Goal: Task Accomplishment & Management: Complete application form

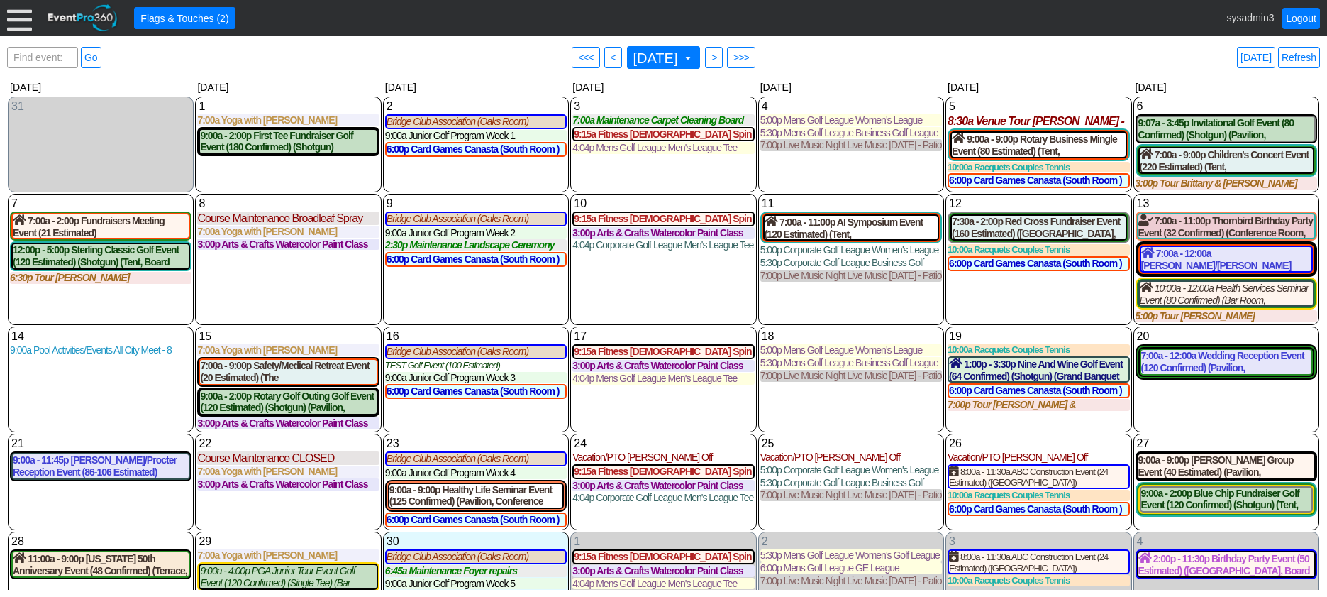
click at [15, 21] on div at bounding box center [19, 18] width 25 height 25
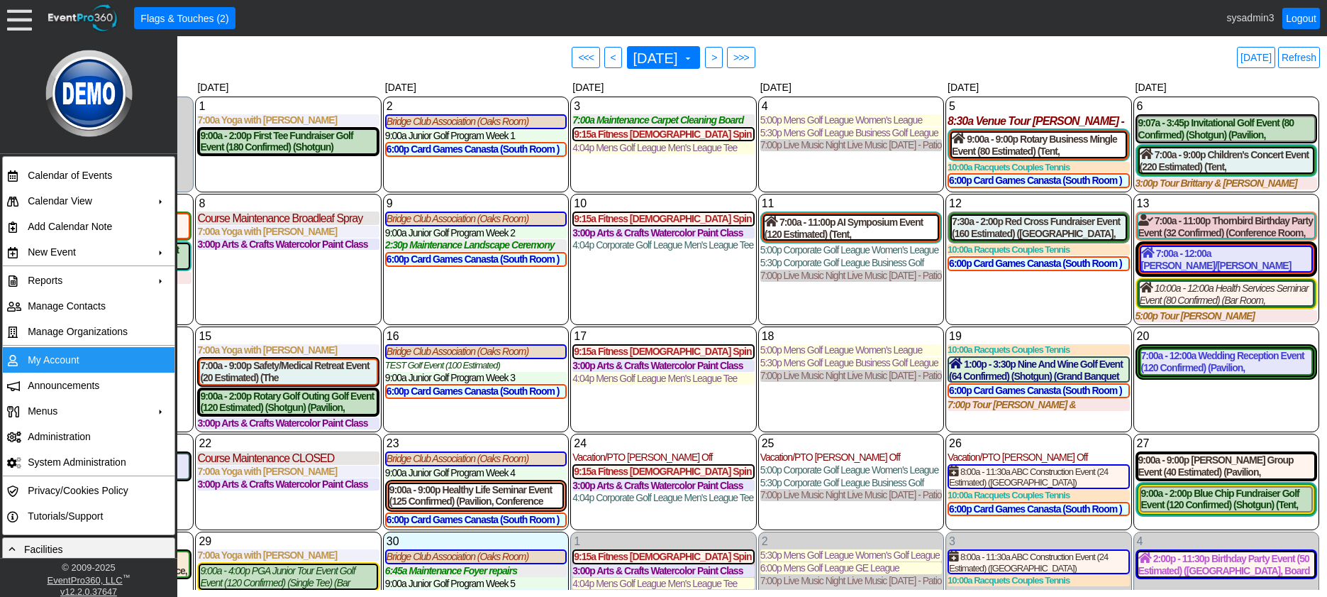
click at [49, 358] on td "My Account" at bounding box center [85, 360] width 127 height 26
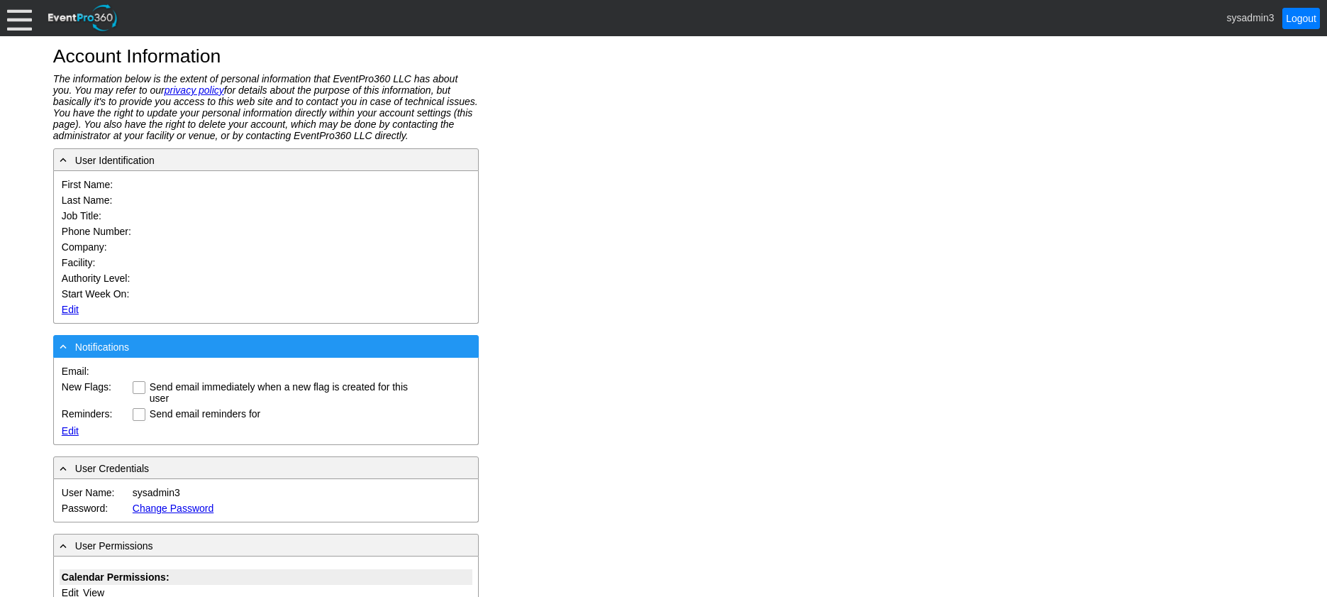
type input "System"
type input "Administrator"
type input "System Administrator"
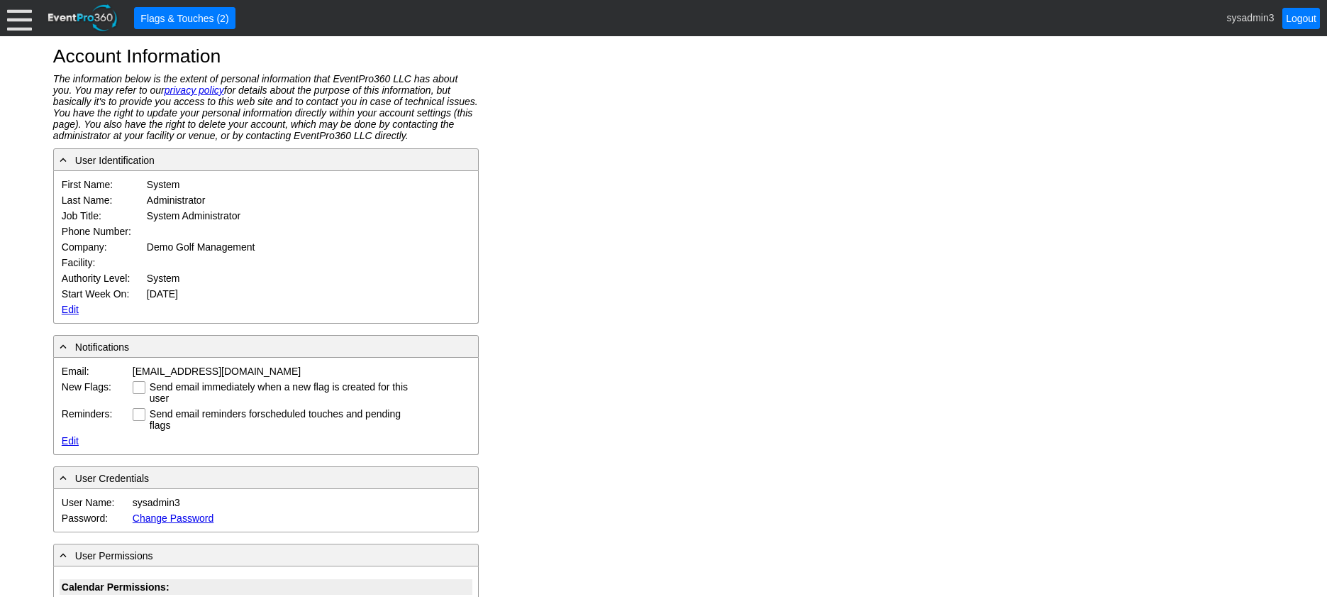
click at [68, 304] on link "Edit" at bounding box center [70, 309] width 17 height 11
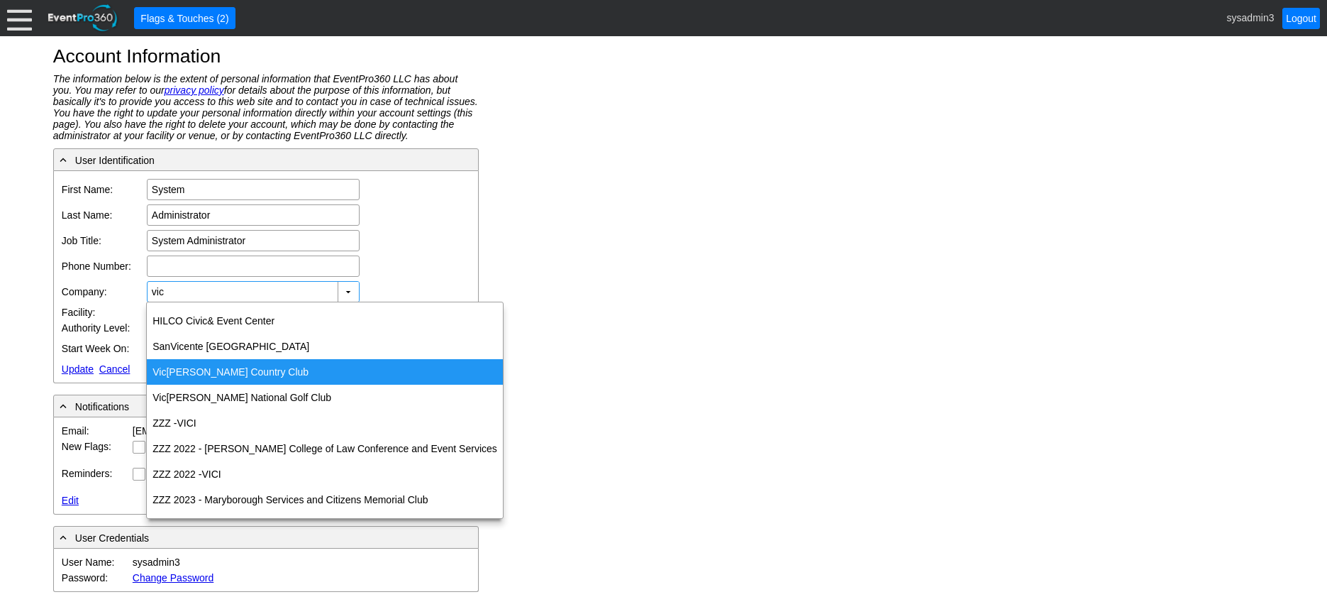
click at [215, 370] on div "Vic toria Country Club" at bounding box center [325, 372] width 356 height 26
type input "Victoria Country Club"
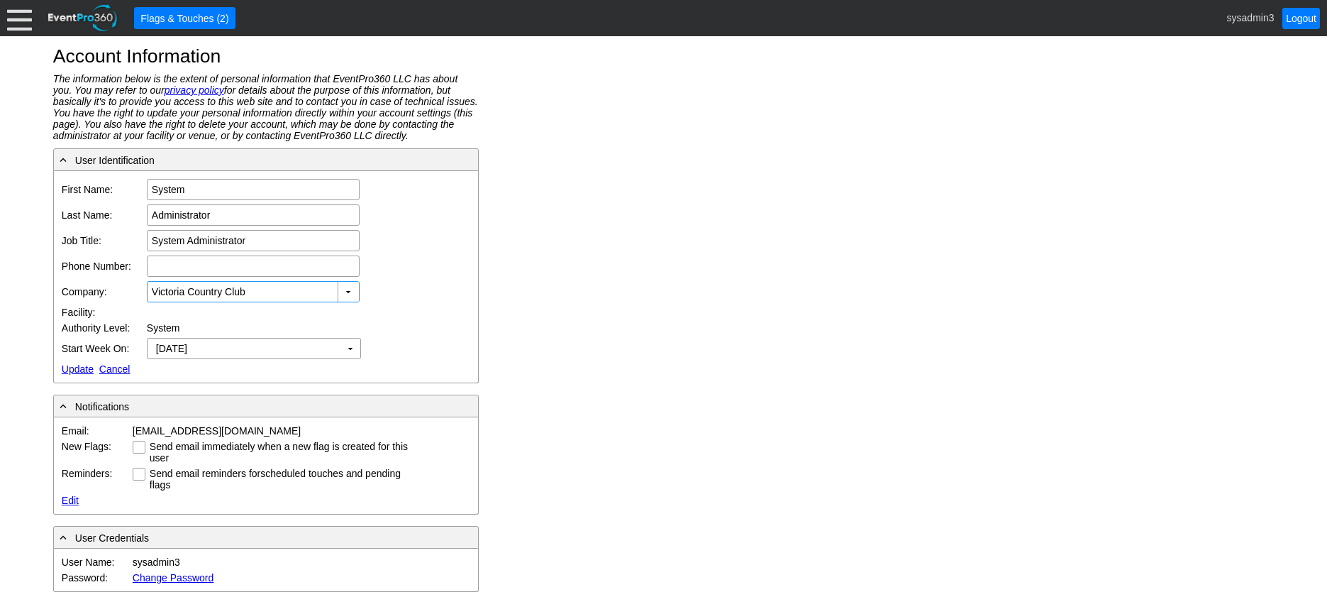
click at [77, 364] on link "Update" at bounding box center [78, 368] width 32 height 11
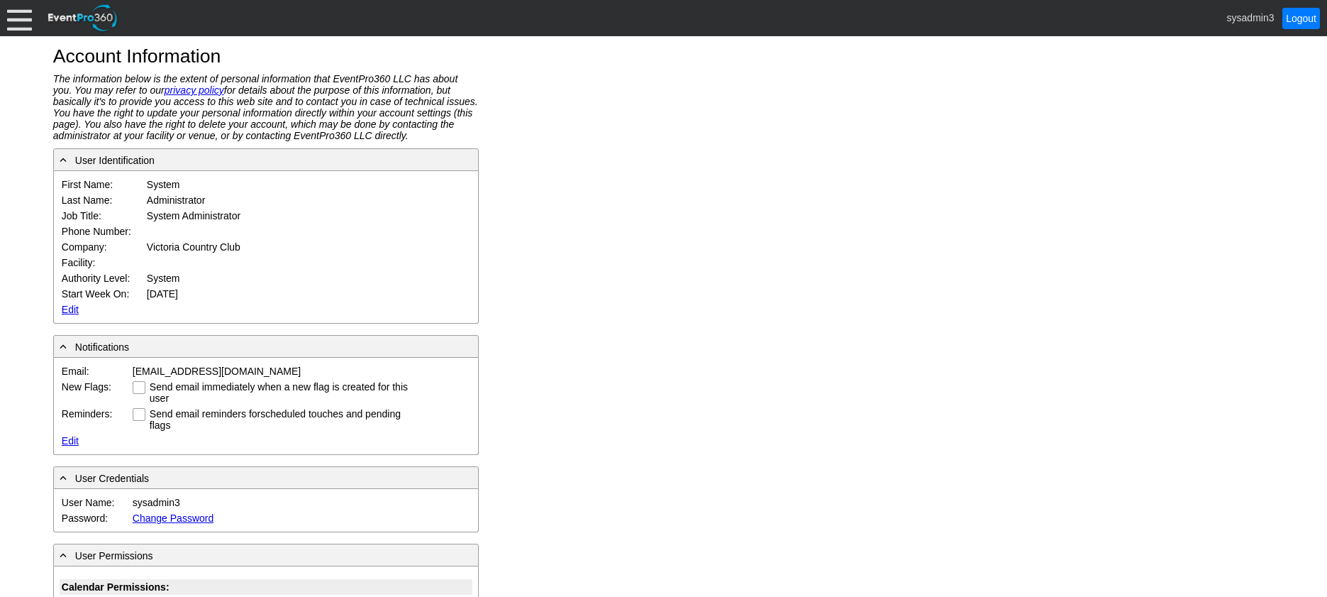
click at [11, 12] on div at bounding box center [19, 18] width 25 height 25
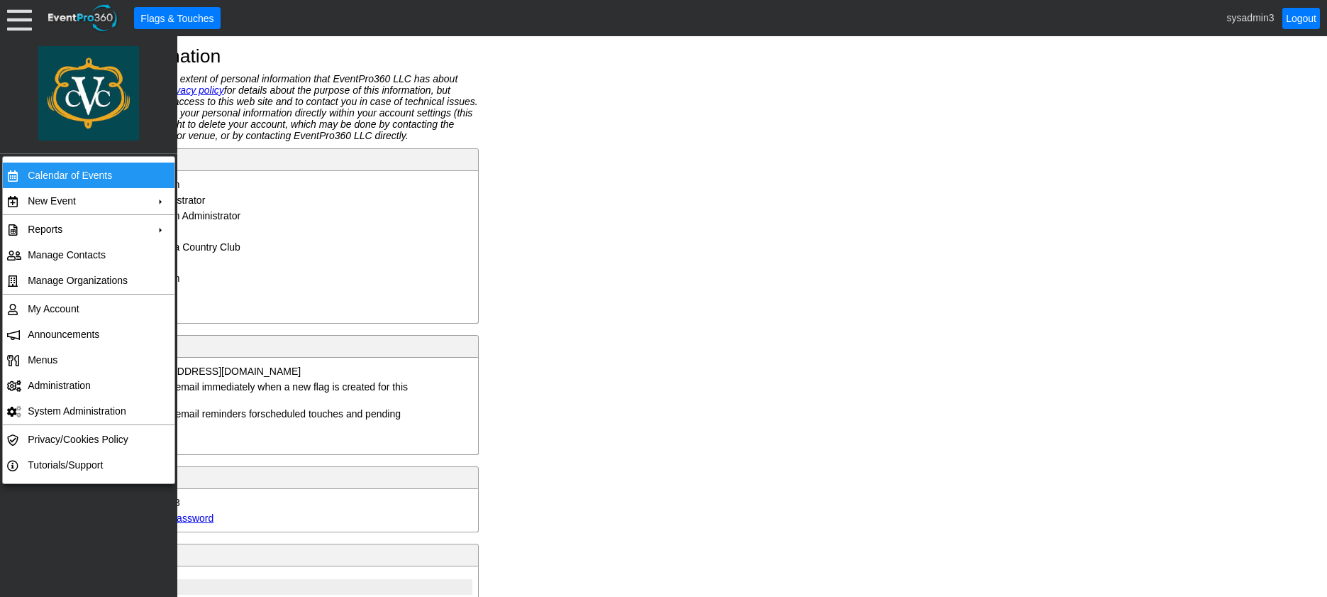
click at [77, 167] on td "Calendar of Events" at bounding box center [85, 175] width 127 height 26
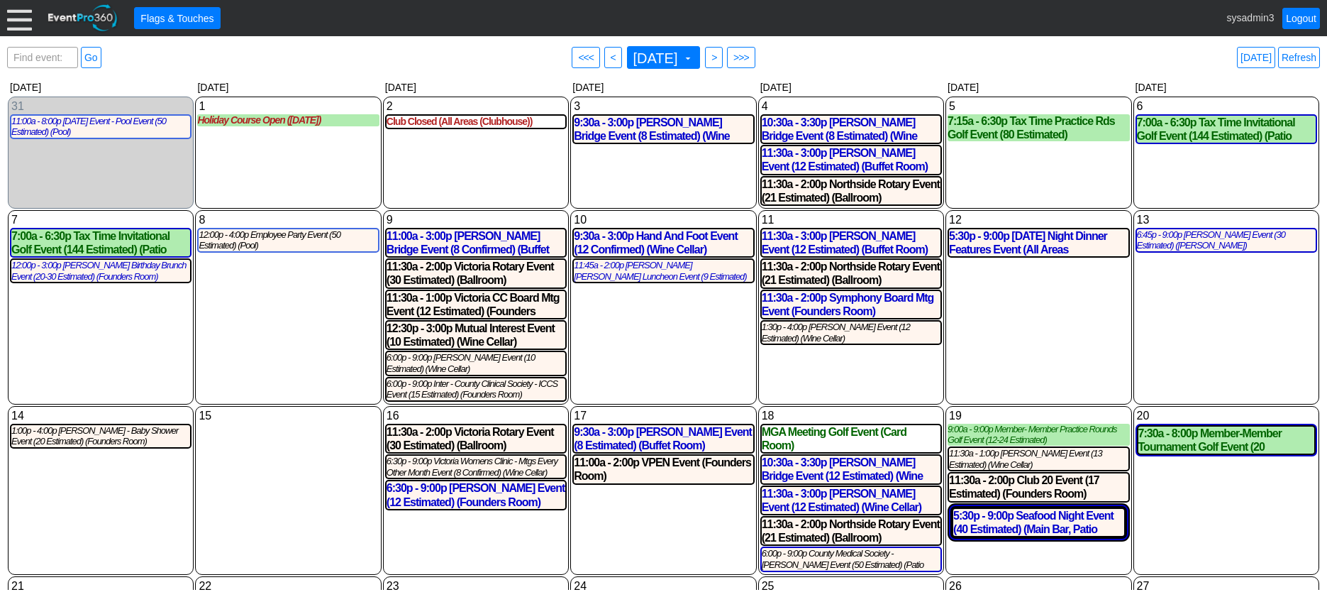
click at [16, 27] on div at bounding box center [19, 18] width 25 height 25
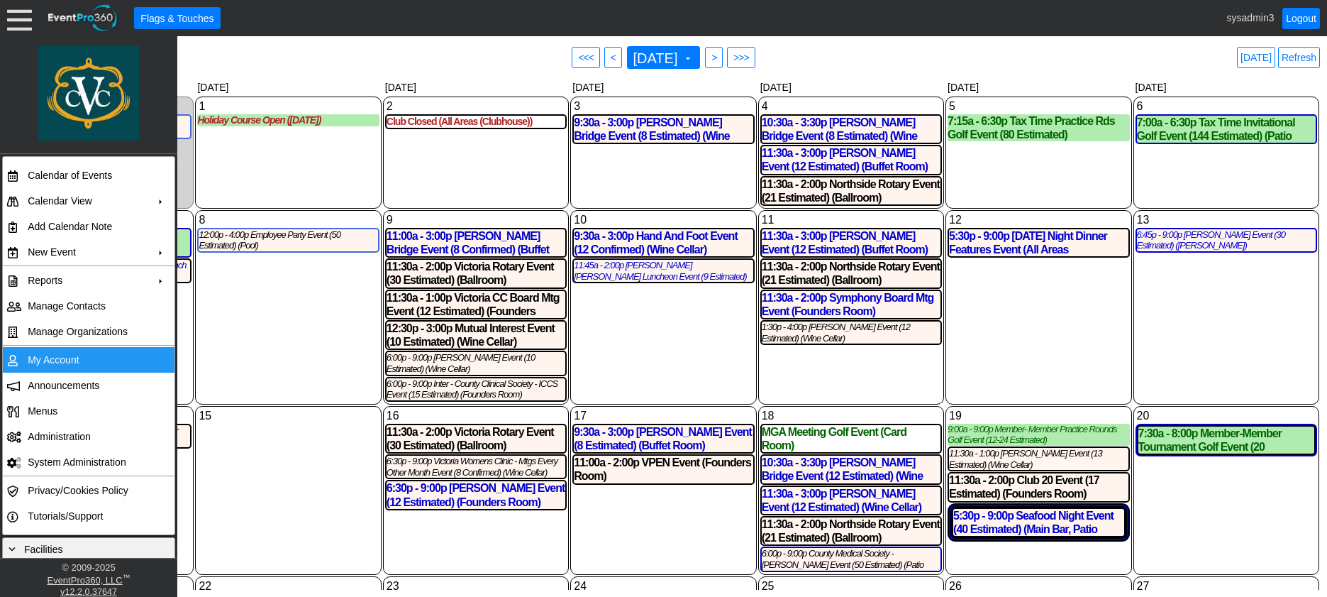
click at [59, 358] on td "My Account" at bounding box center [85, 360] width 127 height 26
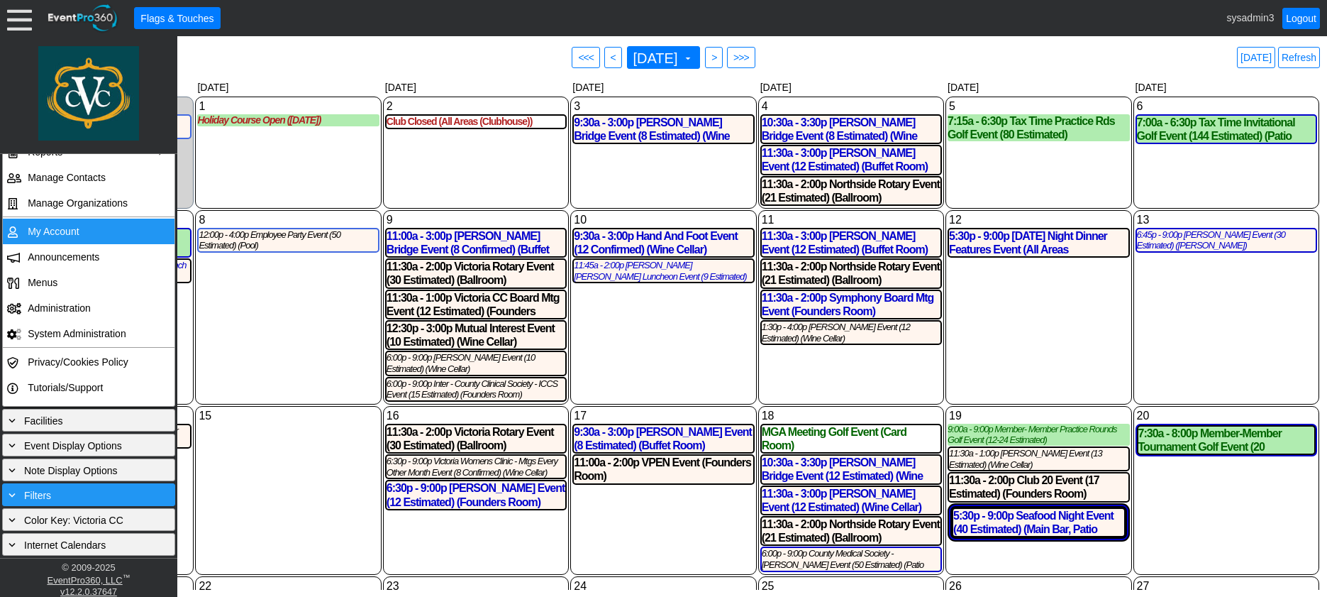
click at [81, 490] on div "+ Filters" at bounding box center [89, 495] width 166 height 16
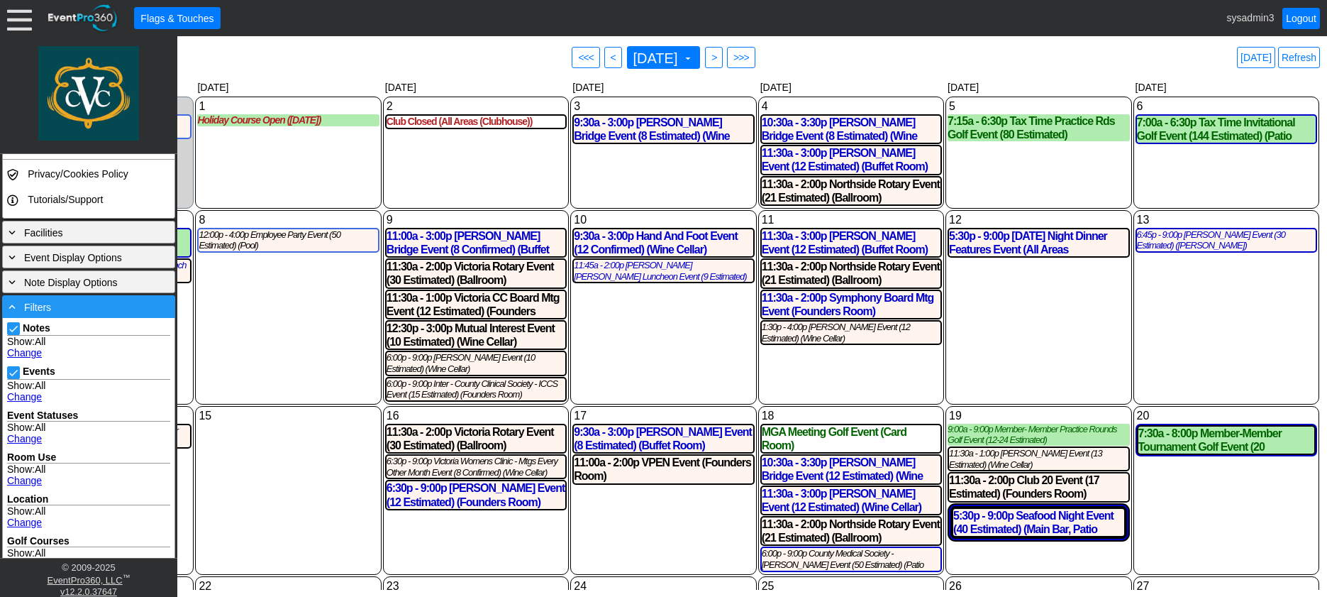
scroll to position [412, 0]
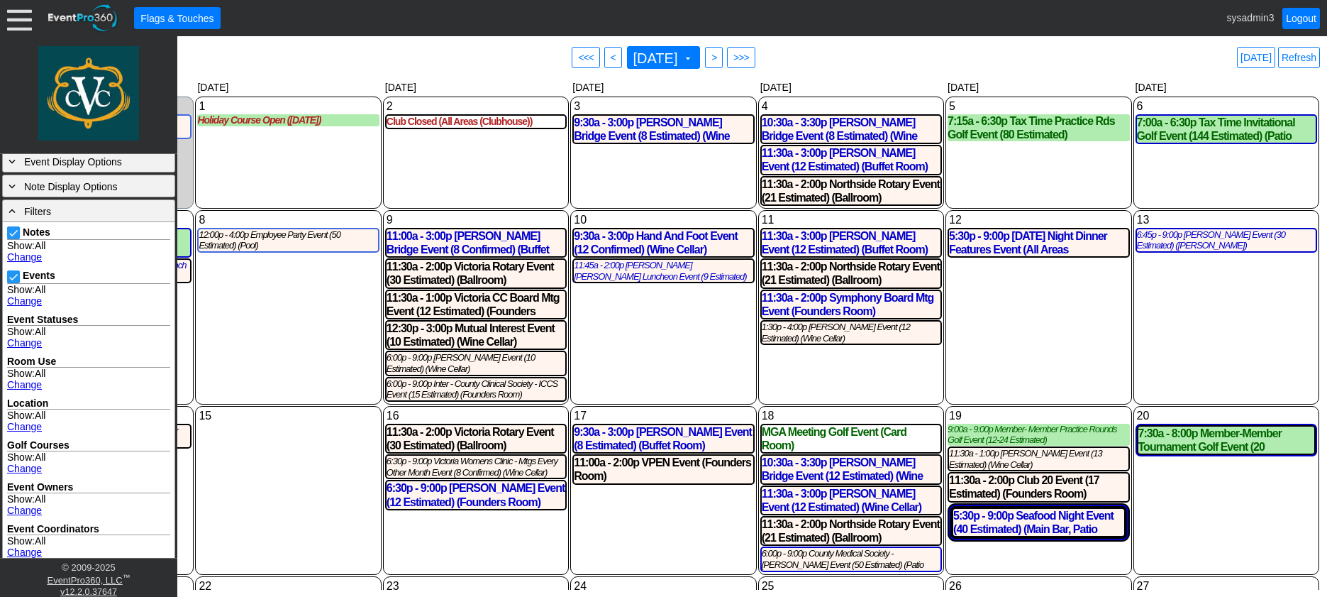
click at [287, 336] on div "8 Monday 12:00p - 4:00p Employee Party Event (50 Estimated) (Pool) Employee Par…" at bounding box center [288, 307] width 186 height 194
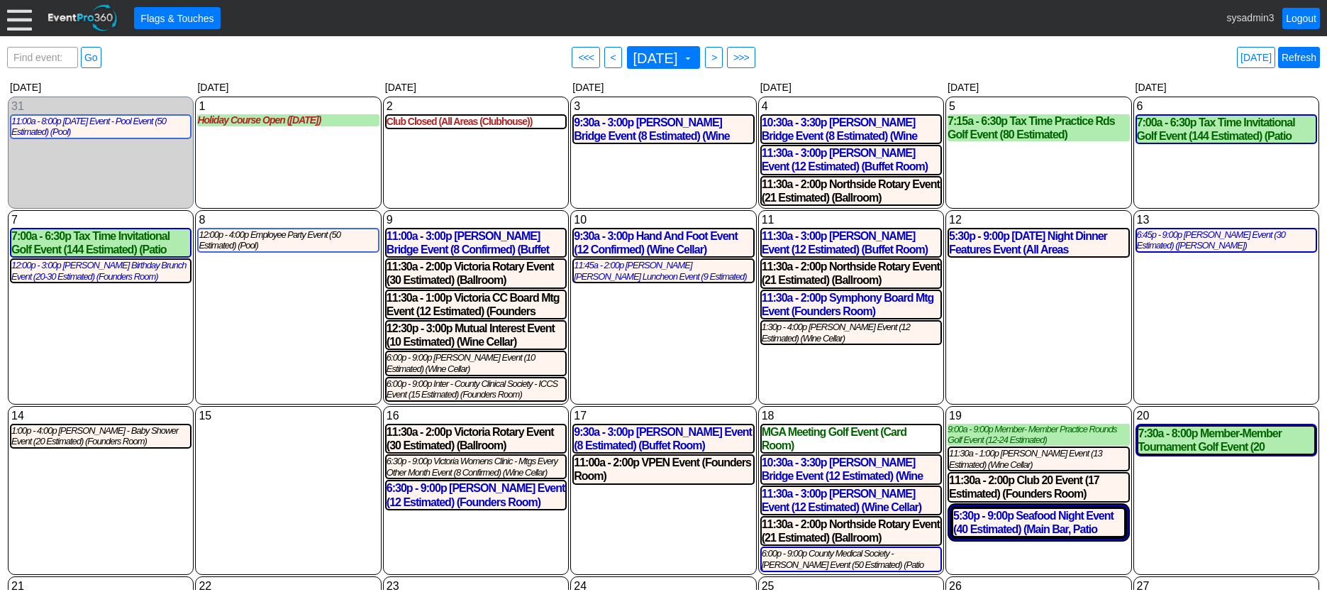
click at [1309, 58] on link "Refresh" at bounding box center [1299, 57] width 42 height 21
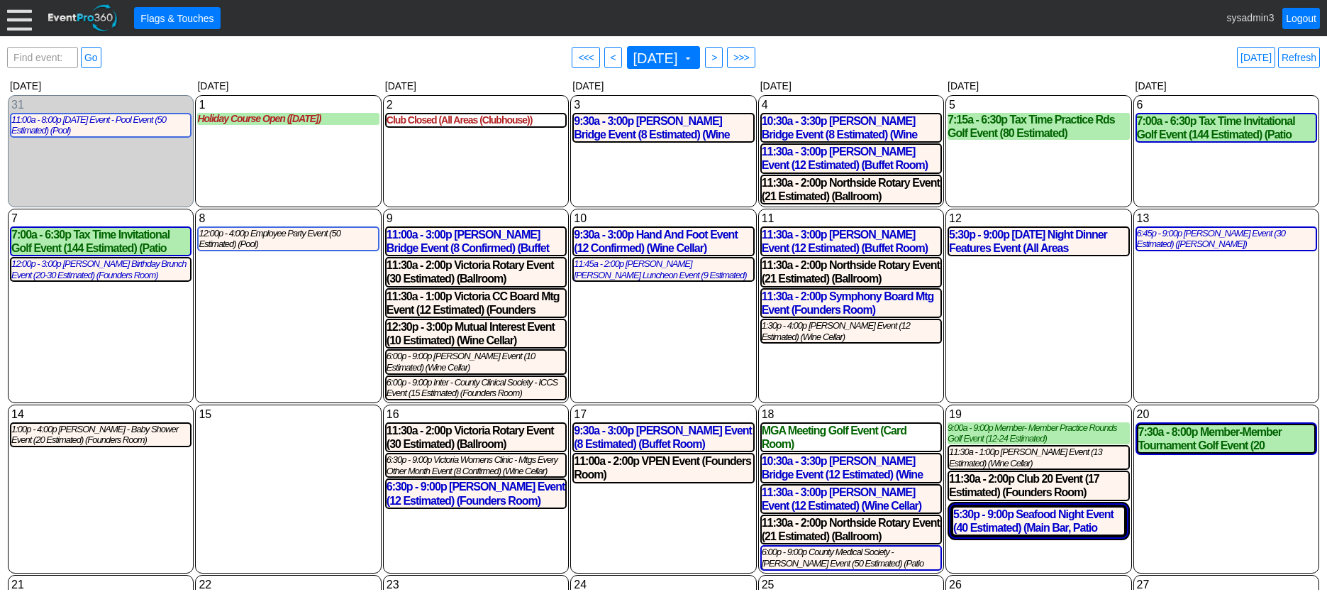
scroll to position [0, 0]
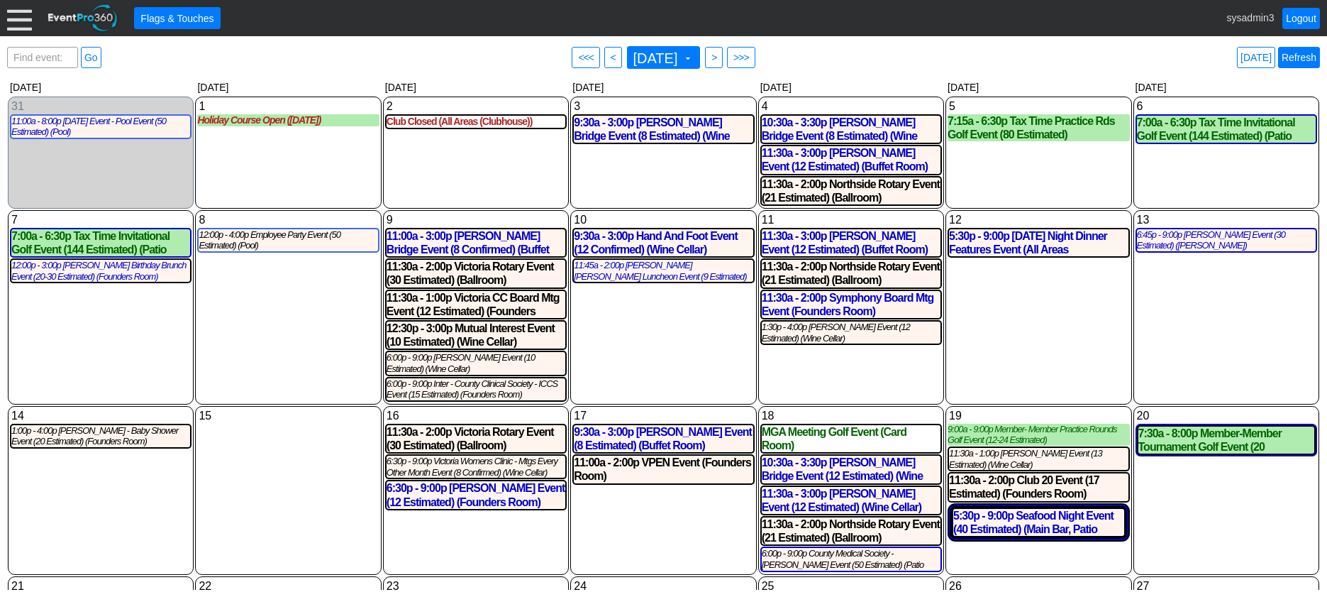
click at [1299, 55] on link "Refresh" at bounding box center [1299, 57] width 42 height 21
click at [1046, 251] on div "5:30p - 9:00p Friday Night Dinner Features Event (All Areas (Clubhouse))" at bounding box center [1038, 242] width 179 height 27
click at [1313, 62] on link "Refresh" at bounding box center [1299, 57] width 42 height 21
click at [20, 18] on div at bounding box center [19, 18] width 25 height 25
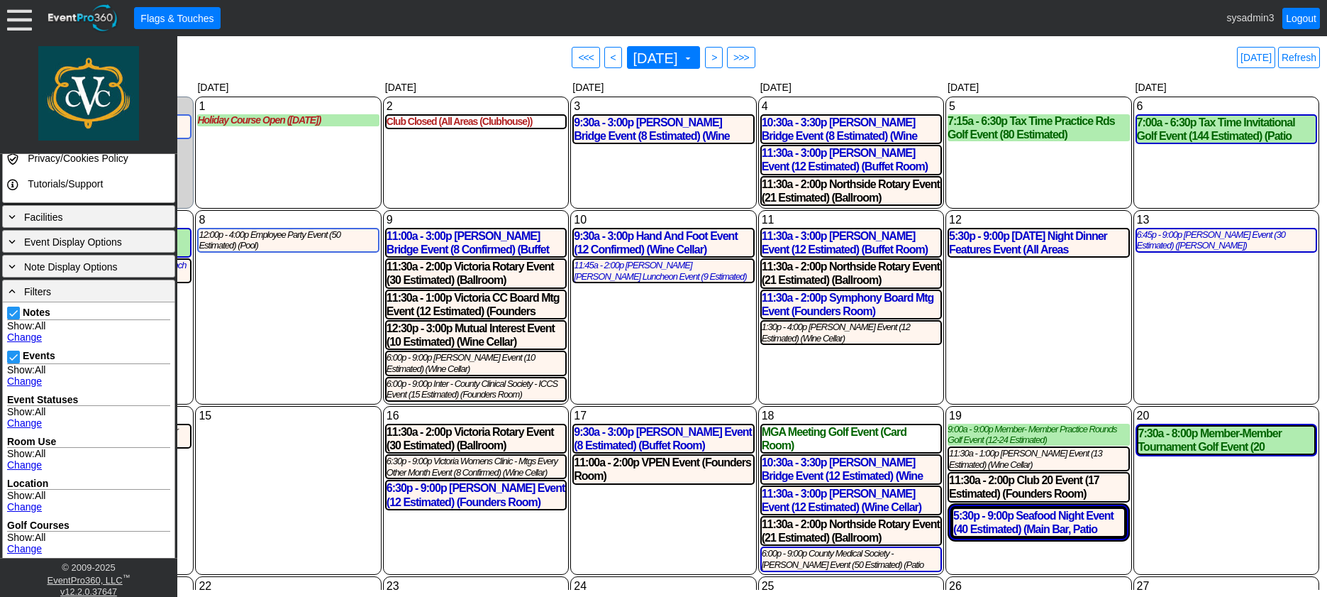
scroll to position [355, 0]
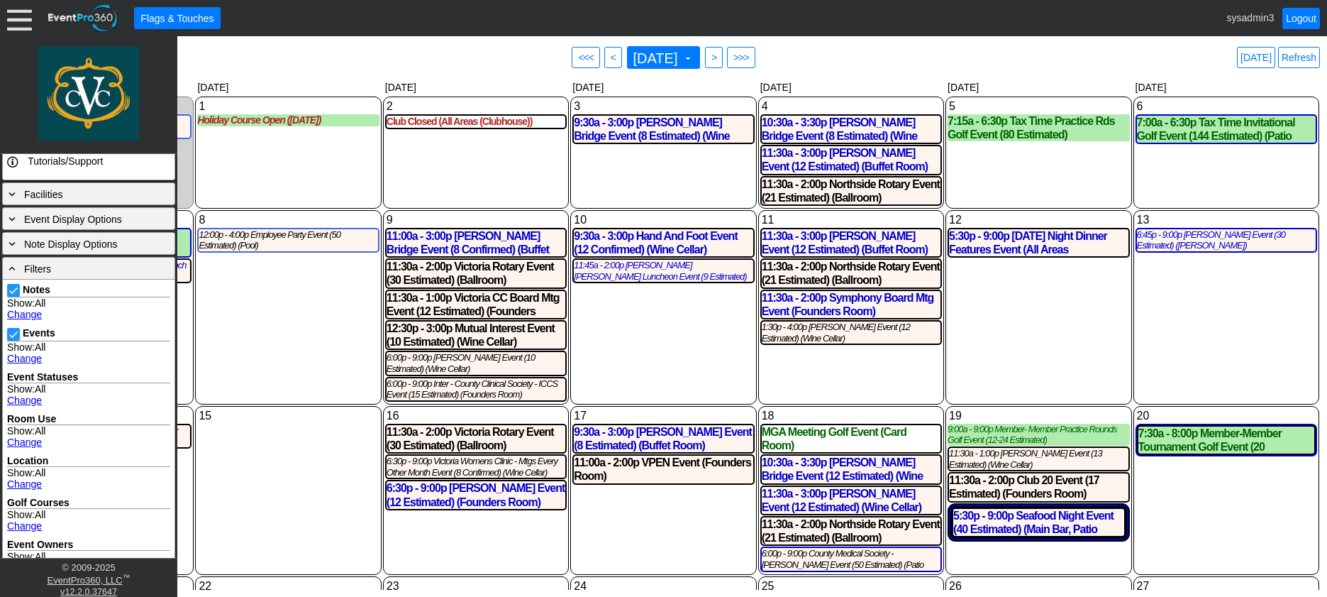
click at [29, 315] on link "Change" at bounding box center [24, 314] width 35 height 11
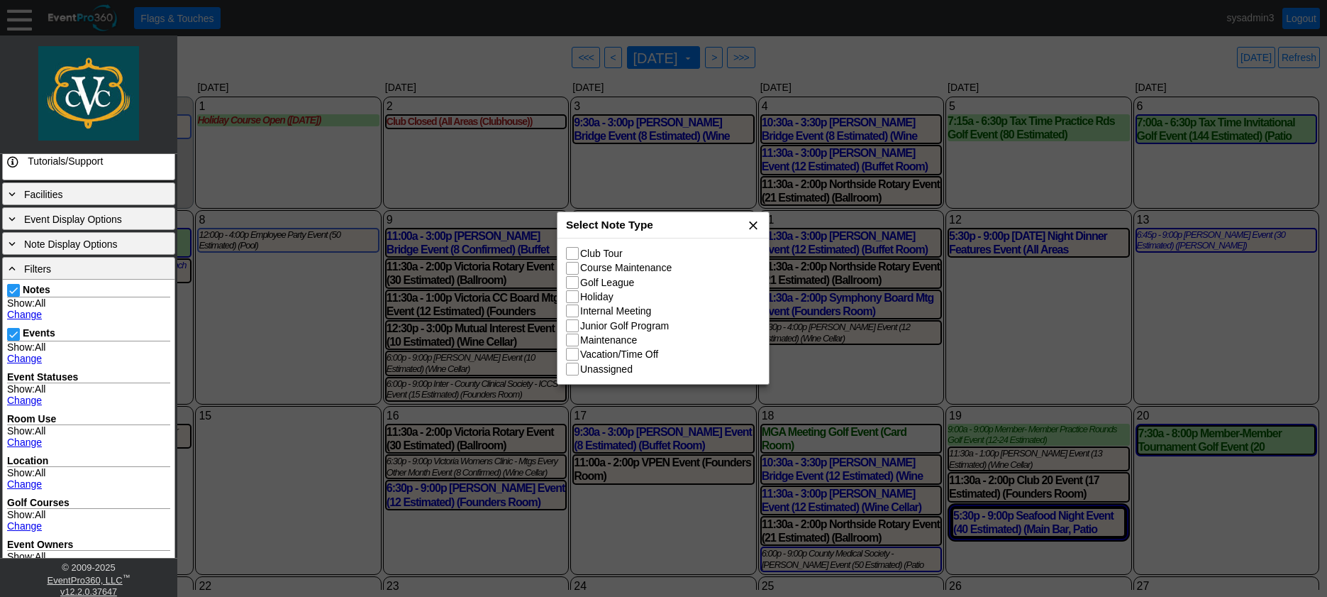
click at [753, 226] on span "x" at bounding box center [753, 225] width 14 height 14
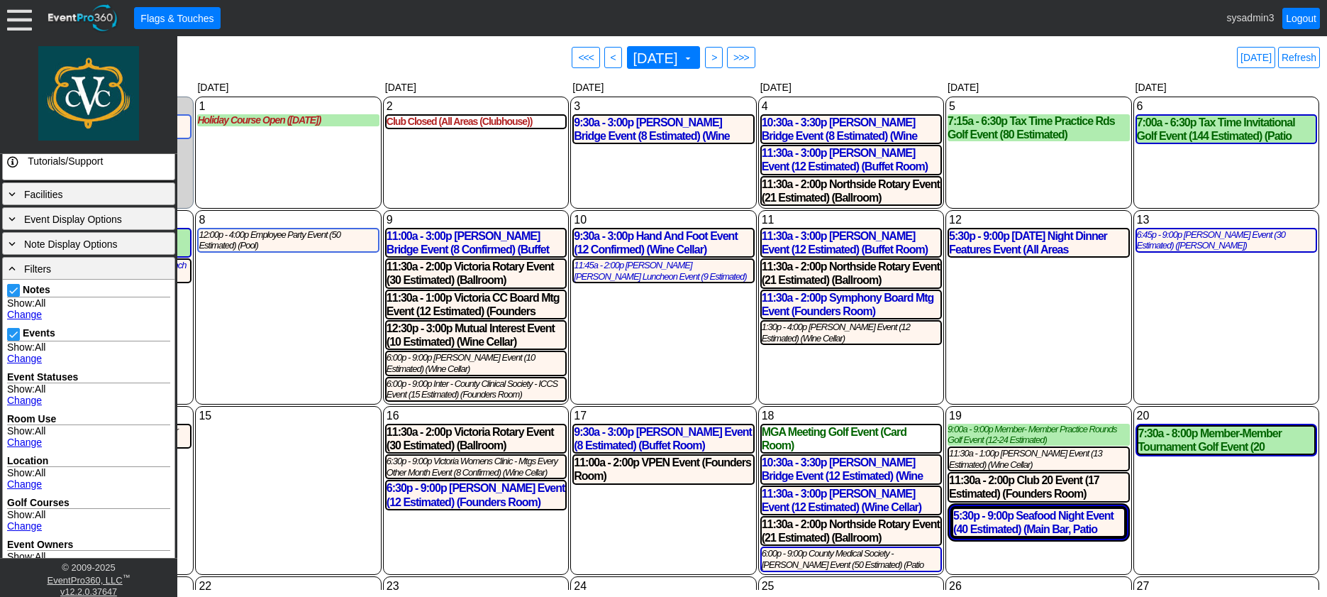
click at [31, 316] on link "Change" at bounding box center [24, 314] width 35 height 11
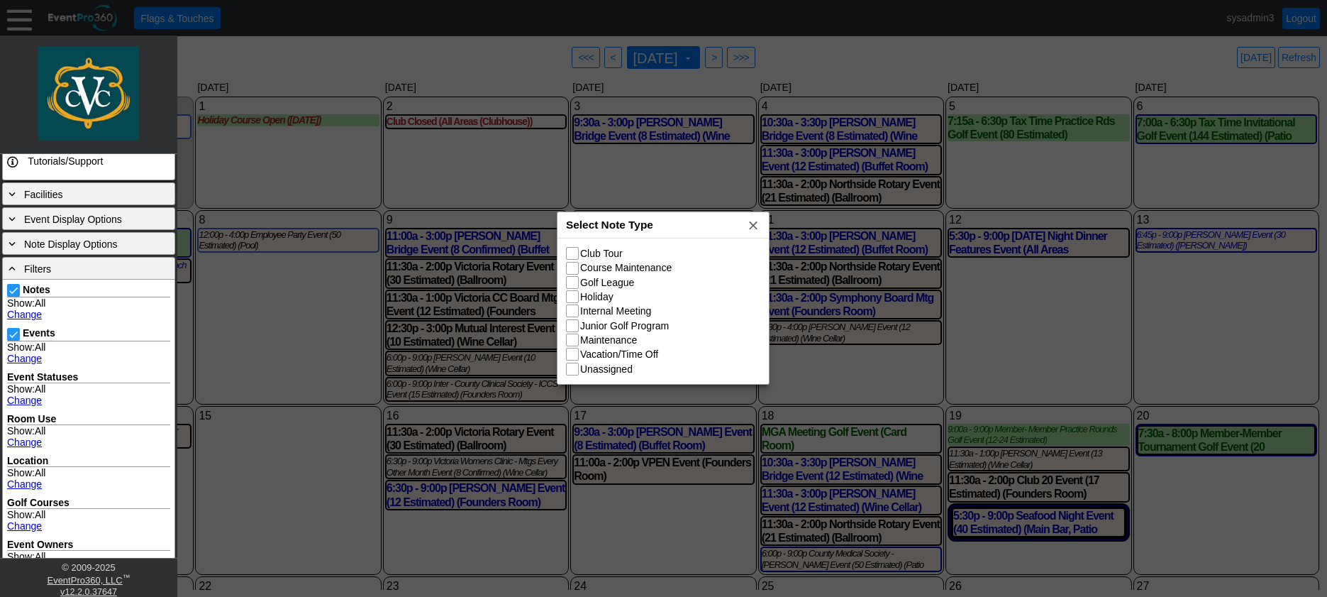
click at [574, 268] on input "Course Maintenance" at bounding box center [574, 269] width 14 height 14
checkbox input "true"
click at [754, 228] on span "x" at bounding box center [753, 225] width 14 height 14
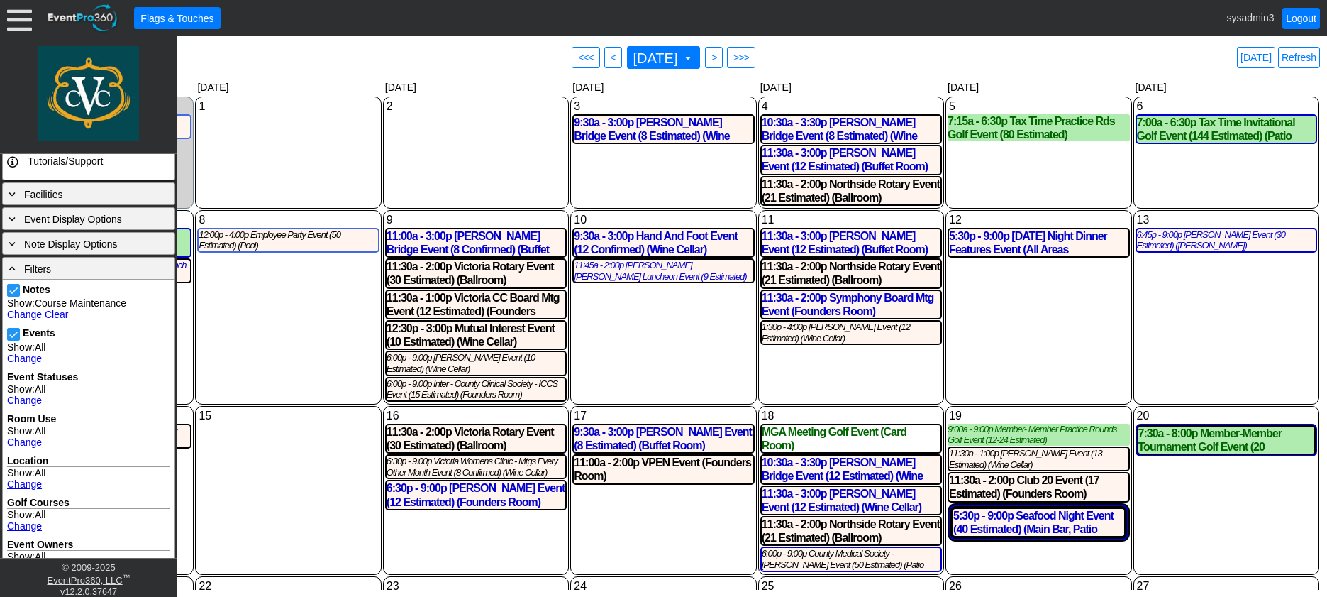
click at [27, 314] on link "Change" at bounding box center [24, 314] width 35 height 11
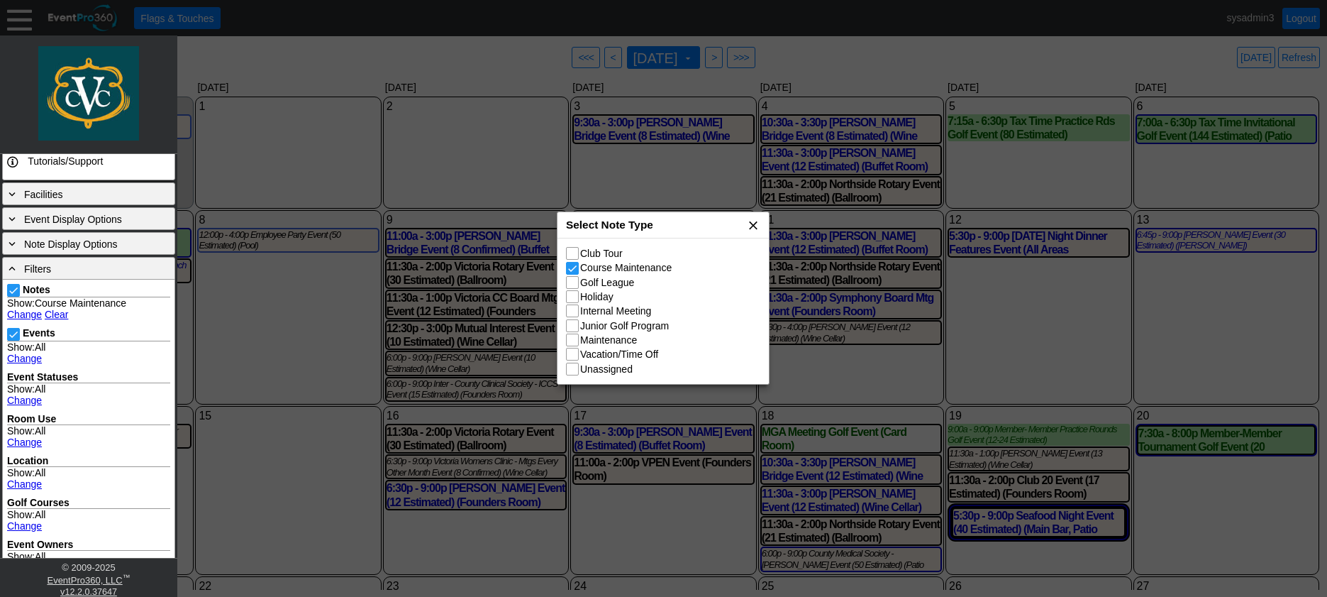
click at [752, 224] on span "x" at bounding box center [753, 225] width 14 height 14
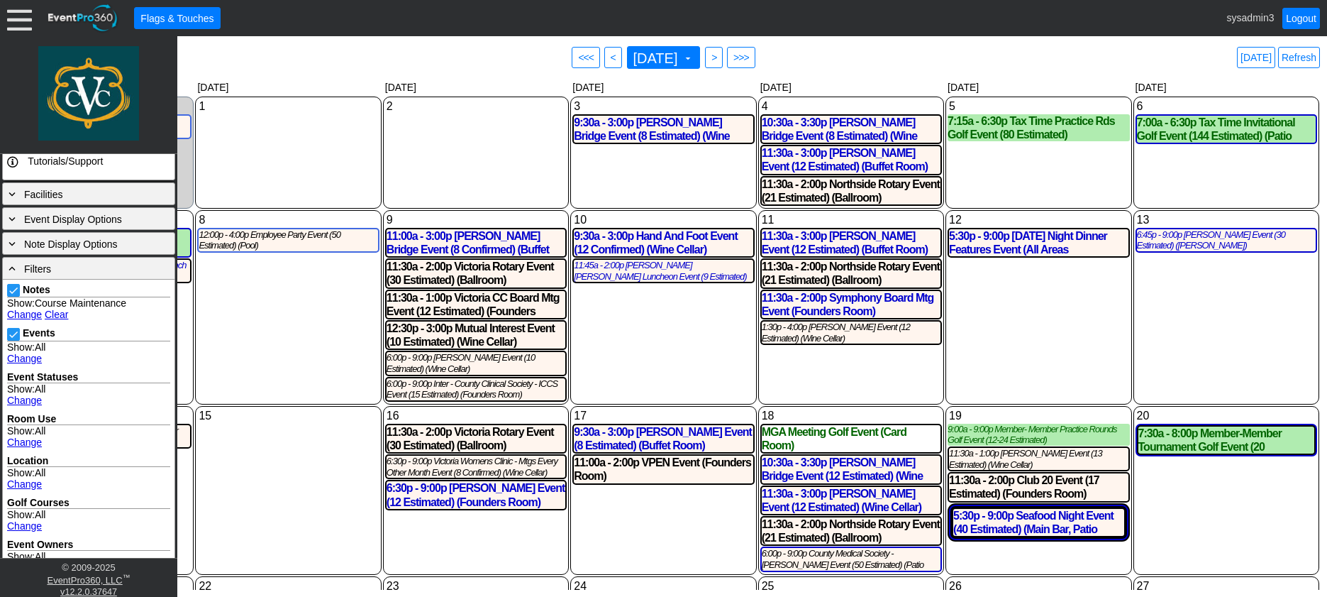
click at [58, 317] on link "Clear" at bounding box center [56, 314] width 23 height 11
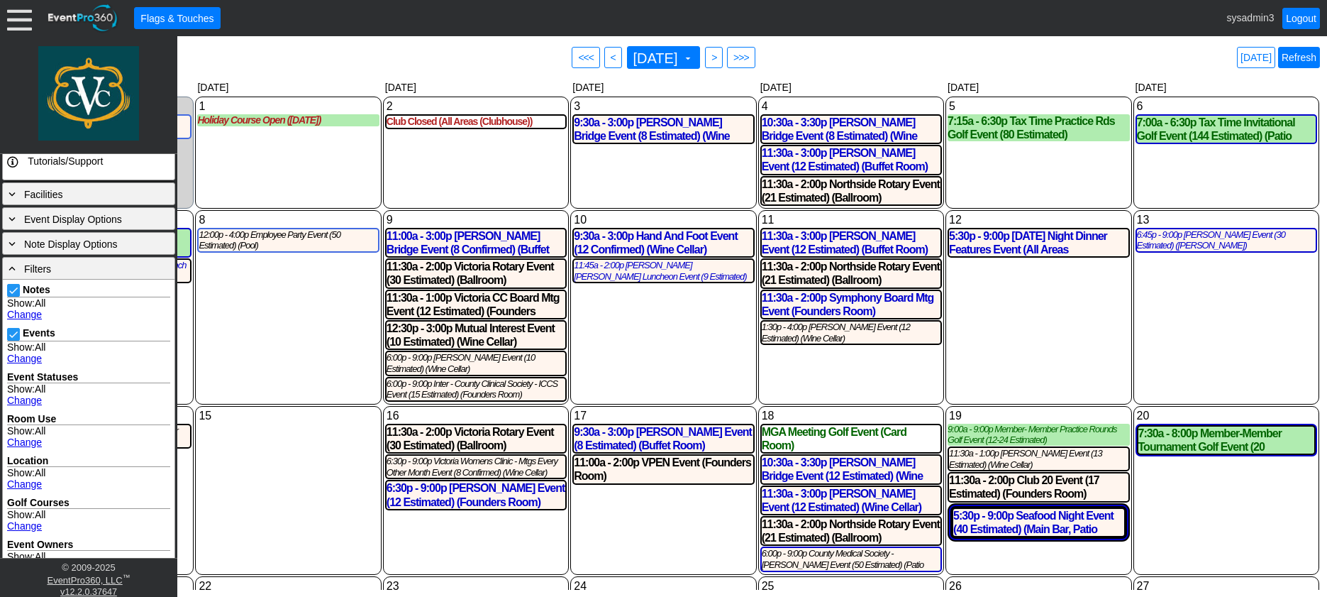
click at [1300, 55] on link "Refresh" at bounding box center [1299, 57] width 42 height 21
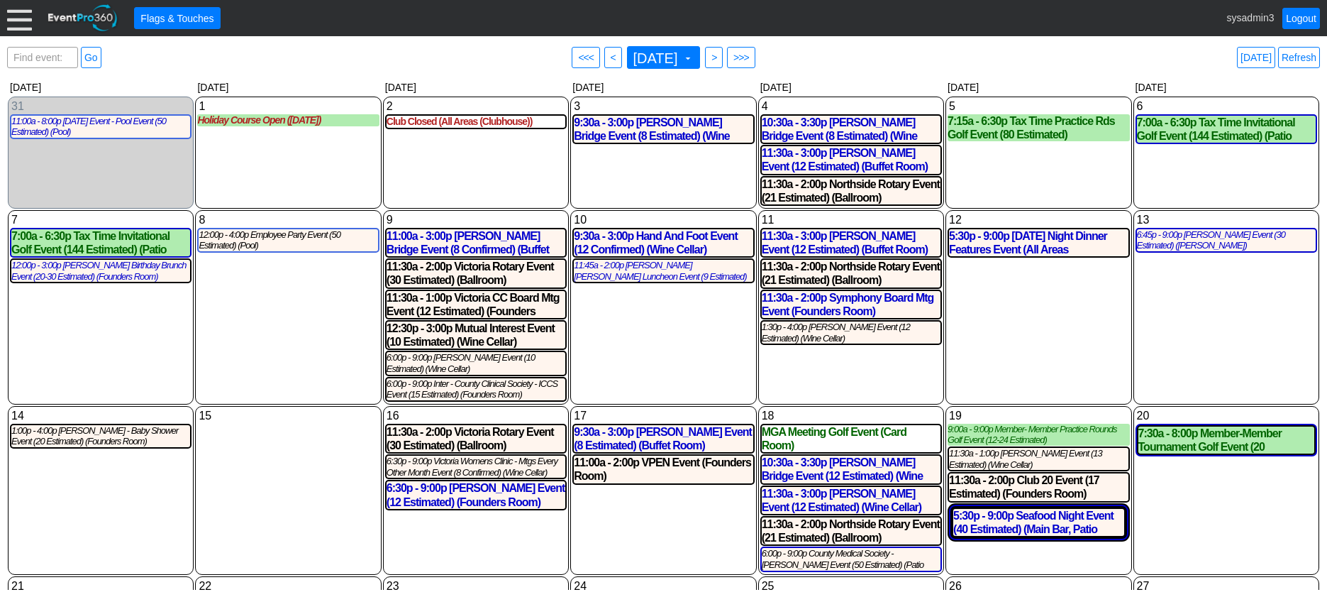
click at [18, 28] on div at bounding box center [19, 18] width 25 height 25
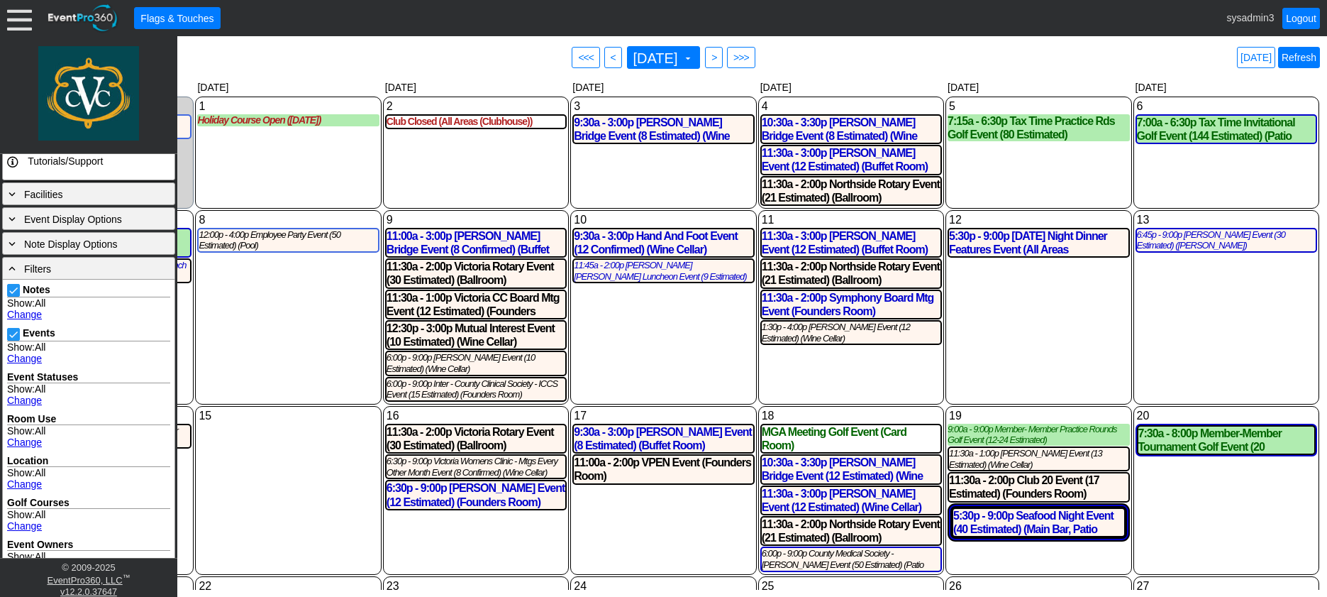
click at [1306, 60] on link "Refresh" at bounding box center [1299, 57] width 42 height 21
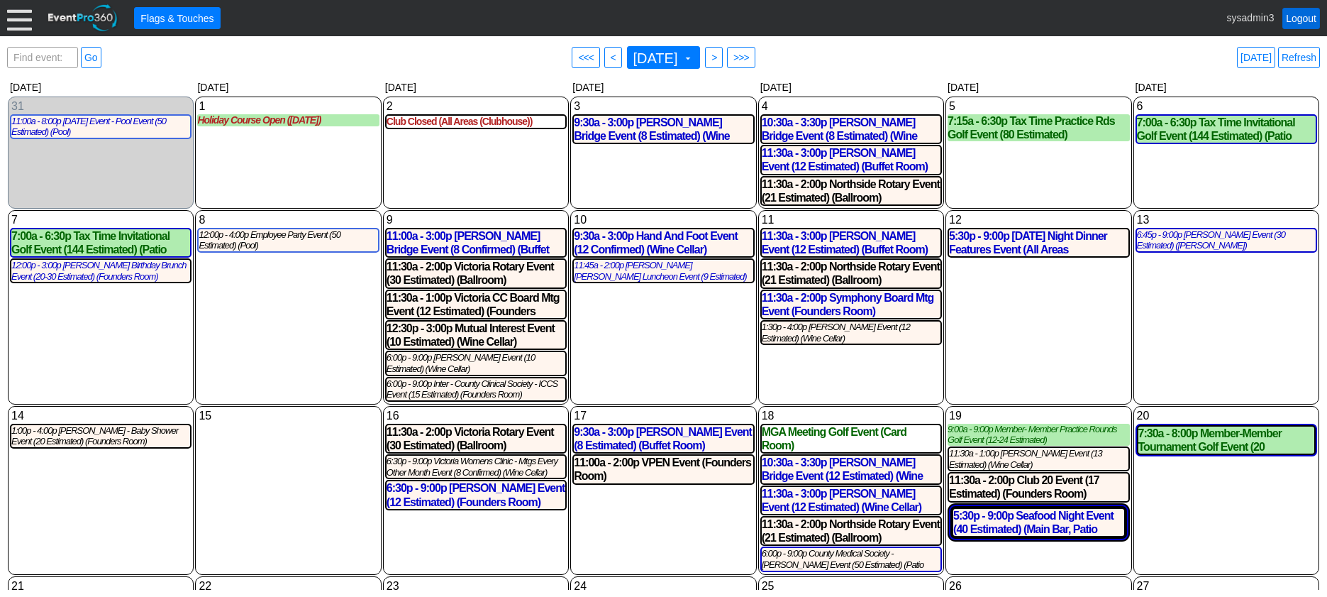
click at [1309, 15] on link "Logout" at bounding box center [1302, 18] width 38 height 21
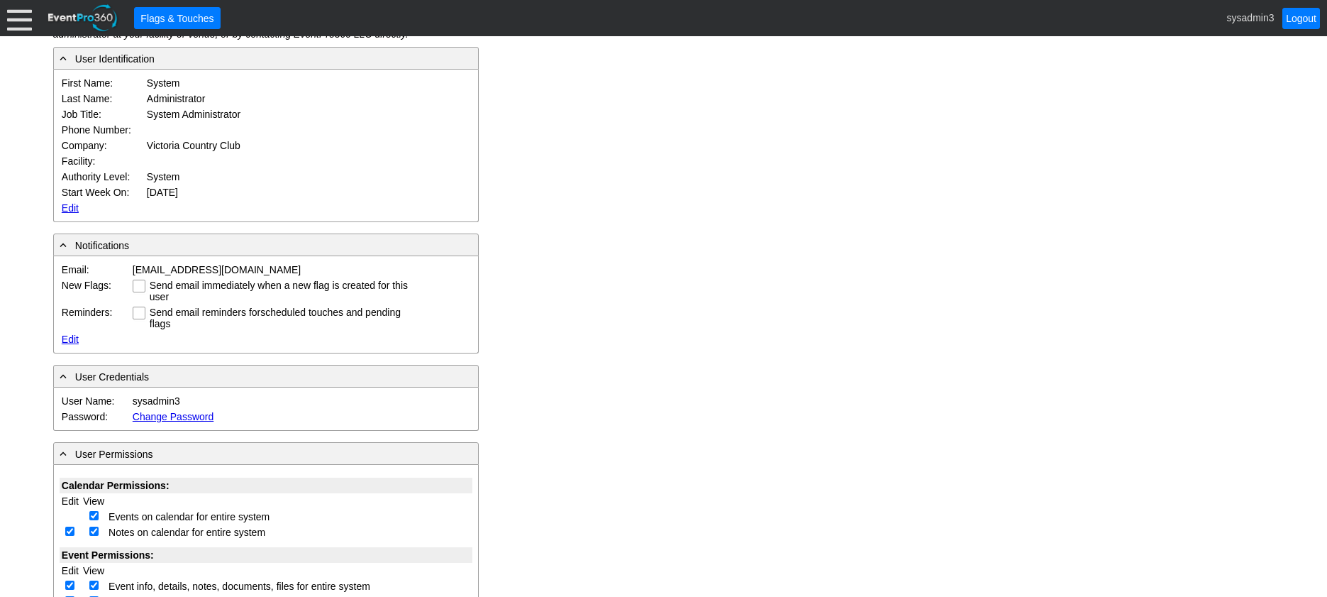
scroll to position [71, 0]
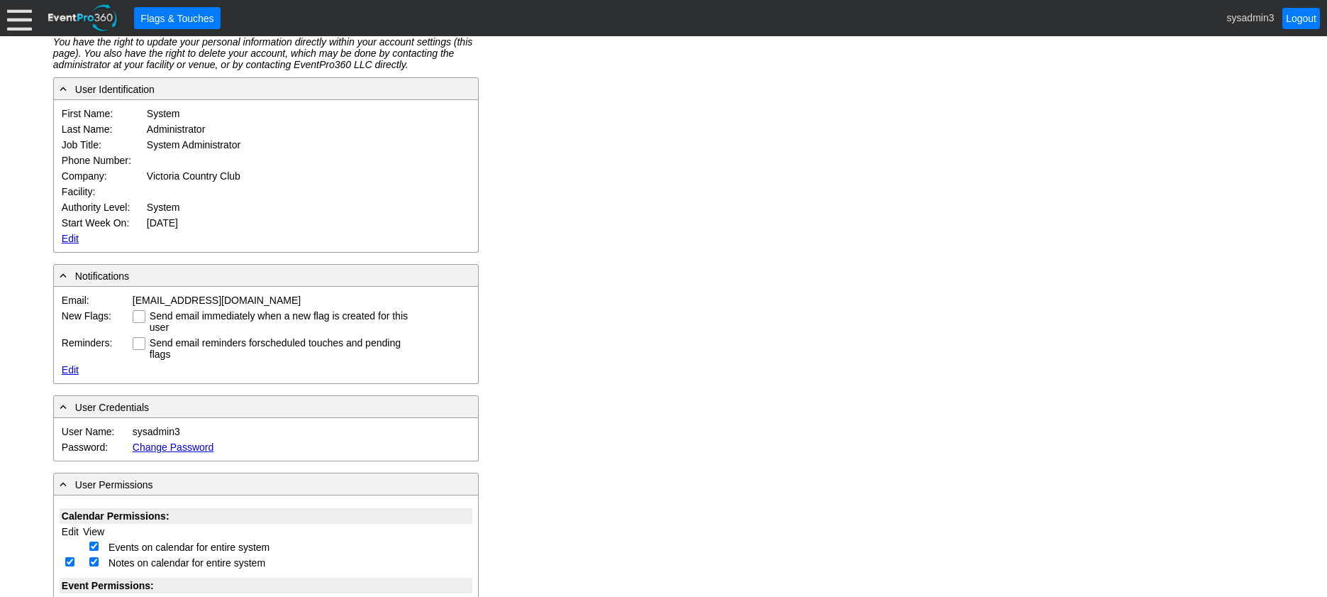
click at [21, 23] on div at bounding box center [19, 18] width 25 height 25
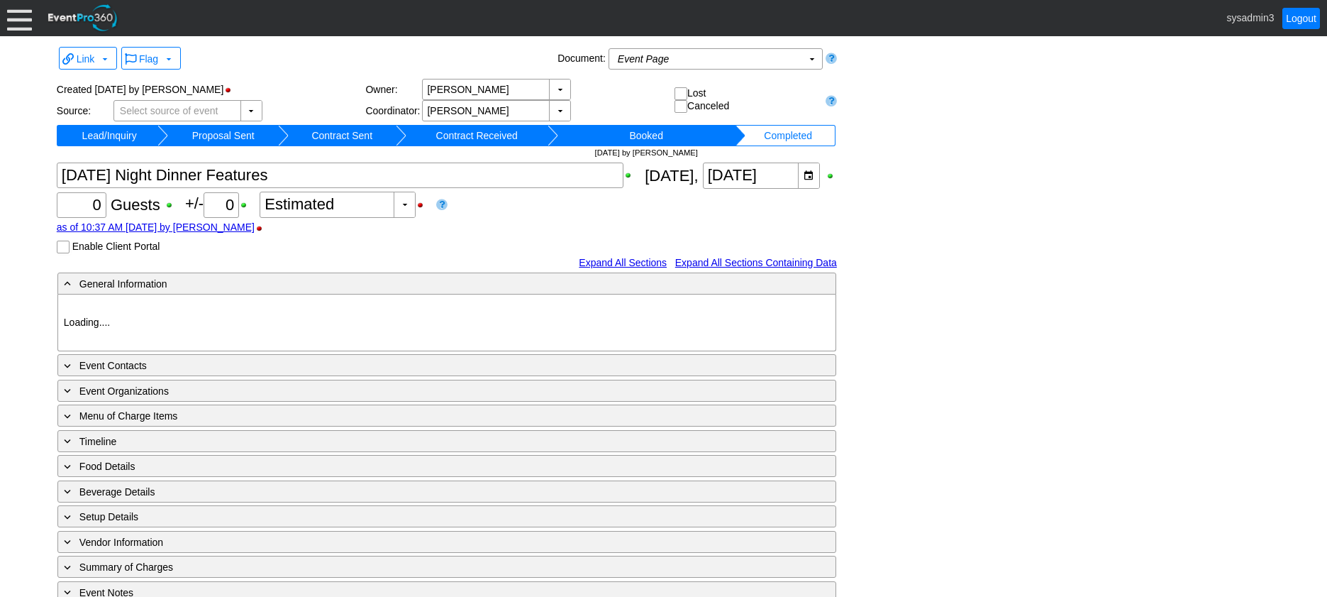
type input "Victoria CC"
type input "Member Event"
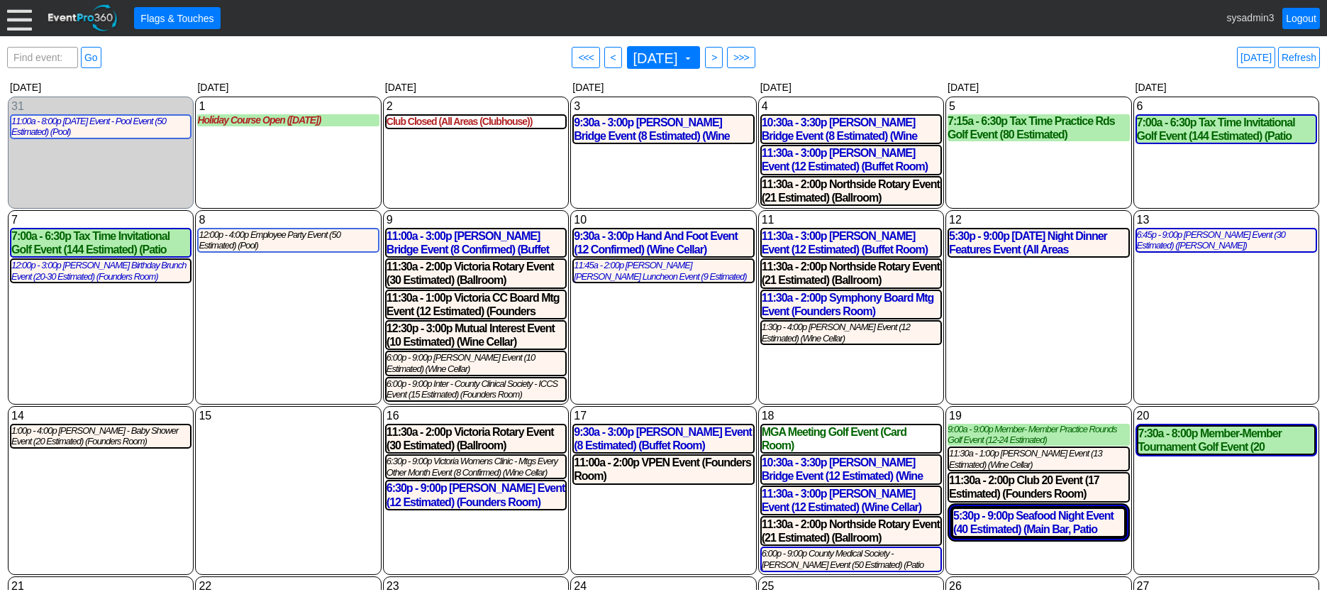
click at [21, 21] on div at bounding box center [19, 18] width 25 height 25
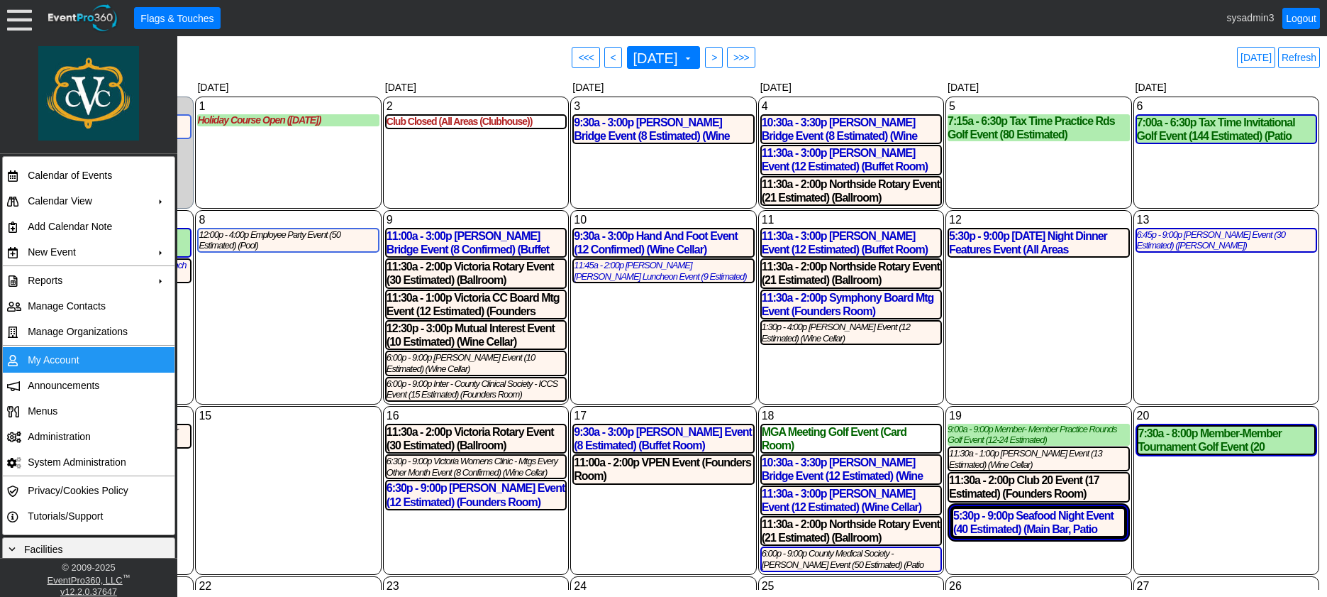
click at [52, 357] on td "My Account" at bounding box center [85, 360] width 127 height 26
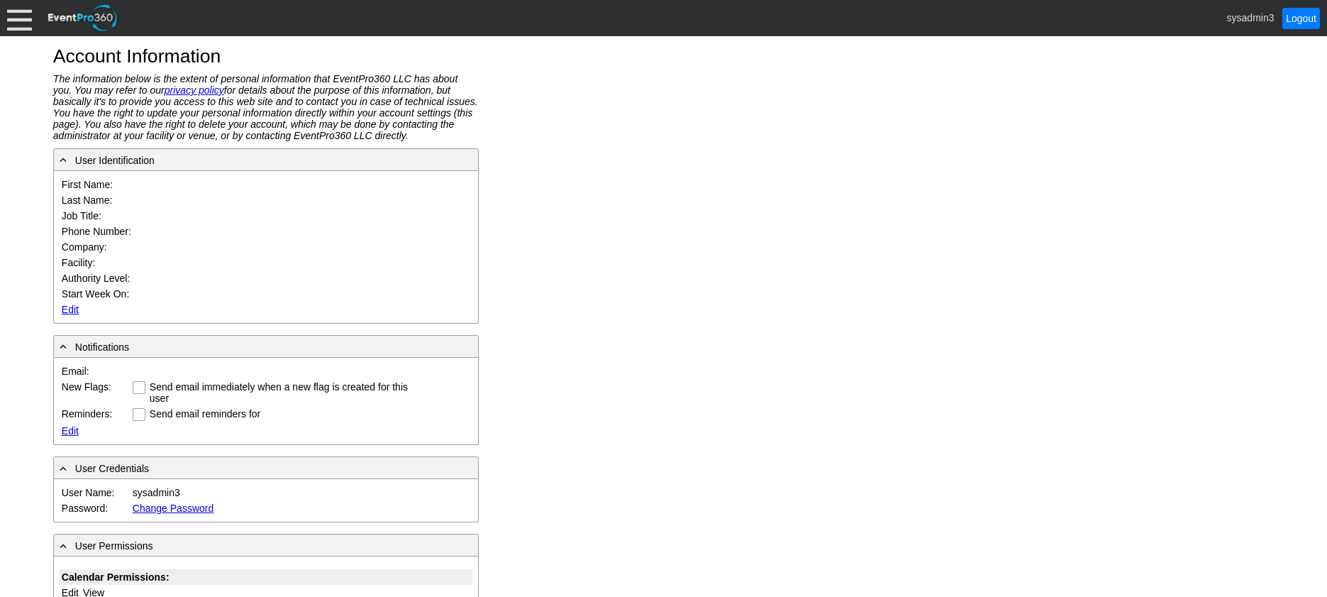
type input "System"
type input "Administrator"
type input "System Administrator"
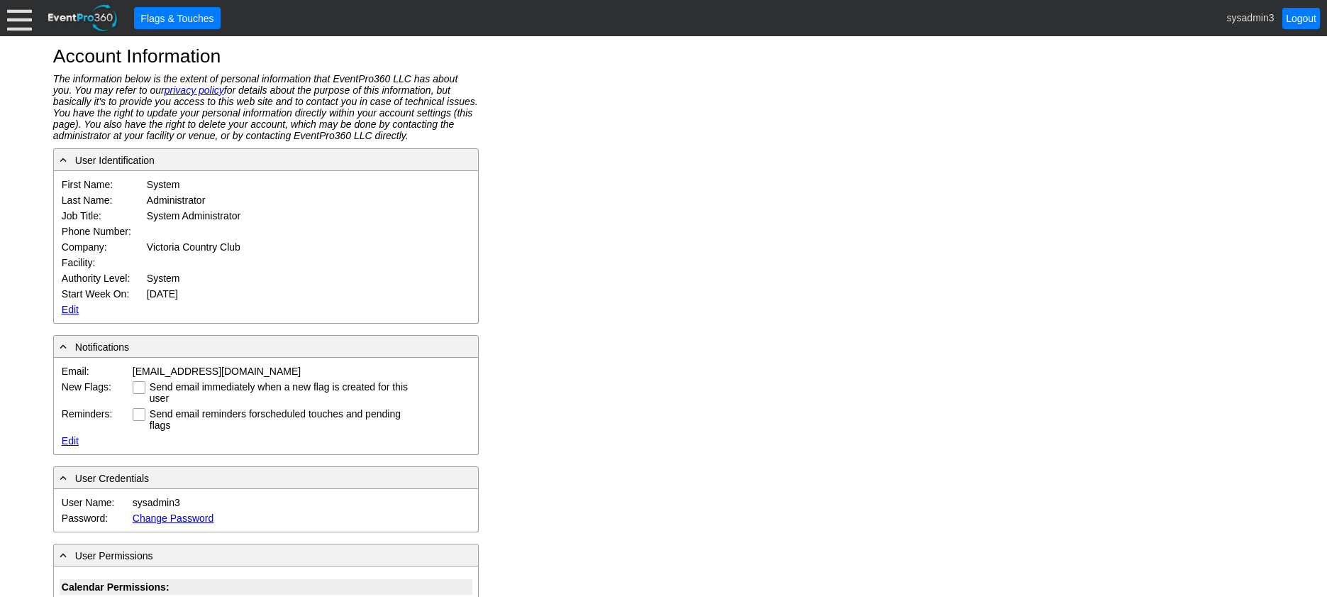
click at [65, 308] on link "Edit" at bounding box center [70, 309] width 17 height 11
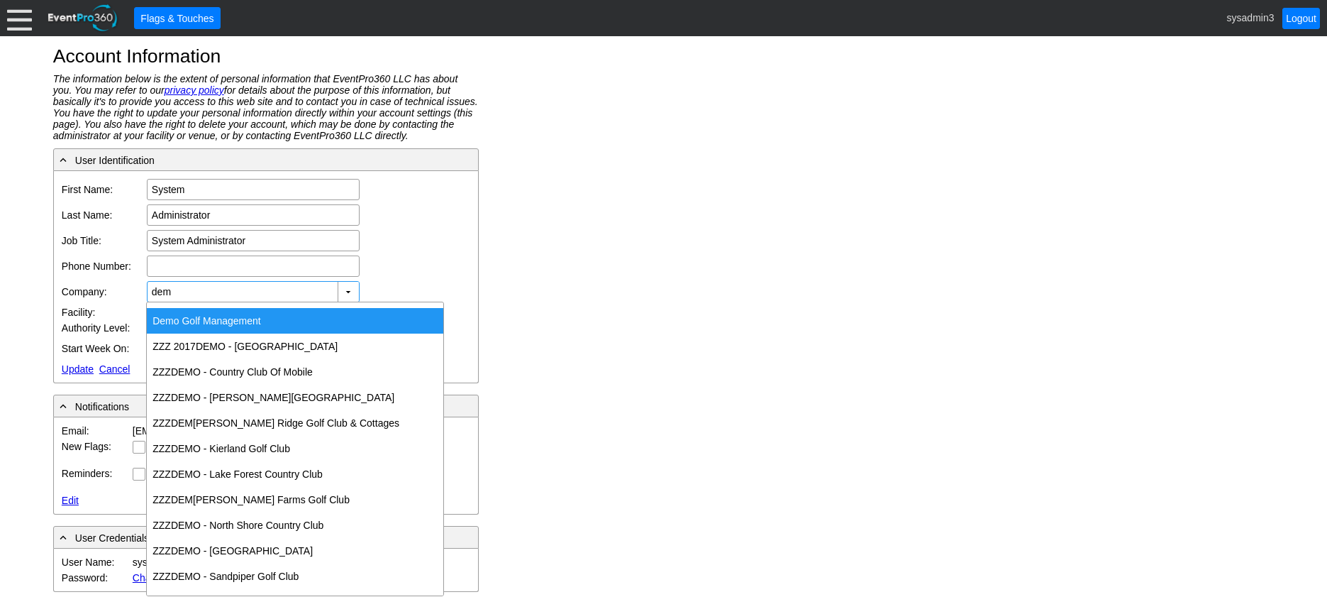
click at [243, 313] on div "Dem o Golf Management" at bounding box center [295, 321] width 297 height 26
type input "Demo Golf Management"
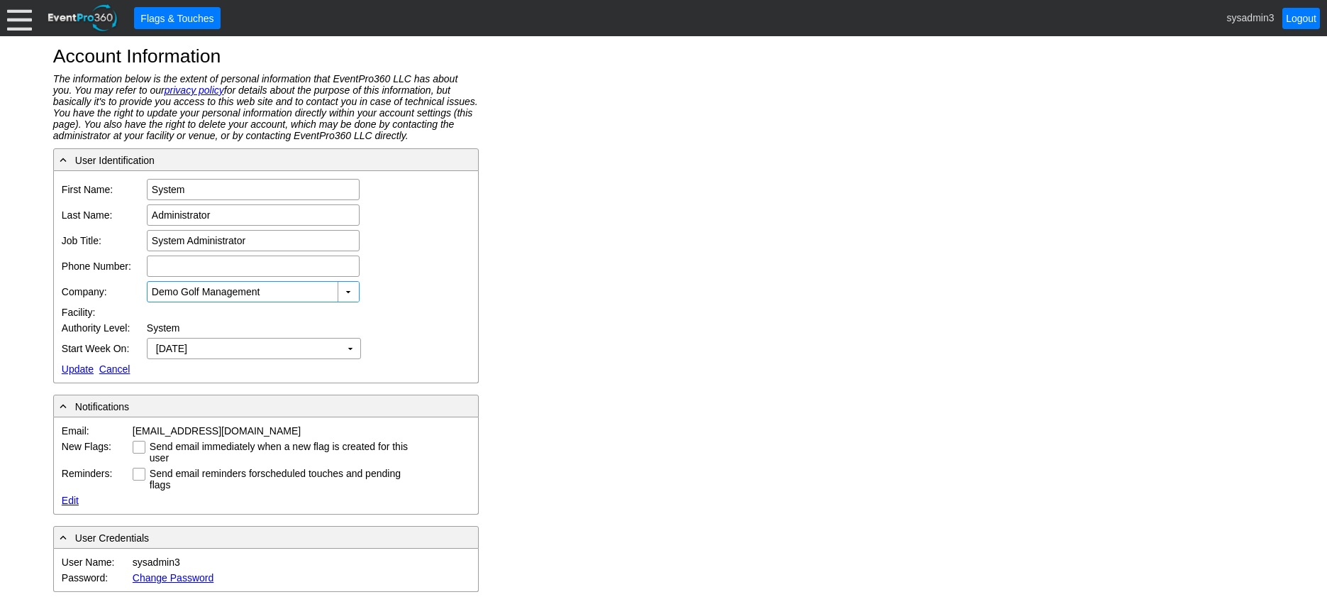
click at [70, 366] on link "Update" at bounding box center [78, 368] width 32 height 11
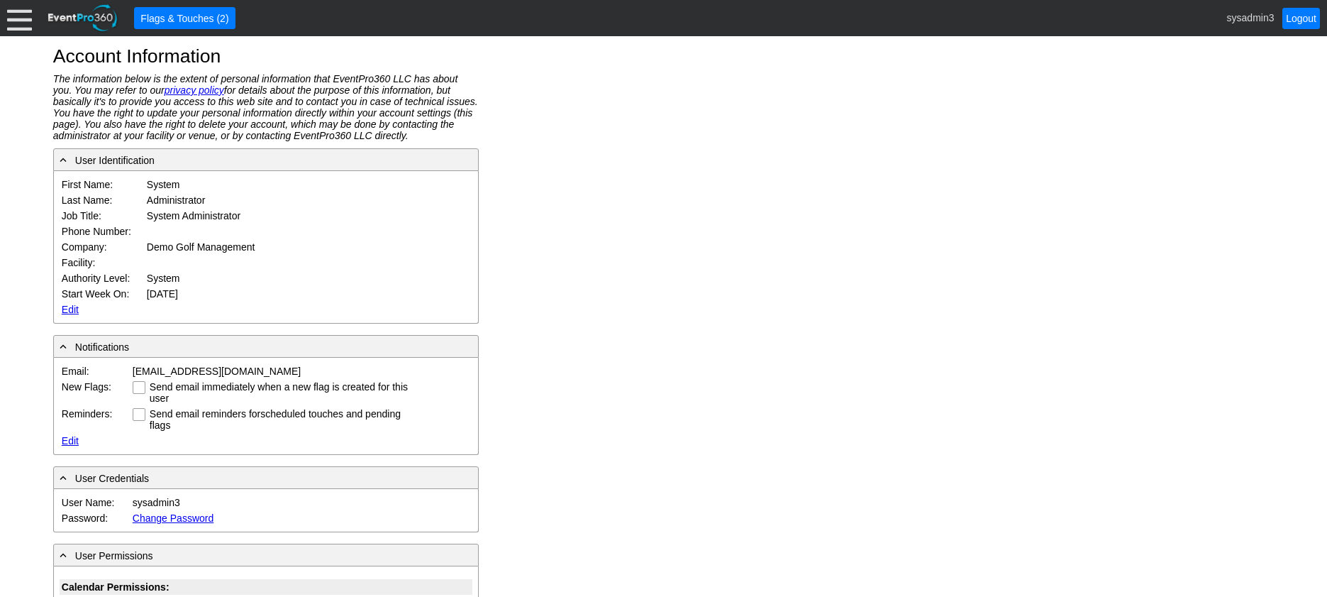
click at [18, 15] on div at bounding box center [19, 18] width 25 height 25
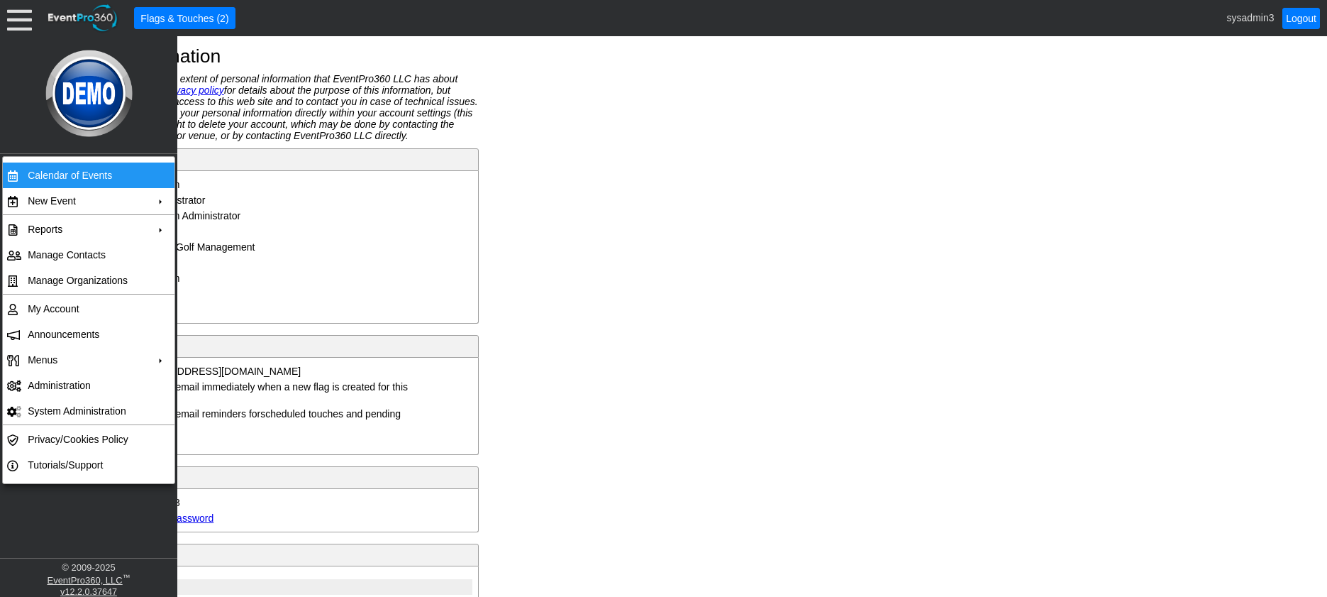
click at [54, 169] on td "Calendar of Events" at bounding box center [85, 175] width 127 height 26
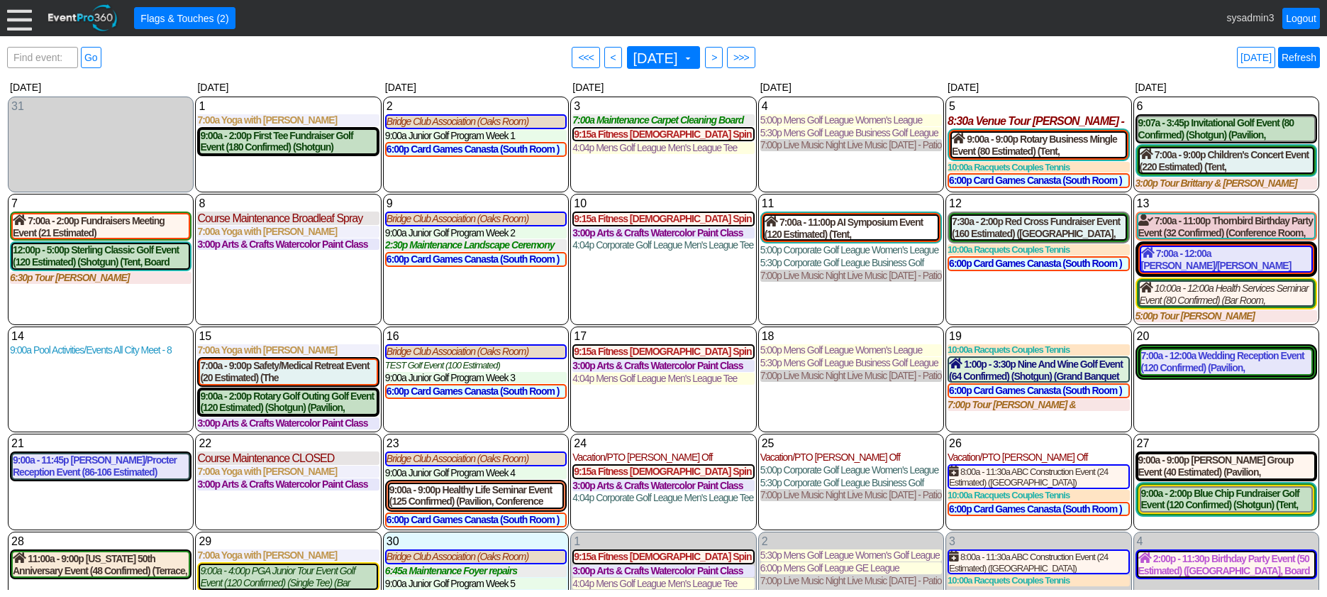
click at [1294, 58] on link "Refresh" at bounding box center [1299, 57] width 42 height 21
click at [23, 23] on div at bounding box center [19, 18] width 25 height 25
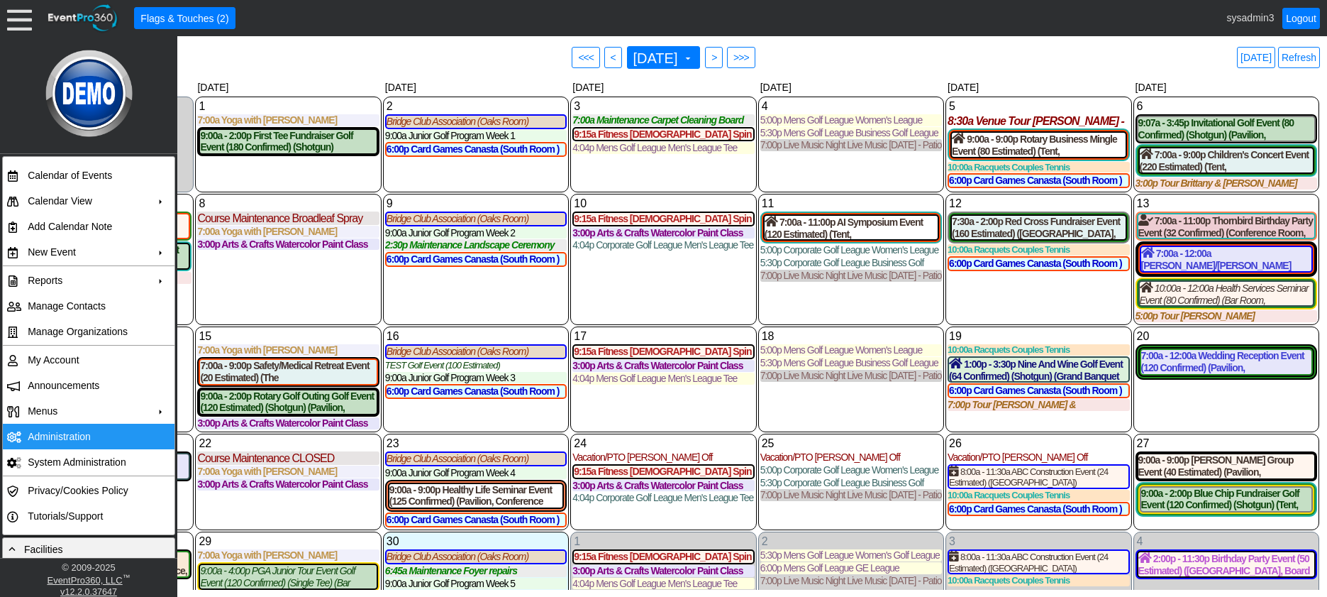
click at [44, 426] on td "Administration" at bounding box center [85, 437] width 127 height 26
click at [1303, 54] on link "Refresh" at bounding box center [1299, 57] width 42 height 21
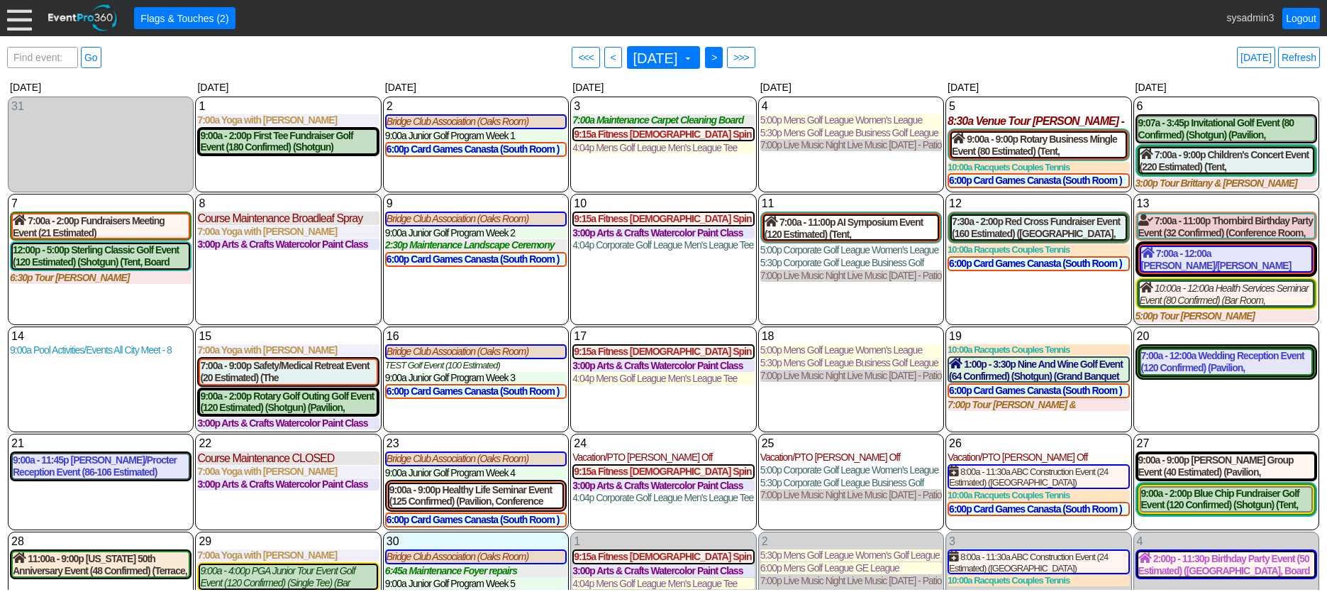
click at [719, 54] on span ">" at bounding box center [714, 57] width 11 height 14
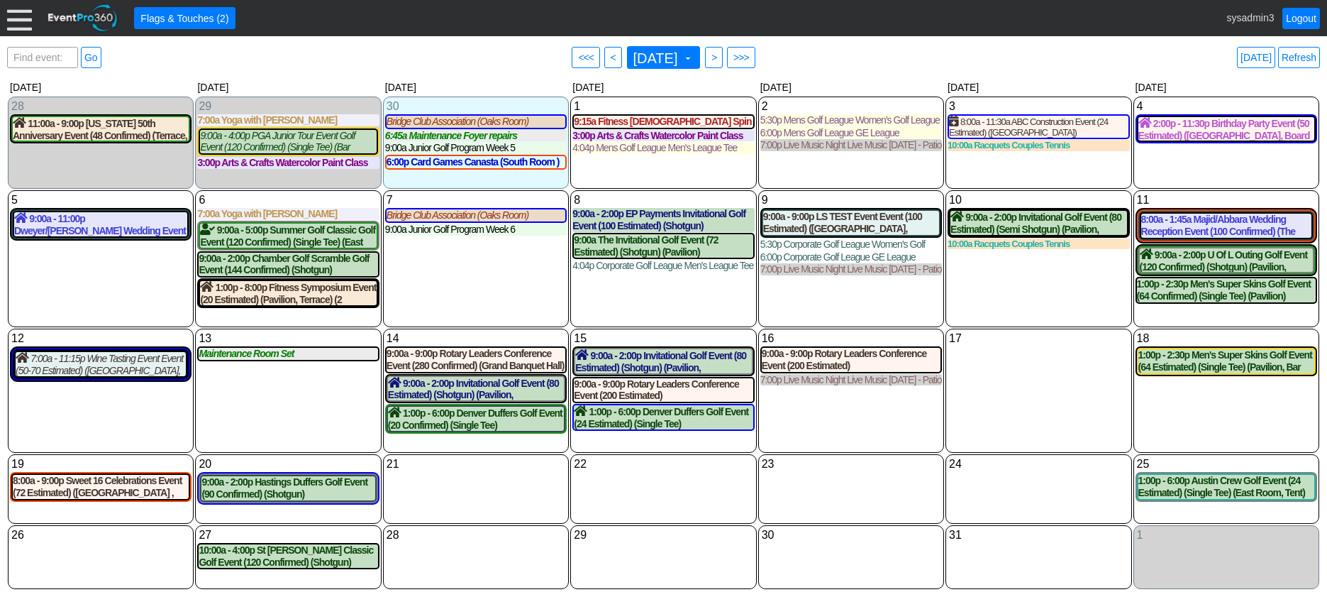
click at [746, 54] on div "● > ● >>>" at bounding box center [730, 58] width 54 height 26
click at [719, 55] on span ">" at bounding box center [714, 57] width 11 height 14
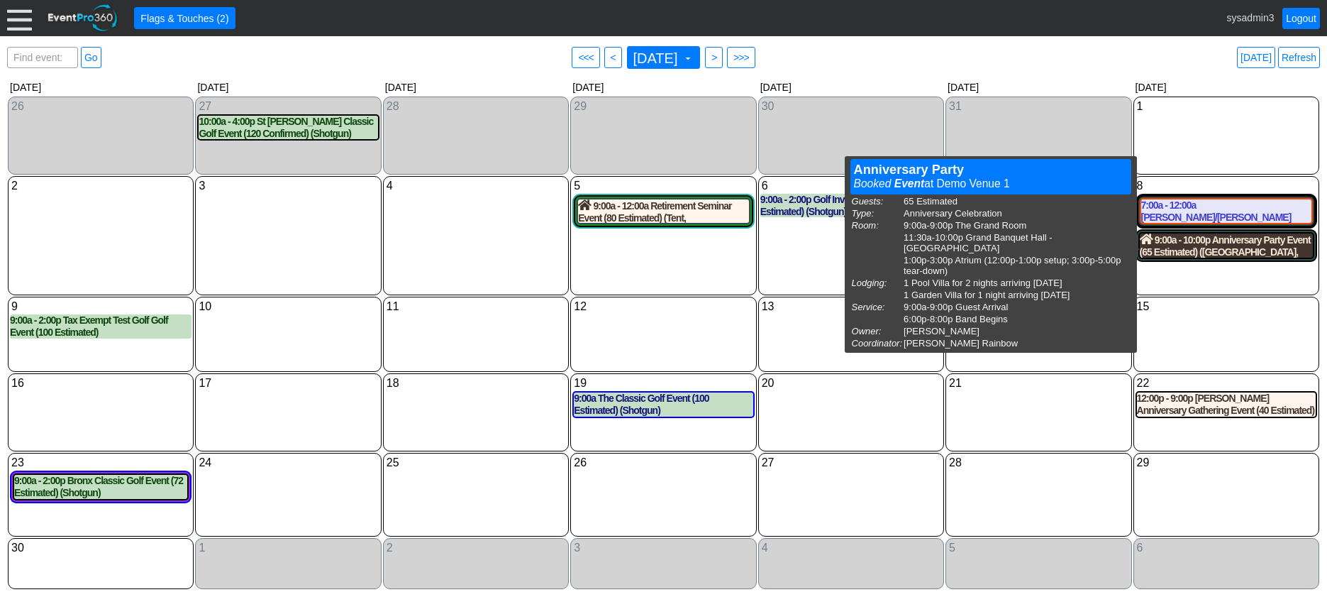
click at [1206, 256] on div "9:00a - 10:00p Anniversary Party Event (65 Estimated) (The Grand Room, Grand Ba…" at bounding box center [1226, 245] width 173 height 24
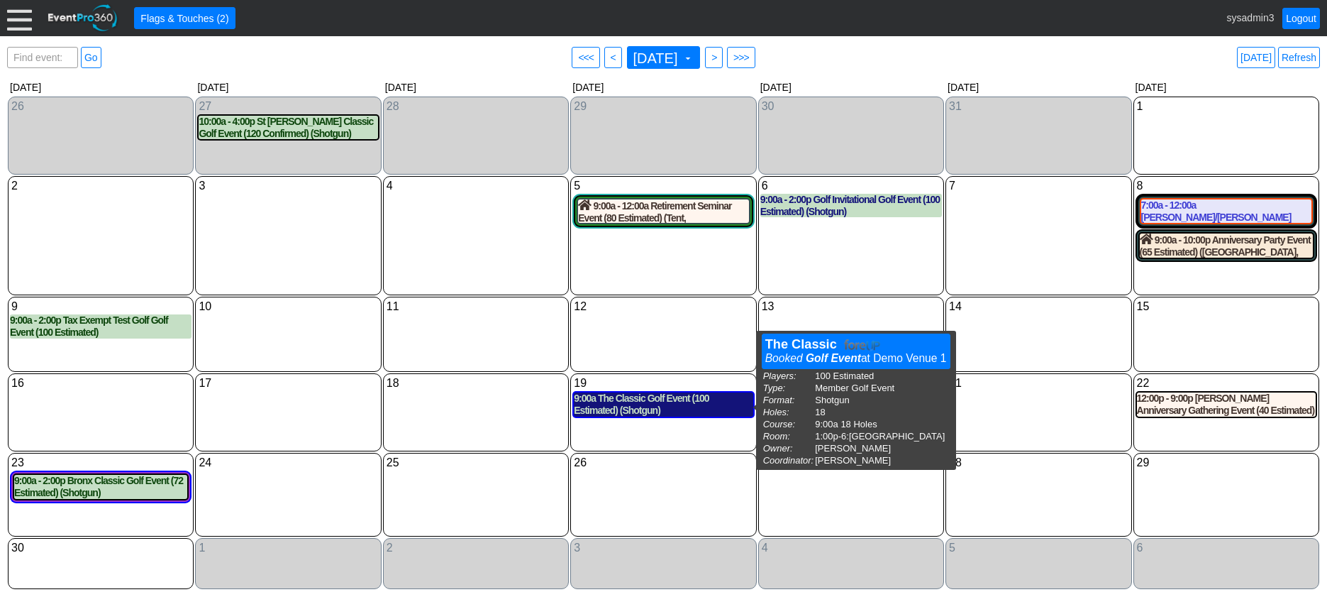
click at [675, 408] on div "9:00a The Classic Golf Event (100 Estimated) (Shotgun) (Oaks Room)" at bounding box center [663, 404] width 179 height 24
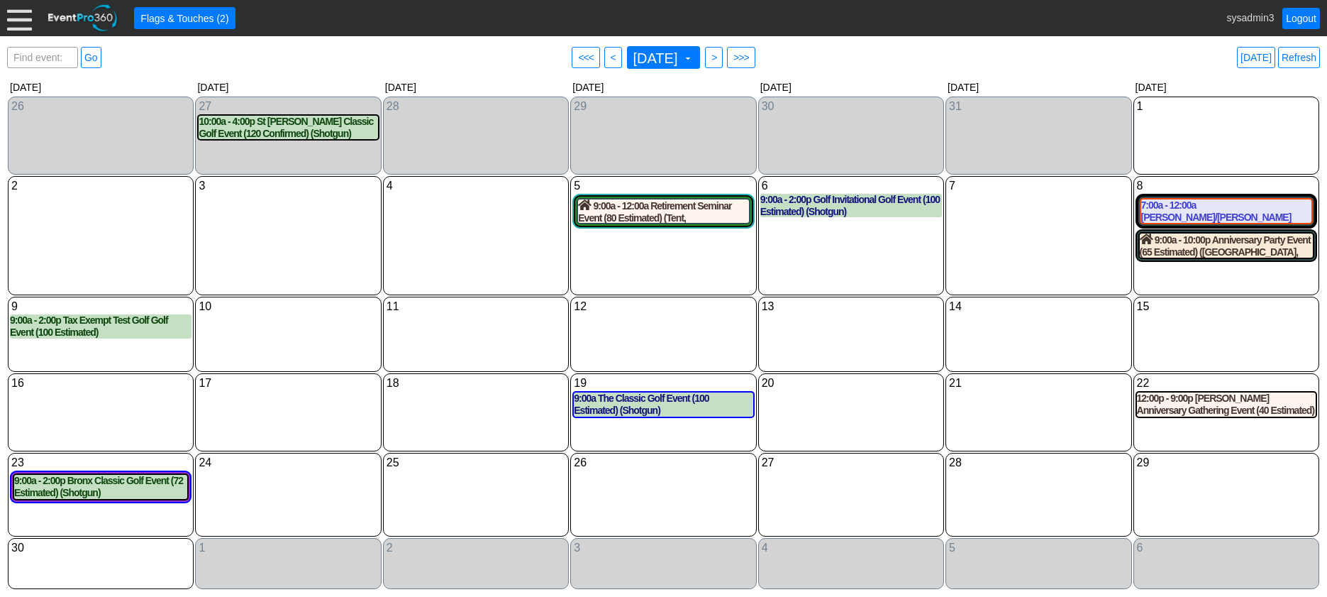
click at [24, 23] on div at bounding box center [19, 18] width 25 height 25
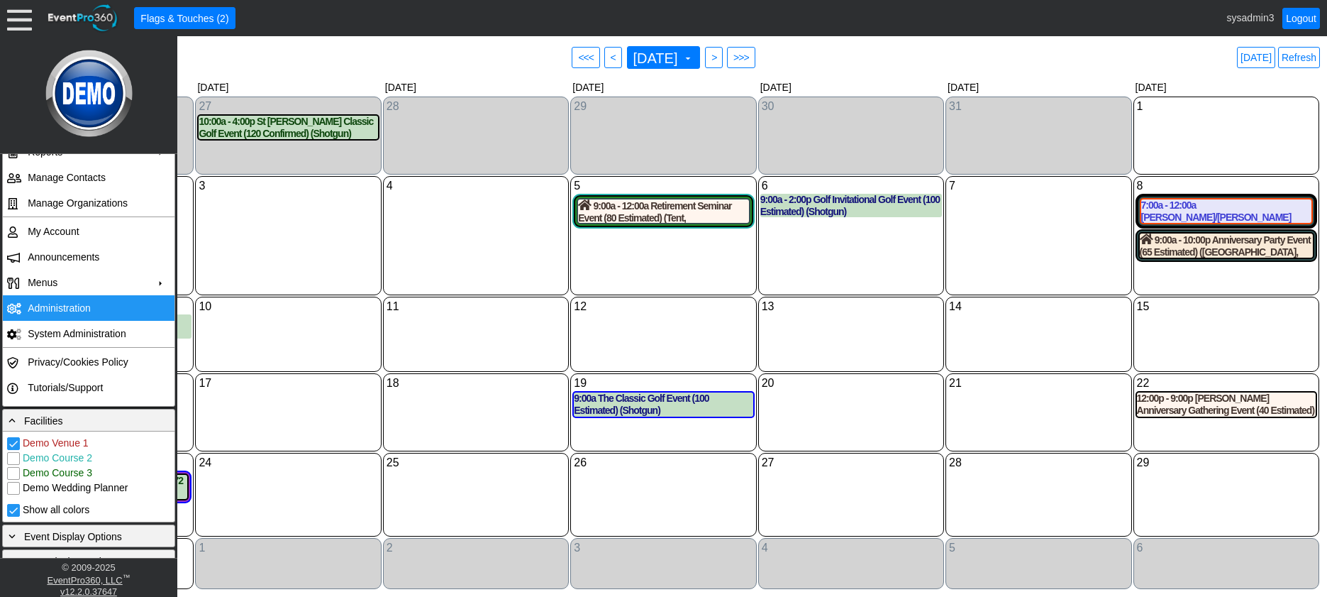
scroll to position [219, 0]
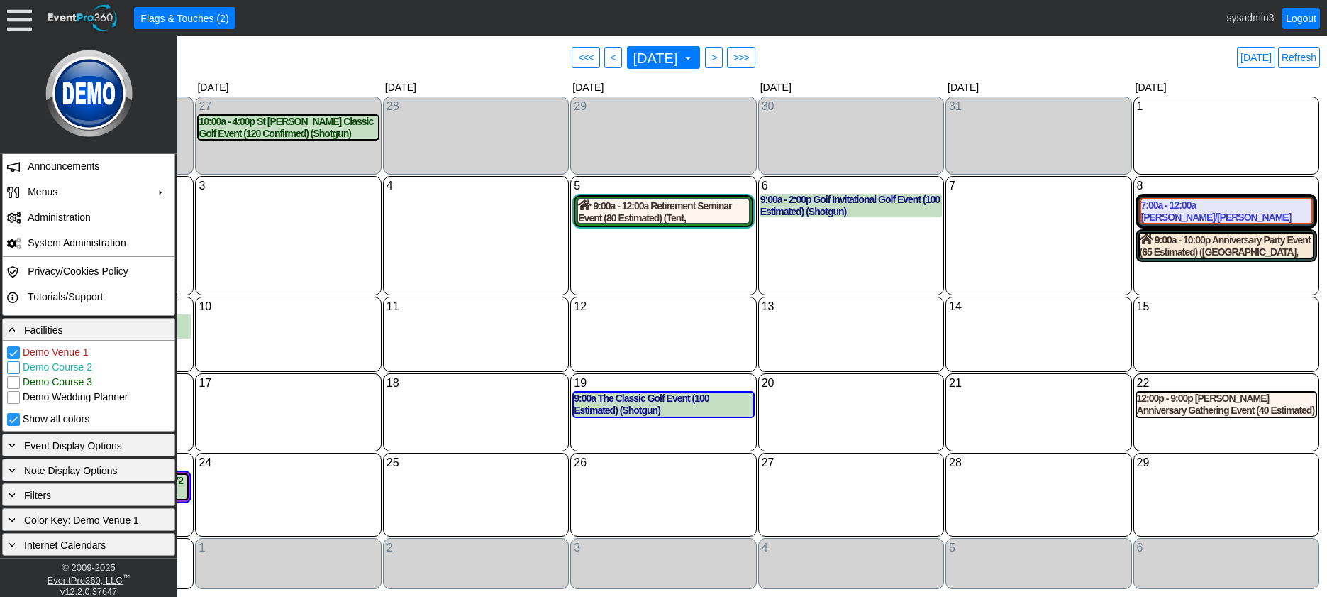
click at [18, 370] on input "Demo Course 2" at bounding box center [15, 369] width 14 height 14
checkbox input "true"
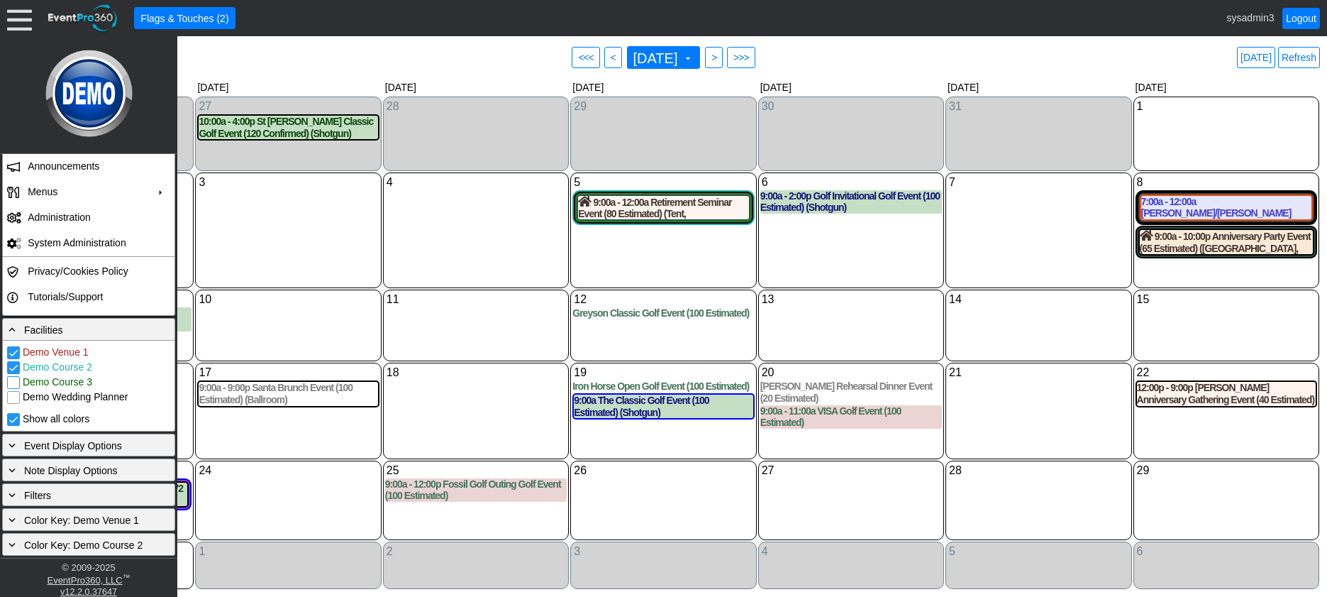
click at [13, 382] on input "Demo Course 3" at bounding box center [15, 384] width 14 height 14
checkbox input "true"
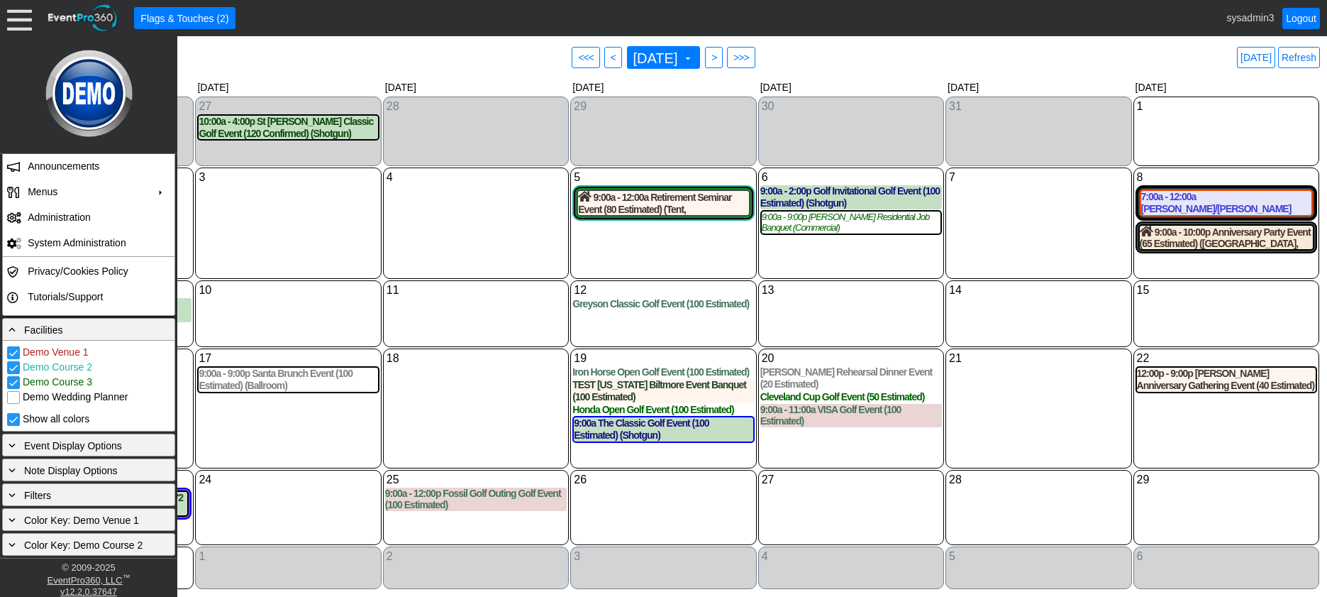
click at [12, 396] on input "Demo Wedding Planner" at bounding box center [15, 399] width 14 height 14
checkbox input "true"
click at [312, 313] on div "10 Monday" at bounding box center [288, 313] width 186 height 67
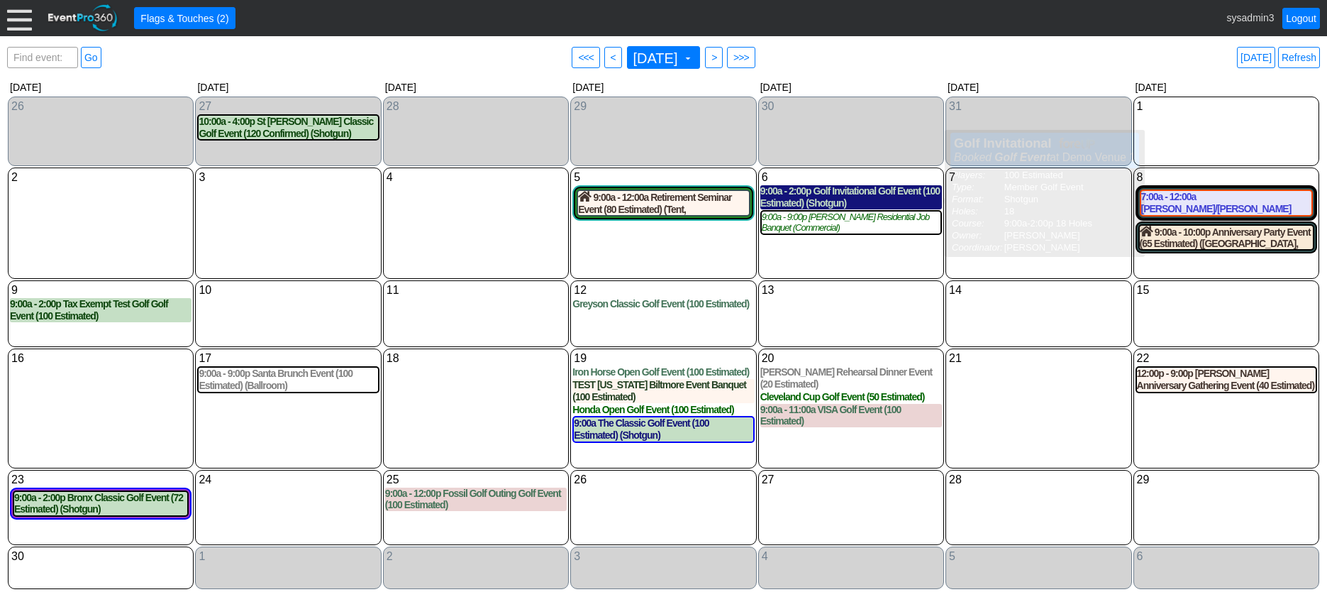
click at [846, 199] on div "9:00a - 2:00p Golf Invitational Golf Event (100 Estimated) (Shotgun)" at bounding box center [851, 197] width 182 height 24
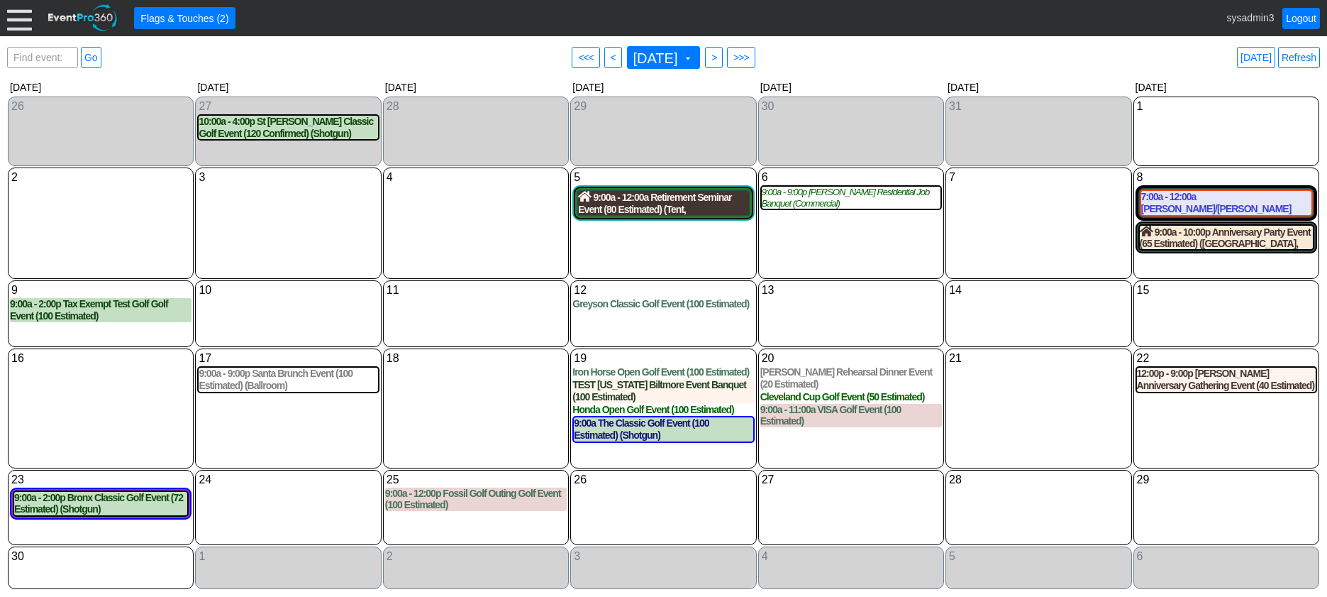
click at [643, 209] on div "9:00a - 12:00a Retirement Seminar Event (80 Estimated) (Tent, Grand Banquet Hal…" at bounding box center [663, 203] width 170 height 24
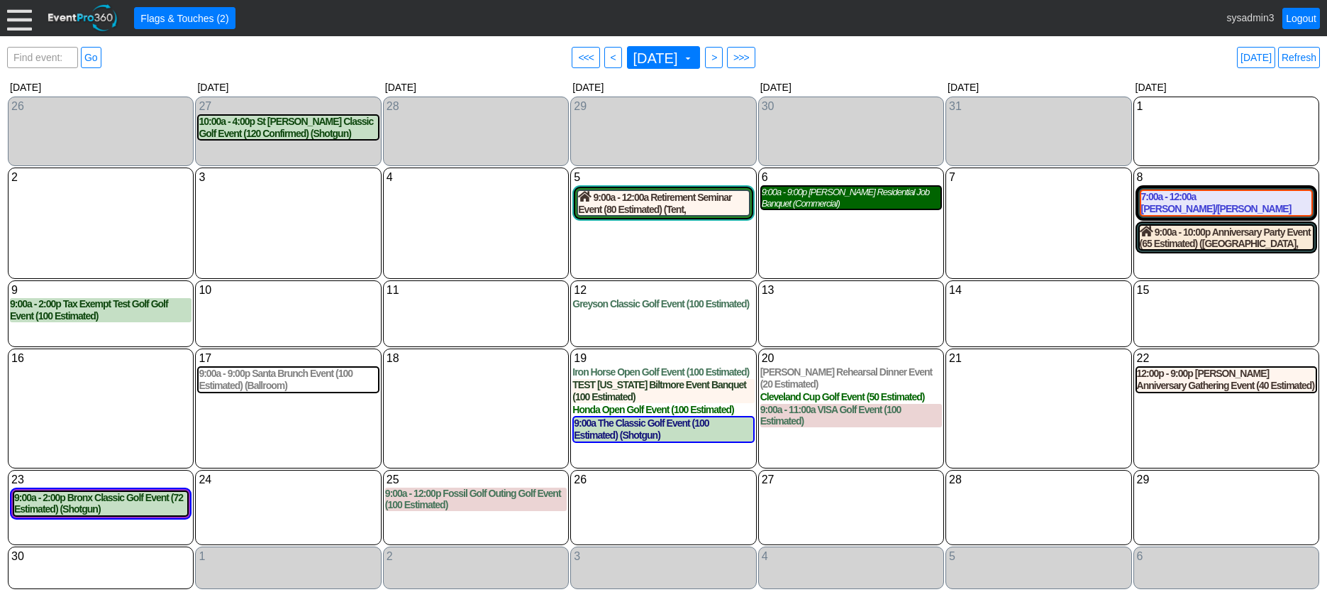
click at [825, 206] on div "9:00a - 9:00p Smith Residential Job Banquet (Commercial)" at bounding box center [851, 198] width 179 height 22
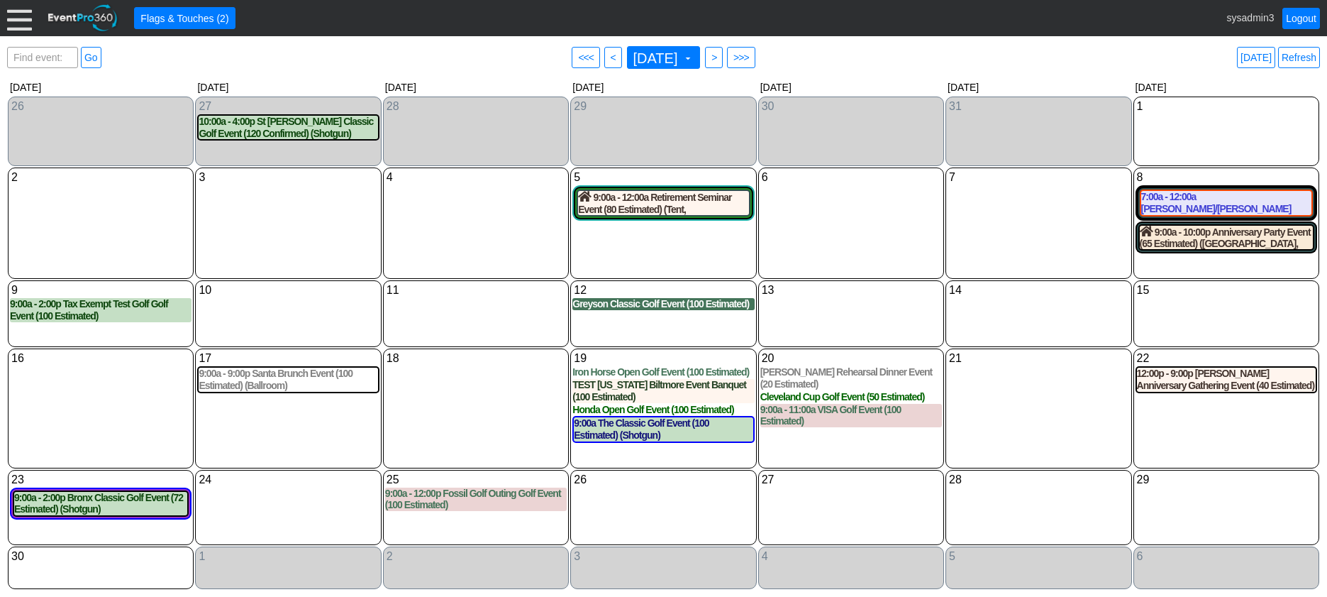
click at [604, 309] on div "Greyson Classic Golf Event (100 Estimated)" at bounding box center [663, 304] width 182 height 12
click at [633, 373] on div "Iron Horse Open Golf Event (100 Estimated)" at bounding box center [663, 372] width 182 height 12
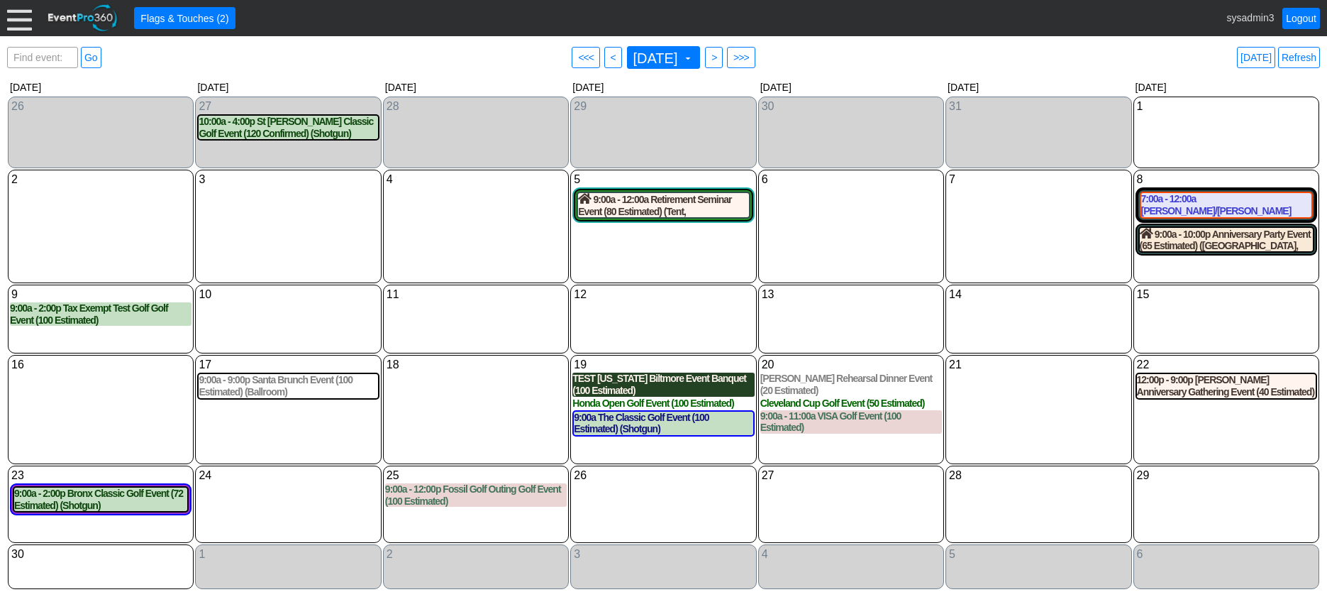
click at [610, 383] on div "TEST Arizona Biltmore Event Banquet (100 Estimated)" at bounding box center [663, 384] width 182 height 24
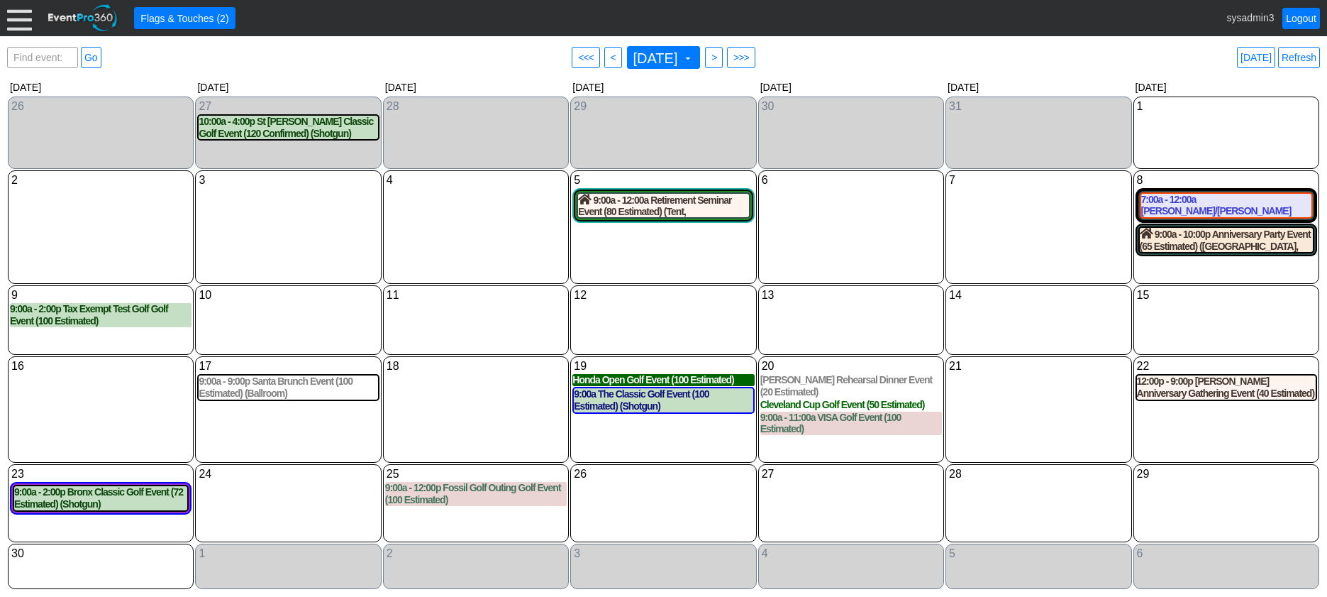
click at [625, 382] on div "Honda Open Golf Event (100 Estimated)" at bounding box center [663, 380] width 182 height 12
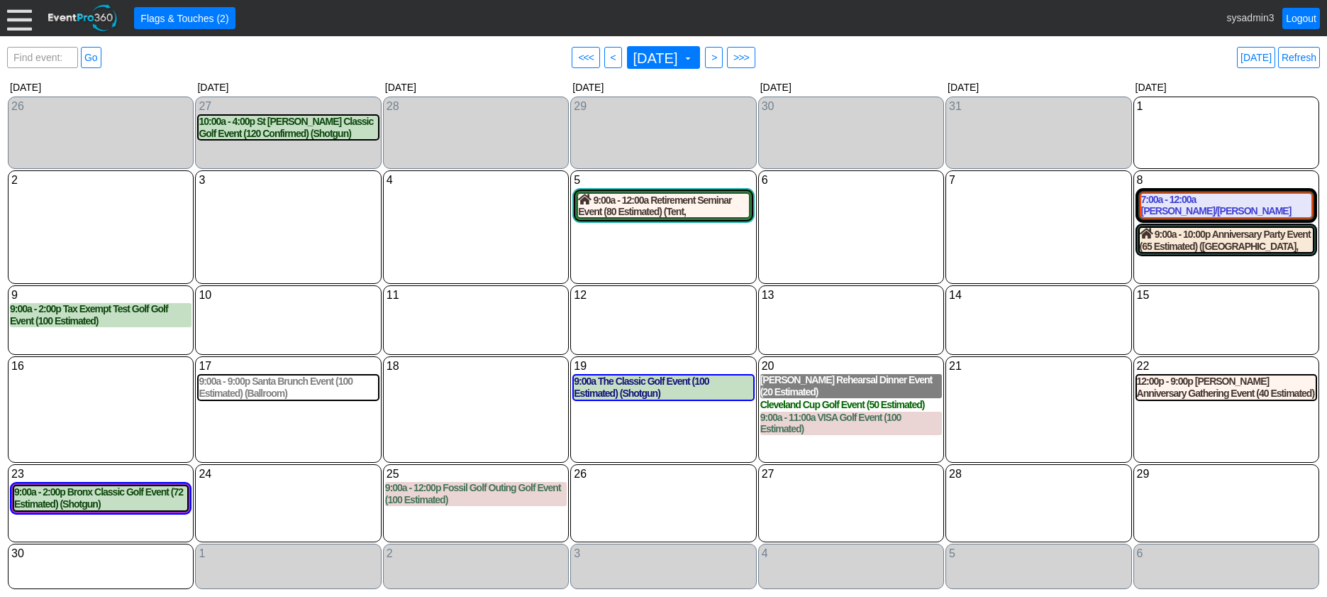
click at [814, 377] on div "Jackson Rehearsal Dinner Event (20 Estimated)" at bounding box center [851, 386] width 182 height 24
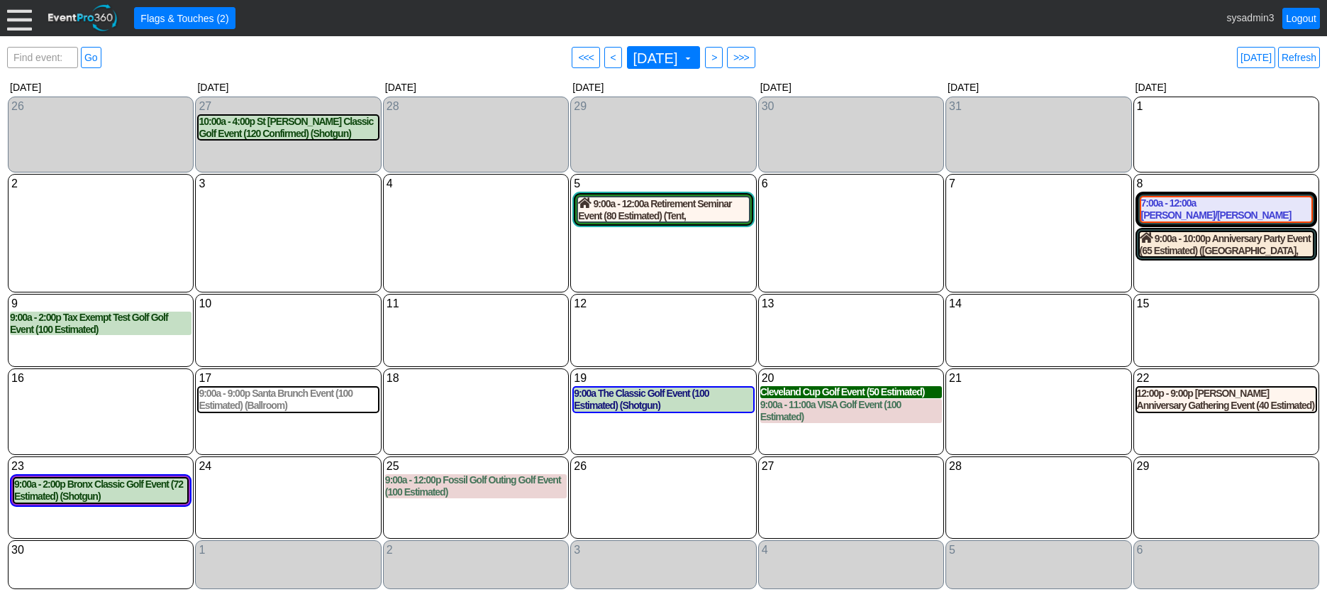
click at [814, 397] on div "Cleveland Cup Golf Event (50 Estimated)" at bounding box center [851, 392] width 182 height 12
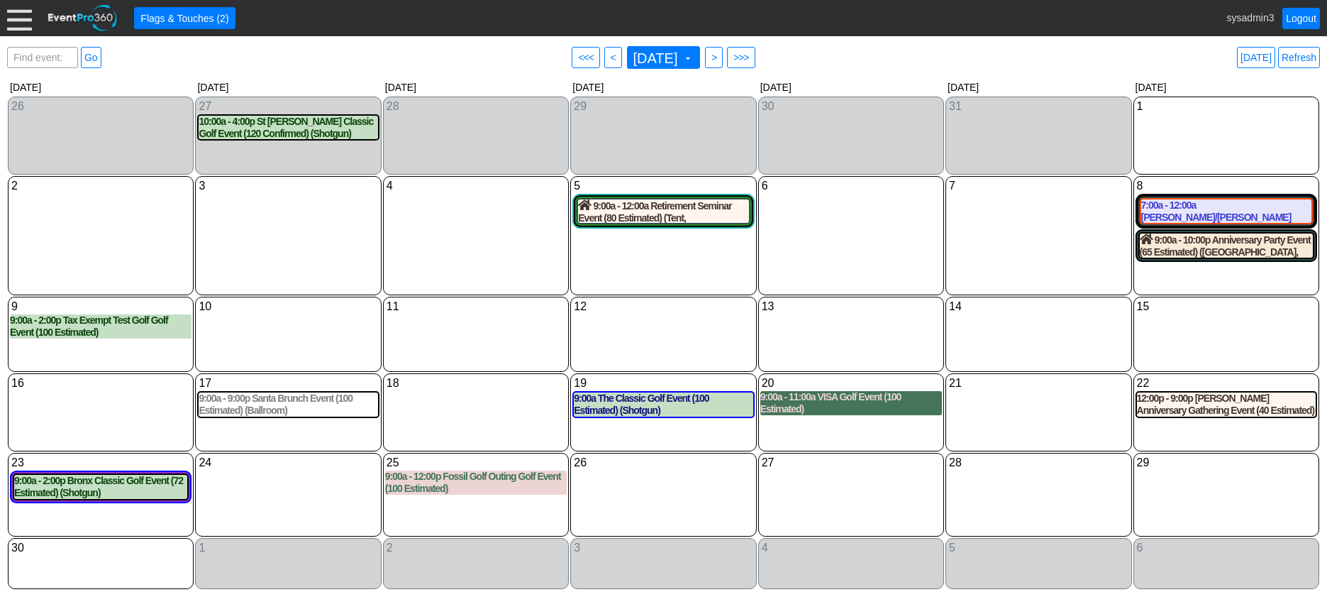
click at [817, 397] on div "9:00a - 11:00a VISA Golf Event (100 Estimated)" at bounding box center [851, 403] width 182 height 24
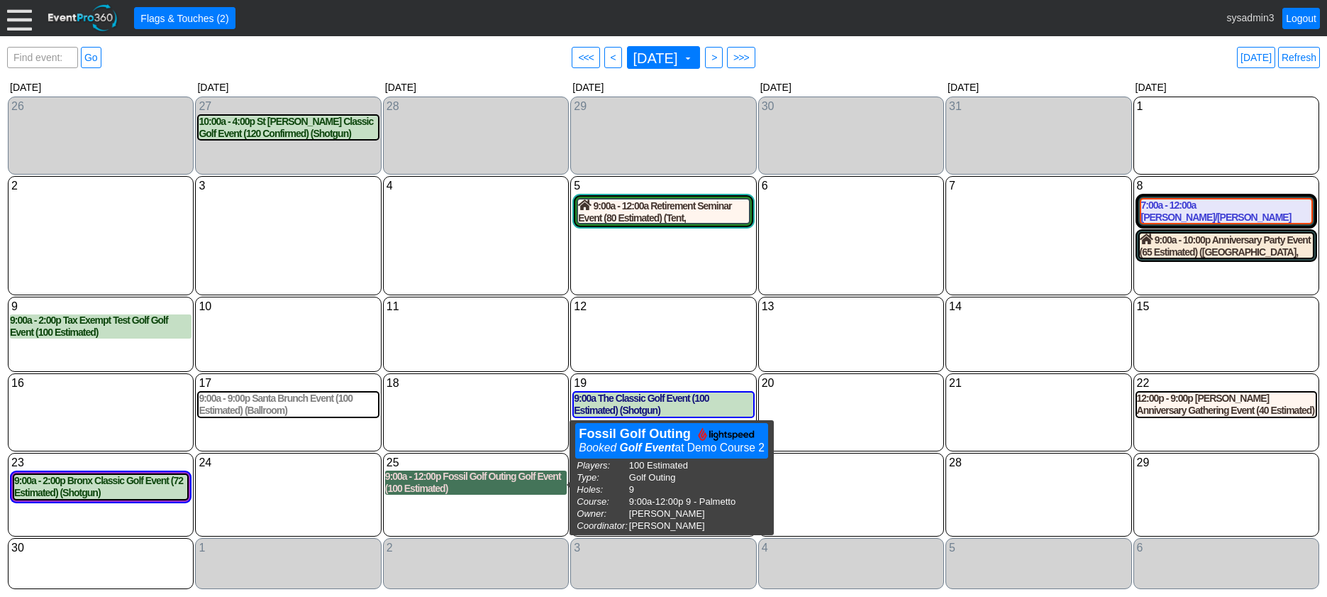
click at [453, 478] on div "9:00a - 12:00p Fossil Golf Outing Golf Event (100 Estimated)" at bounding box center [476, 482] width 182 height 24
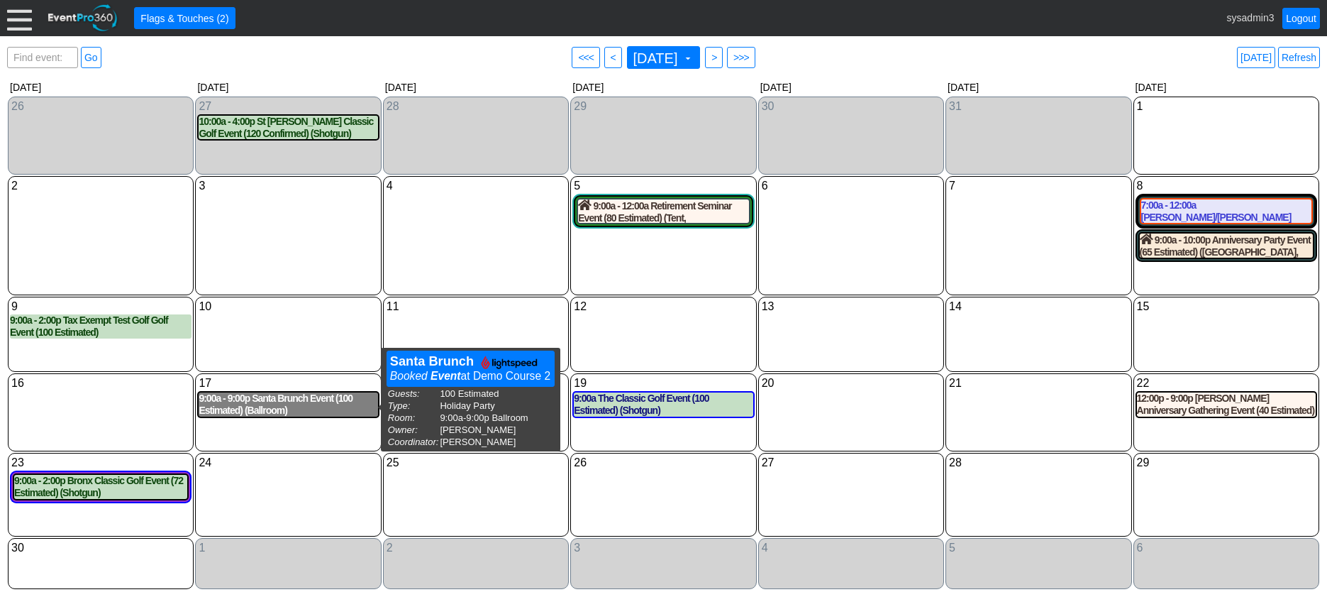
click at [297, 409] on div "9:00a - 9:00p Santa Brunch Event (100 Estimated) (Ballroom)" at bounding box center [288, 404] width 179 height 24
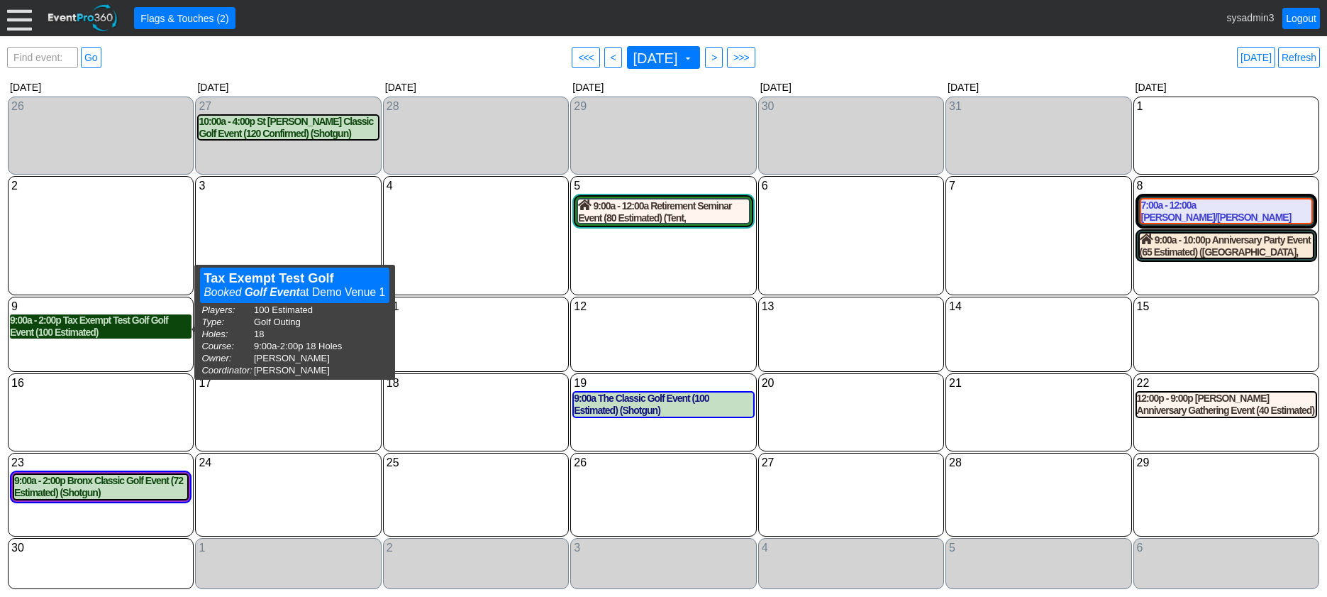
click at [104, 327] on div "9:00a - 2:00p Tax Exempt Test Golf Golf Event (100 Estimated)" at bounding box center [101, 326] width 182 height 24
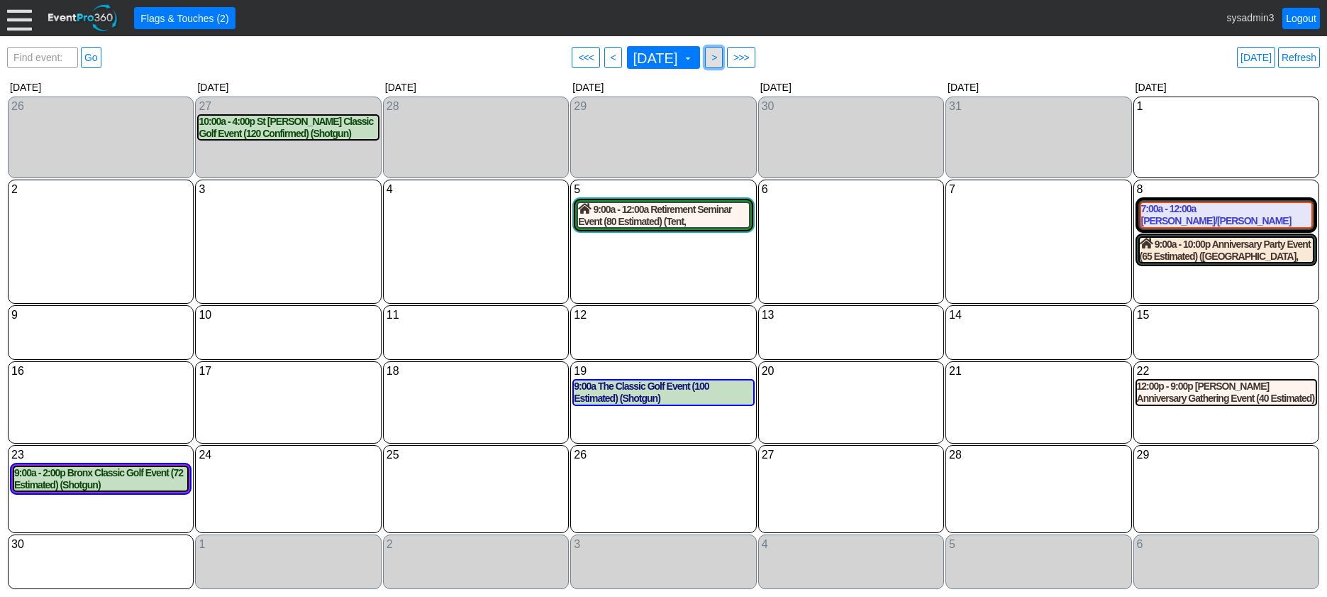
click at [719, 59] on span ">" at bounding box center [714, 57] width 11 height 14
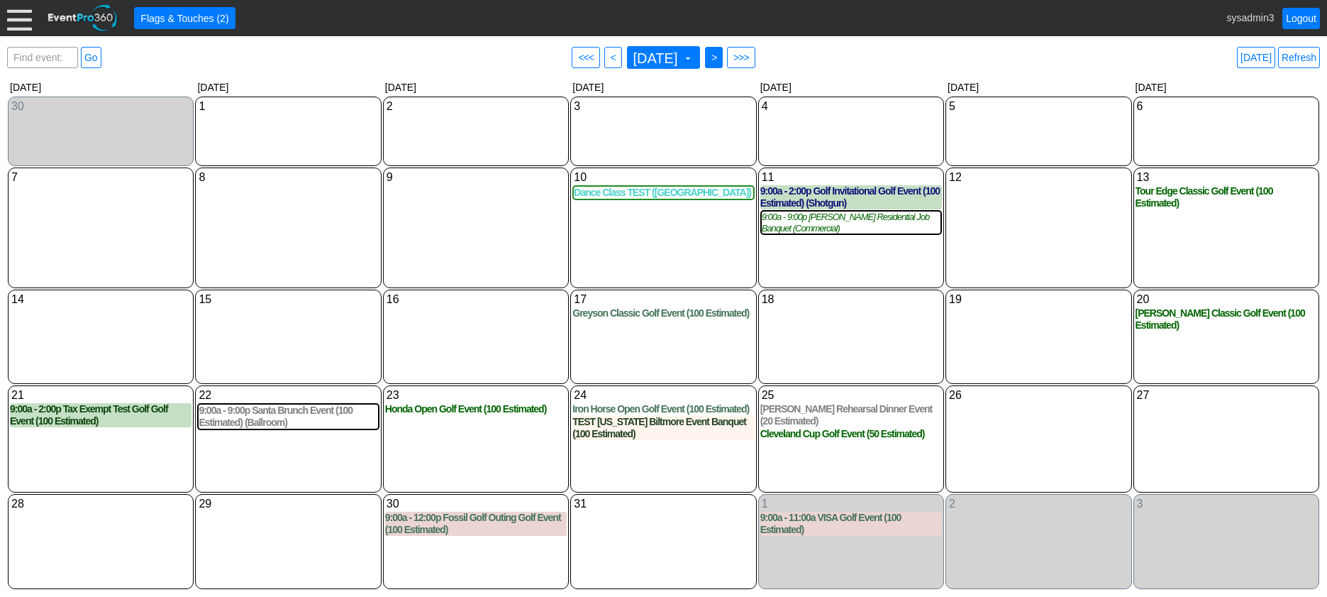
click at [719, 60] on span ">" at bounding box center [714, 57] width 11 height 14
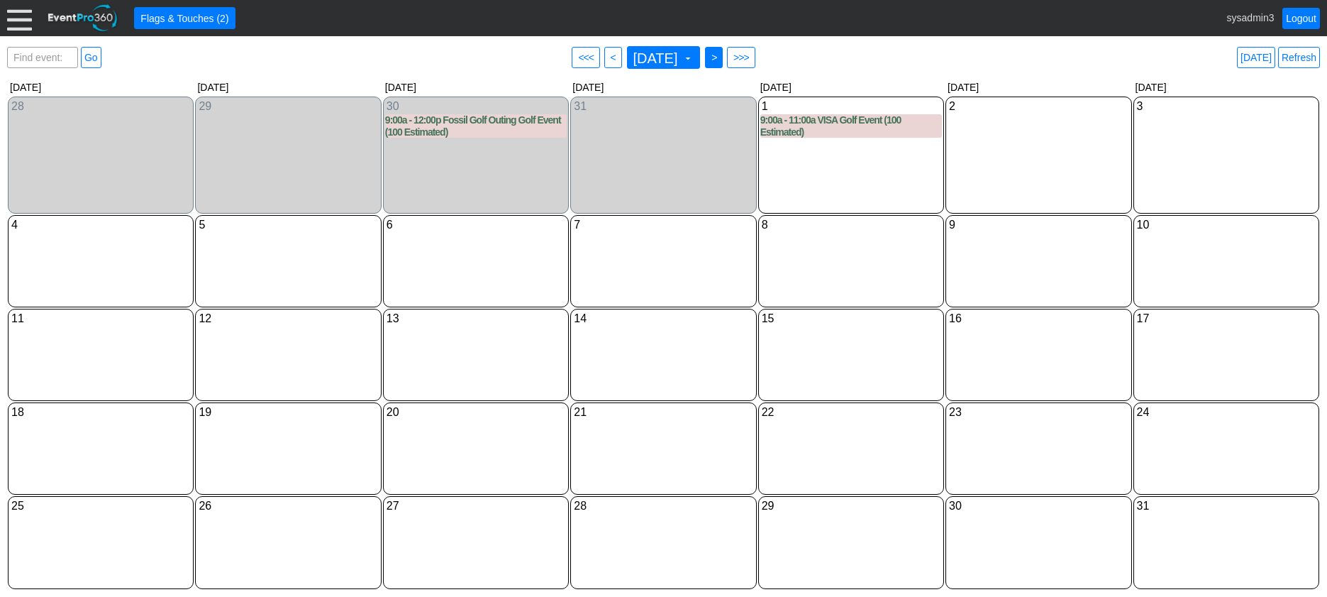
click at [719, 60] on span ">" at bounding box center [714, 57] width 11 height 14
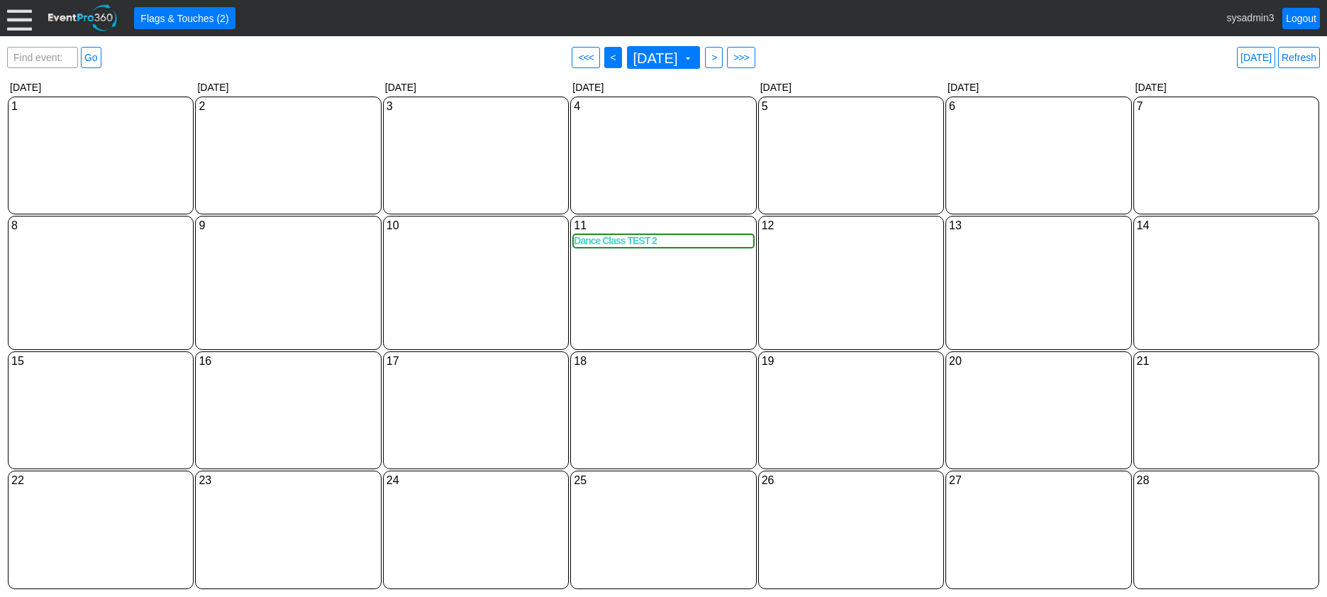
click at [608, 51] on span "<" at bounding box center [613, 57] width 11 height 14
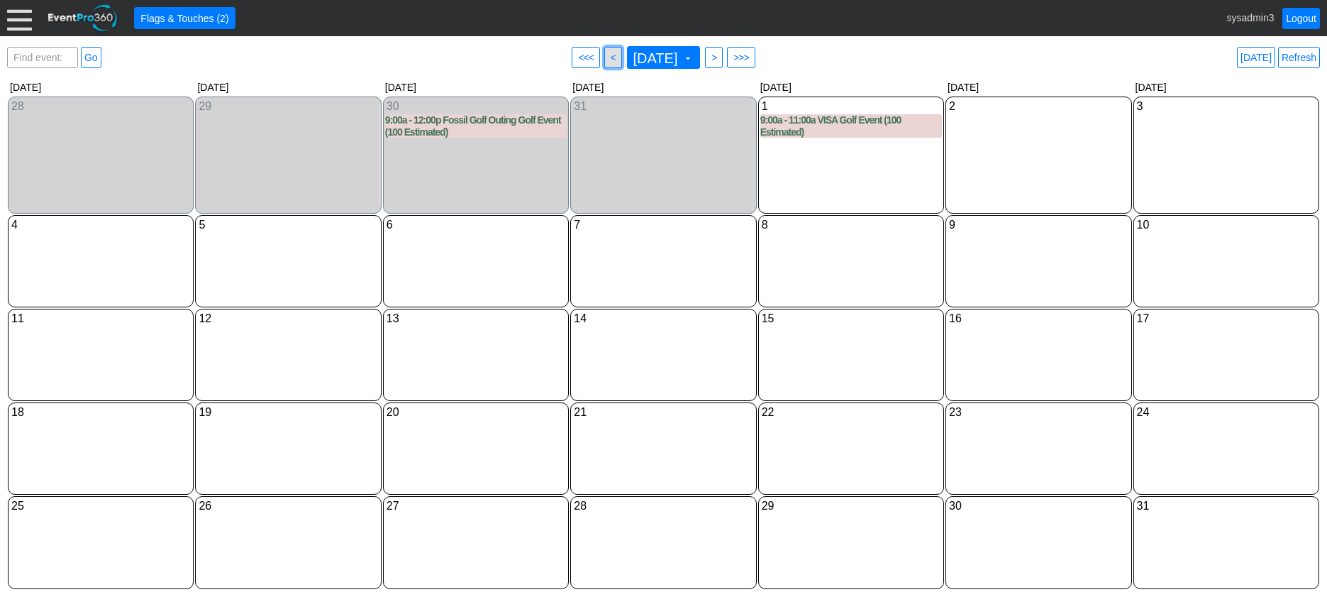
click at [608, 55] on span "<" at bounding box center [613, 57] width 11 height 14
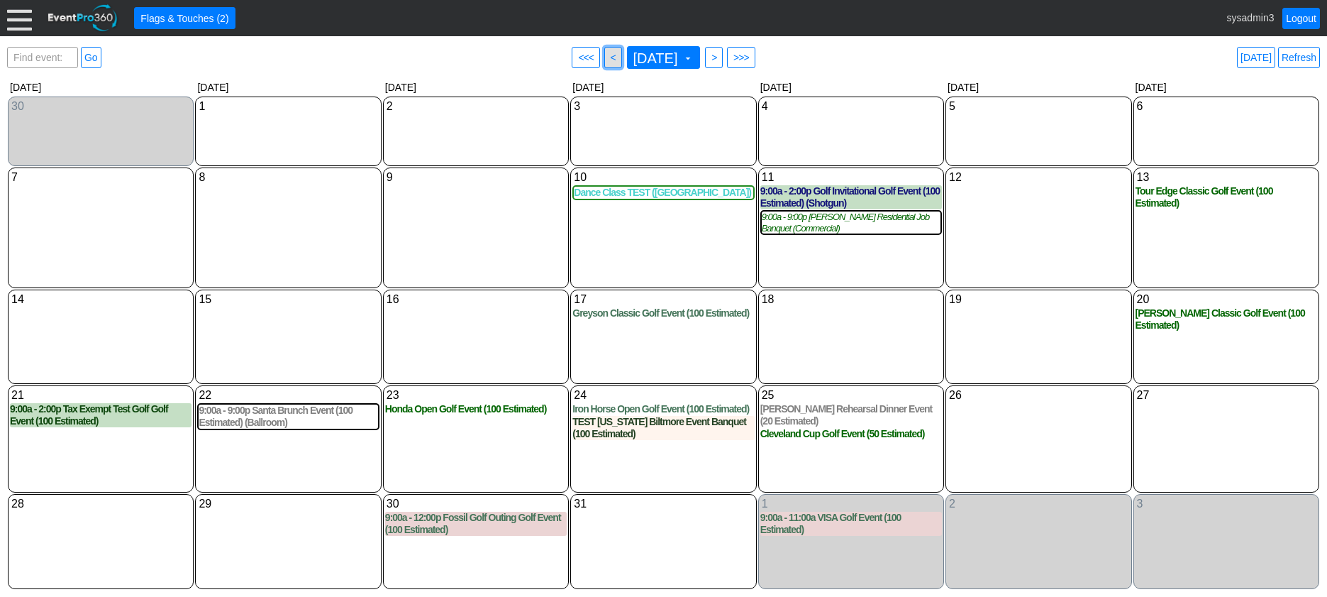
click at [608, 55] on span "<" at bounding box center [613, 57] width 11 height 14
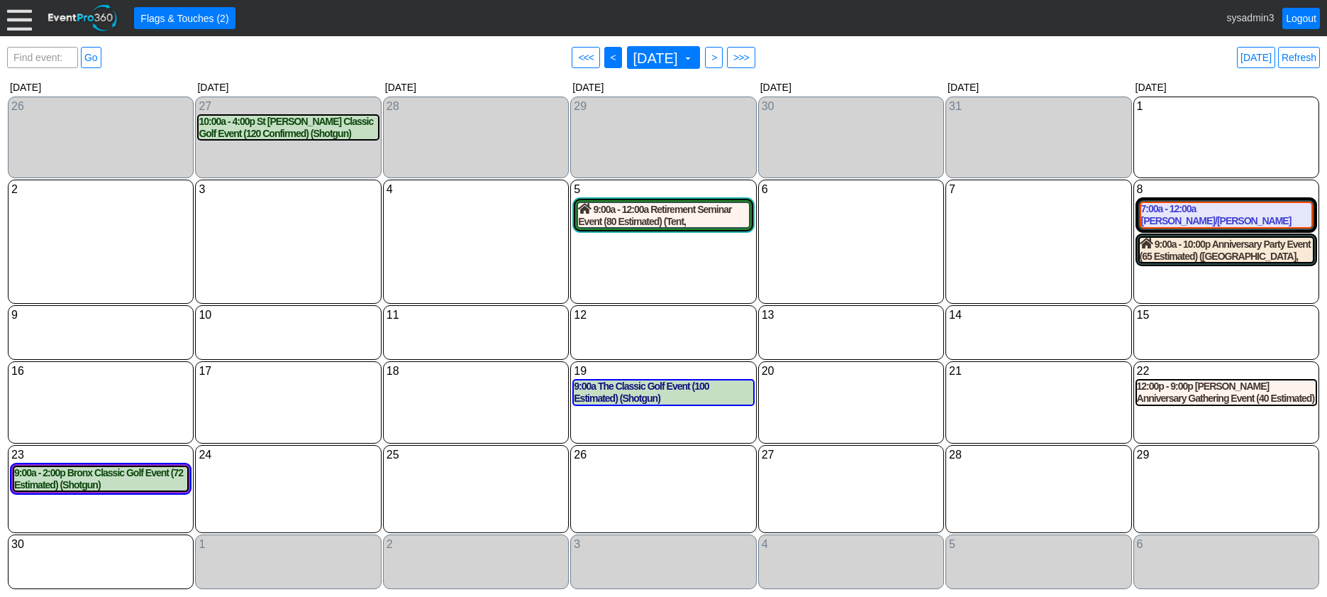
click at [608, 55] on span "<" at bounding box center [613, 57] width 11 height 14
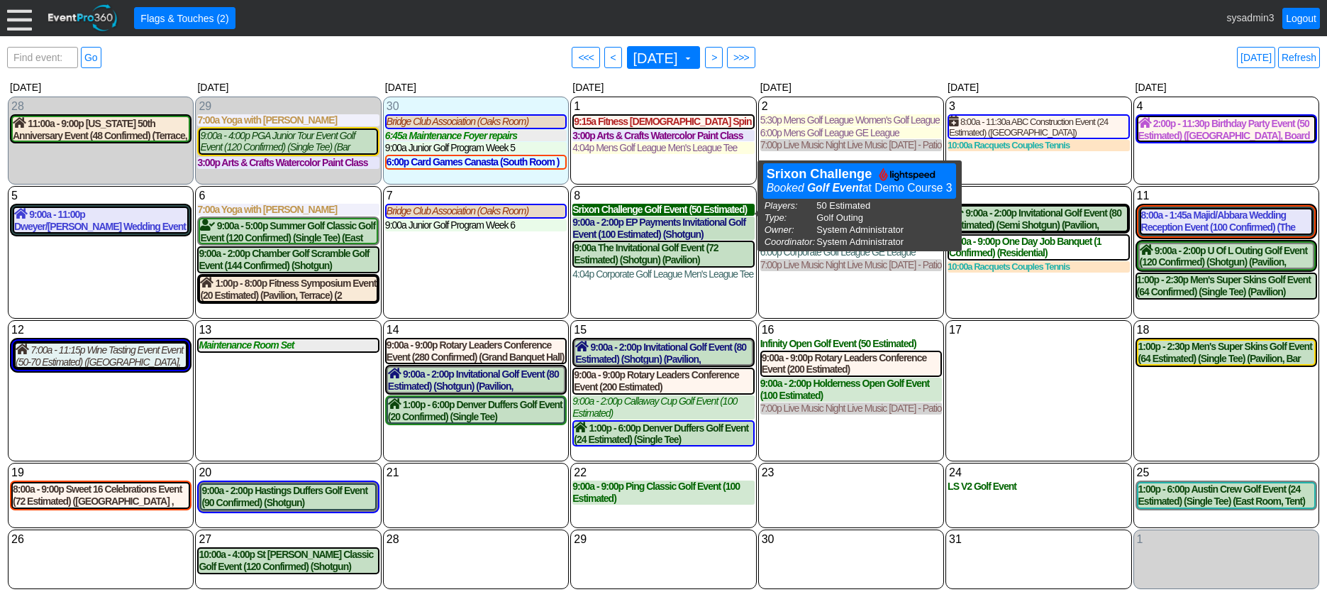
click at [647, 214] on div "Srixon Challenge Golf Event (50 Estimated)" at bounding box center [663, 210] width 182 height 12
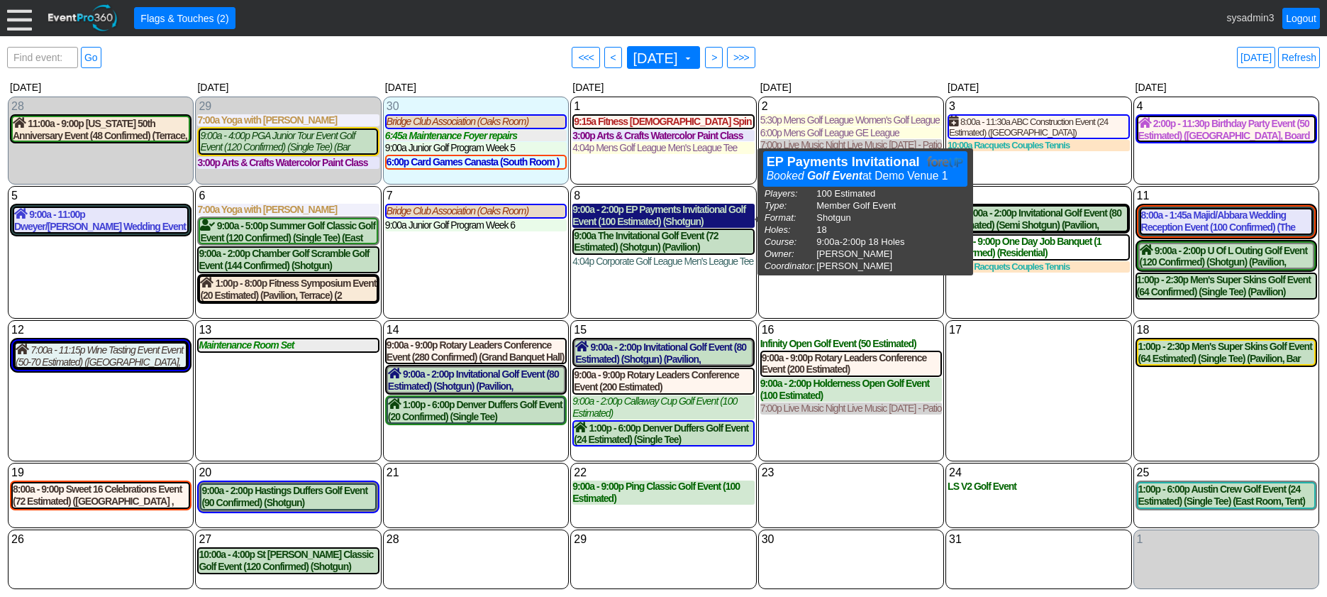
click at [671, 215] on div "9:00a - 2:00p EP Payments Invitational Golf Event (100 Estimated) (Shotgun)" at bounding box center [663, 216] width 182 height 24
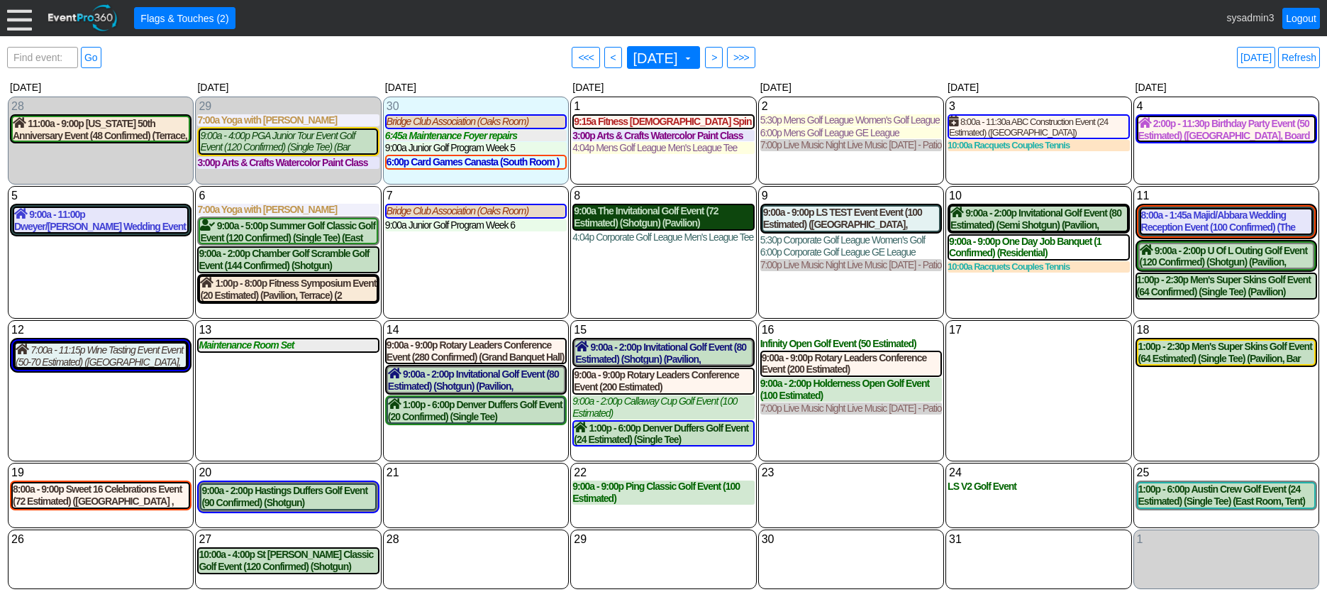
click at [648, 217] on div "9:00a The Invitational Golf Event (72 Estimated) (Shotgun) (Pavilion)" at bounding box center [663, 217] width 179 height 24
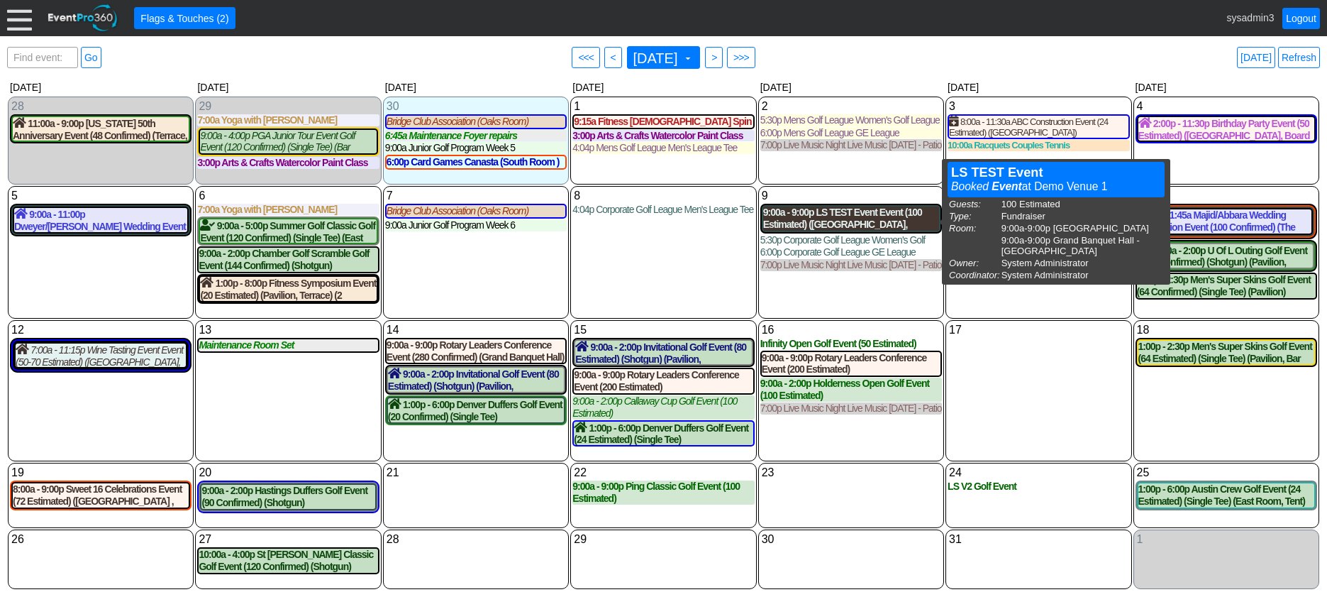
click at [856, 221] on div "9:00a - 9:00p LS TEST Event Event (100 Estimated) (Grand Banquet Hall, Grand Ba…" at bounding box center [851, 218] width 176 height 24
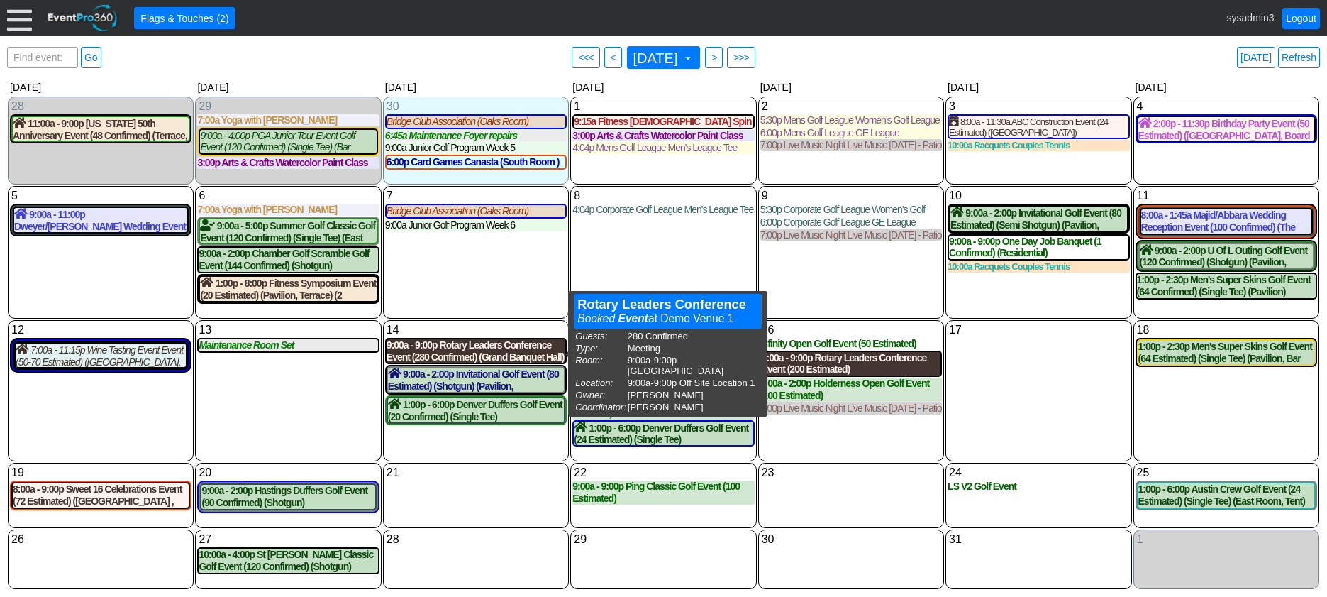
click at [494, 360] on div "9:00a - 9:00p Rotary Leaders Conference Event (280 Confirmed) (Grand Banquet Ha…" at bounding box center [476, 351] width 179 height 24
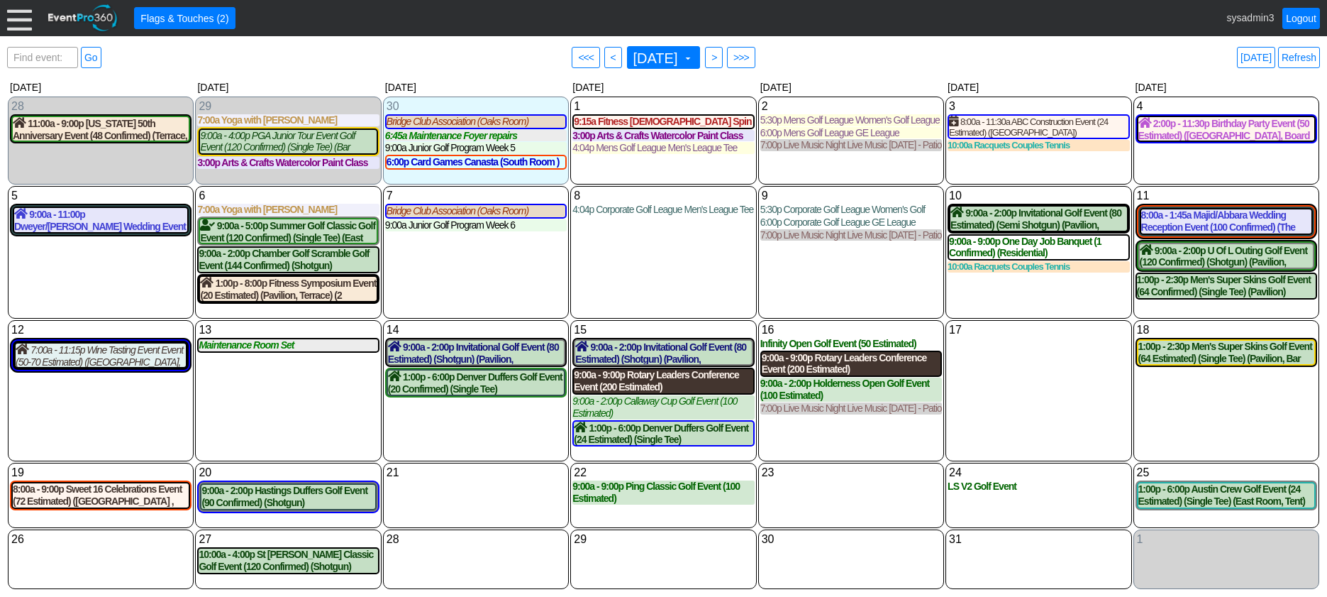
click at [638, 381] on div "9:00a - 9:00p Rotary Leaders Conference Event (200 Estimated) (Grand Banquet Ha…" at bounding box center [663, 381] width 179 height 24
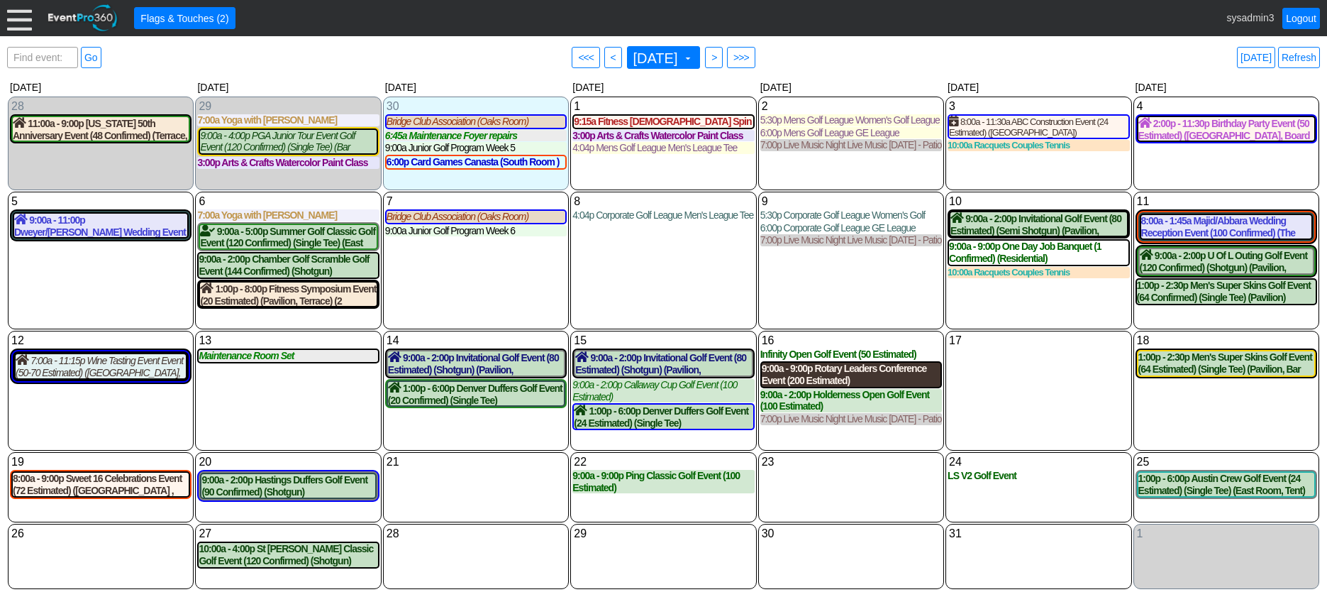
click at [838, 376] on div "9:00a - 9:00p Rotary Leaders Conference Event (200 Estimated) (Grand Banquet Ha…" at bounding box center [851, 375] width 179 height 24
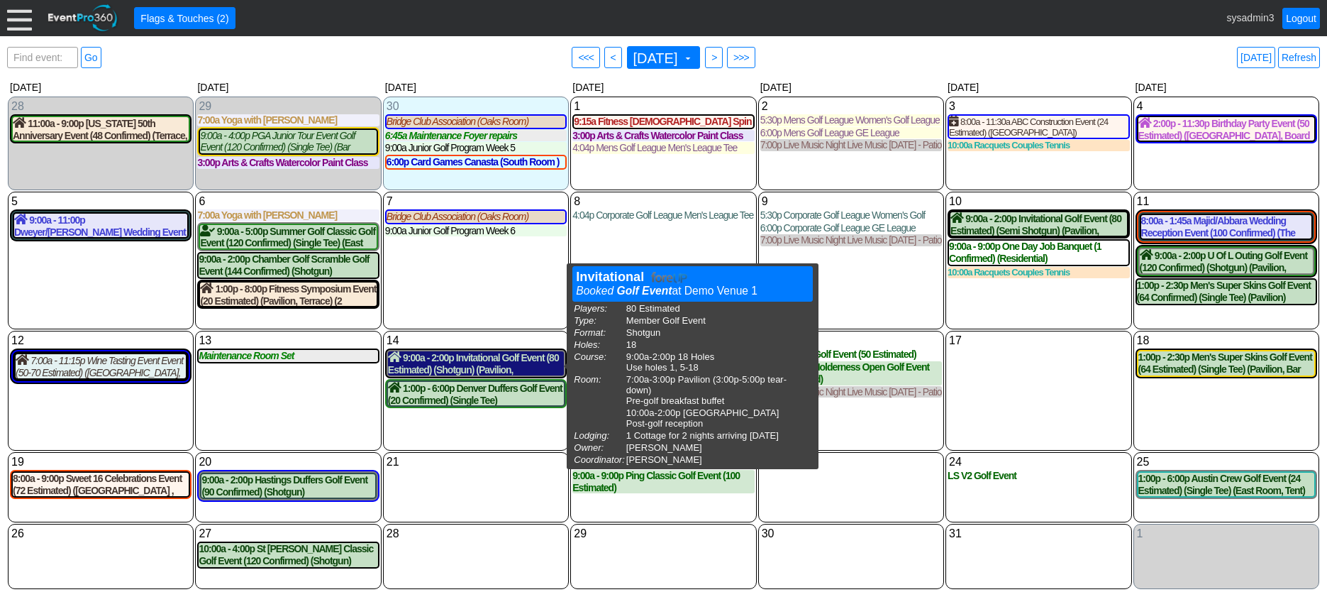
click at [489, 363] on div "9:00a - 2:00p Invitational Golf Event (80 Estimated) (Shotgun) (Pavilion, East …" at bounding box center [476, 363] width 176 height 24
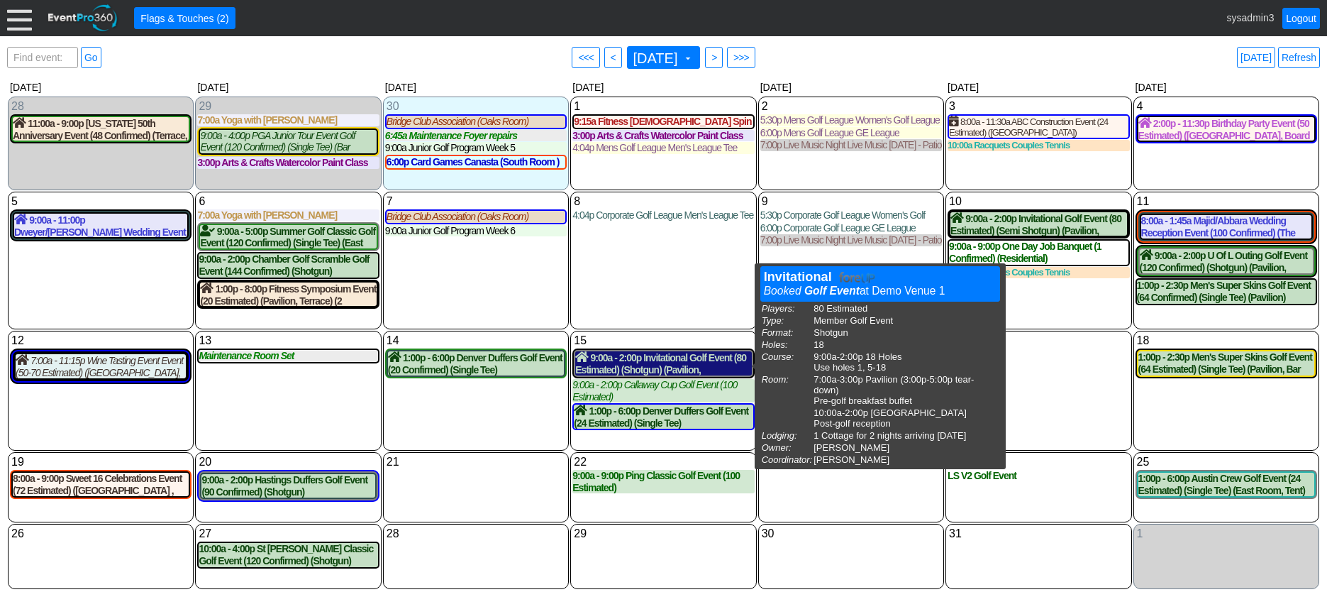
click at [631, 365] on div "9:00a - 2:00p Invitational Golf Event (80 Estimated) (Shotgun) (Pavilion, East …" at bounding box center [663, 363] width 176 height 24
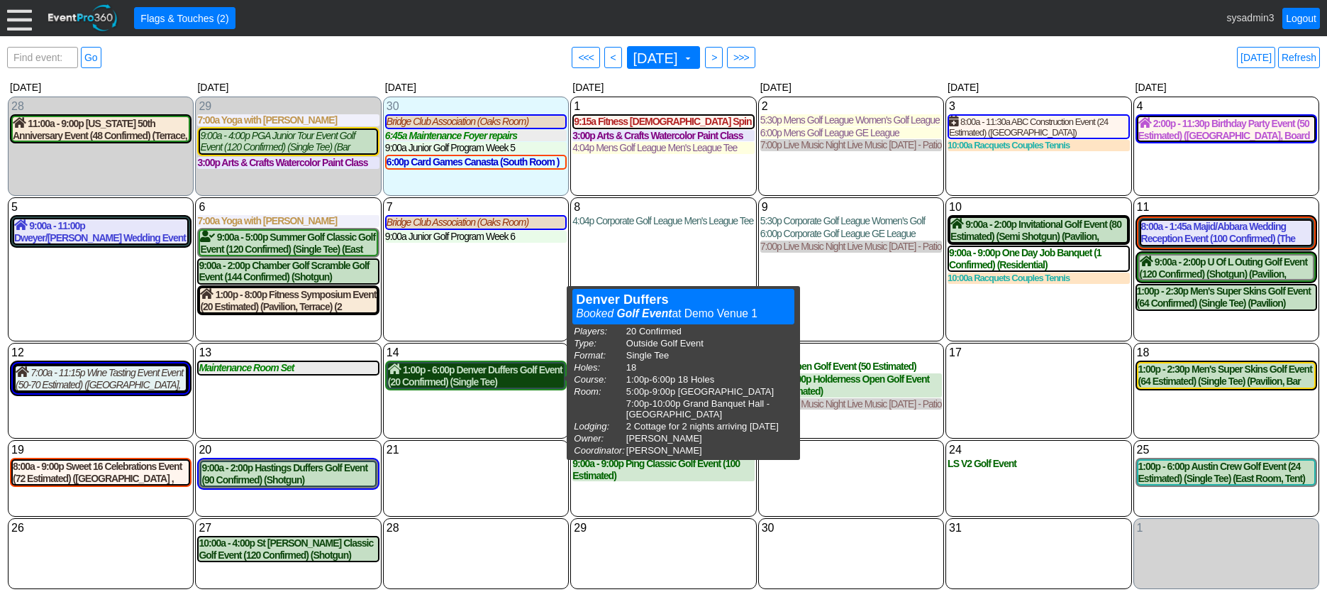
click at [488, 378] on div "1:00p - 6:00p Denver Duffers Golf Event (20 Confirmed) (Single Tee) (West Room,…" at bounding box center [476, 375] width 176 height 24
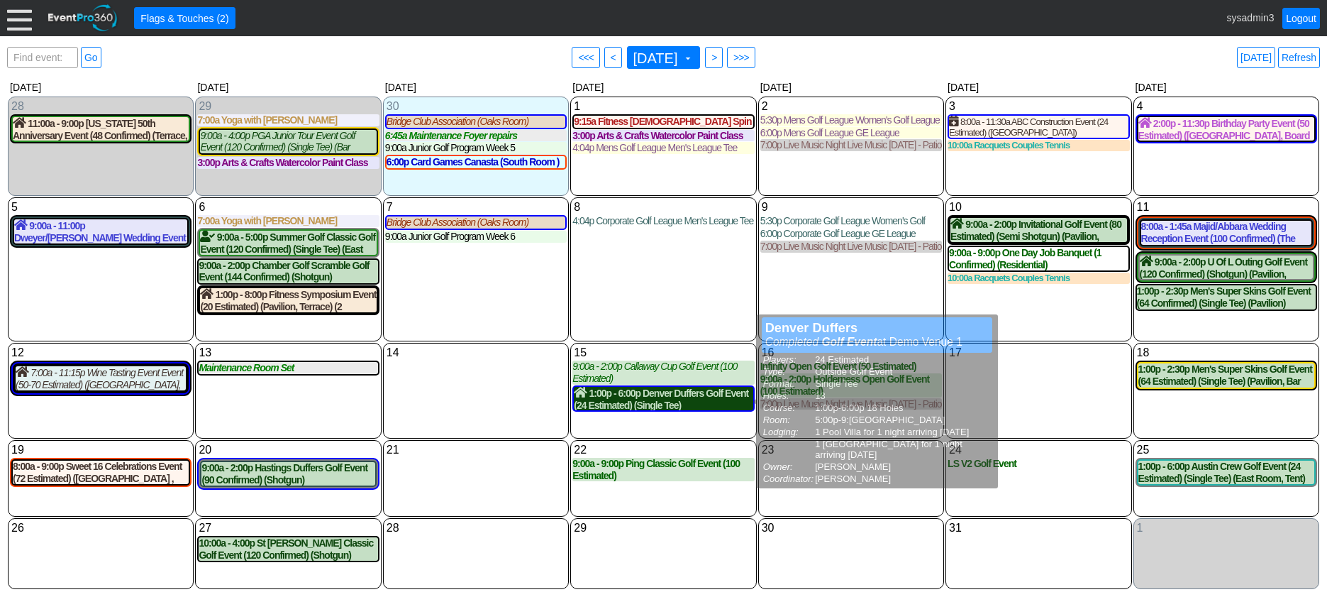
click at [692, 394] on div "1:00p - 6:00p Denver Duffers Golf Event (24 Estimated) (Single Tee) (Oaks Room)…" at bounding box center [663, 399] width 179 height 24
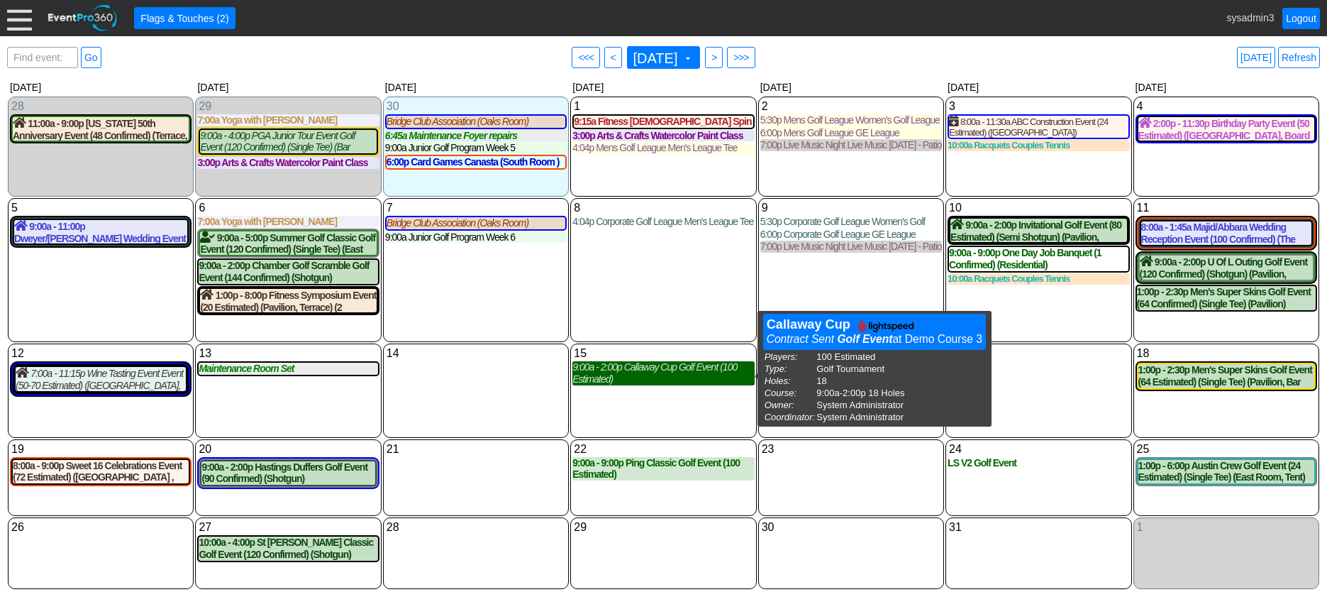
click at [655, 377] on div "9:00a - 2:00p Callaway Cup Golf Event (100 Estimated)" at bounding box center [663, 373] width 182 height 24
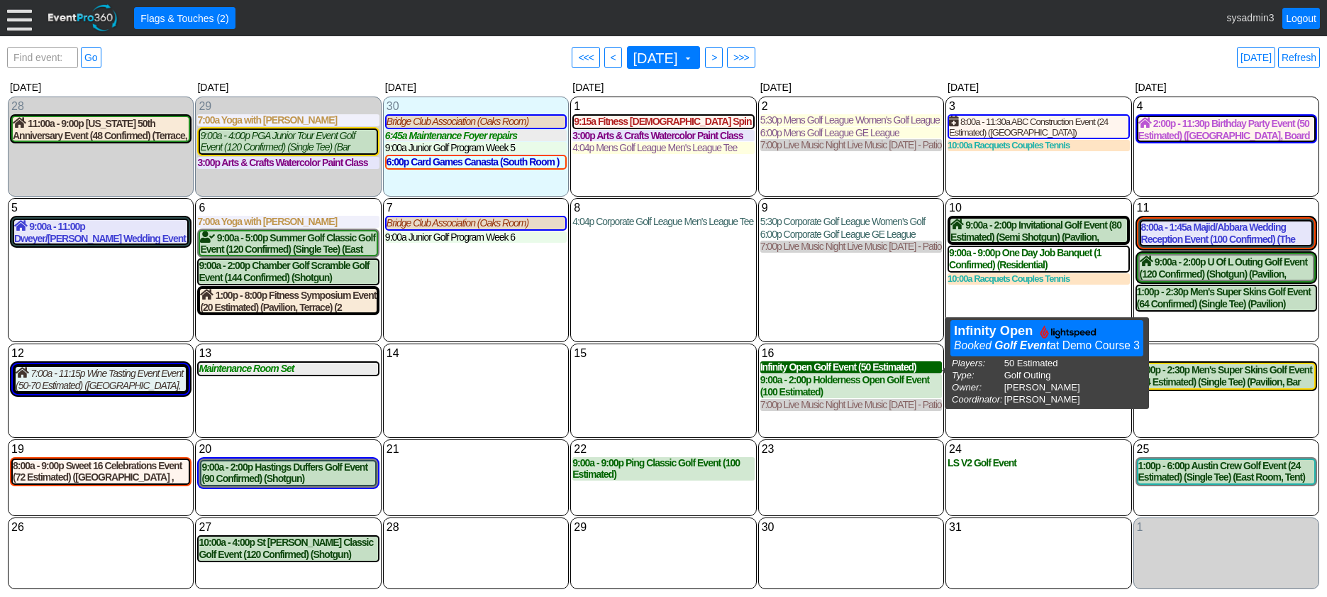
click at [821, 372] on div "Infinity Open Golf Event (50 Estimated)" at bounding box center [851, 367] width 182 height 12
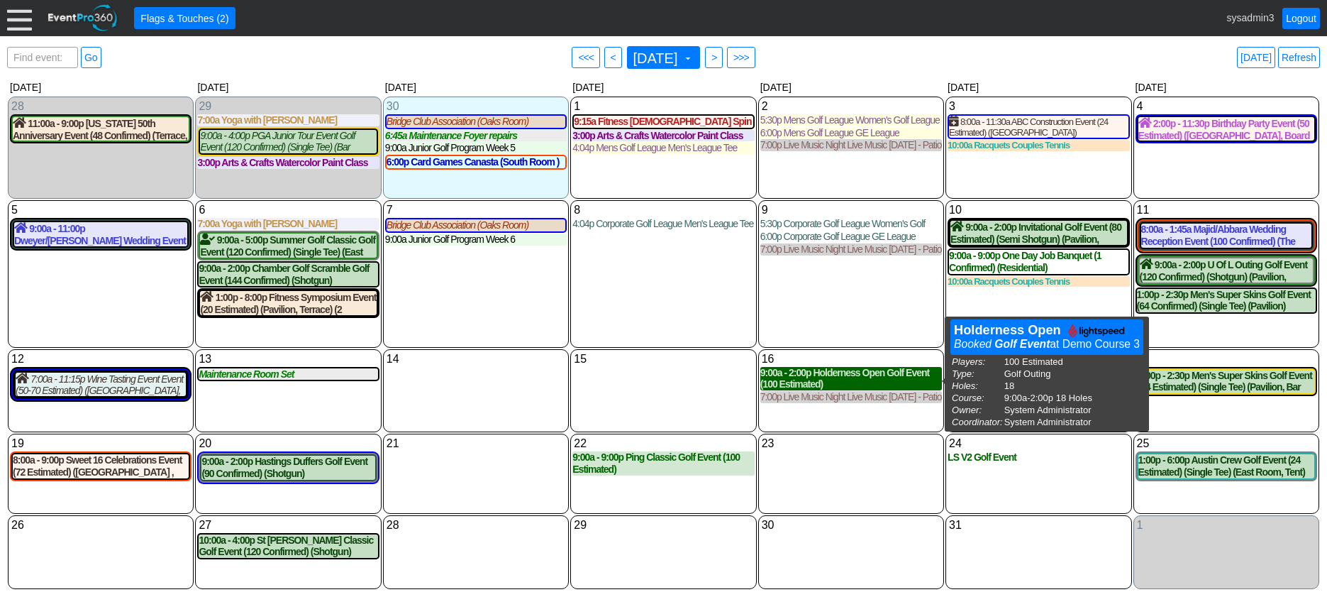
click at [800, 380] on div "9:00a - 2:00p Holderness Open Golf Event (100 Estimated)" at bounding box center [851, 379] width 182 height 24
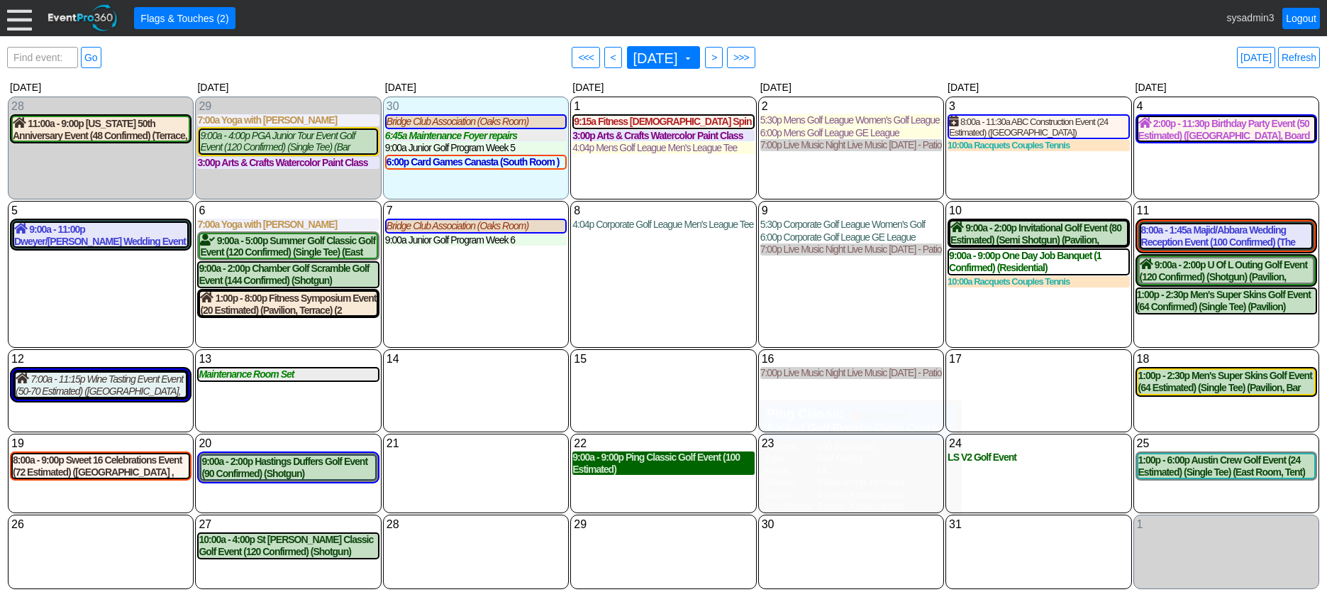
click at [669, 468] on div "9:00a - 9:00p Ping Classic Golf Event (100 Estimated)" at bounding box center [663, 463] width 182 height 24
click at [1294, 63] on link "Refresh" at bounding box center [1299, 57] width 42 height 21
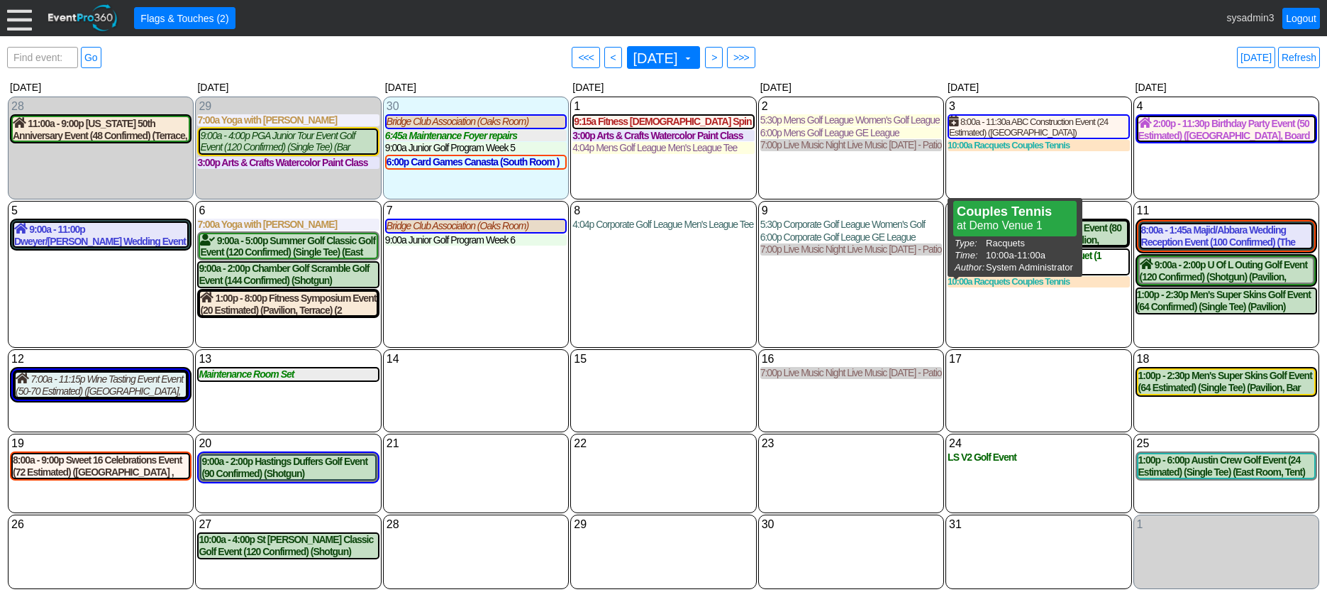
click at [892, 343] on div "9 Thursday 5:30p Corporate Golf League Women's Golf League Women's Golf League …" at bounding box center [851, 274] width 186 height 147
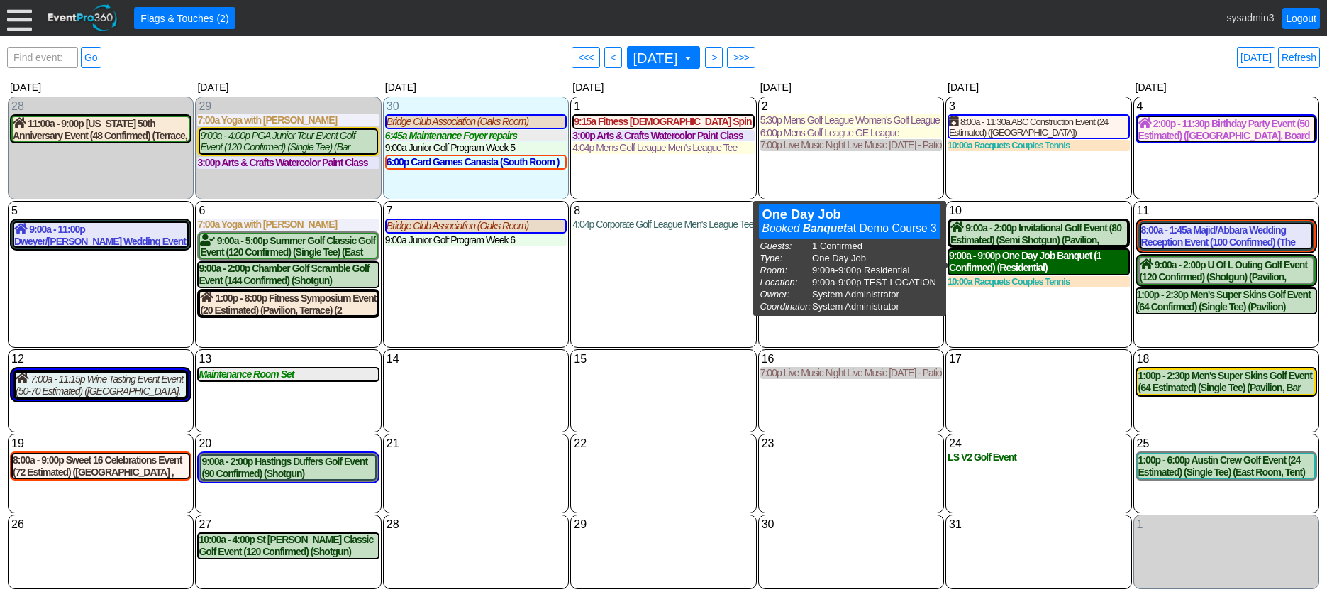
click at [1027, 261] on div "9:00a - 9:00p One Day Job Banquet (1 Confirmed) (Residential)" at bounding box center [1038, 262] width 179 height 24
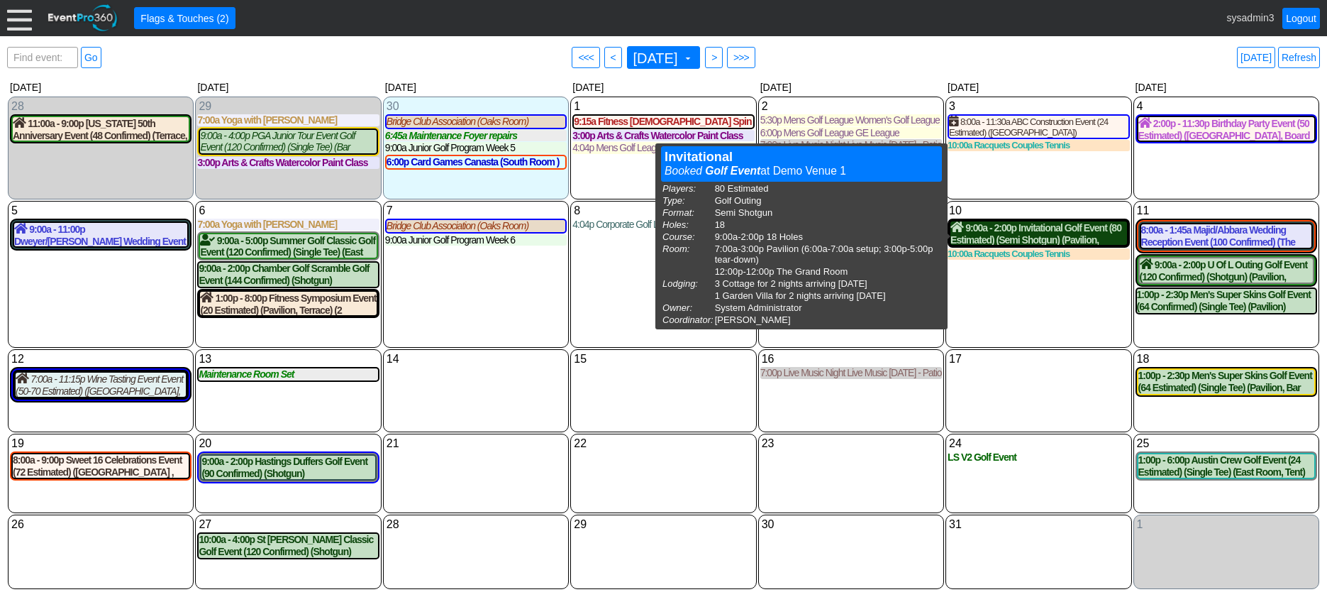
click at [1015, 233] on div "9:00a - 2:00p Invitational Golf Event (80 Estimated) (Semi Shotgun) (Pavilion, …" at bounding box center [1039, 233] width 176 height 24
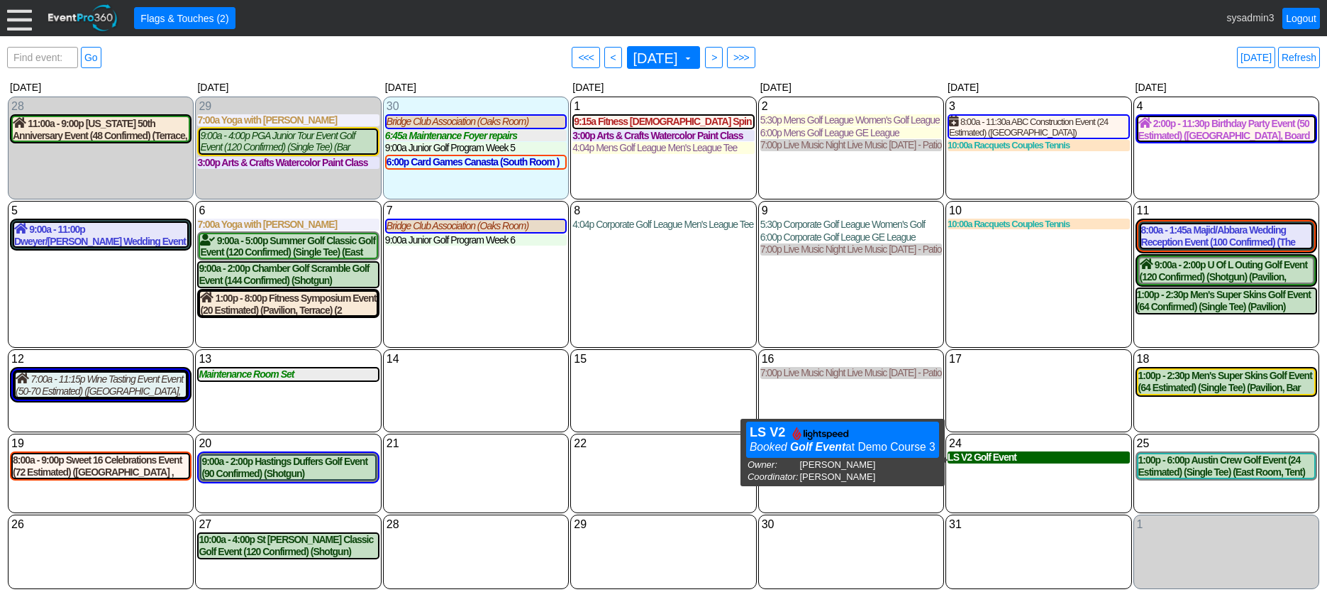
click at [976, 463] on div "LS V2 Golf Event" at bounding box center [1039, 457] width 182 height 12
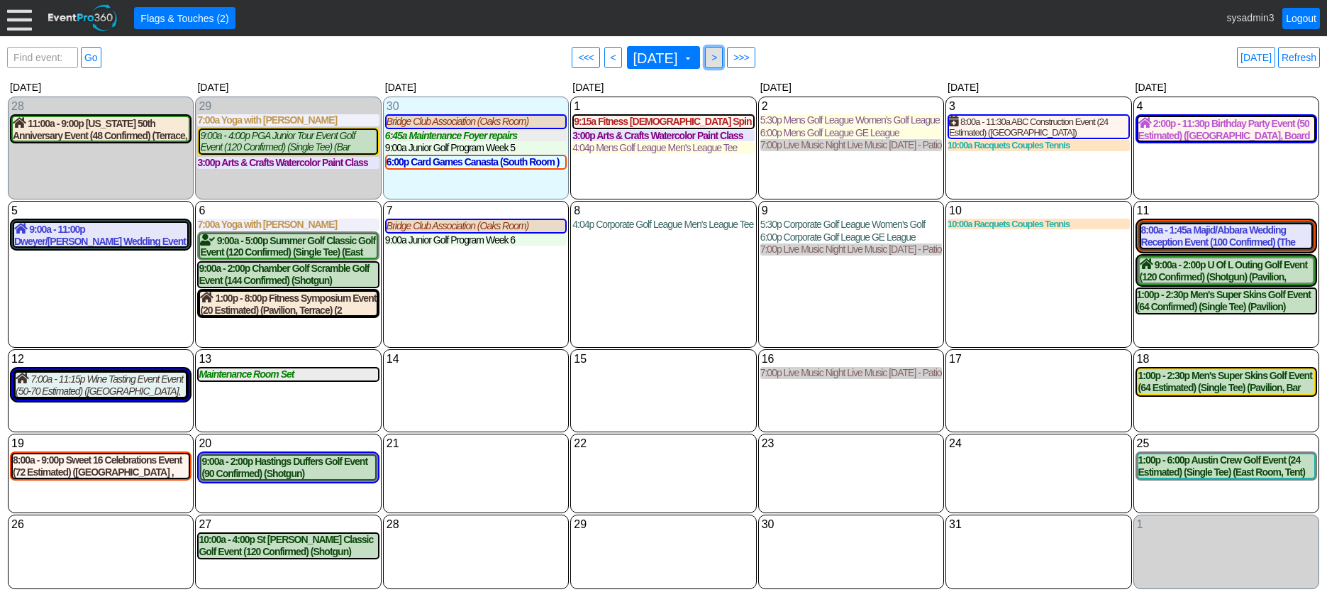
click at [719, 56] on span ">" at bounding box center [714, 57] width 11 height 14
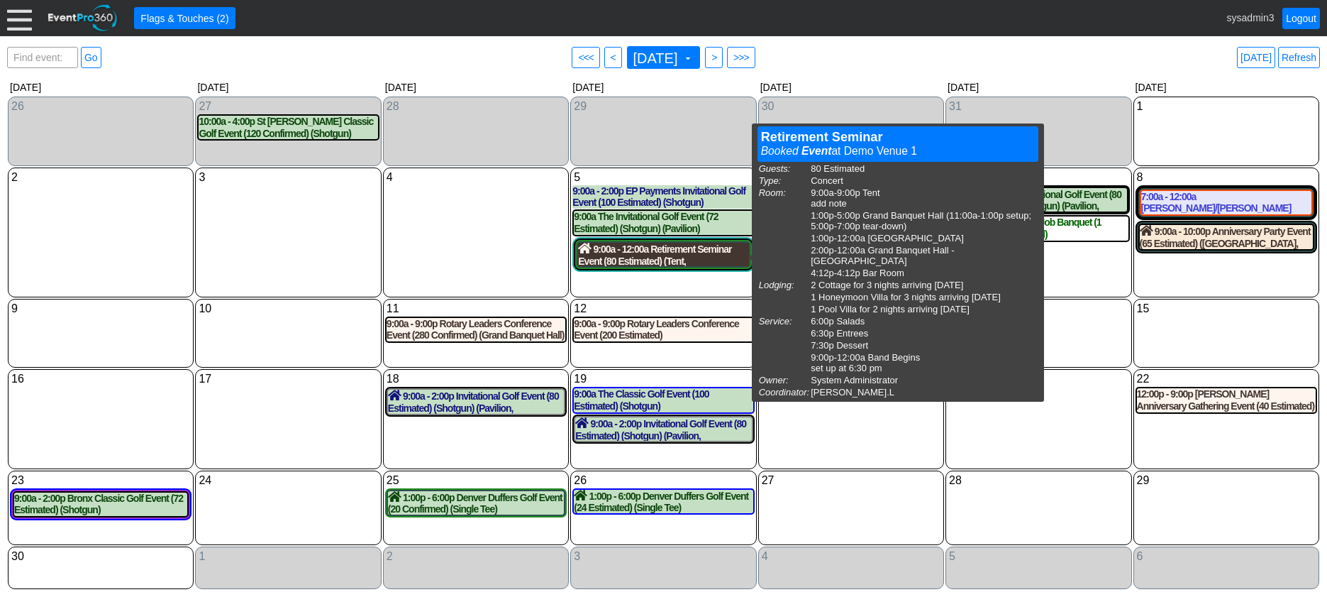
click at [666, 259] on div "9:00a - 12:00a Retirement Seminar Event (80 Estimated) (Tent, Grand Banquet Hal…" at bounding box center [663, 255] width 170 height 24
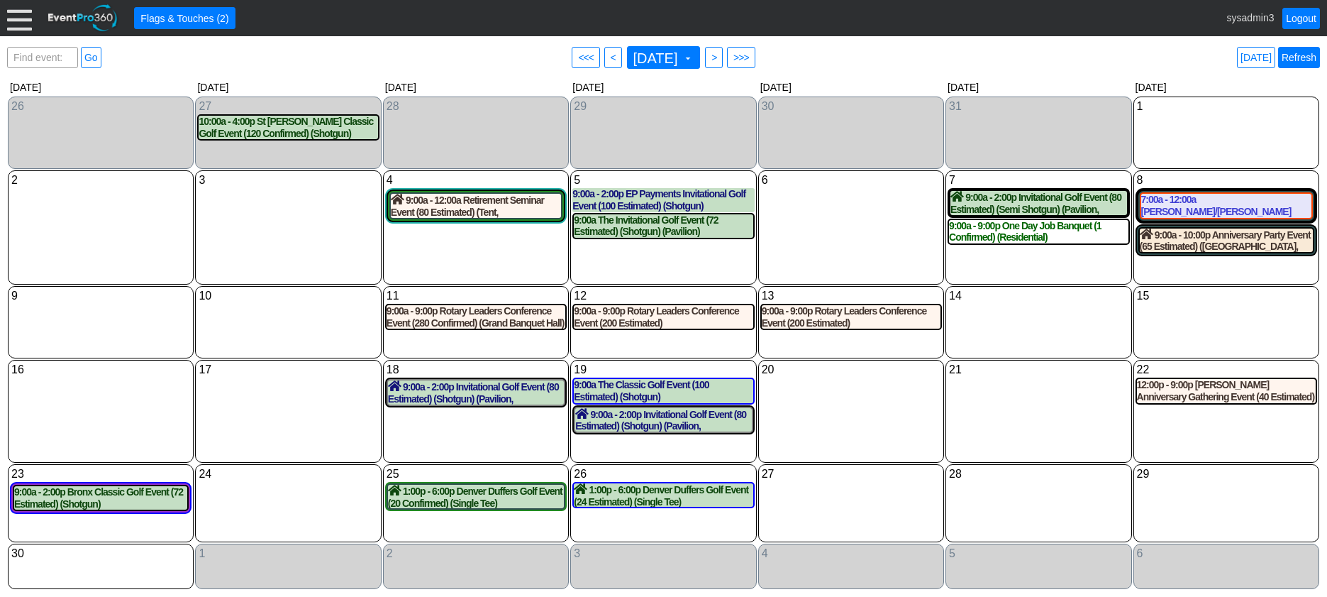
click at [1294, 65] on link "Refresh" at bounding box center [1299, 57] width 42 height 21
click at [1300, 17] on link "Logout" at bounding box center [1302, 18] width 38 height 21
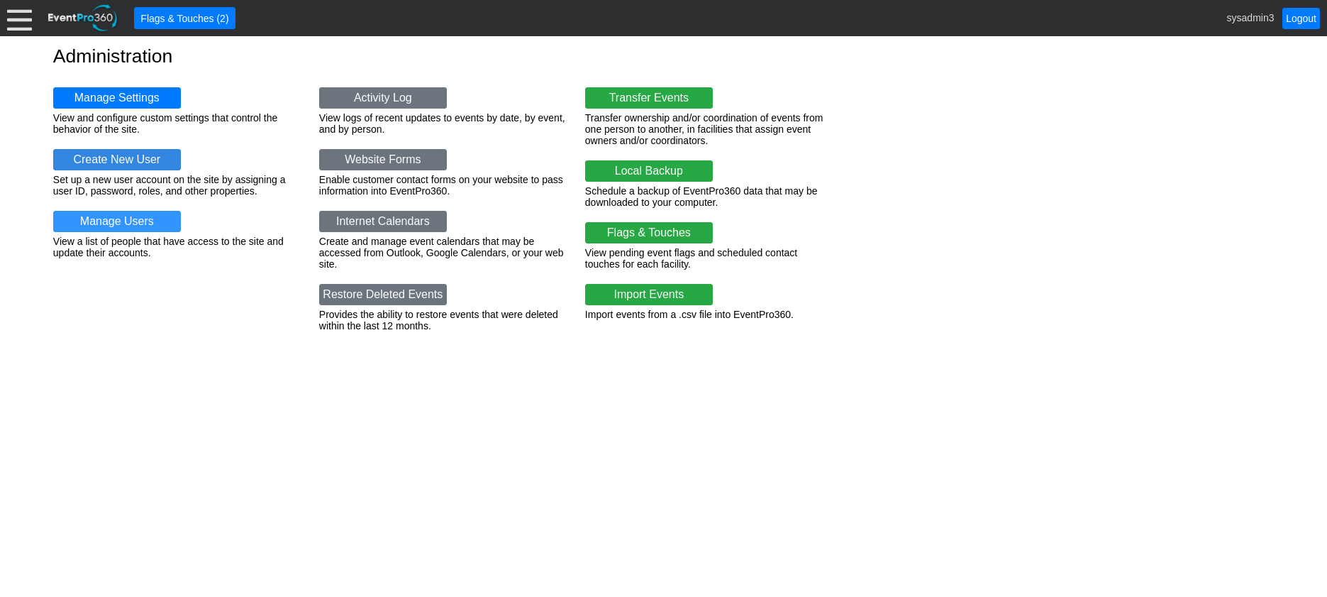
click at [128, 158] on link "Create New User" at bounding box center [117, 159] width 128 height 21
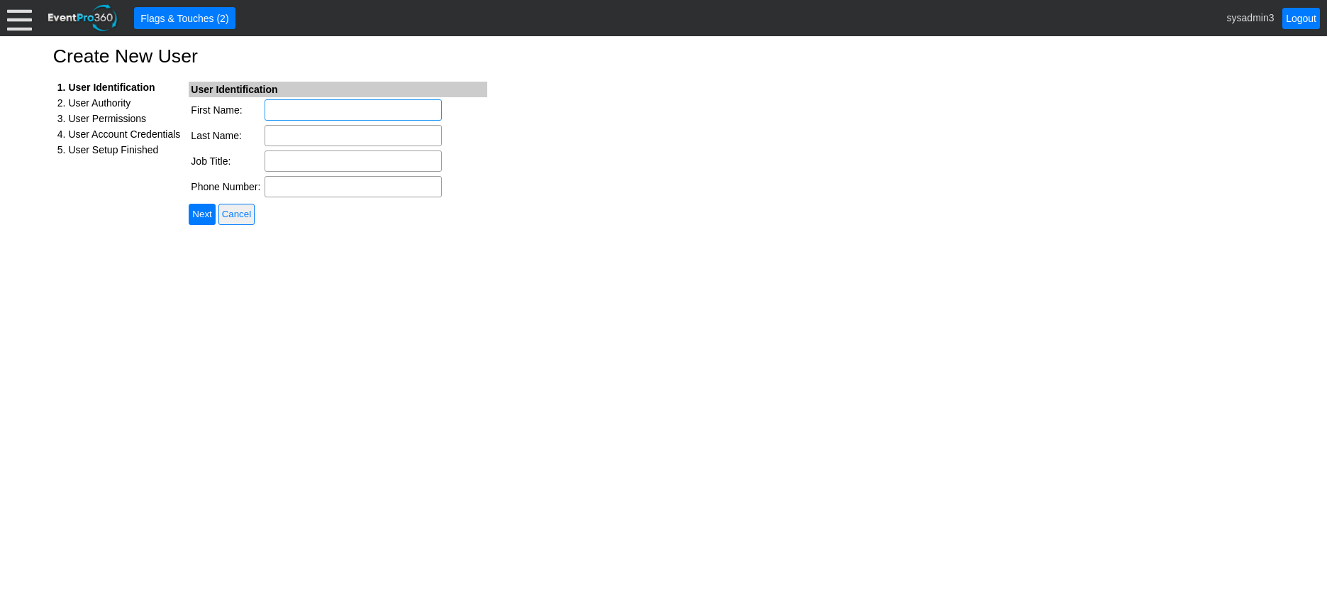
click at [320, 106] on input "First Name:" at bounding box center [353, 109] width 177 height 21
type input "Sugar"
click at [324, 128] on input "Last Name:" at bounding box center [353, 135] width 177 height 21
type input "Creek"
click at [319, 163] on input "Job Title:" at bounding box center [353, 160] width 177 height 21
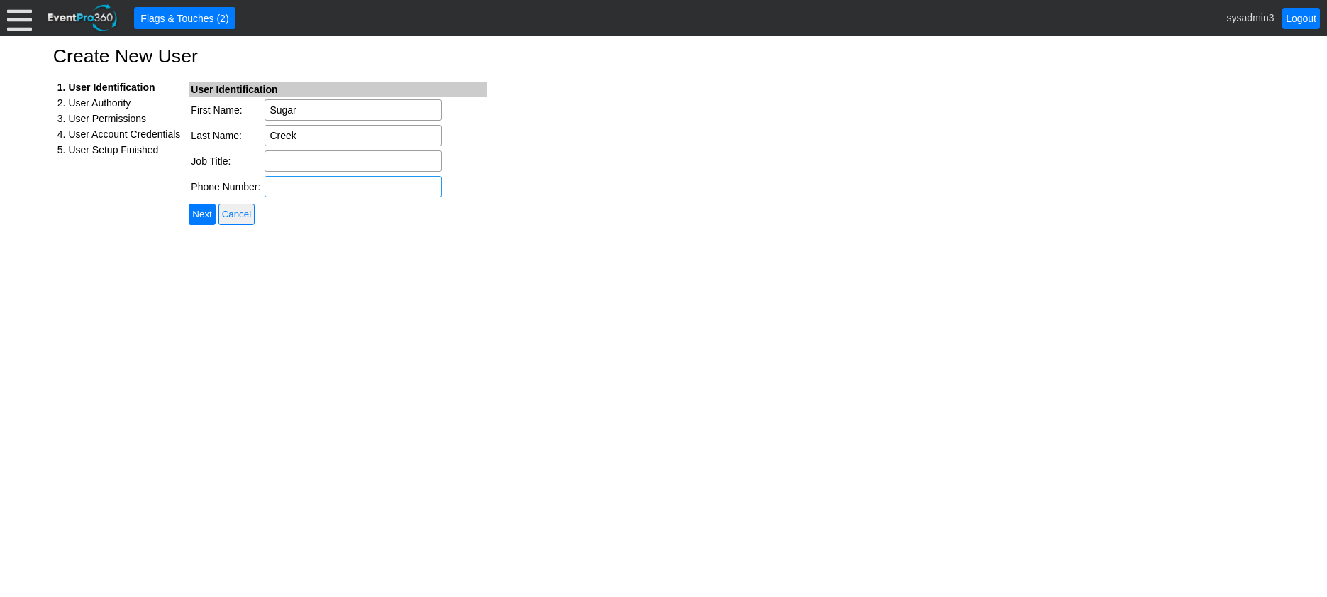
type input "Guest User"
click at [203, 210] on input "Next" at bounding box center [202, 214] width 26 height 21
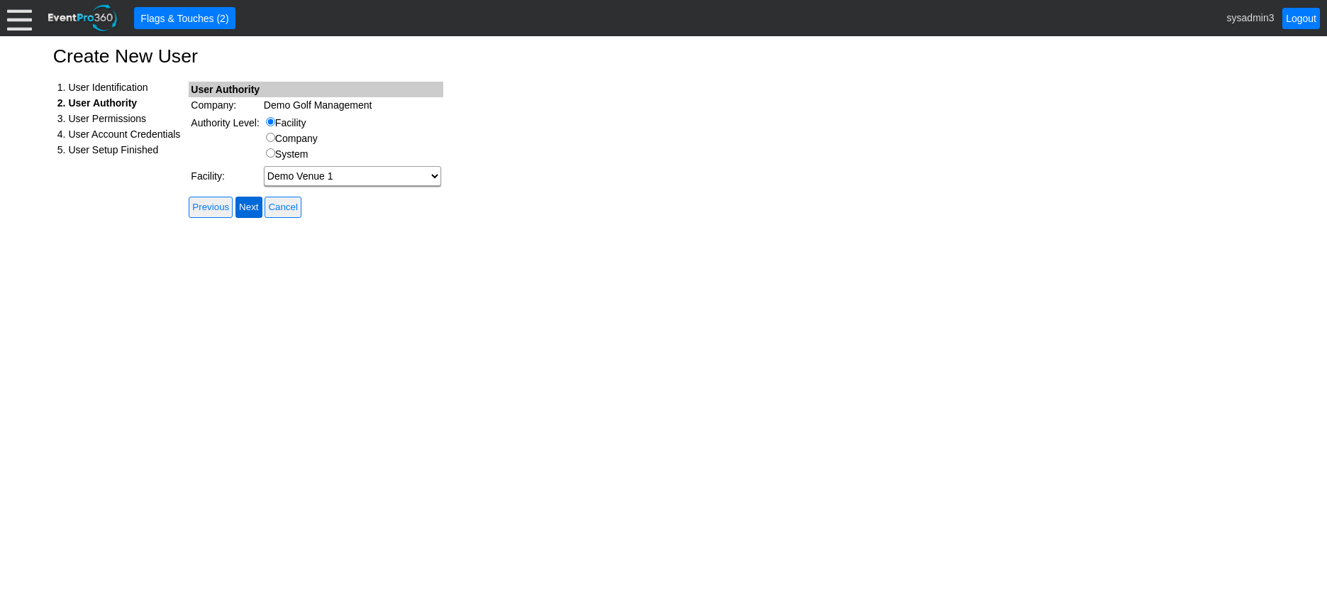
click at [254, 207] on input "Next" at bounding box center [249, 207] width 26 height 21
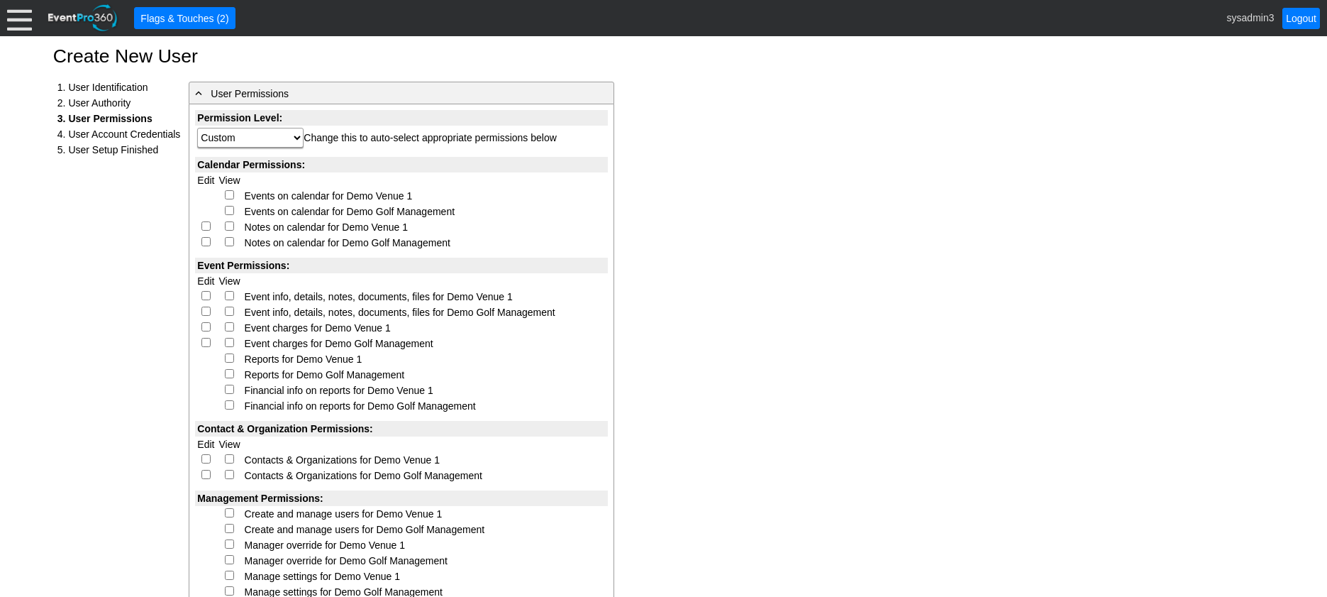
click at [227, 194] on input "checkbox" at bounding box center [229, 194] width 9 height 9
checkbox input "true"
select select "Custom"
click at [204, 223] on input "checkbox" at bounding box center [205, 225] width 9 height 9
checkbox input "true"
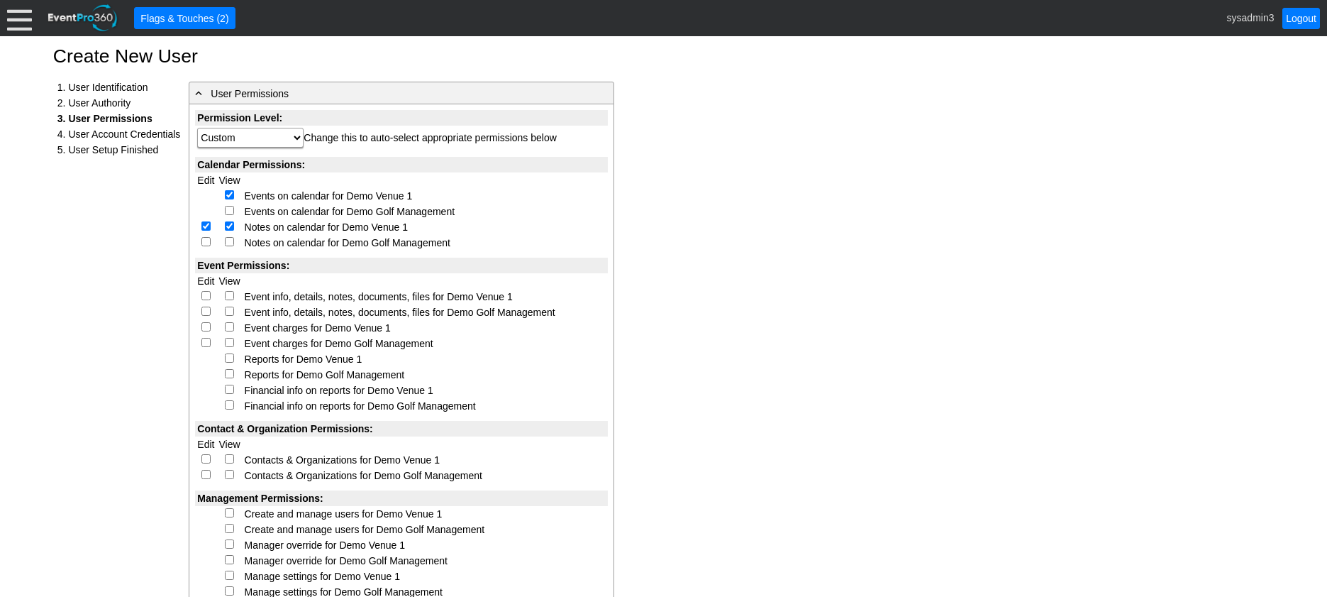
select select "Custom"
checkbox input "true"
click at [206, 297] on input "checkbox" at bounding box center [205, 295] width 9 height 9
checkbox input "true"
select select "Custom"
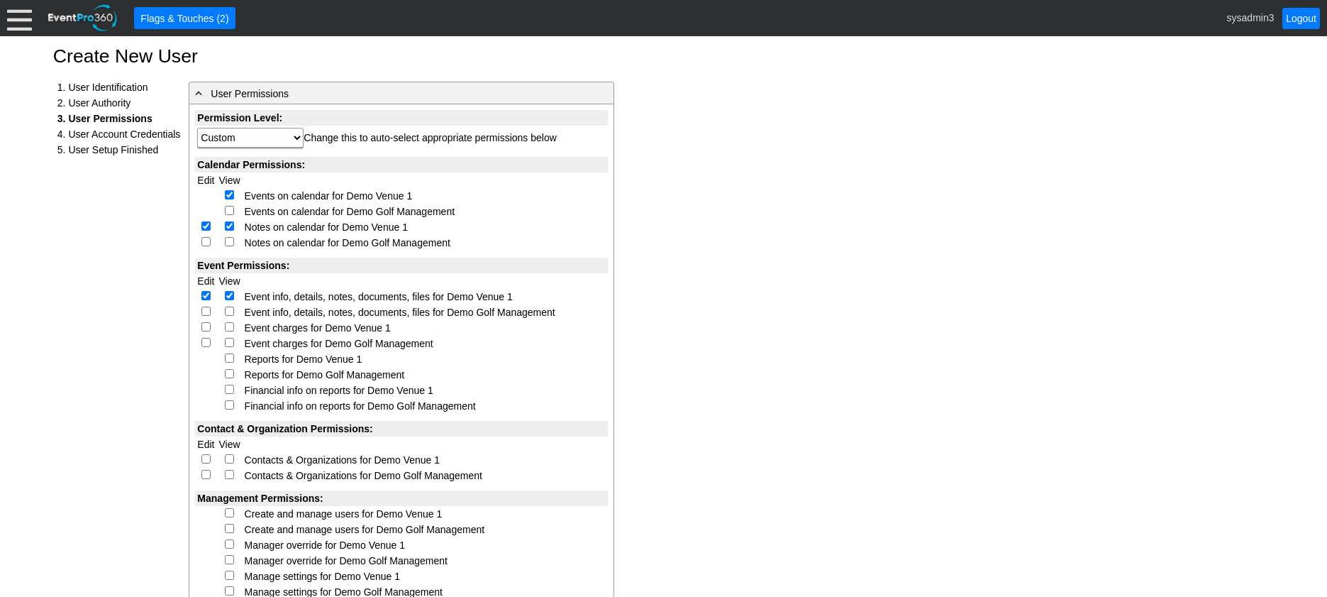
checkbox input "true"
click at [204, 323] on input "checkbox" at bounding box center [205, 326] width 9 height 9
checkbox input "true"
select select "Custom"
checkbox input "true"
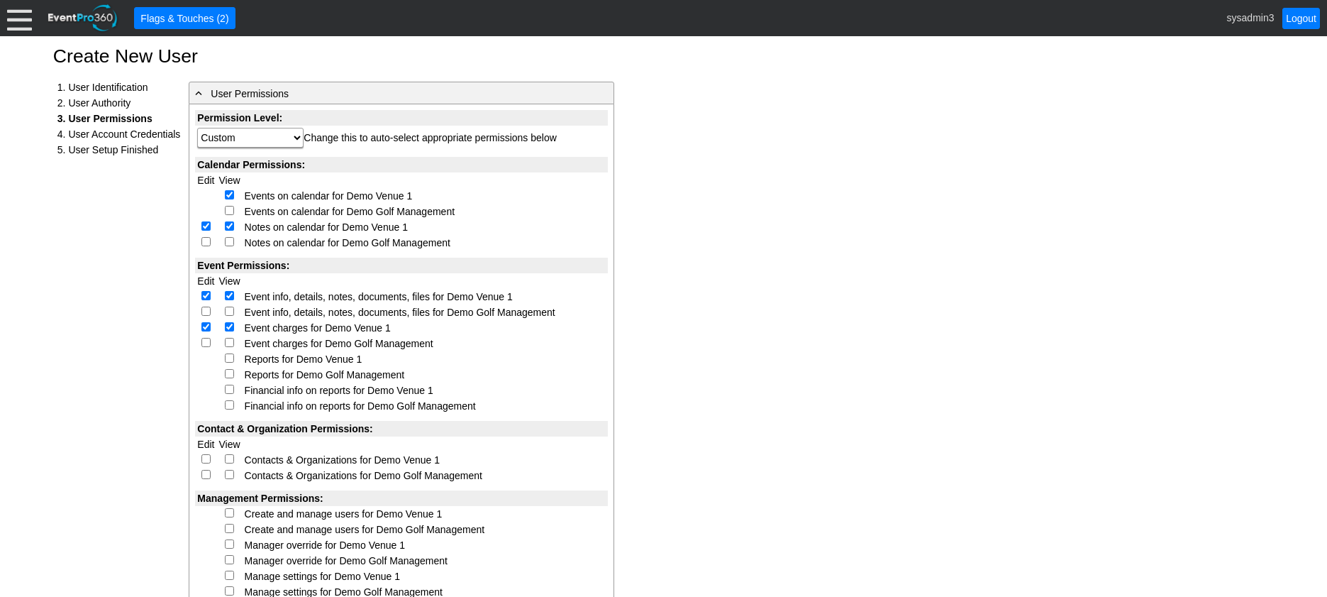
click at [230, 359] on input "checkbox" at bounding box center [229, 357] width 9 height 9
checkbox input "true"
select select "Custom"
click at [231, 386] on input "checkbox" at bounding box center [229, 388] width 9 height 9
checkbox input "true"
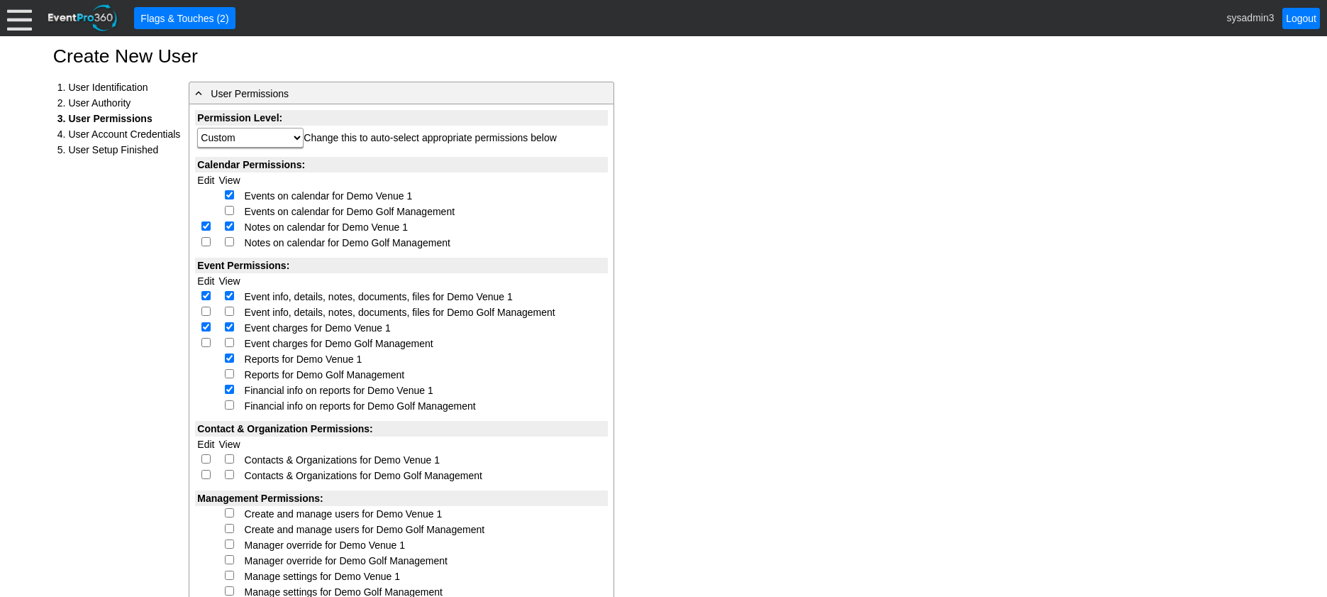
select select "Custom"
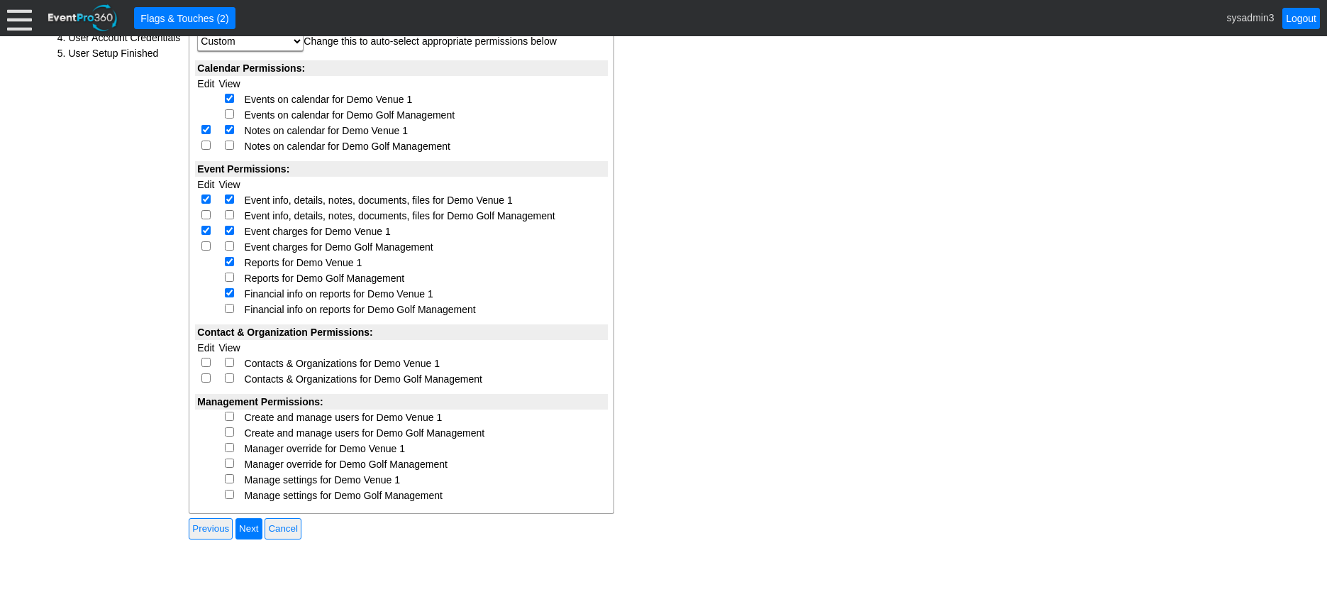
scroll to position [133, 0]
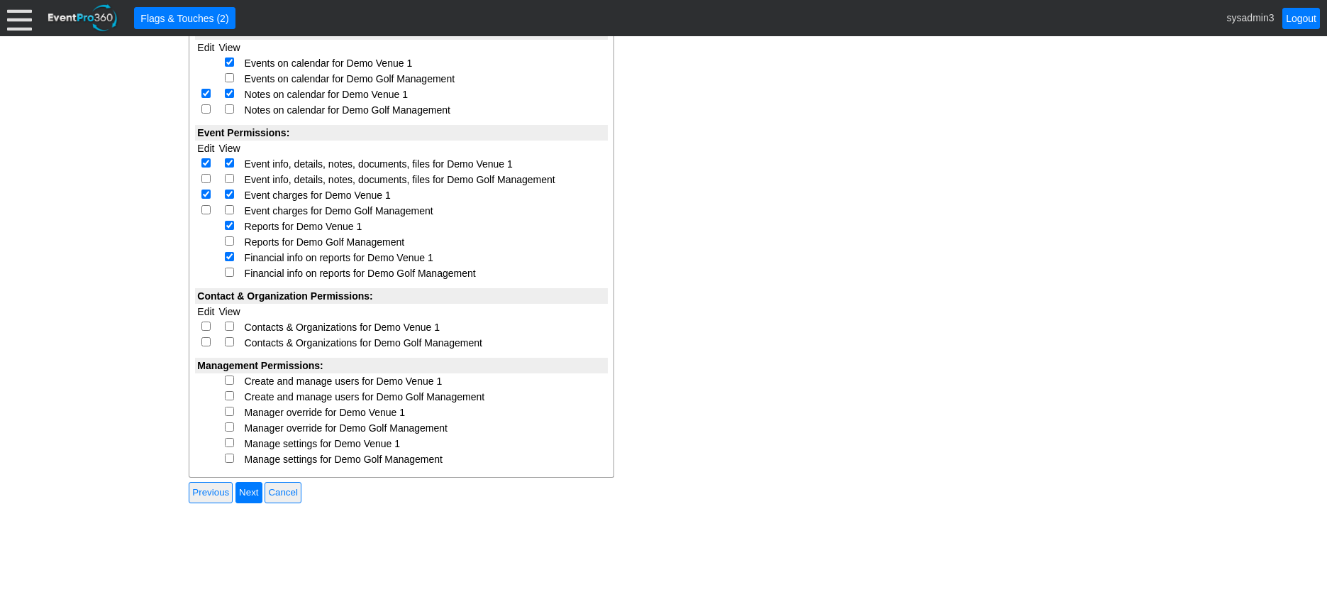
click at [207, 327] on input "checkbox" at bounding box center [205, 325] width 9 height 9
checkbox input "true"
select select "Custom"
checkbox input "true"
click at [231, 379] on input "checkbox" at bounding box center [229, 379] width 9 height 9
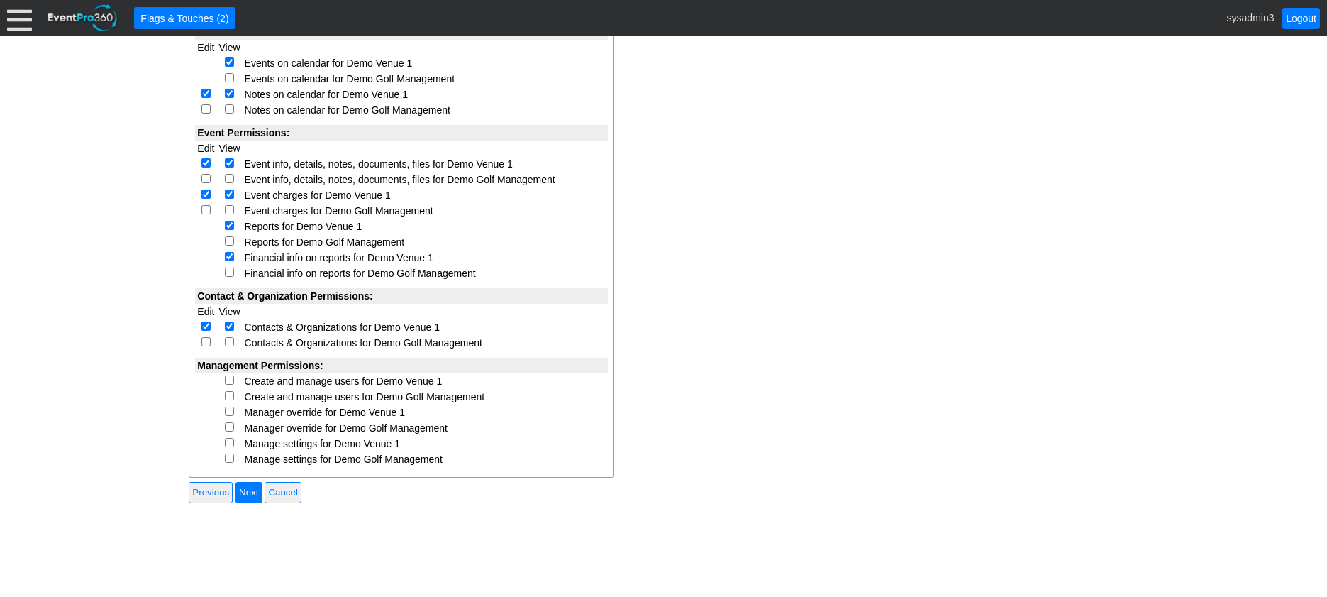
checkbox input "true"
select select "Custom"
click at [227, 409] on input "checkbox" at bounding box center [229, 410] width 9 height 9
checkbox input "true"
select select "Custom"
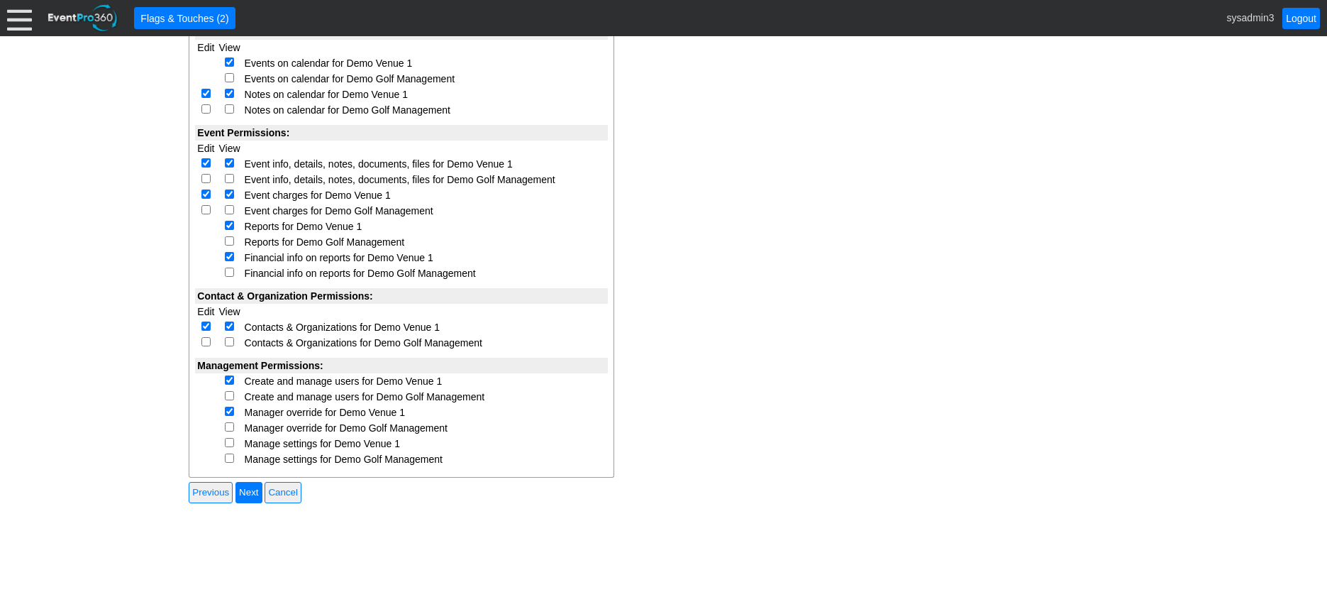
click at [232, 446] on input "checkbox" at bounding box center [229, 442] width 9 height 9
checkbox input "true"
select select "Custom"
click at [258, 491] on input "Next" at bounding box center [249, 492] width 26 height 21
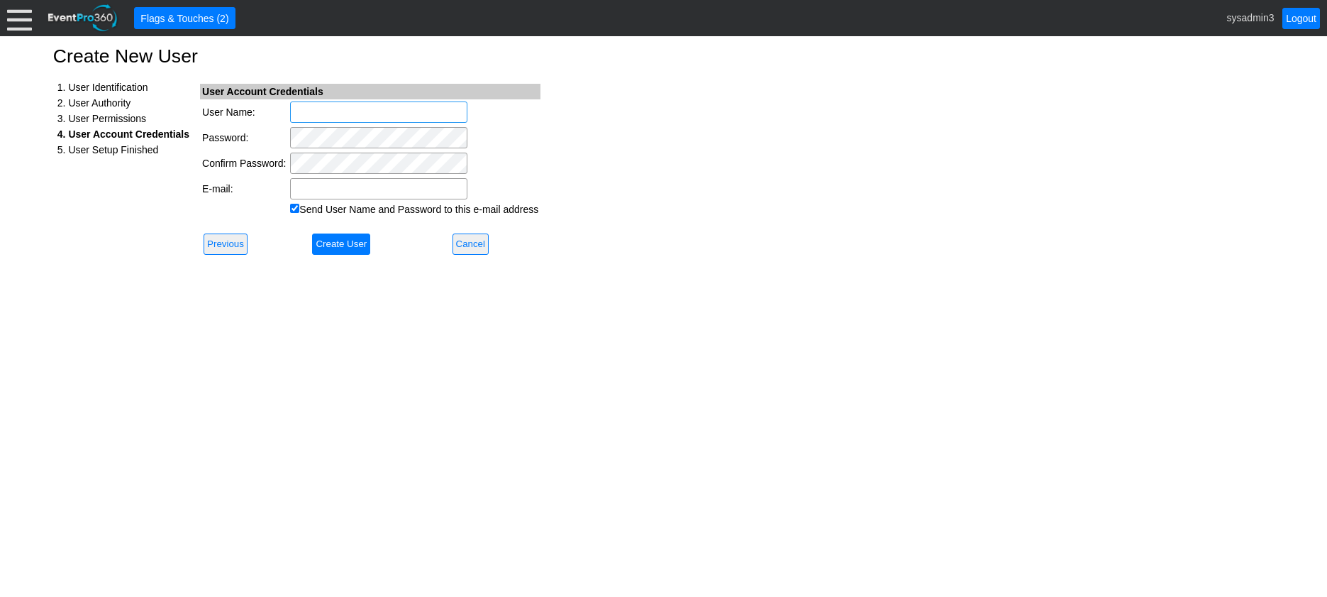
click at [352, 106] on input "User Name:" at bounding box center [378, 111] width 177 height 21
type input "sugar.creek"
paste input "mwilliams@thesugarcreek.com"
click at [296, 187] on input "mwilliams@thesugarcreek.com" at bounding box center [378, 188] width 177 height 21
click at [451, 186] on input "mwilliams@thesugarcreek.com" at bounding box center [378, 188] width 177 height 21
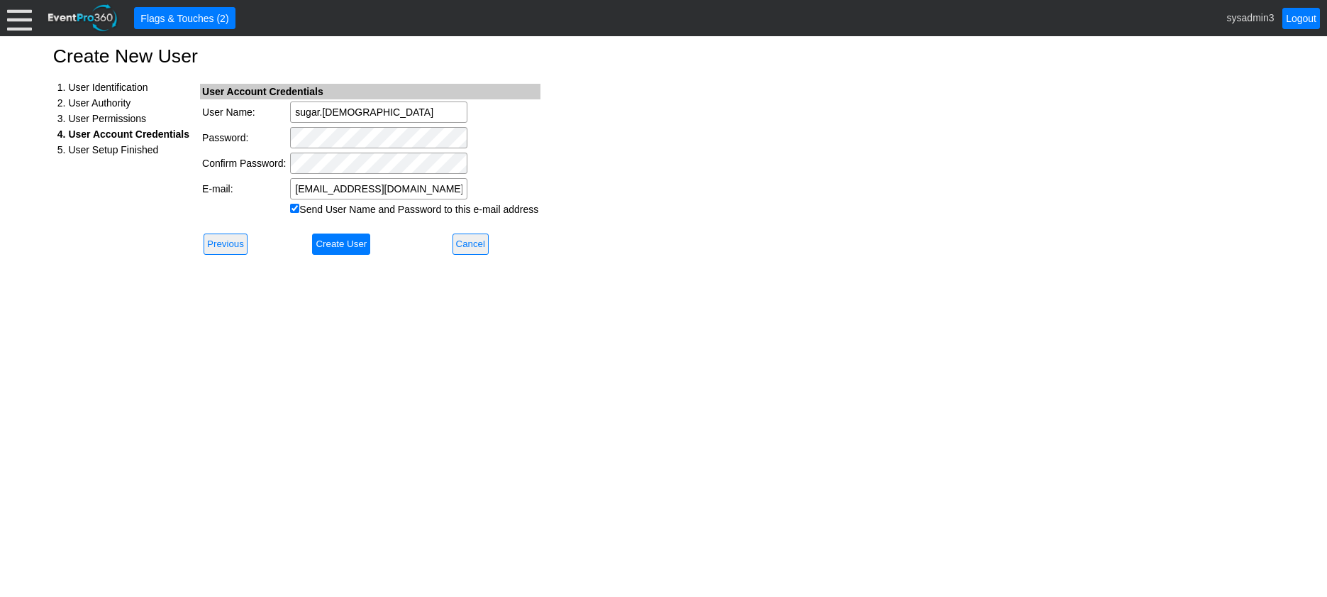
type input "mwilliams@thesugarcreek.com"
click at [663, 180] on div "Create New User 1. User Identification 2. User Authority 3. User Permissions 4.…" at bounding box center [663, 316] width 1327 height 560
click at [289, 208] on td "Send User Name and Password to this e-mail address" at bounding box center [414, 209] width 253 height 16
click at [292, 207] on input "Send User Name and Password to this e-mail address" at bounding box center [294, 208] width 9 height 9
checkbox input "false"
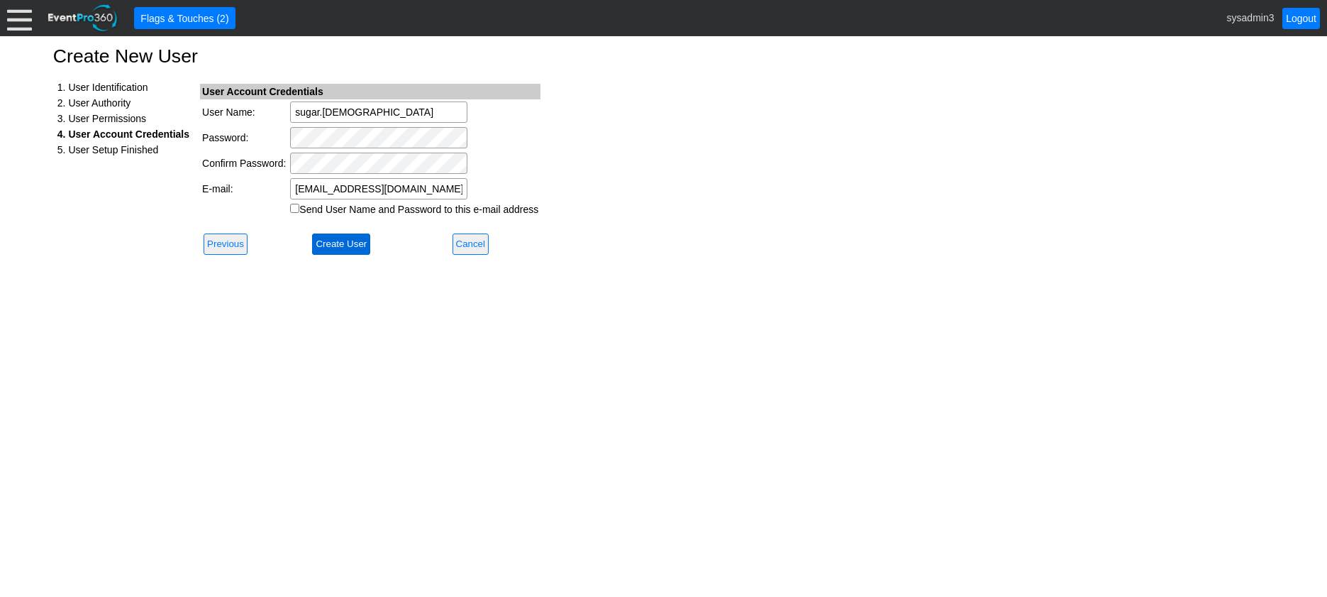
click at [344, 243] on input "Create User" at bounding box center [341, 243] width 58 height 21
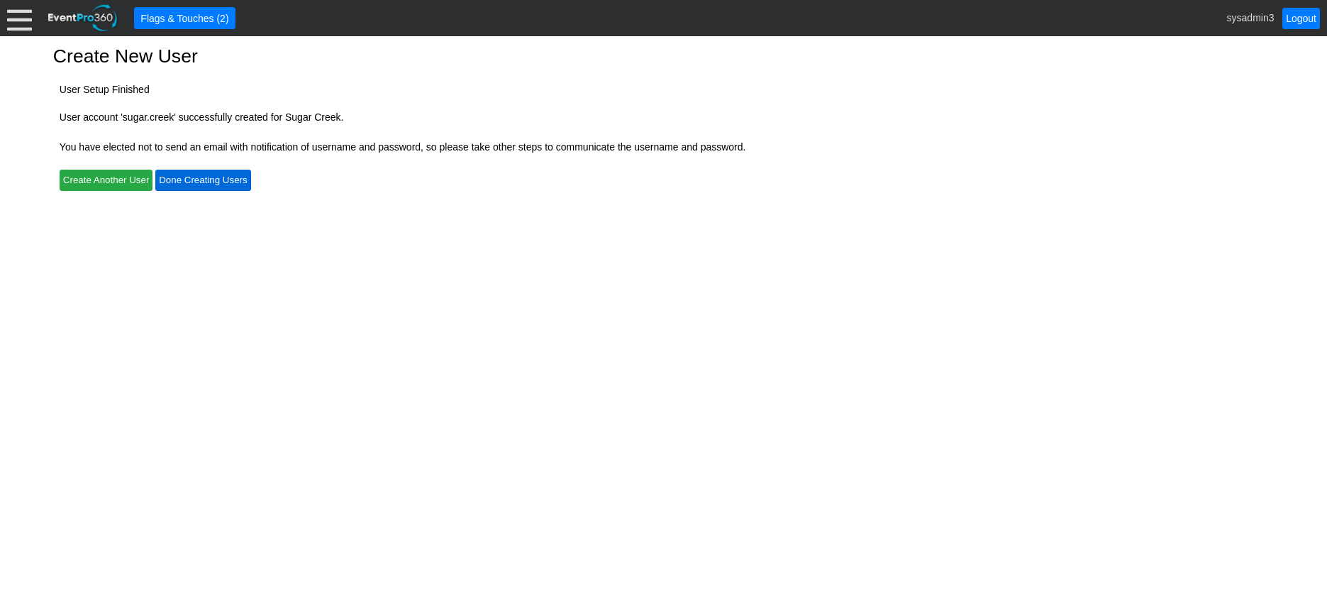
click at [211, 179] on input "Done Creating Users" at bounding box center [202, 180] width 95 height 21
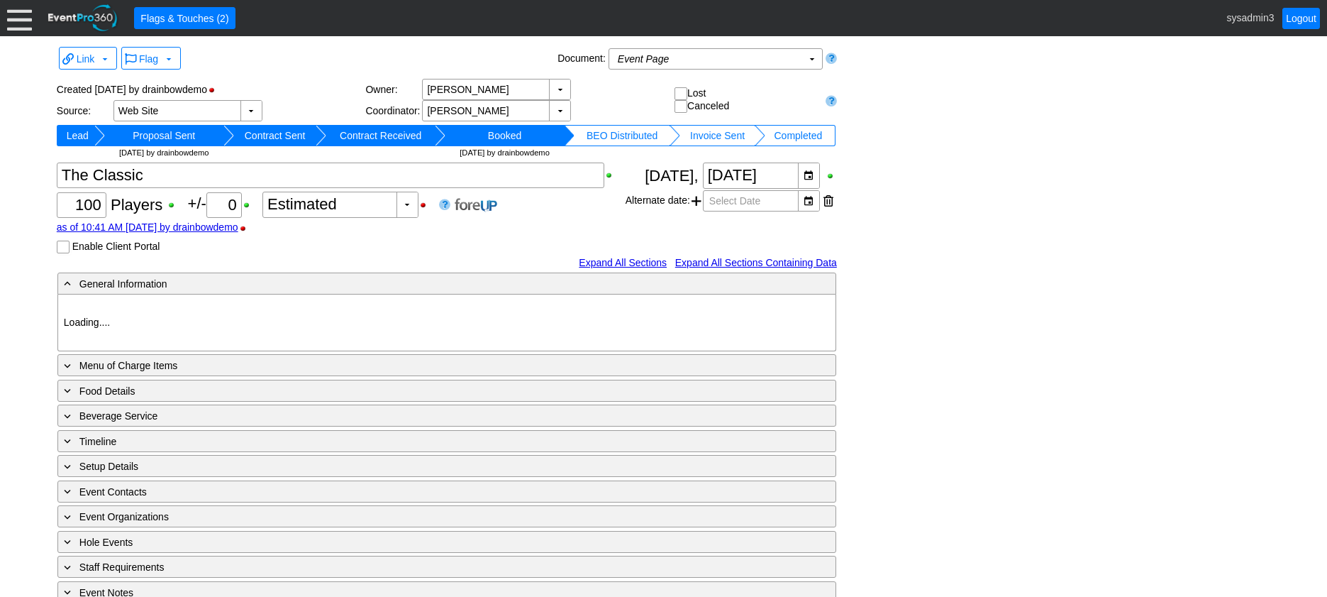
type input "Demo Venue 1"
type input "Member Golf Event"
type input "Scramble + 2-putt"
type input "Shotgun"
type input "791225"
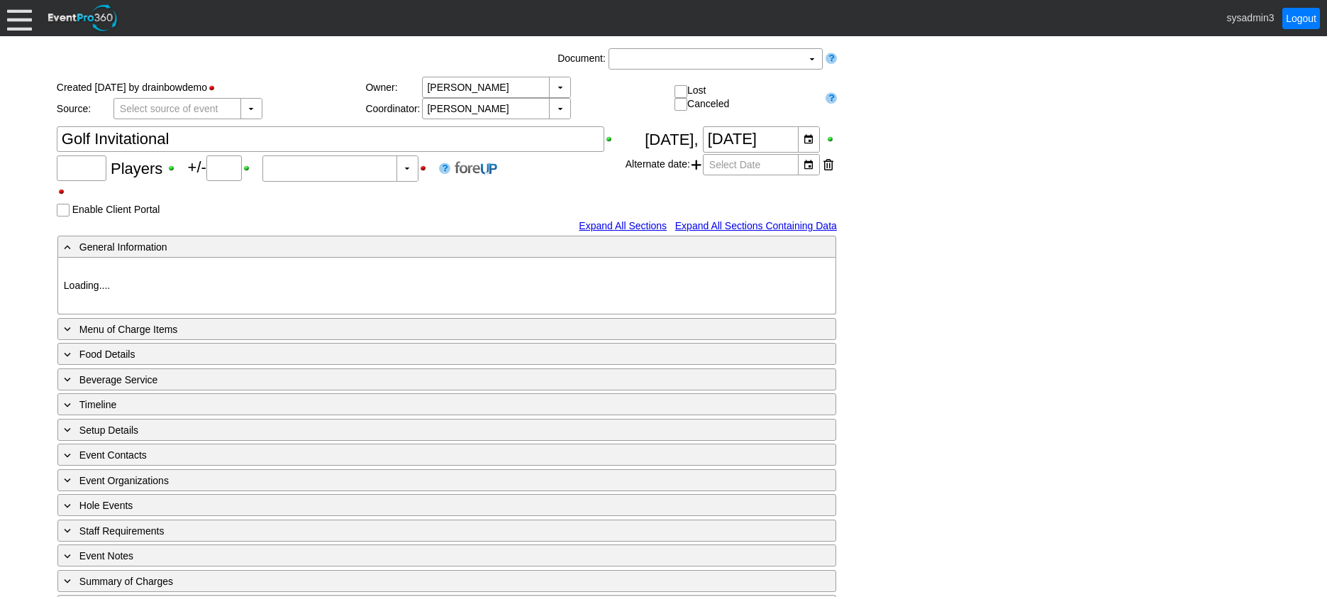
type input "100"
type input "0"
type input "Estimated"
type input "Demo Venue 1"
type input "Member Golf Event"
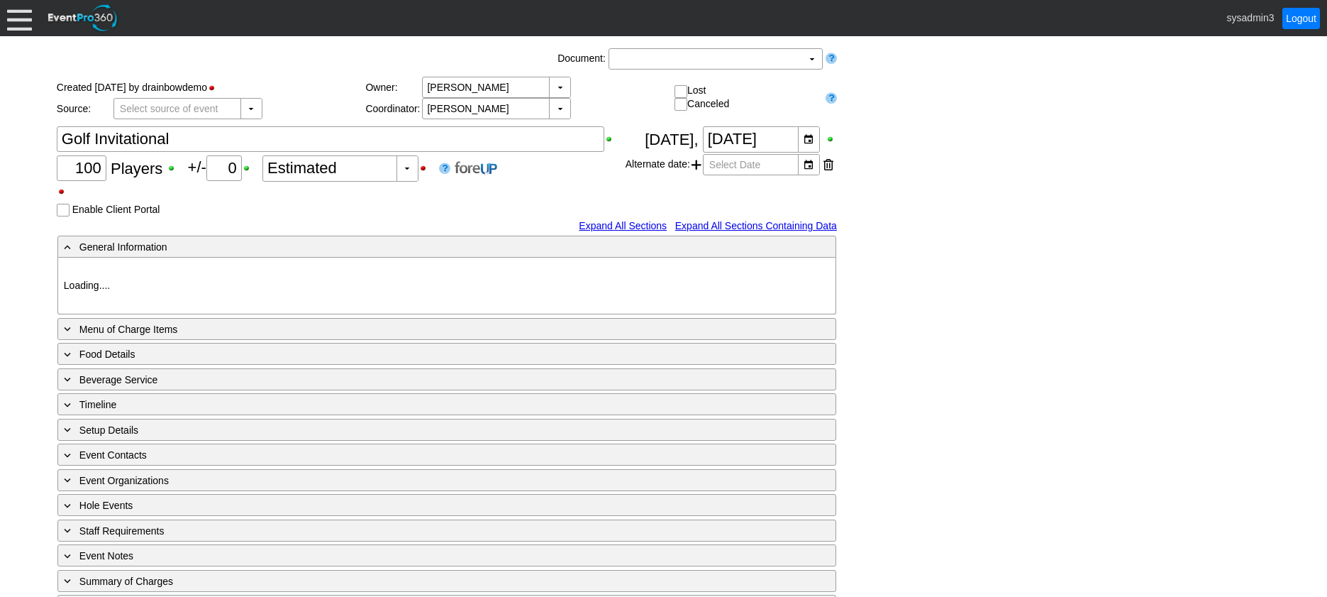
type input "Scramble"
type input "Shotgun"
type input "894227"
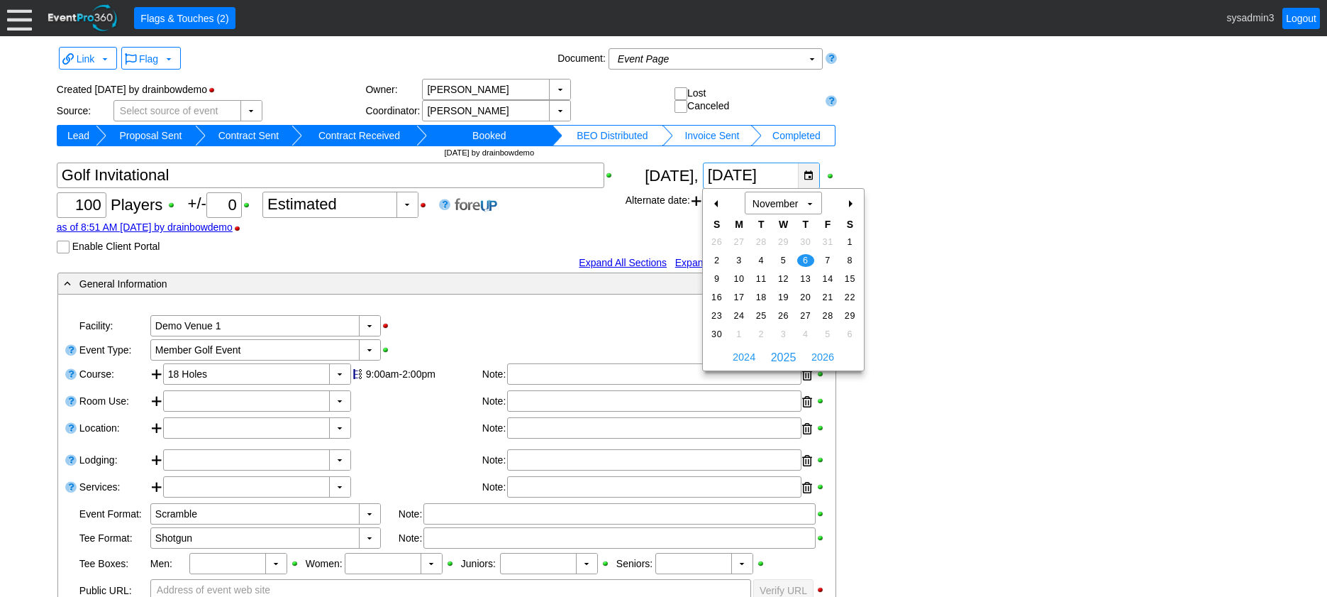
click at [809, 172] on div "▼" at bounding box center [808, 175] width 21 height 25
click at [849, 201] on div "+" at bounding box center [850, 204] width 23 height 24
click at [804, 257] on span "11" at bounding box center [805, 260] width 16 height 13
type input "[DATE]"
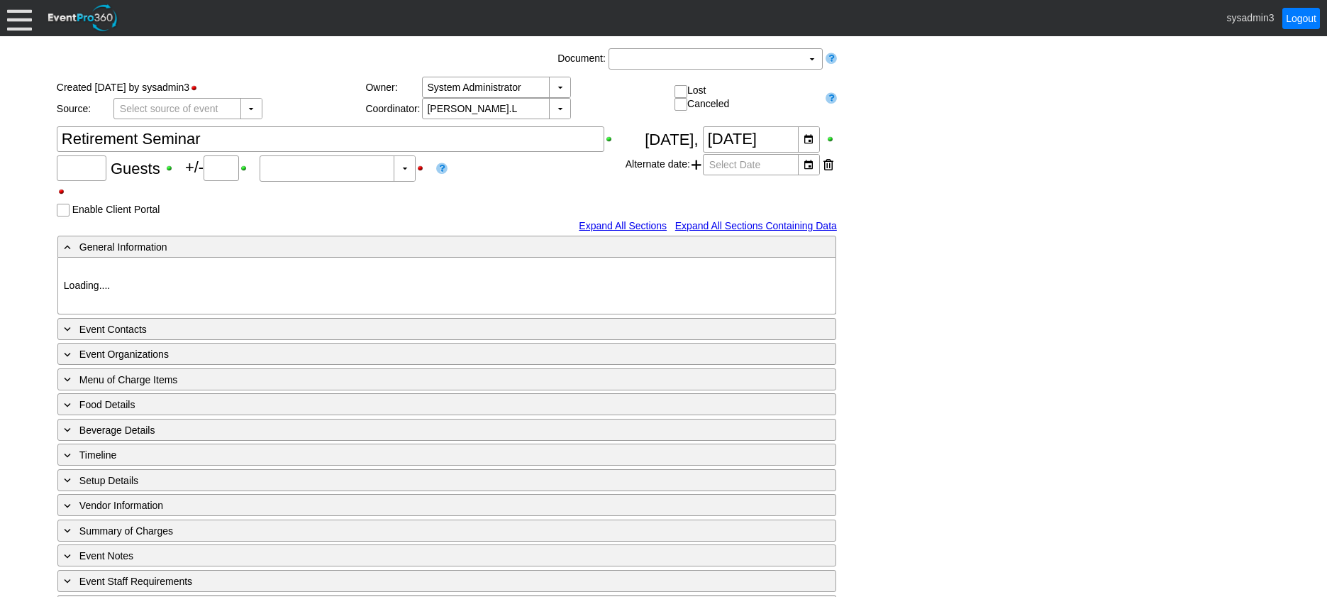
type input "Demo Venue 1"
type input "Concert"
type input "786621"
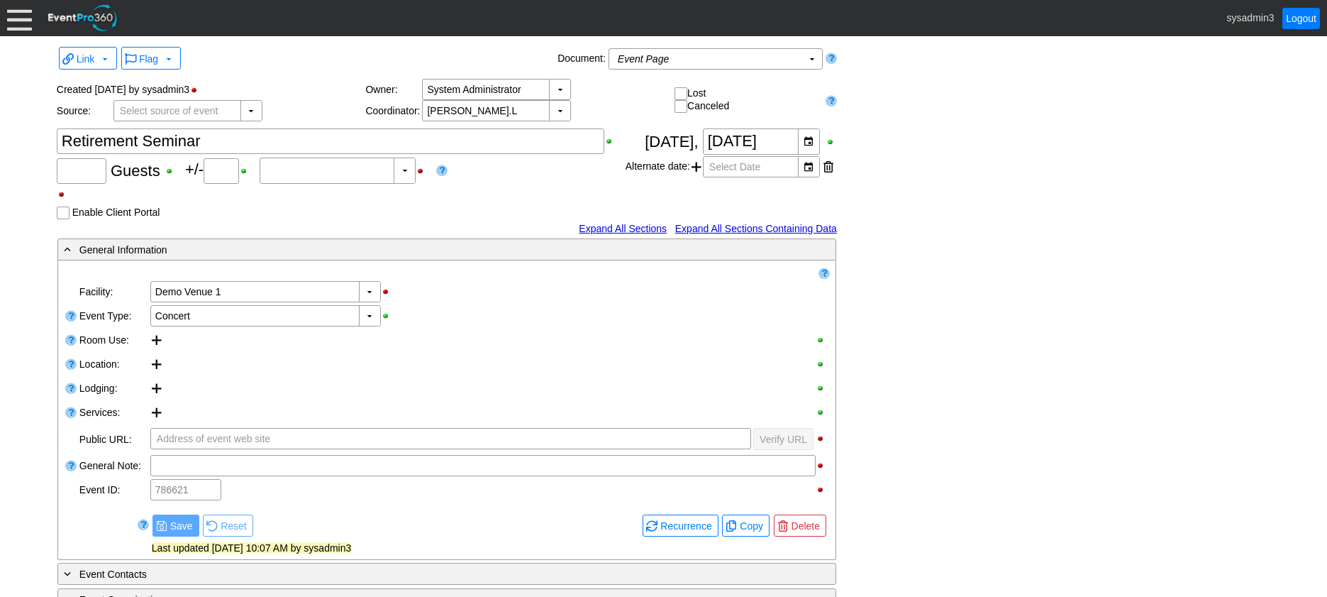
type input "80"
type input "0"
type input "Estimated"
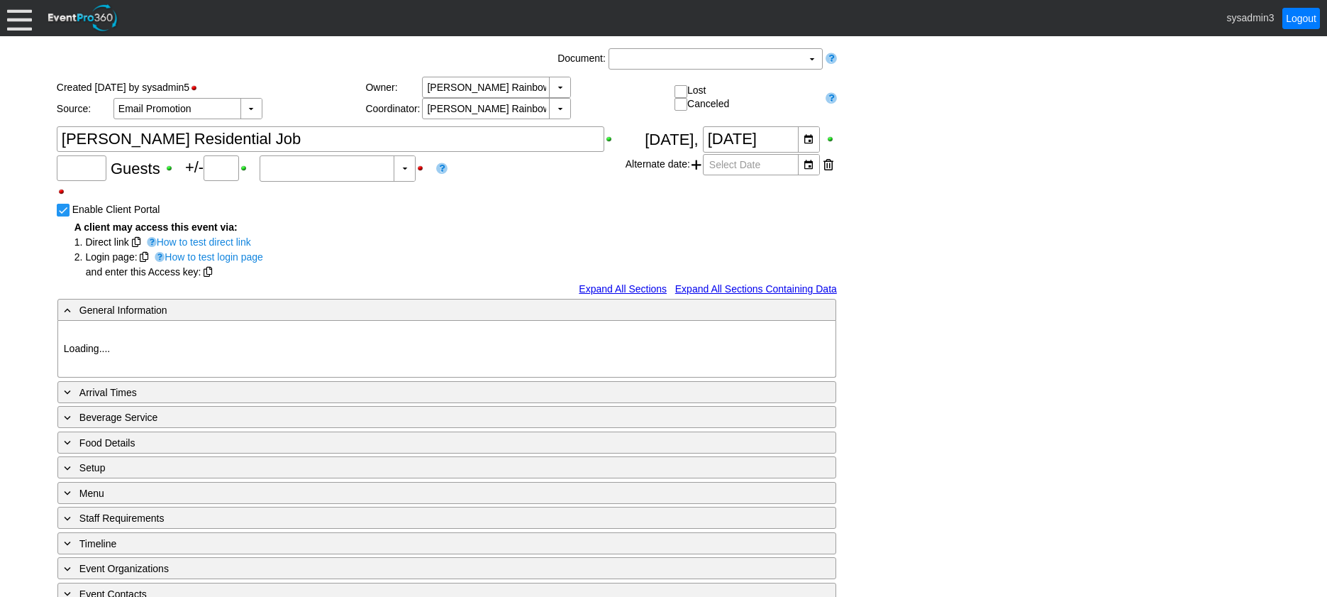
type input "0"
type input "Estimated"
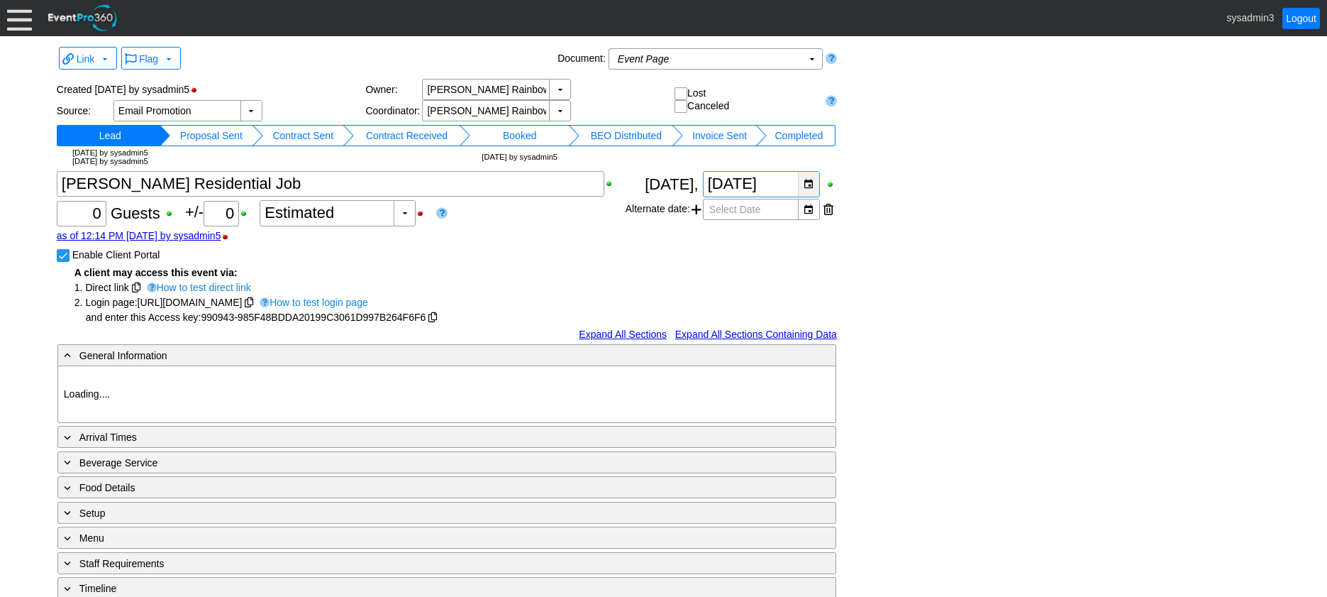
click at [808, 184] on div "▼" at bounding box center [808, 184] width 21 height 25
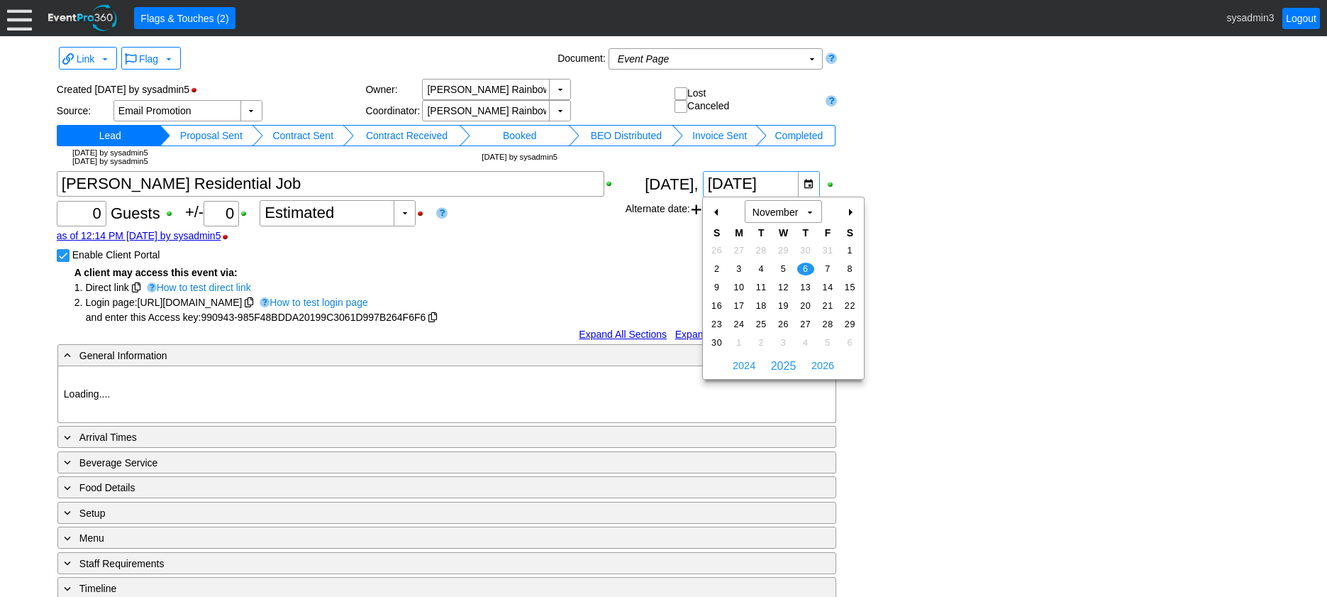
type input "Demo Course 3"
type input "Commercial"
type input "990943"
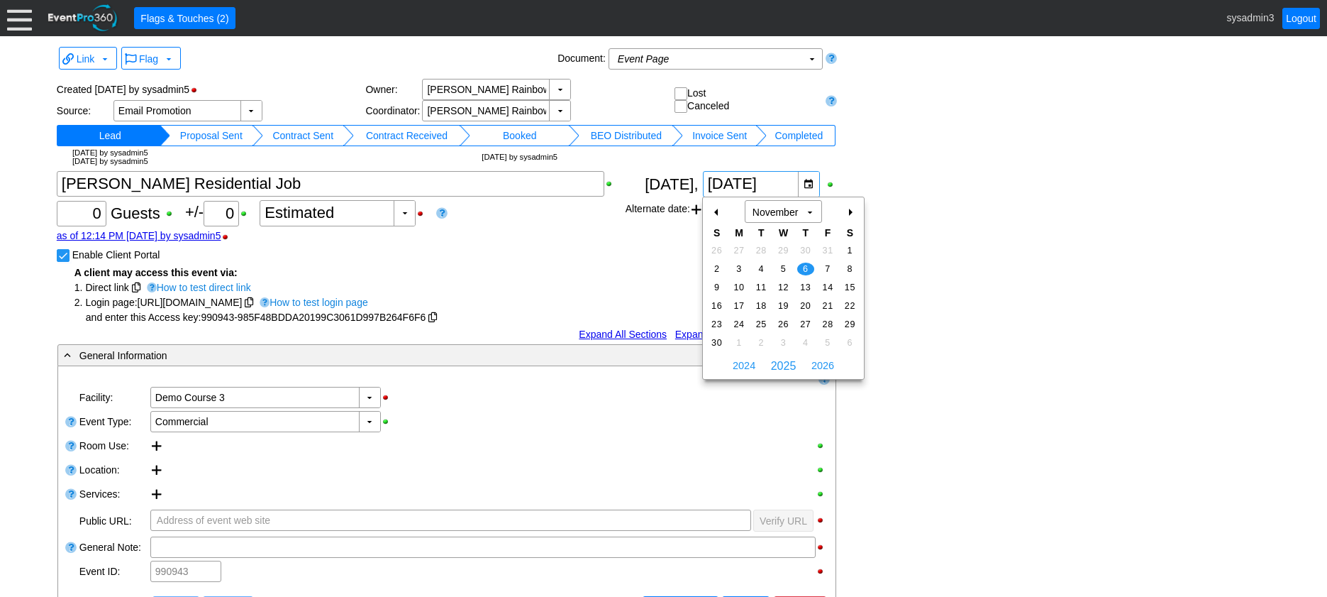
click at [847, 213] on div "+" at bounding box center [850, 212] width 23 height 24
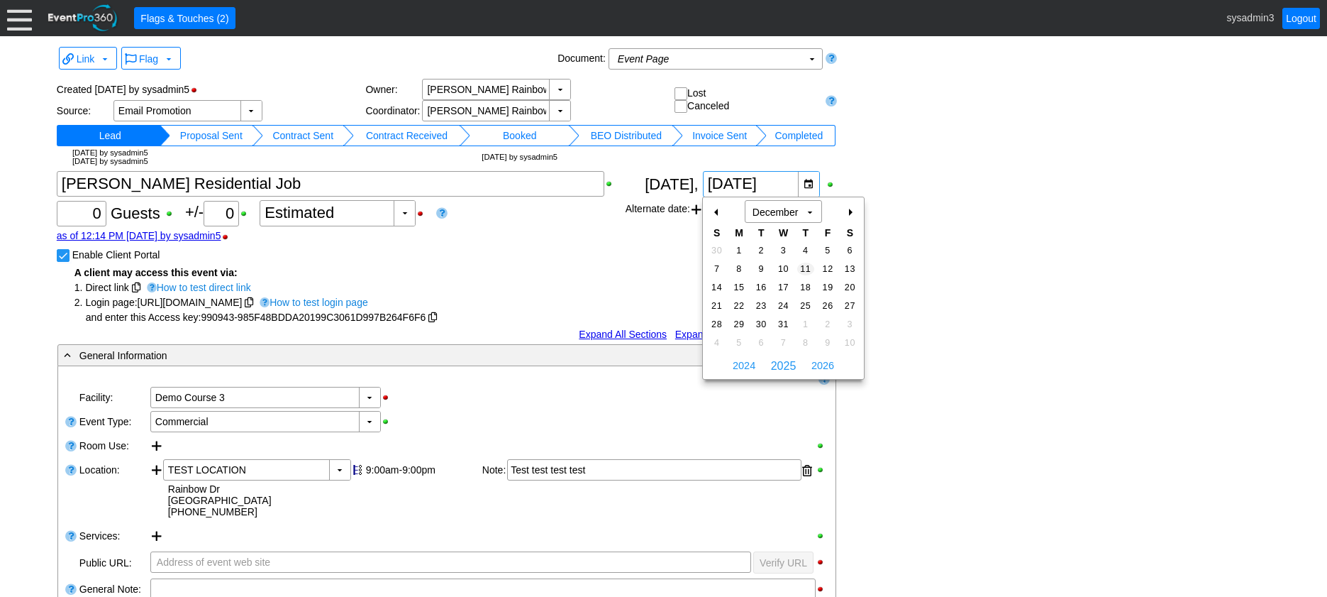
click at [804, 263] on span "11" at bounding box center [805, 268] width 16 height 13
type input "12/11/2025"
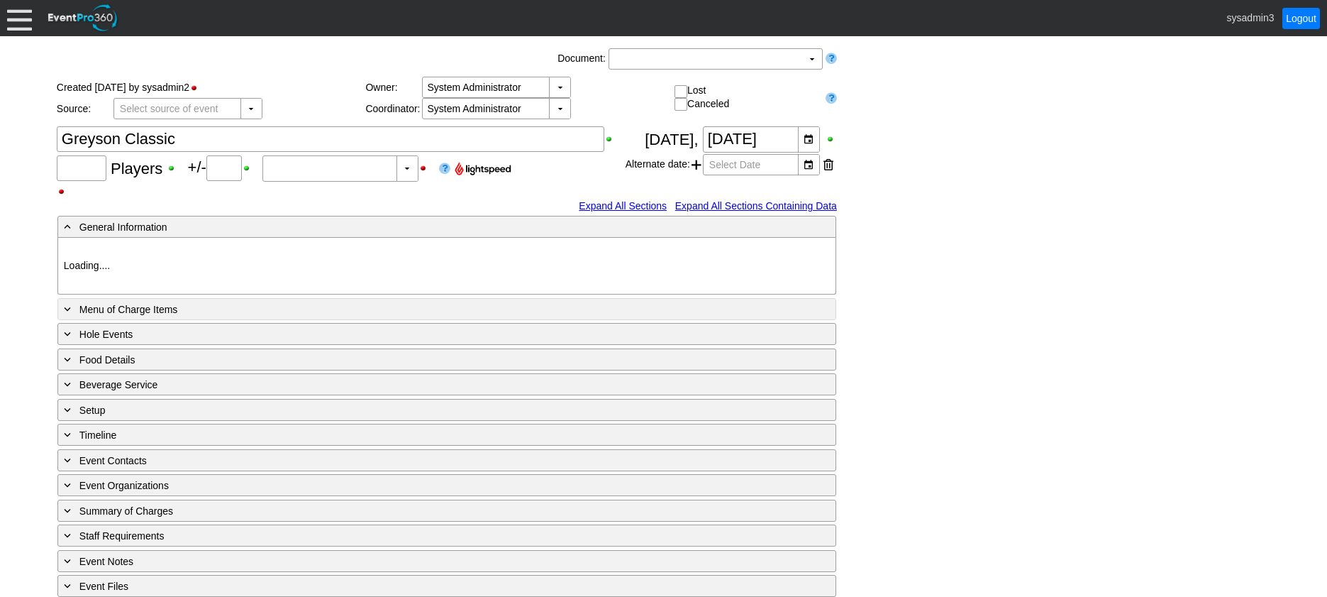
type input "100"
type input "0"
type input "Estimated"
type input "Demo Course 2"
type input "Golf Outing"
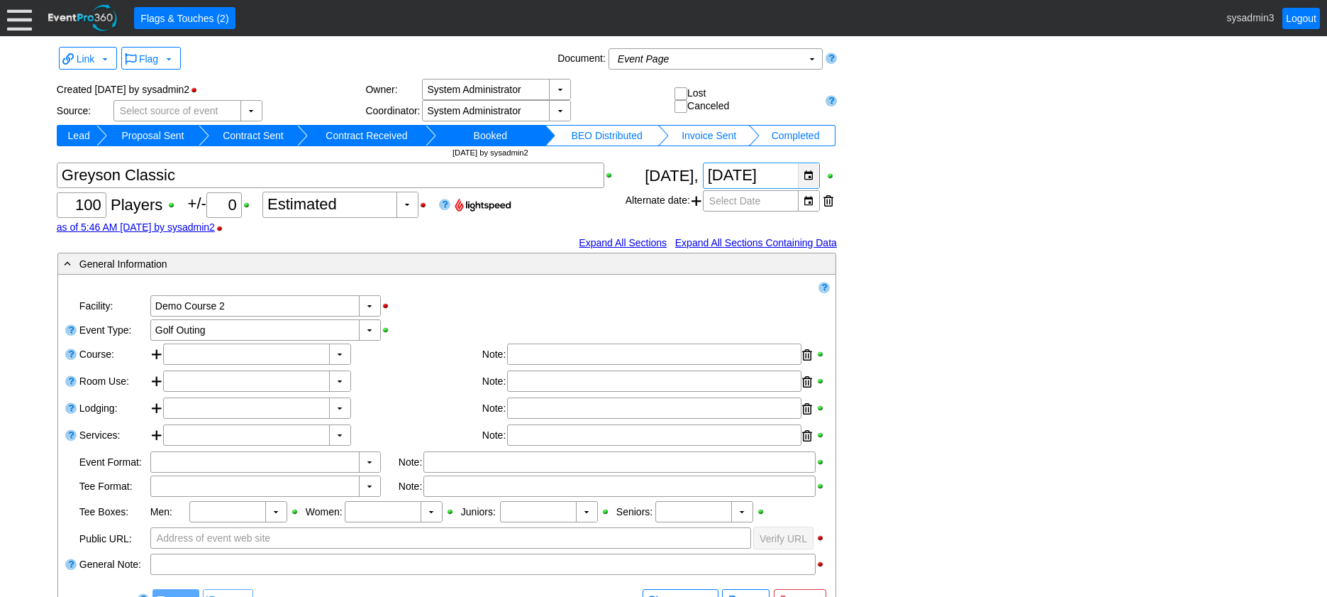
click at [810, 167] on div "▼" at bounding box center [808, 175] width 21 height 25
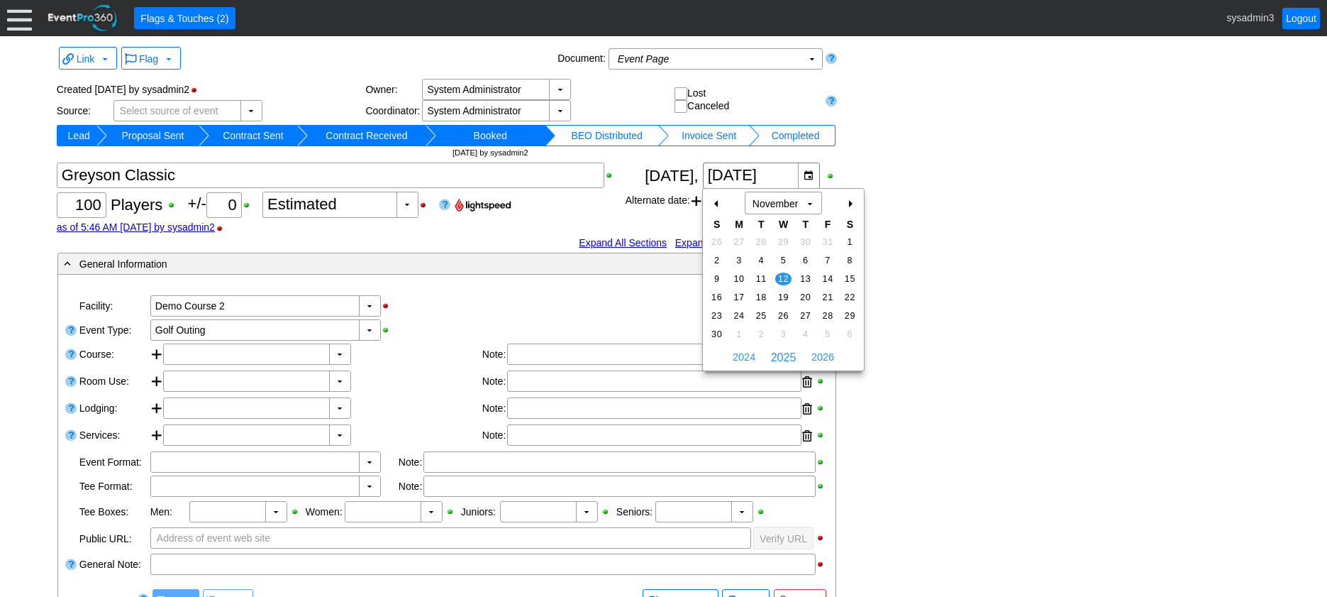
click at [849, 201] on div "+" at bounding box center [850, 204] width 23 height 24
click at [782, 276] on span "17" at bounding box center [783, 278] width 16 height 13
type input "[DATE]"
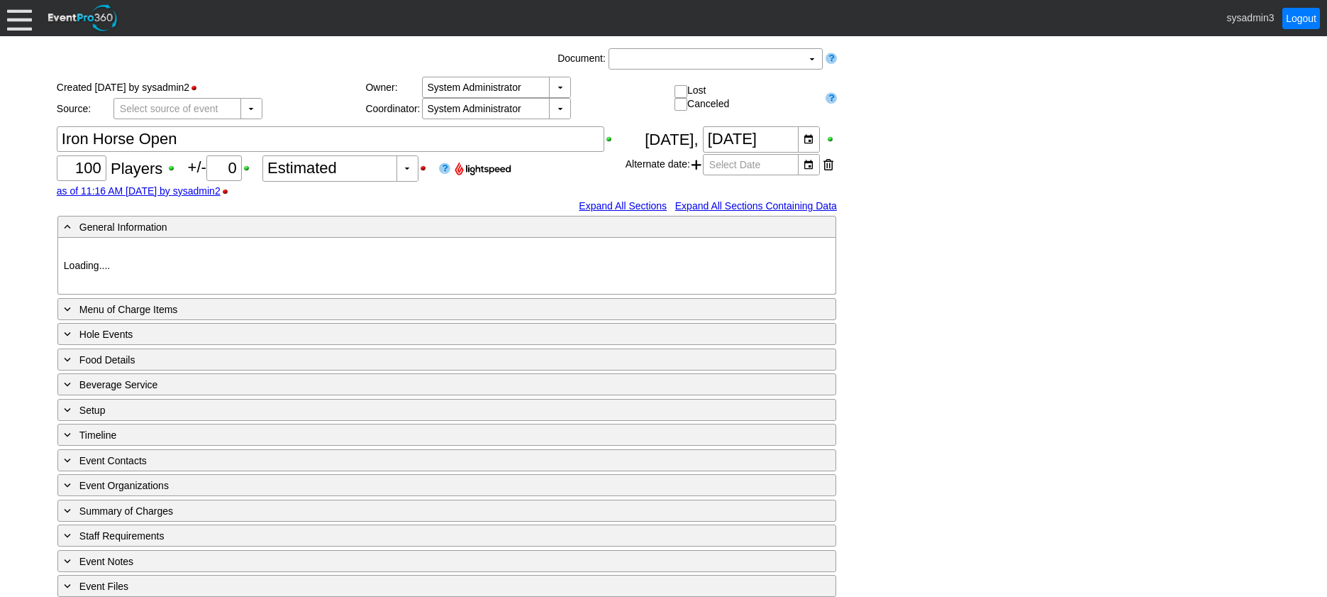
type input "Demo Course 2"
type input "Golf Outing"
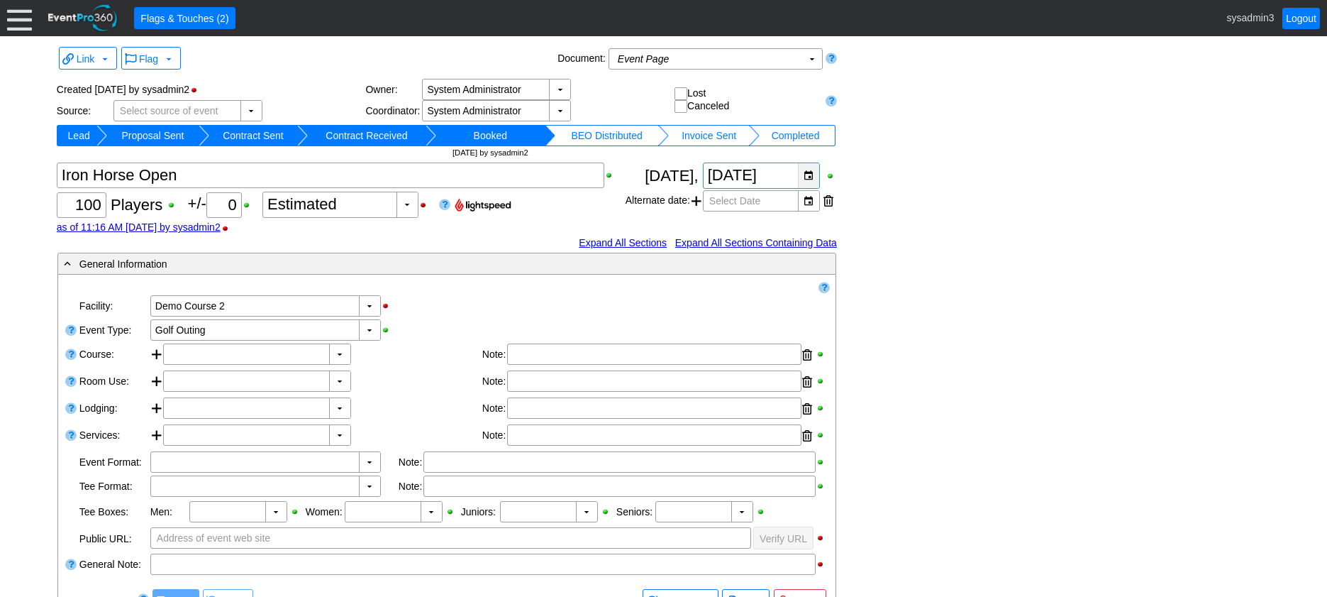
click at [809, 180] on div "▼" at bounding box center [808, 175] width 21 height 25
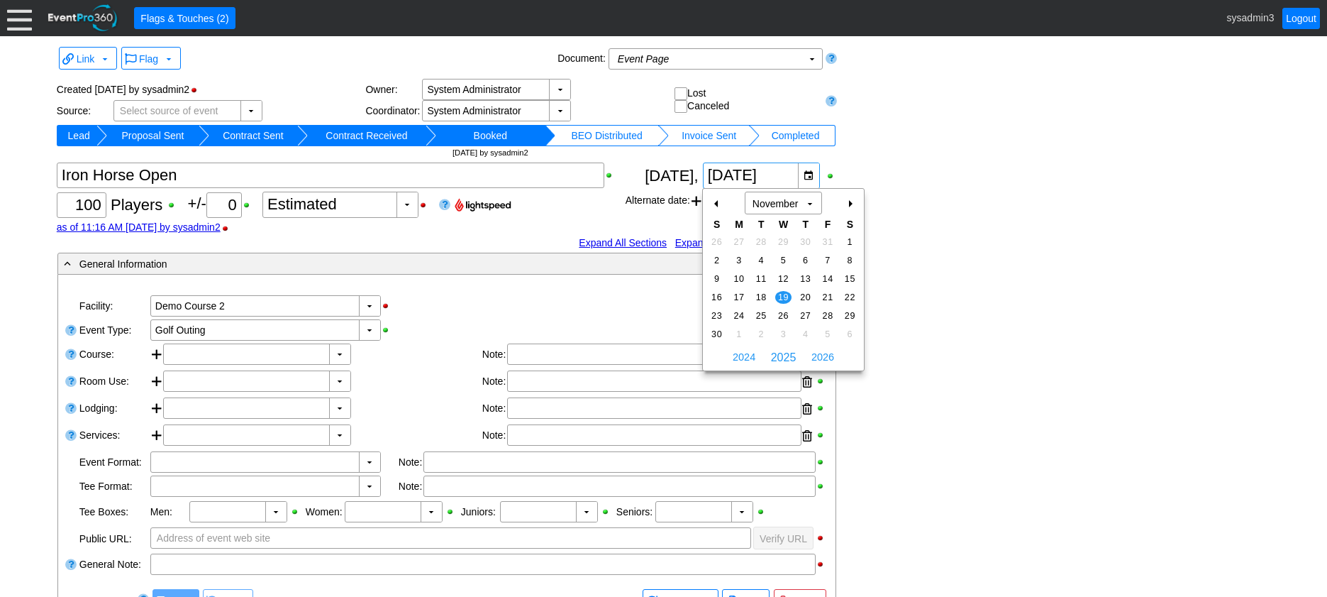
click at [855, 205] on div "+" at bounding box center [850, 204] width 23 height 24
click at [785, 294] on span "24" at bounding box center [783, 297] width 16 height 13
type input "[DATE]"
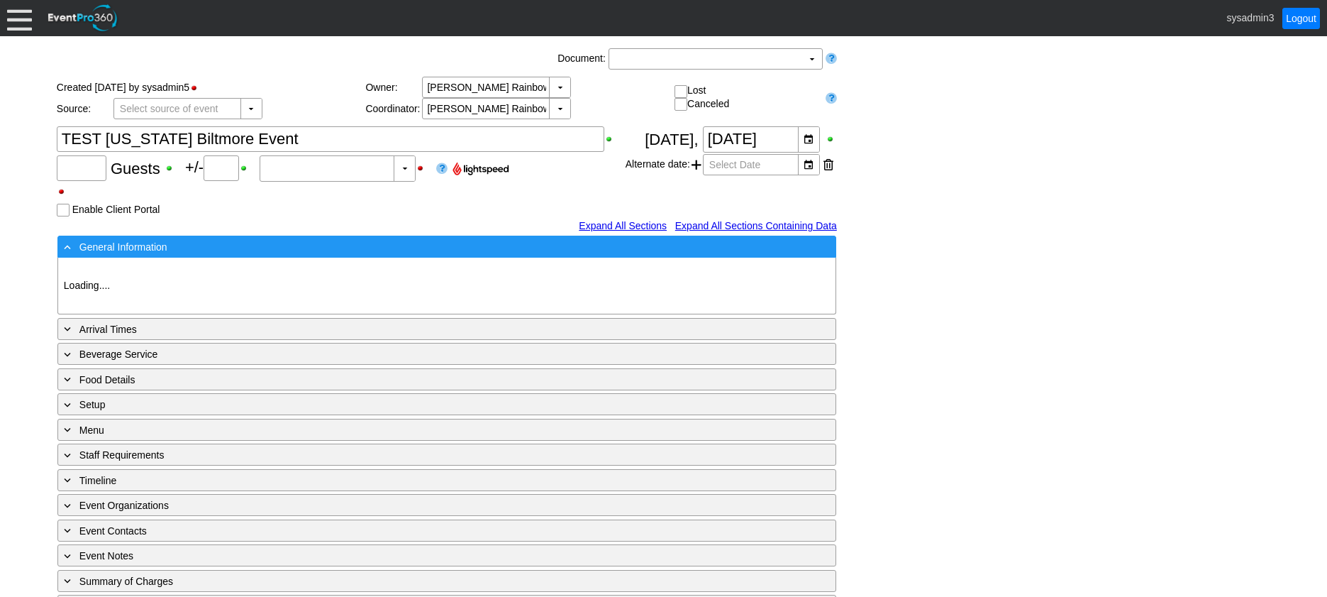
type input "100"
type input "0"
type input "Estimated"
type input "Demo Course 3"
type input "Wedding"
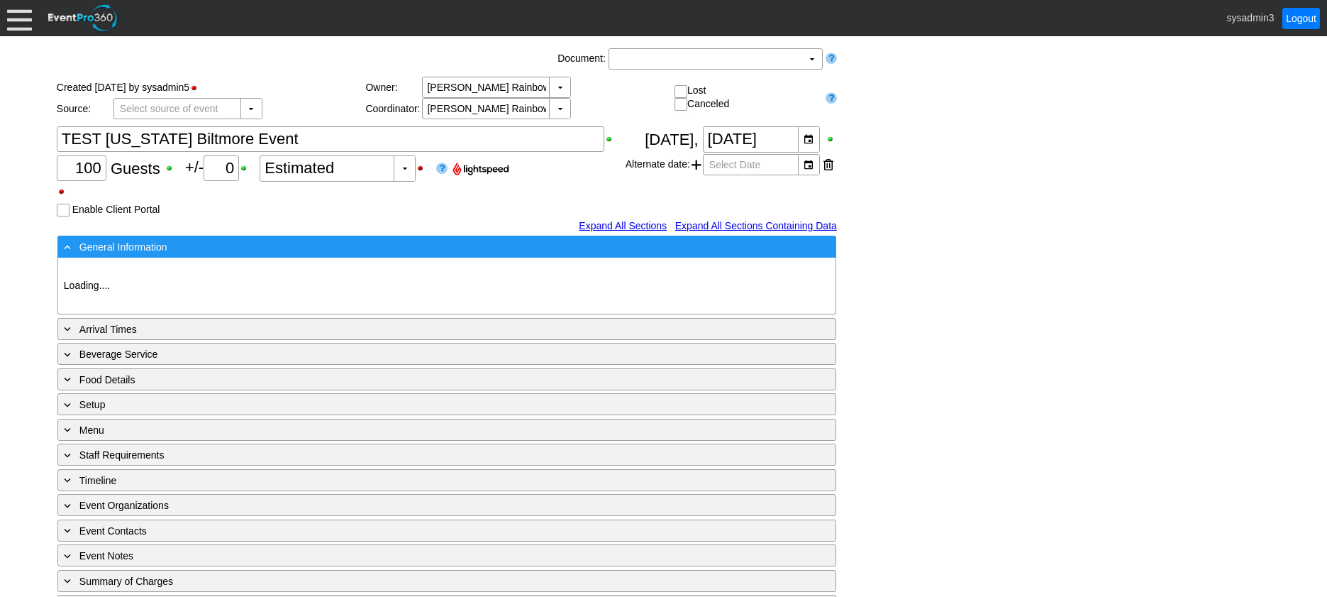
type input "1193279"
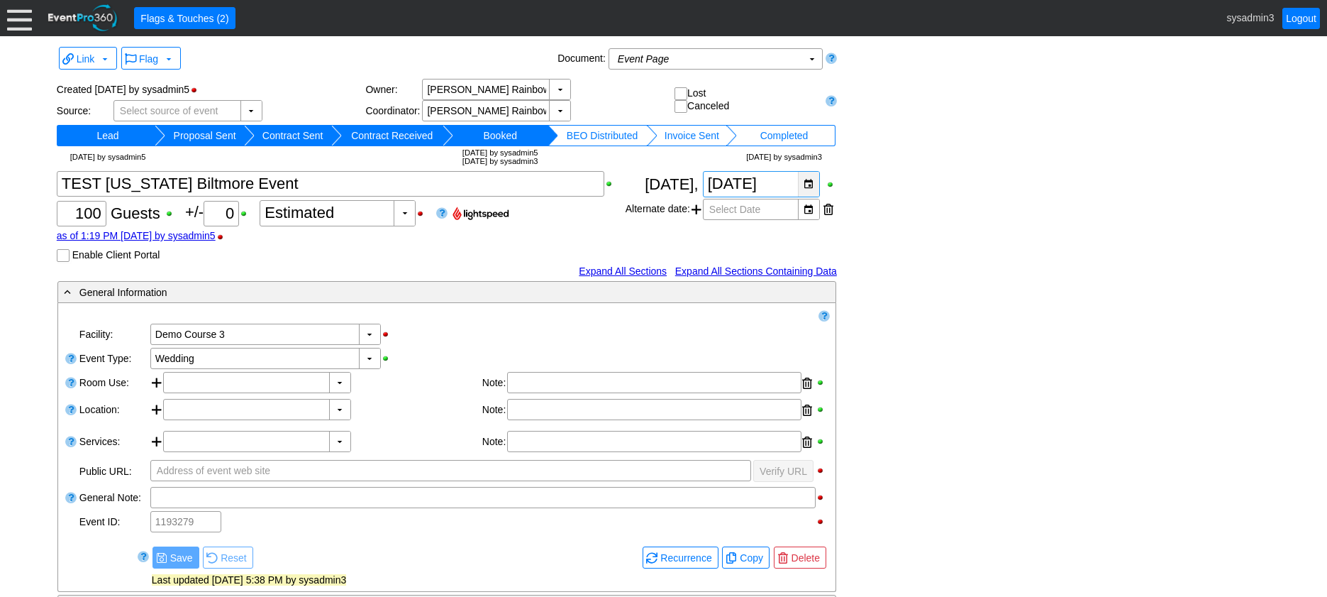
click at [807, 180] on div "▼" at bounding box center [808, 184] width 21 height 25
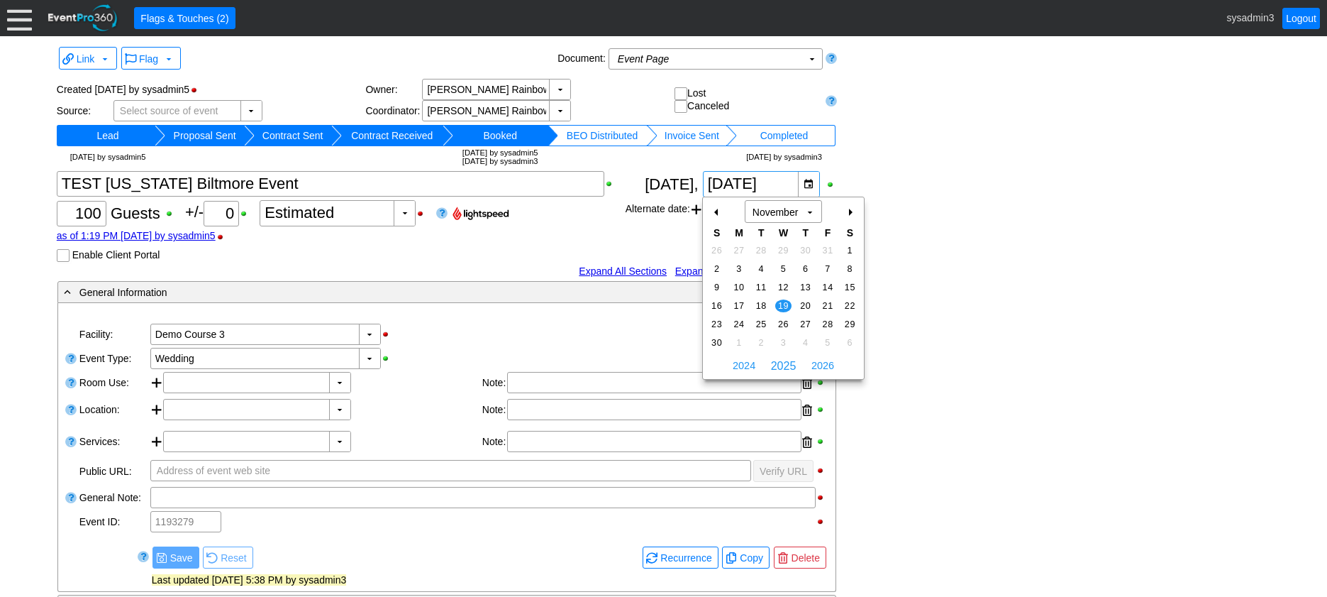
click at [849, 211] on div "+" at bounding box center [850, 212] width 23 height 24
click at [782, 301] on span "24" at bounding box center [783, 305] width 16 height 13
type input "12/24/2025"
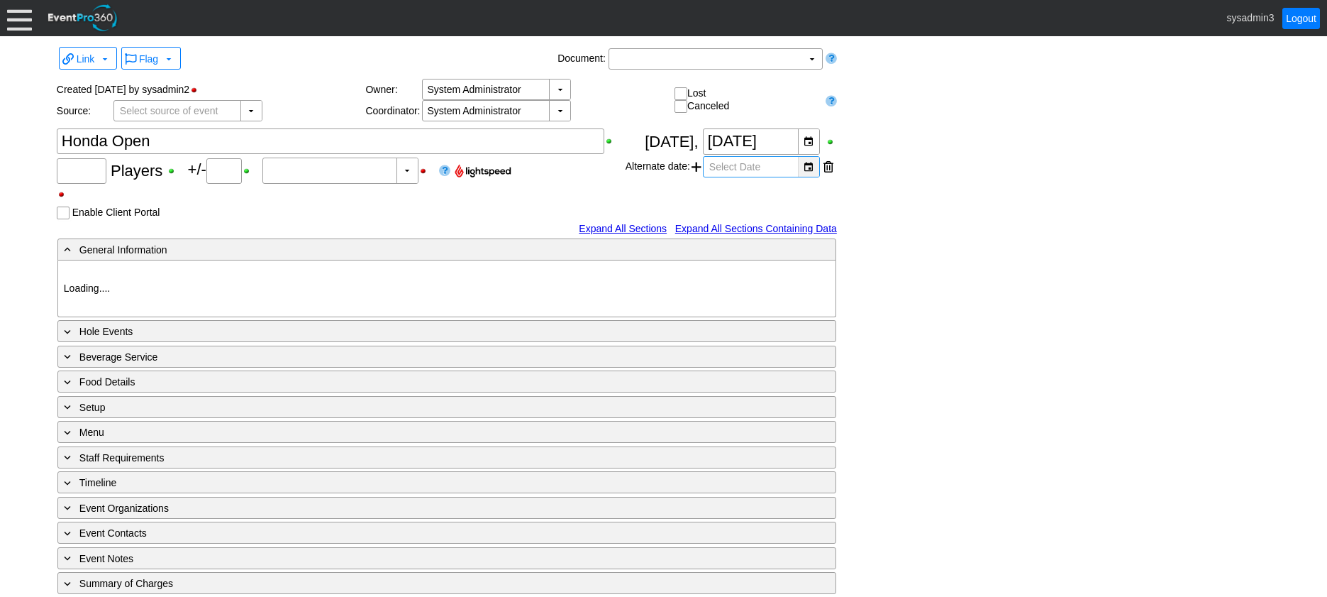
type input "100"
type input "0"
type input "Estimated"
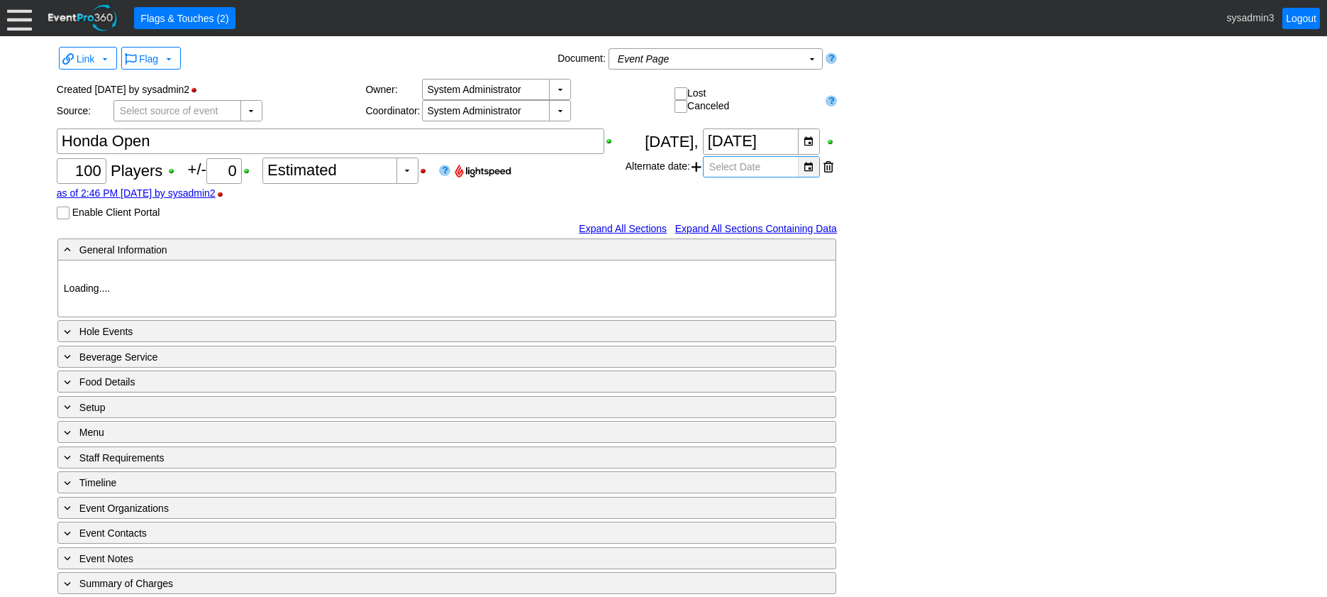
type input "Demo Course 3"
type input "Golf Outing"
type input "1166195"
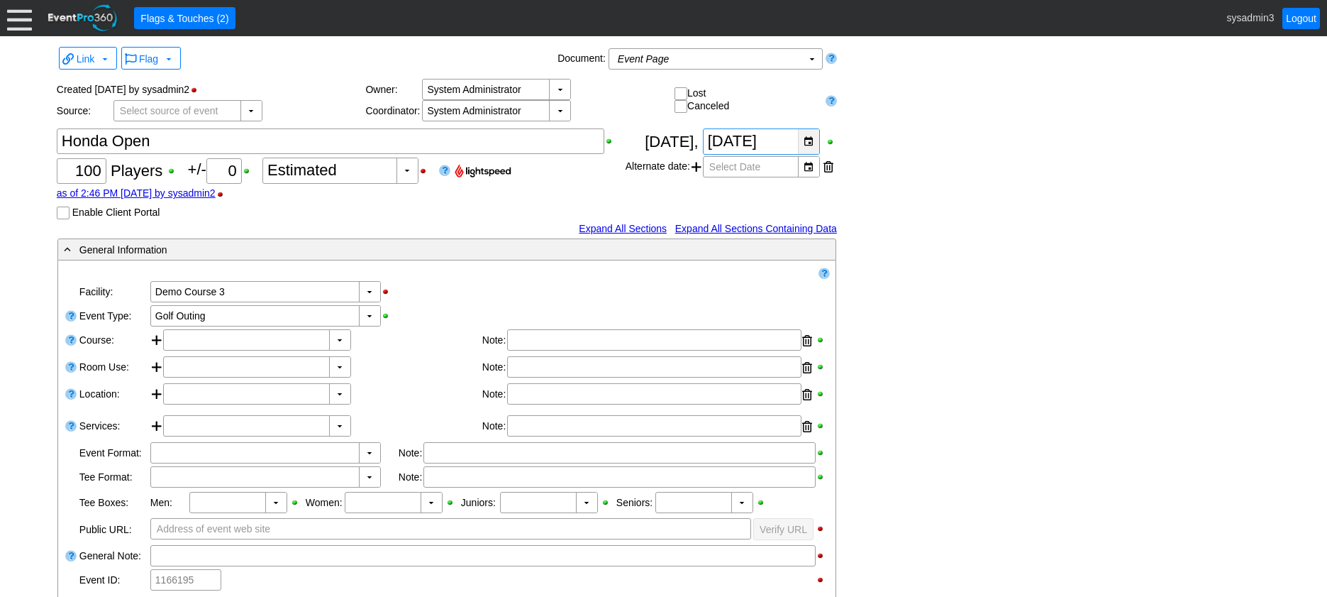
click at [809, 143] on div "▼" at bounding box center [808, 141] width 21 height 25
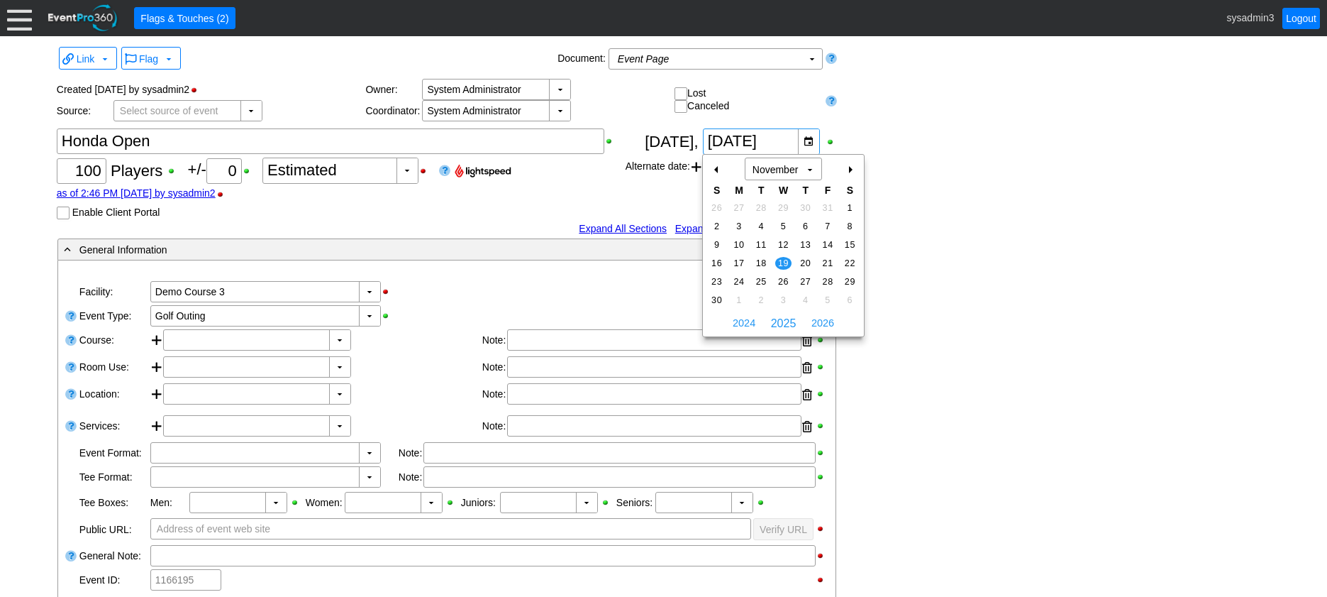
click at [849, 169] on div "+" at bounding box center [850, 169] width 23 height 24
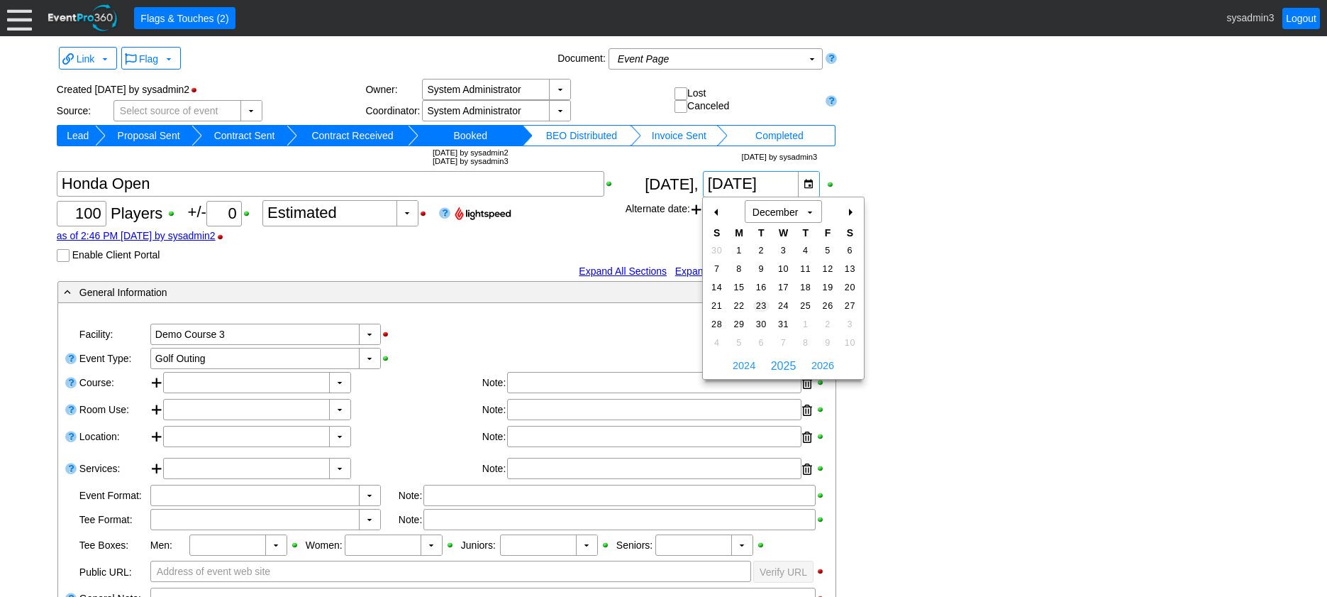
click at [758, 304] on span "23" at bounding box center [761, 305] width 16 height 13
type input "[DATE]"
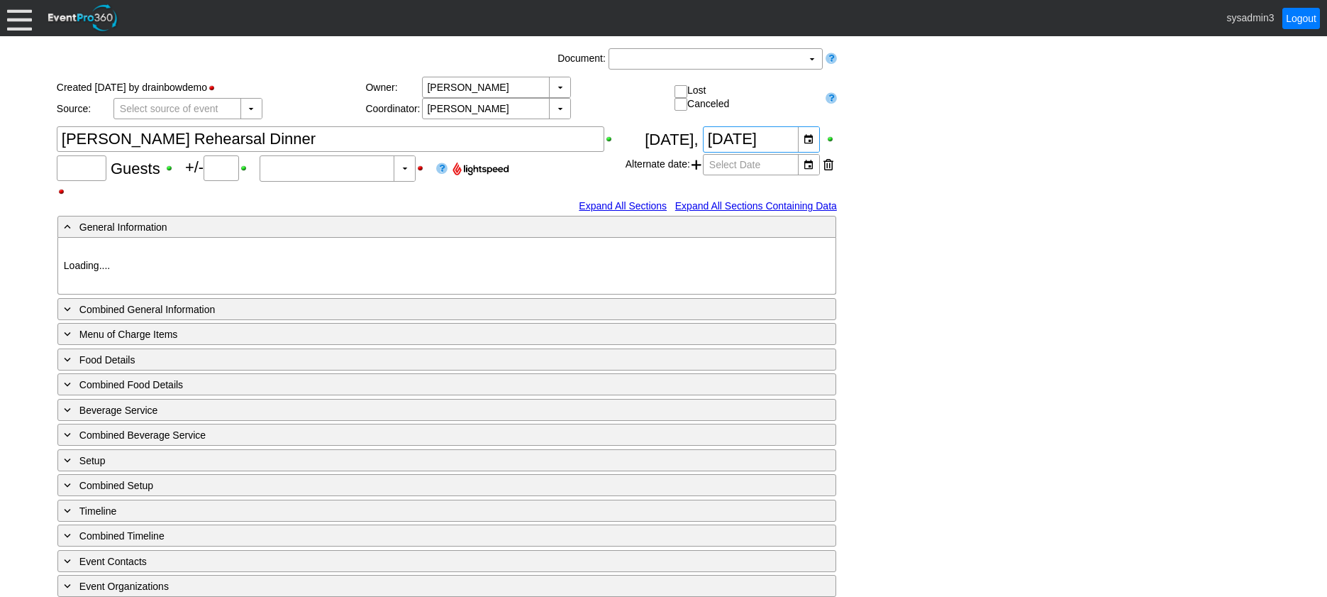
type input "20"
type input "0"
type input "Estimated"
type input "Demo Course 2"
type input "Rehearsal Dinner"
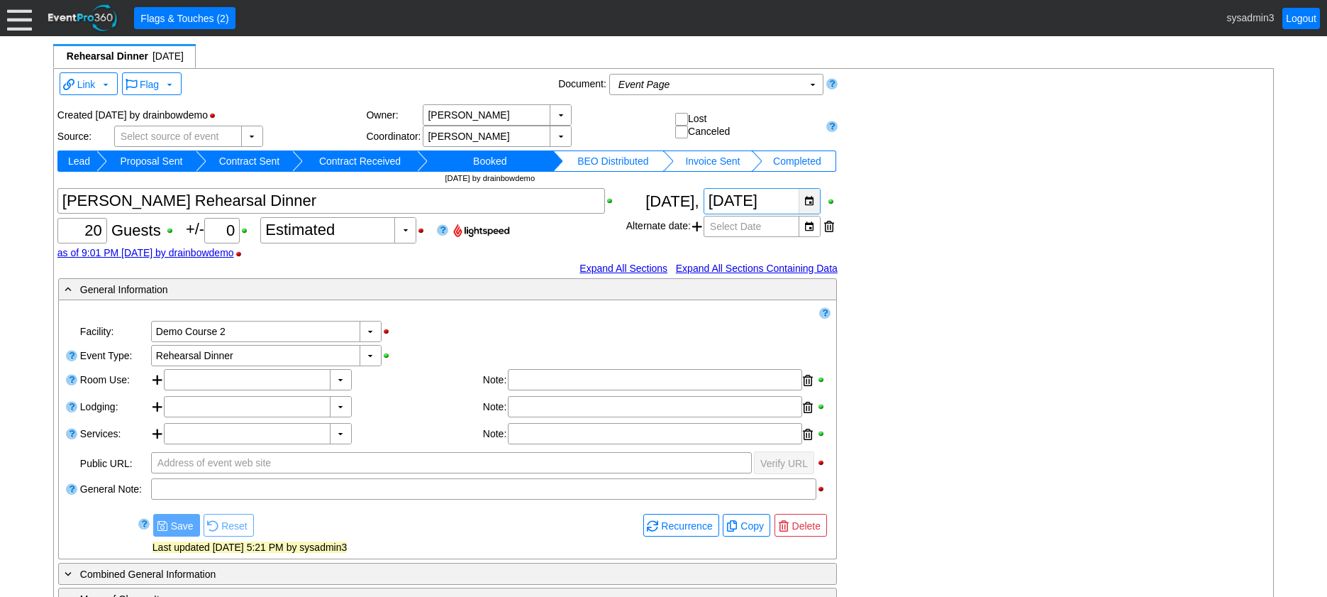
click at [812, 204] on div "▼" at bounding box center [809, 201] width 21 height 25
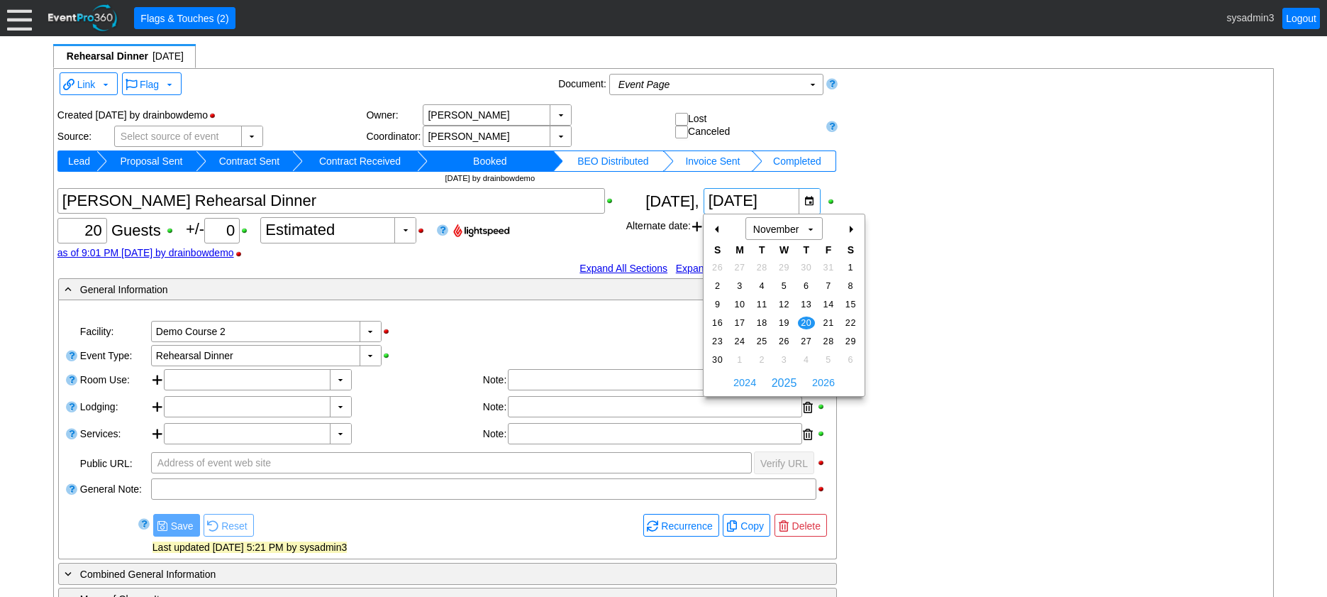
click at [853, 230] on div "+" at bounding box center [850, 229] width 23 height 24
click at [804, 317] on span "25" at bounding box center [806, 322] width 16 height 13
type input "[DATE]"
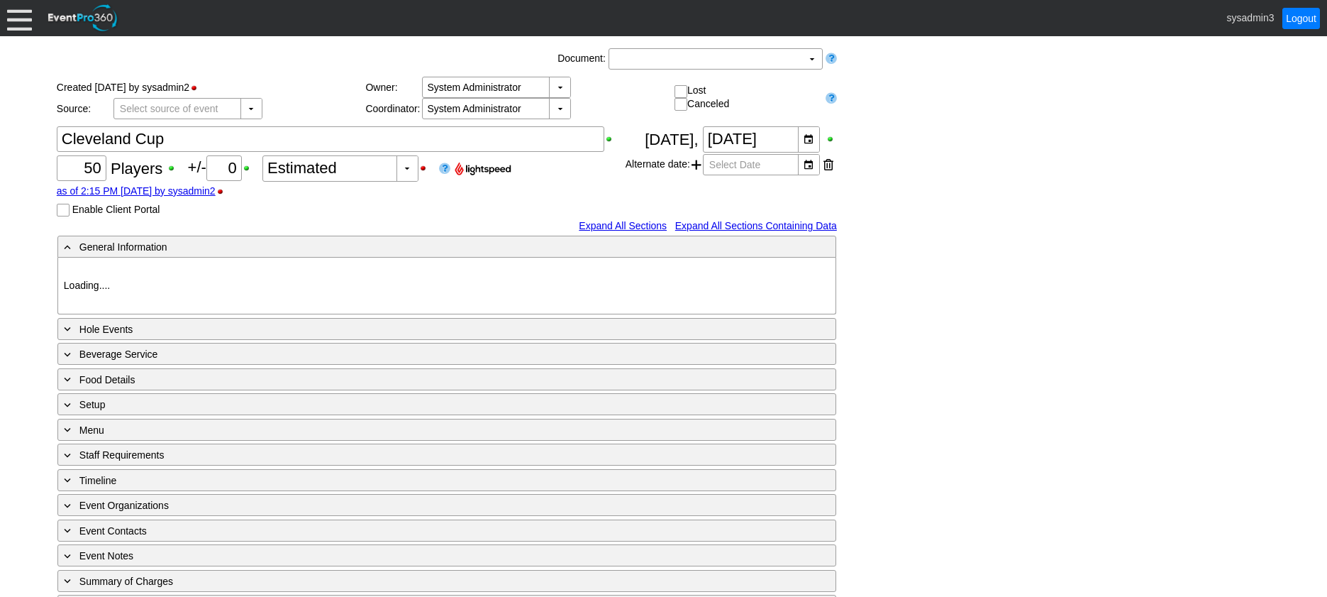
type input "Demo Course 3"
type input "Golf Outing"
type input "1161756"
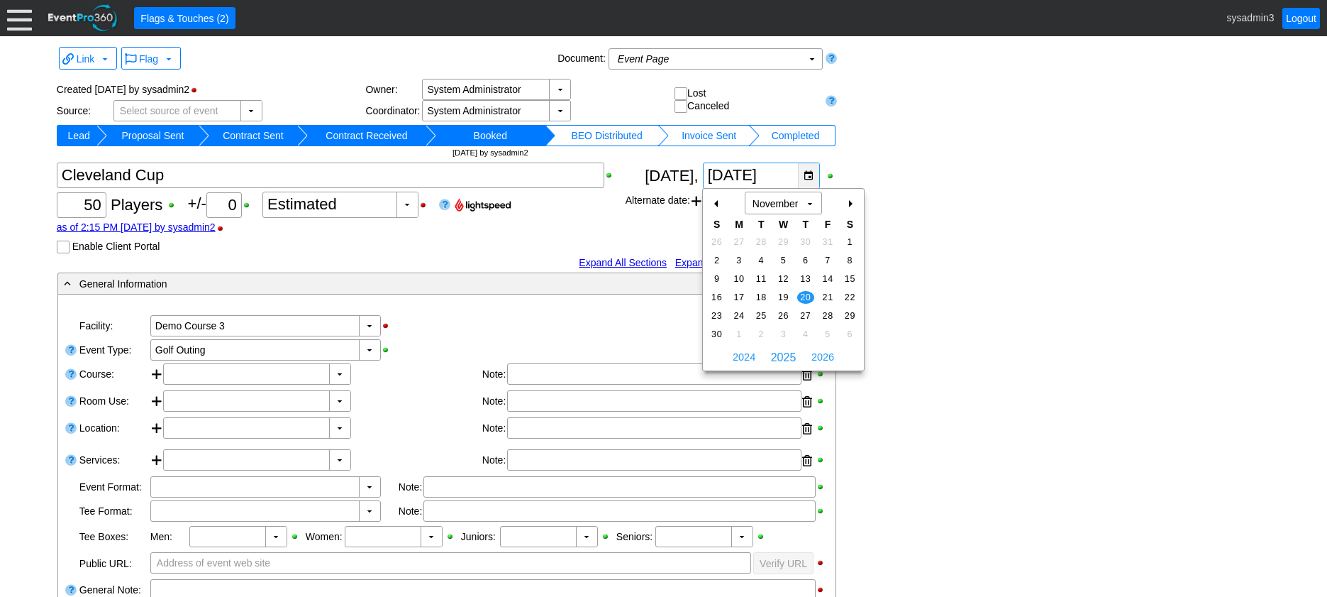
click at [804, 175] on div "▼" at bounding box center [808, 175] width 21 height 25
click at [849, 203] on div "+" at bounding box center [850, 204] width 23 height 24
click at [800, 291] on td "25" at bounding box center [806, 297] width 22 height 18
type input "12/25/2025"
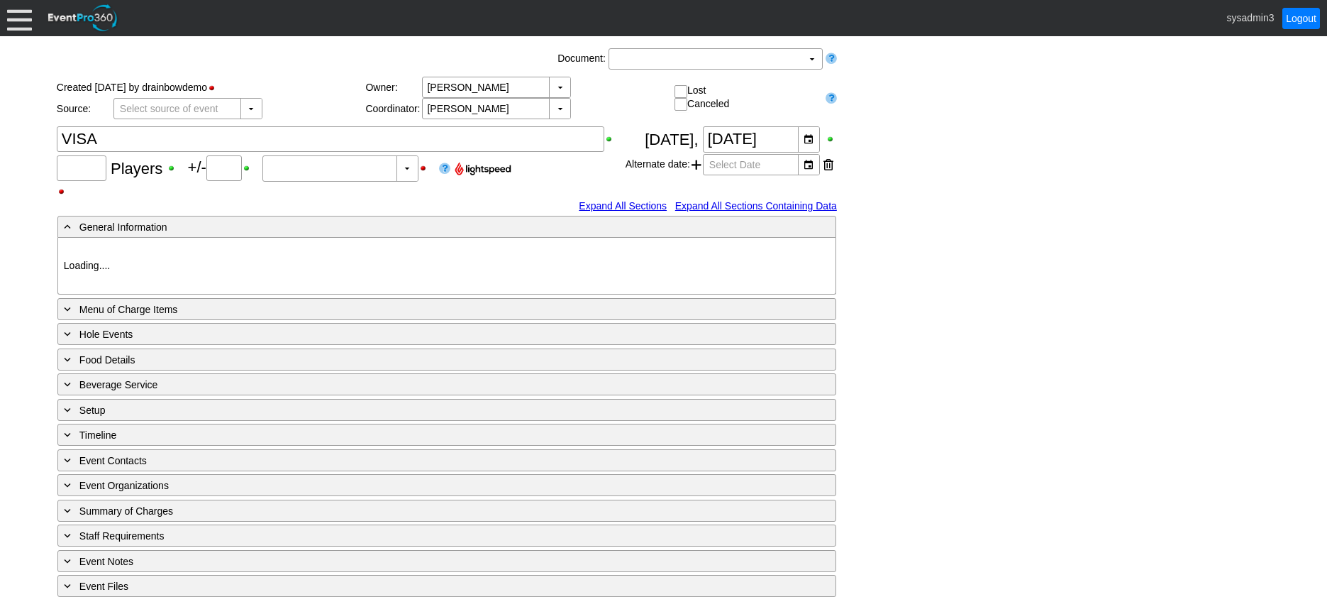
type input "100"
type input "0"
type input "Estimated"
type input "Demo Course 2"
type input "Golf Outing"
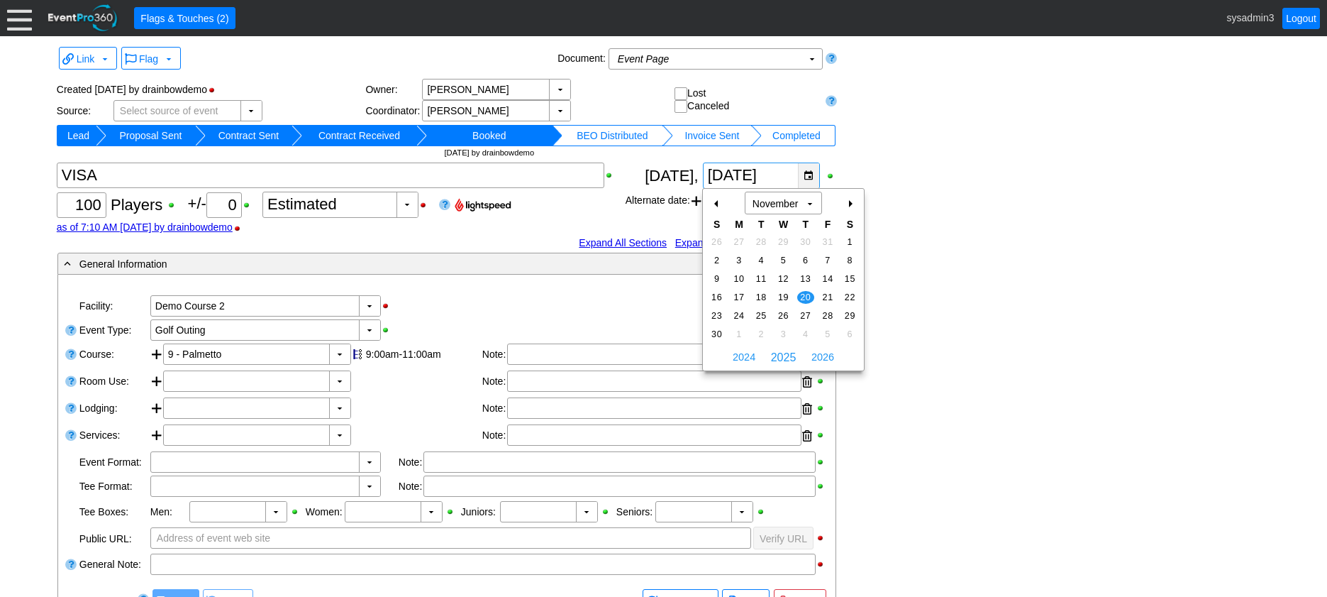
click at [809, 179] on div "▼" at bounding box center [808, 175] width 21 height 25
click at [849, 205] on div "+" at bounding box center [850, 204] width 23 height 24
click at [804, 312] on span "1" at bounding box center [805, 315] width 16 height 13
type input "[DATE]"
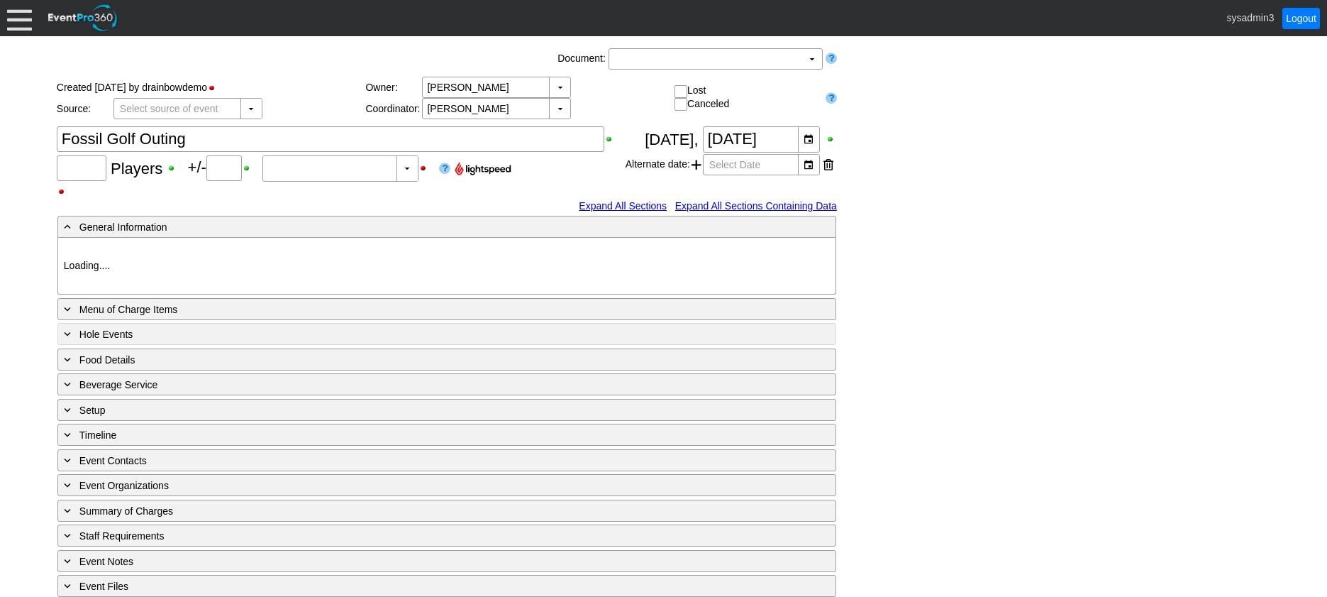
type input "100"
type input "0"
type input "Estimated"
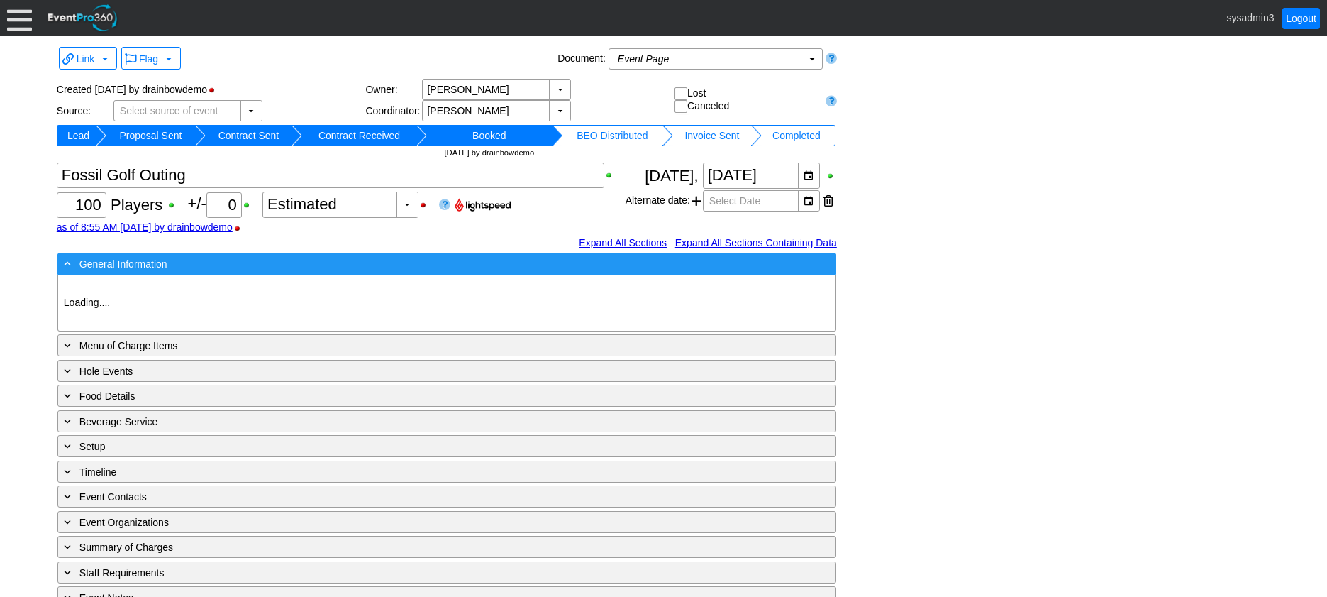
type input "Demo Course 2"
type input "Golf Outing"
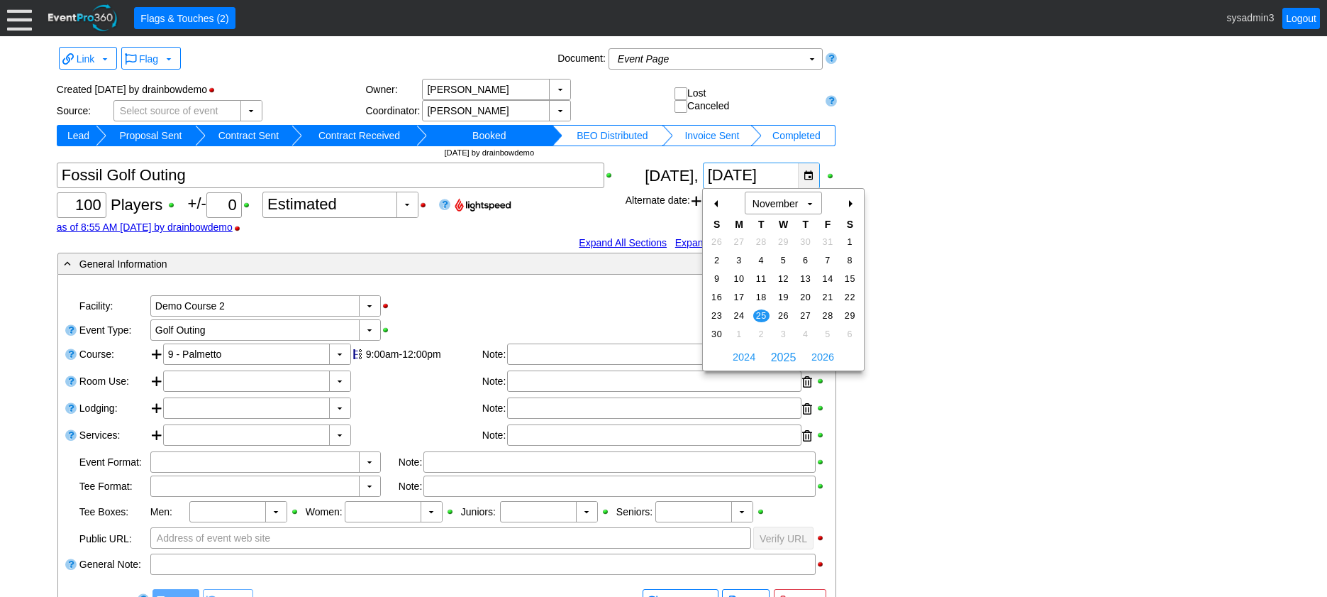
click at [809, 176] on div "▼" at bounding box center [808, 175] width 21 height 25
click at [849, 205] on div "+" at bounding box center [850, 204] width 23 height 24
click at [765, 310] on span "30" at bounding box center [761, 315] width 16 height 13
type input "12/30/2025"
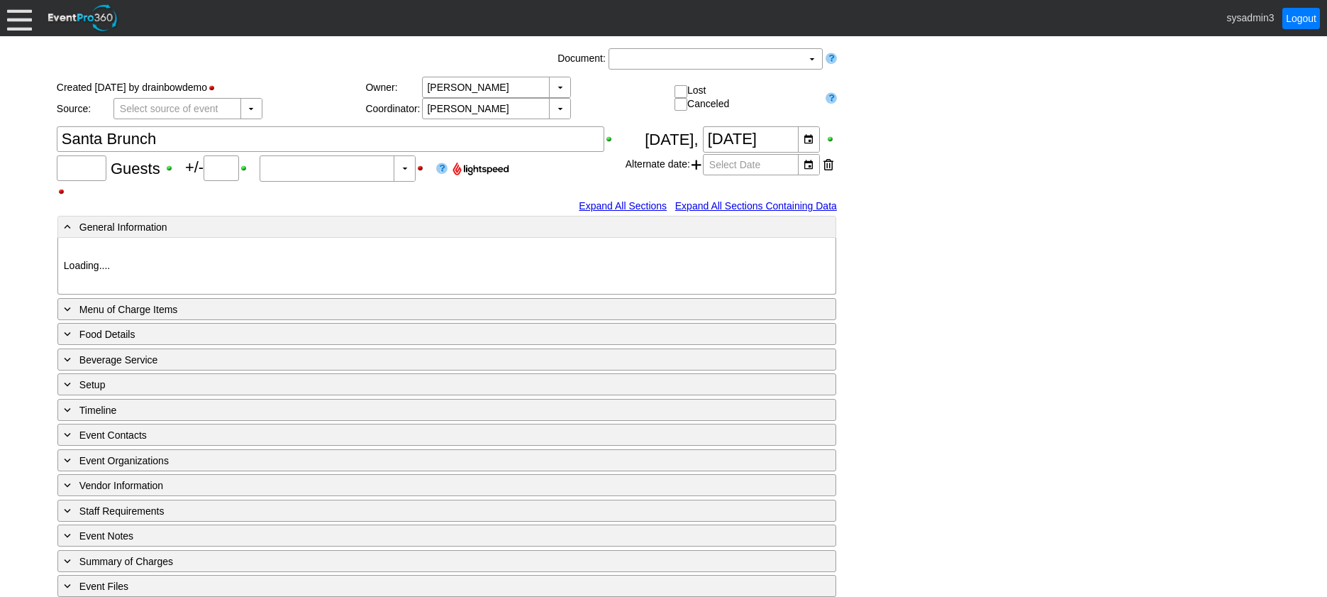
type input "Demo Course 2"
type input "Holiday Party"
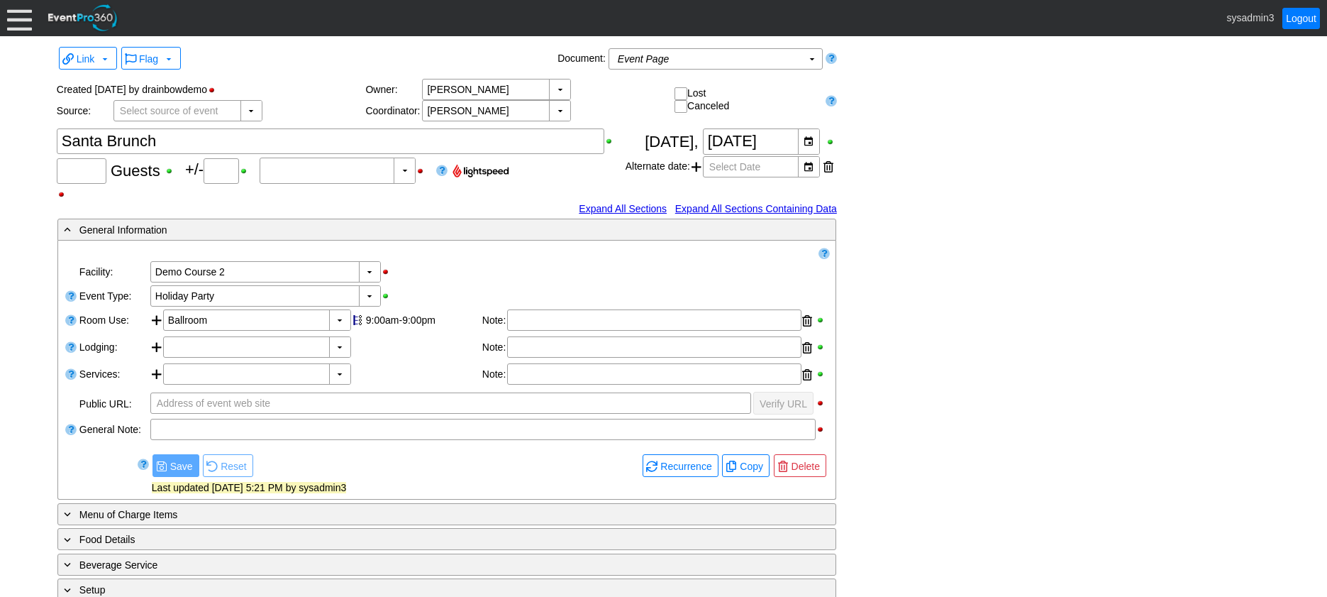
type input "100"
type input "0"
type input "Estimated"
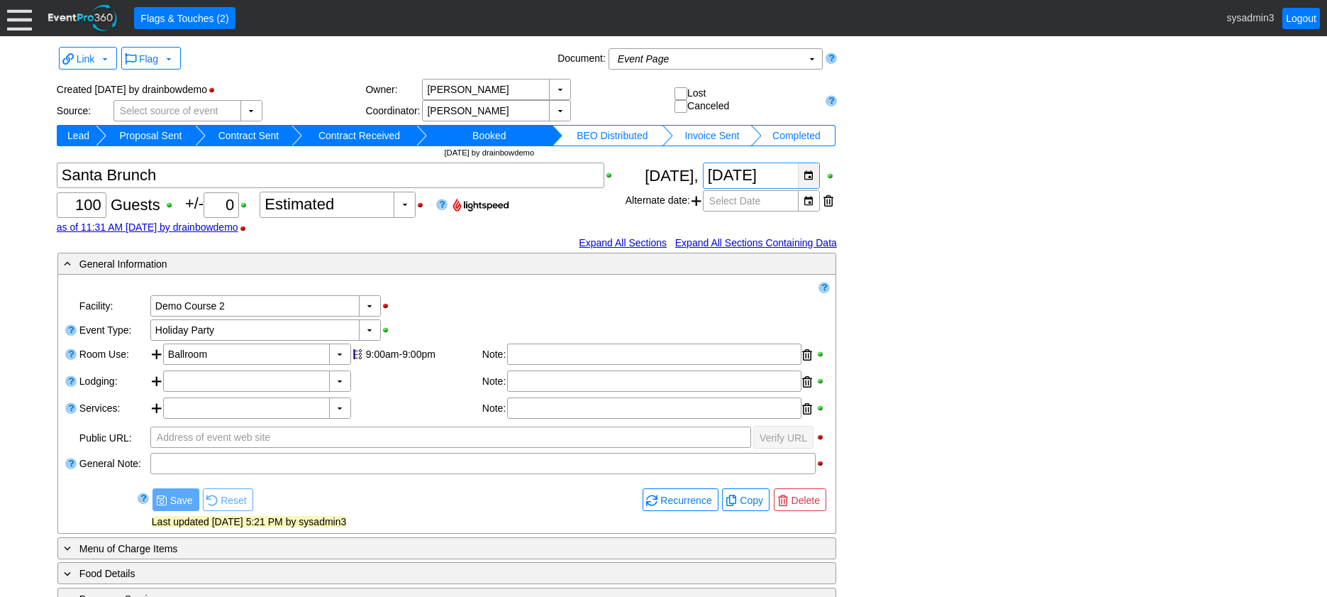
click at [814, 174] on div "▼" at bounding box center [808, 175] width 21 height 25
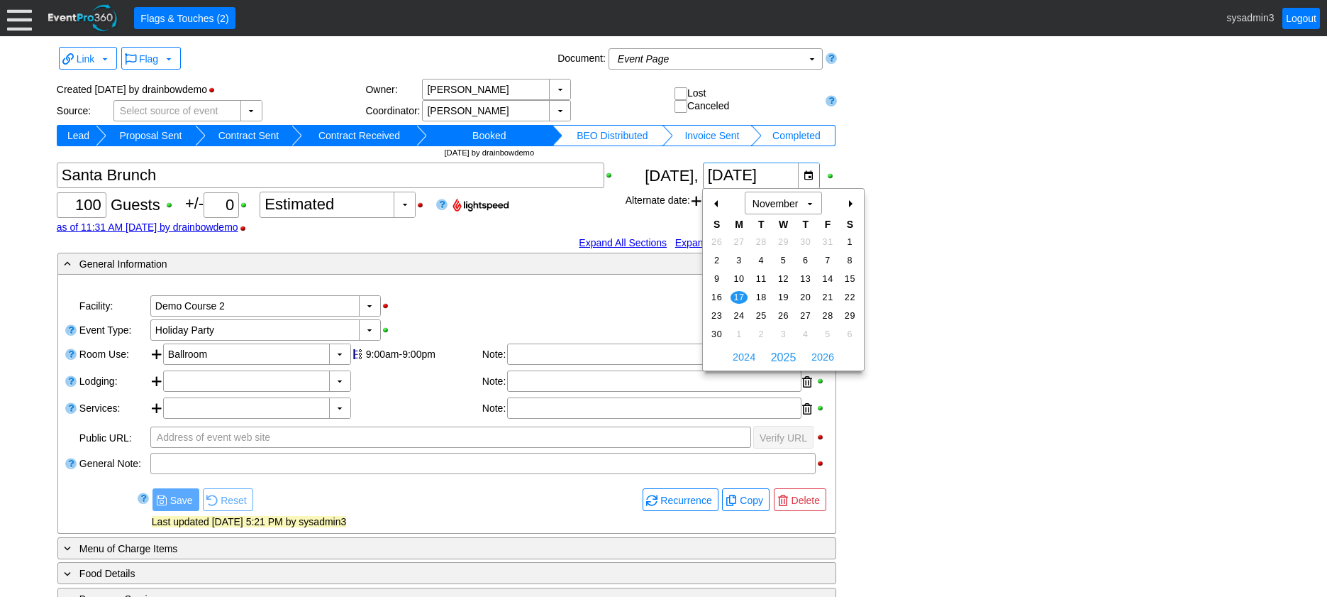
click at [849, 200] on div "+" at bounding box center [850, 204] width 23 height 24
click at [736, 295] on span "22" at bounding box center [739, 297] width 16 height 13
type input "[DATE]"
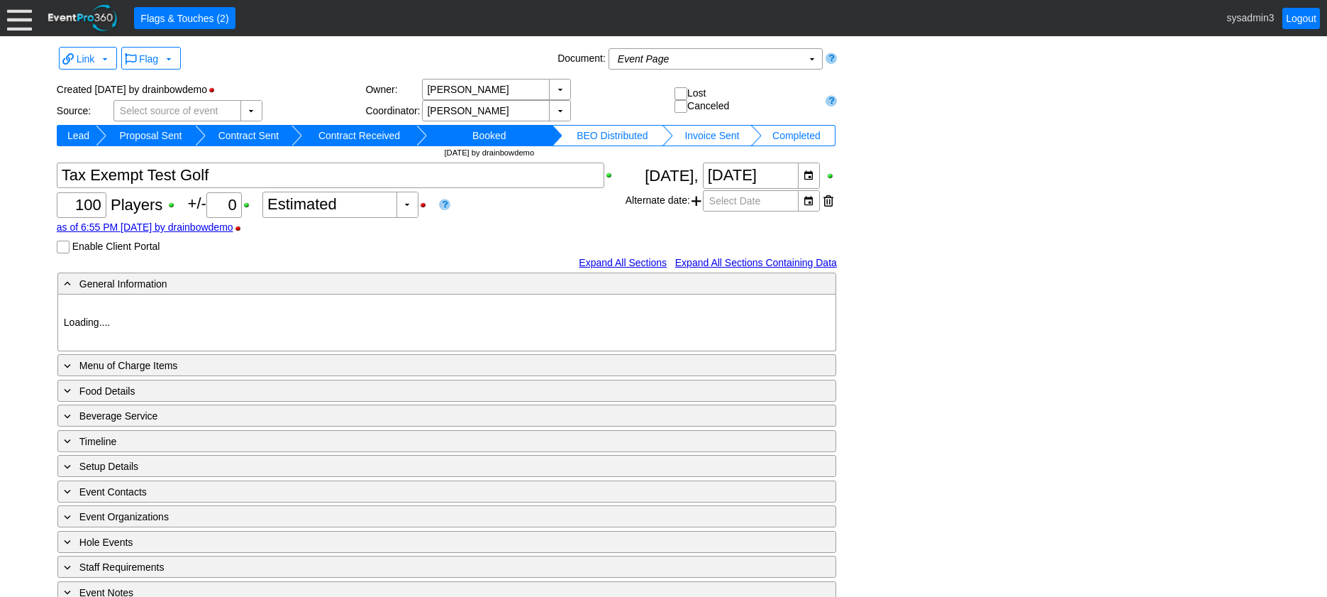
type input "Demo Venue 1"
type input "Golf Outing"
type input "1183304"
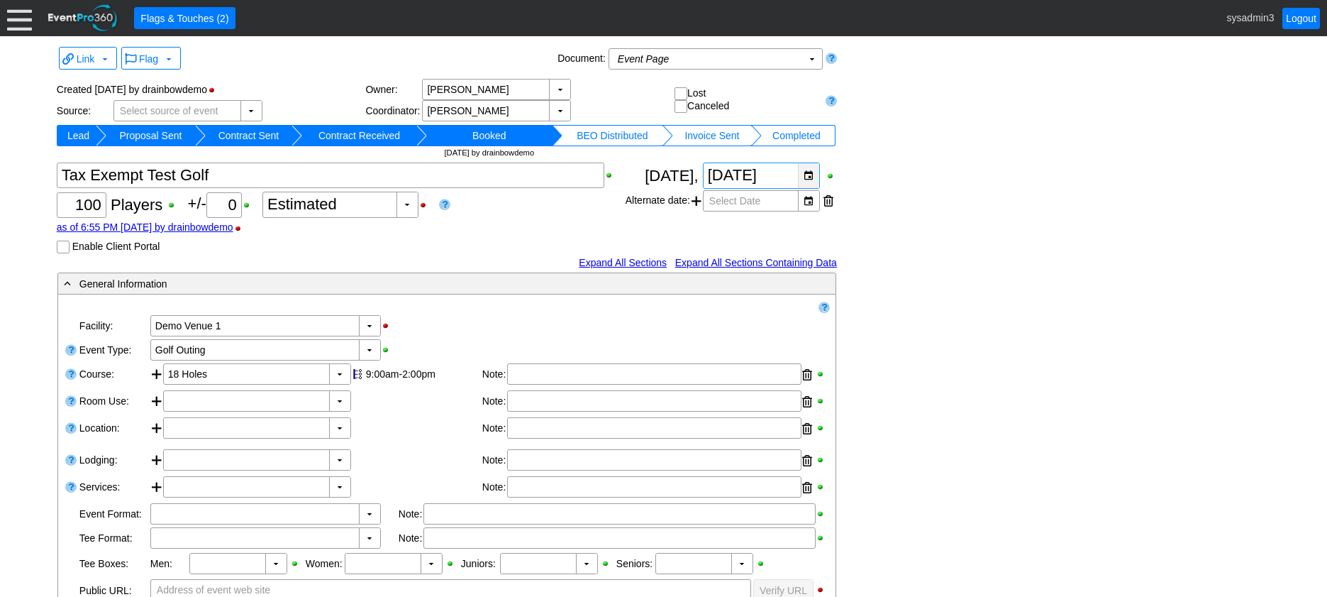
click at [807, 175] on div "▼" at bounding box center [808, 175] width 21 height 25
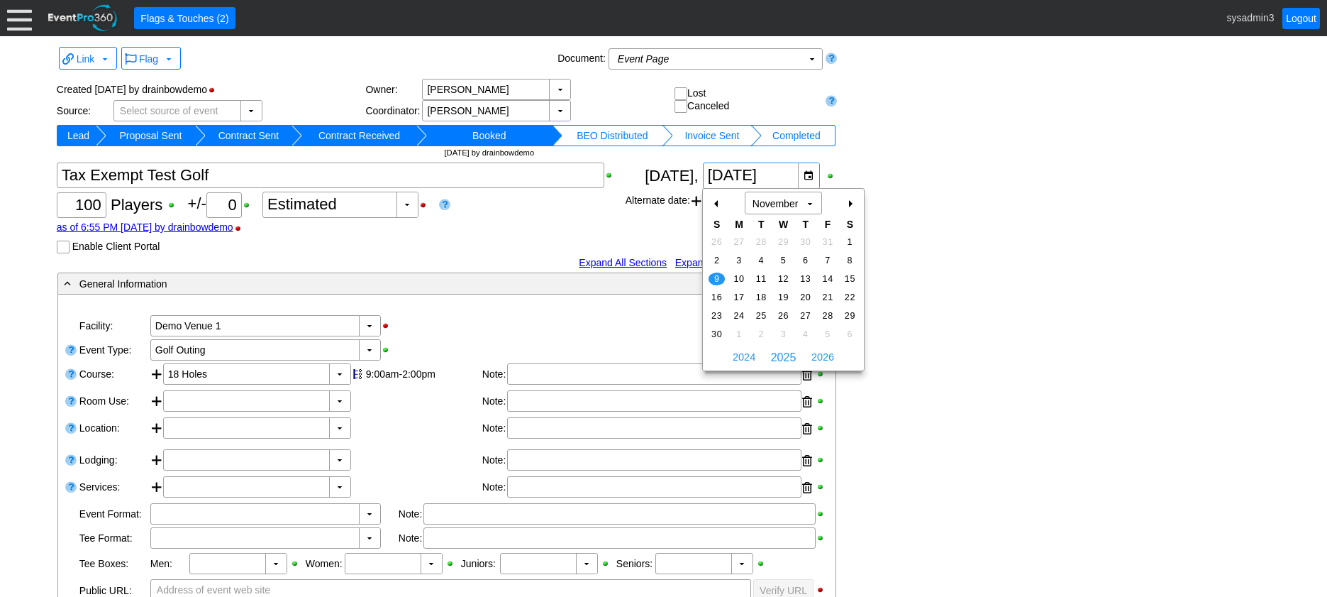
click at [848, 203] on div "+" at bounding box center [850, 204] width 23 height 24
click at [719, 297] on span "21" at bounding box center [717, 297] width 16 height 13
type input "[DATE]"
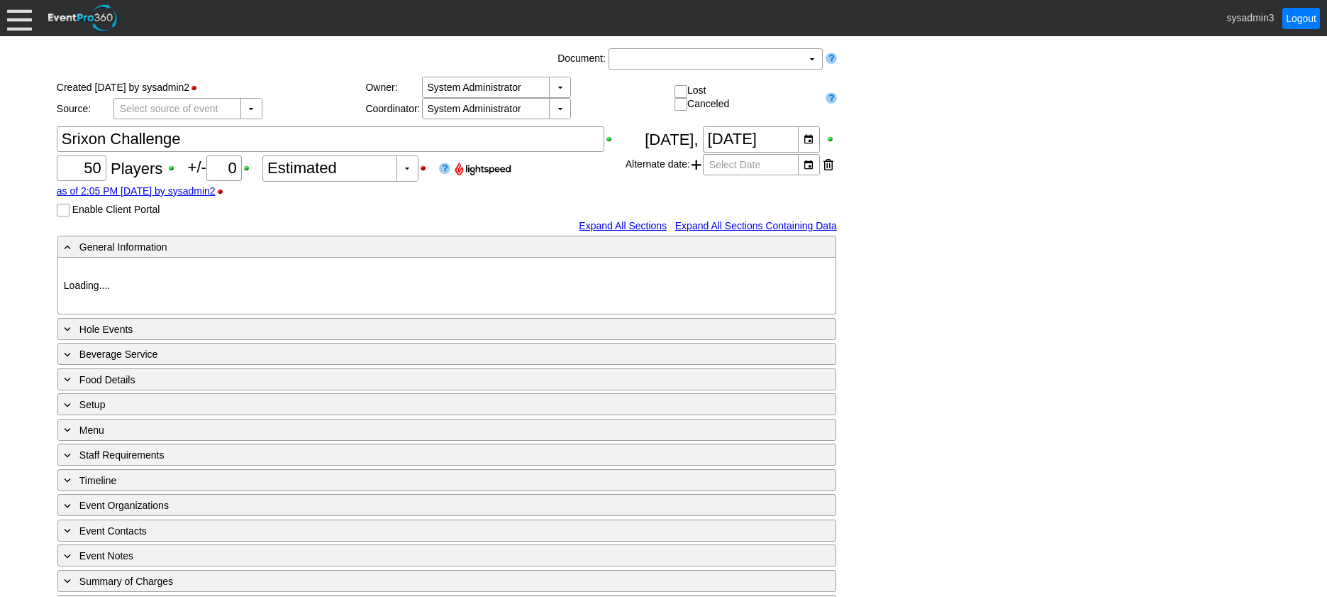
type input "Demo Course 3"
type input "Golf Outing"
type input "1161747"
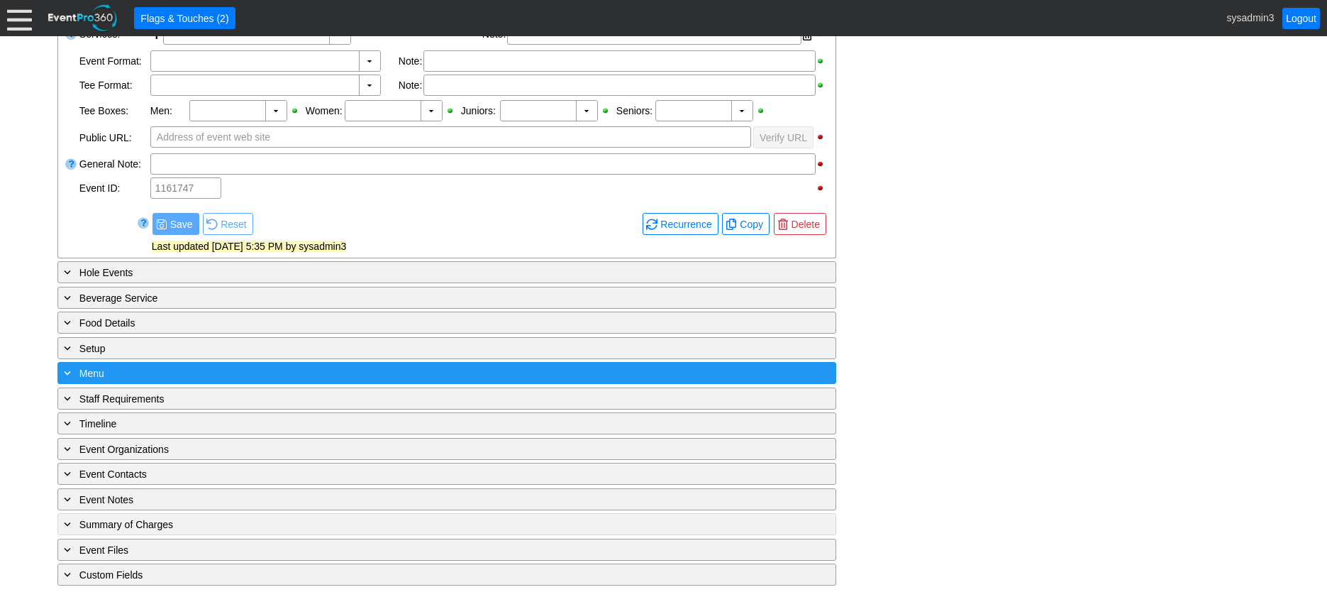
scroll to position [428, 0]
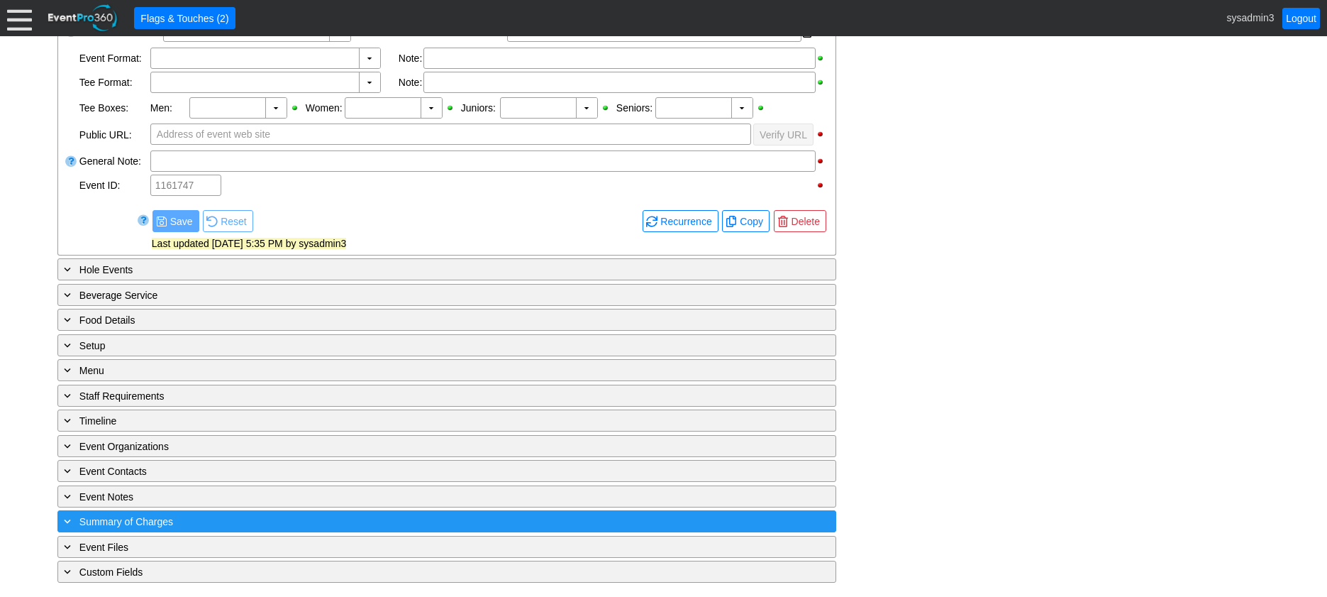
click at [378, 521] on div "+ Summary of Charges" at bounding box center [418, 521] width 714 height 16
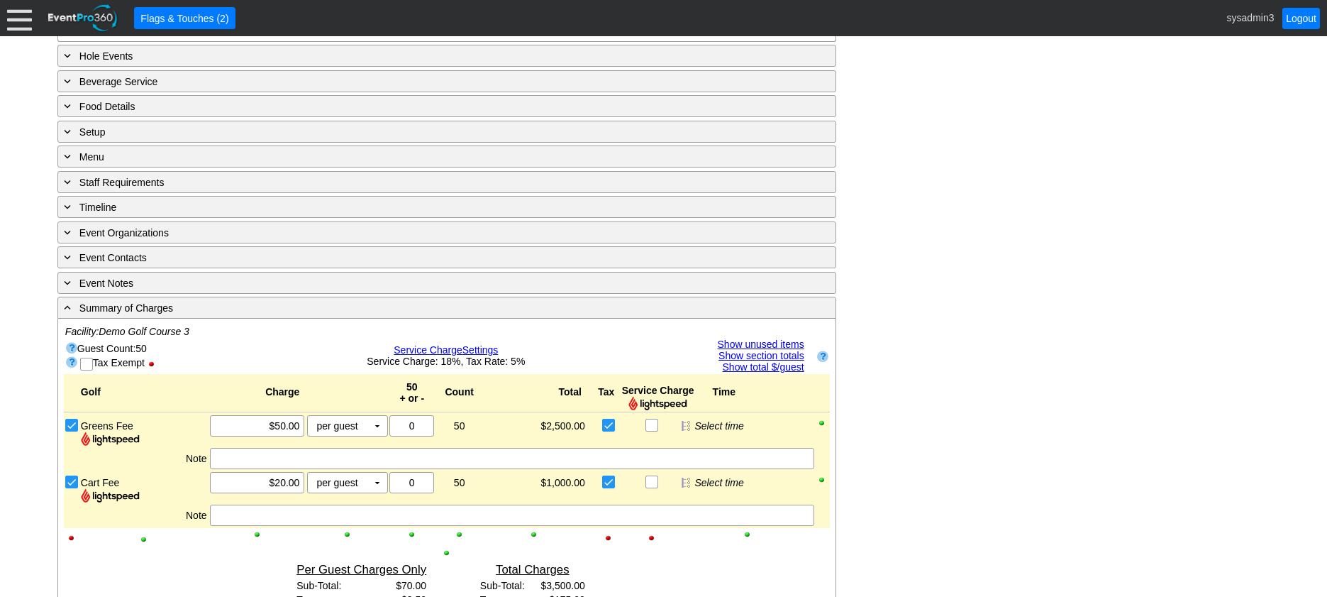
scroll to position [633, 0]
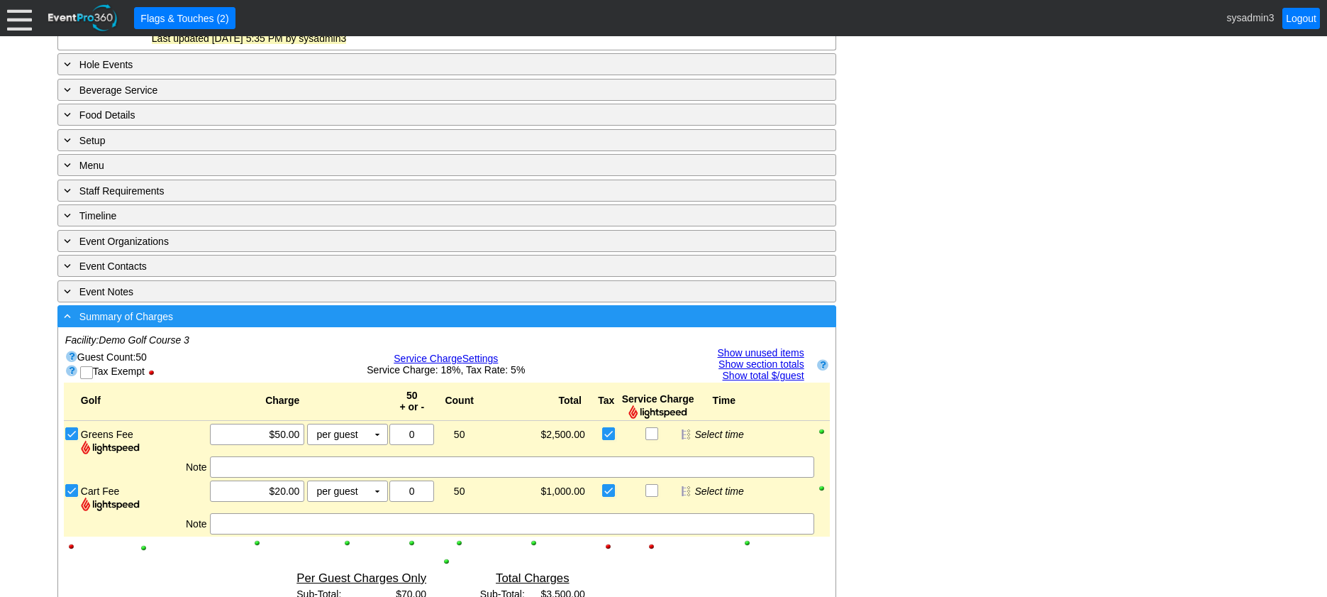
click at [546, 314] on div "- Summary of Charges" at bounding box center [418, 316] width 714 height 16
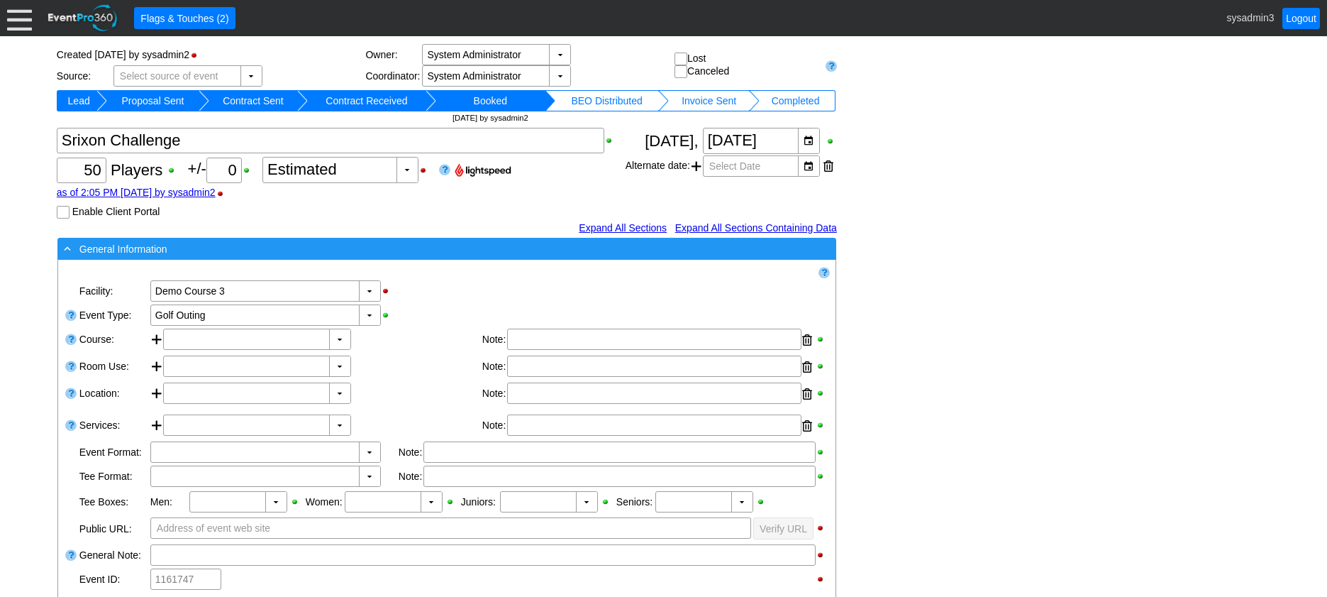
scroll to position [0, 0]
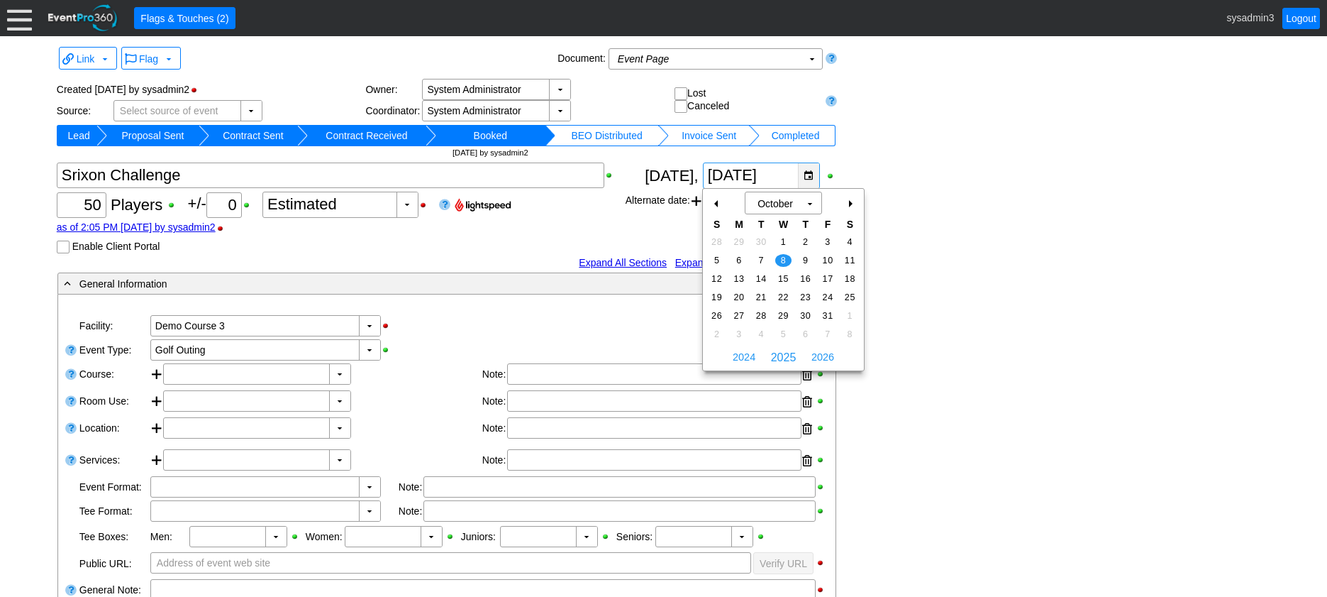
click at [808, 173] on div "▼" at bounding box center [808, 175] width 21 height 25
click at [848, 204] on div "+" at bounding box center [850, 204] width 23 height 24
click at [849, 204] on div "+" at bounding box center [850, 204] width 23 height 24
click at [761, 259] on span "9" at bounding box center [761, 260] width 16 height 13
type input "12/9/2025"
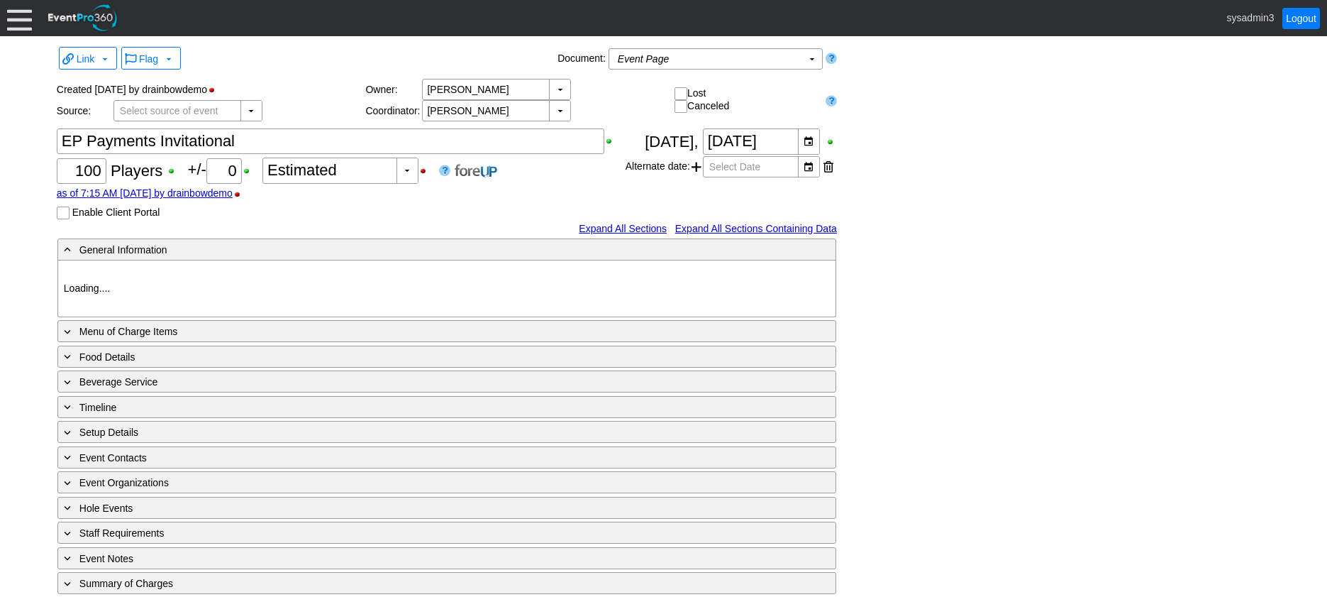
type input "Demo Venue 1"
type input "Member Golf Event"
type input "Scramble"
type input "Shotgun"
type input "894163"
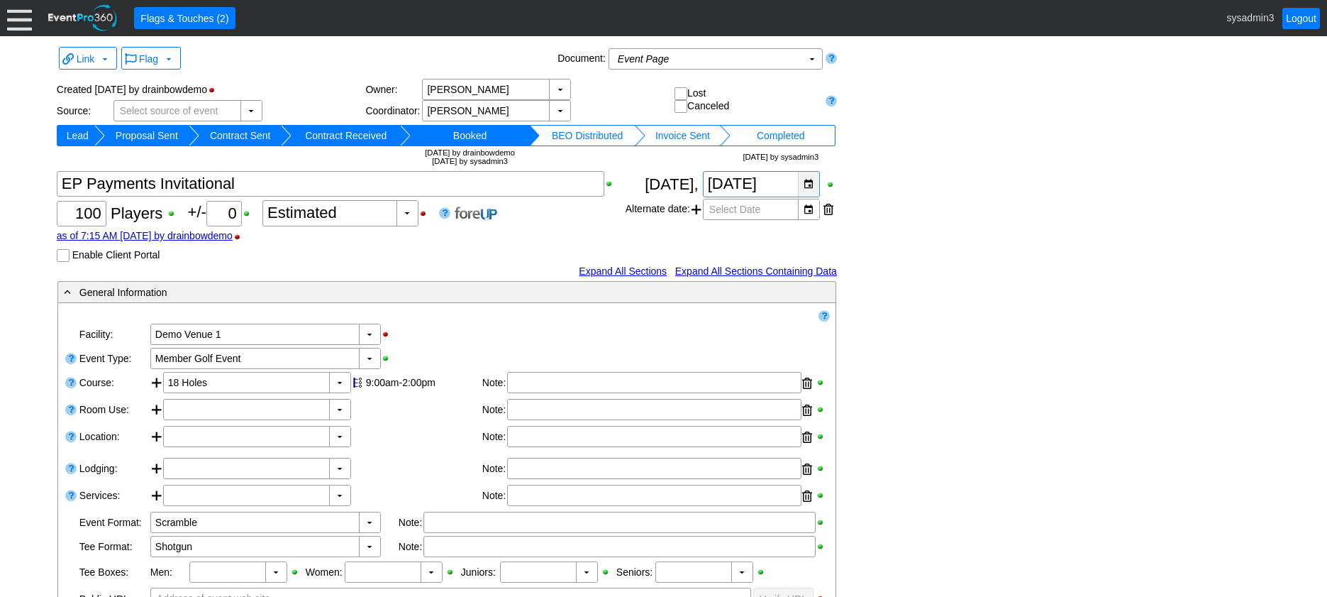
click at [808, 182] on div "▼" at bounding box center [808, 184] width 21 height 25
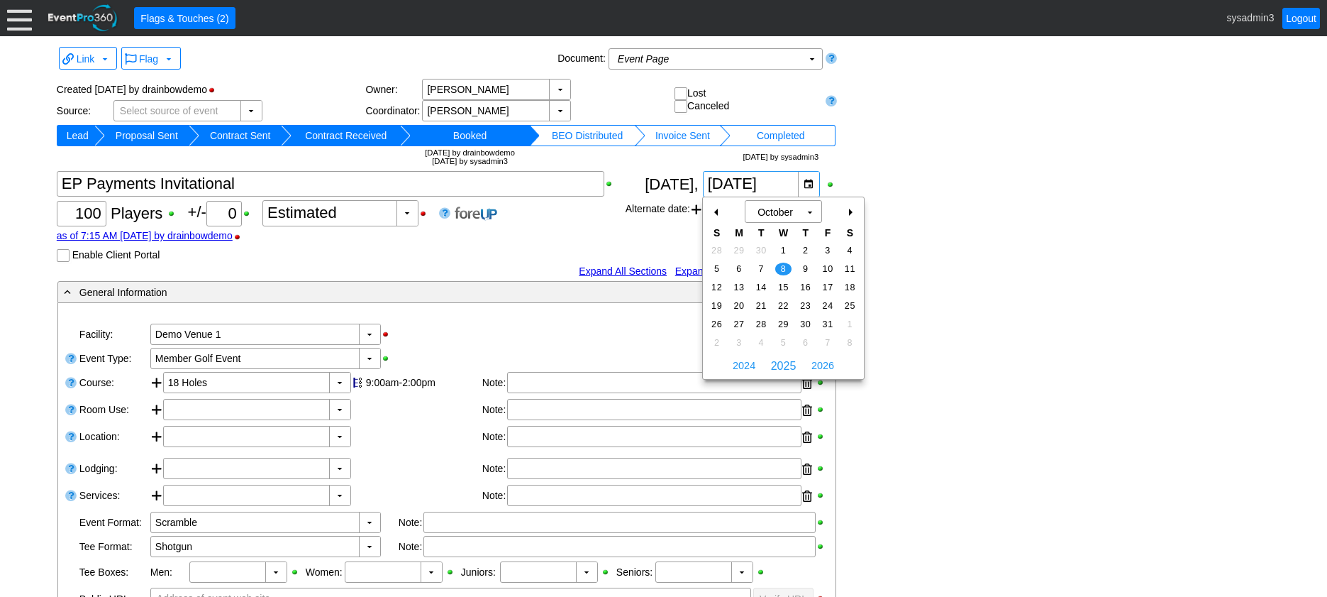
click at [851, 212] on div "+" at bounding box center [850, 212] width 23 height 24
click at [781, 267] on span "5" at bounding box center [783, 268] width 16 height 13
type input "11/5/2025"
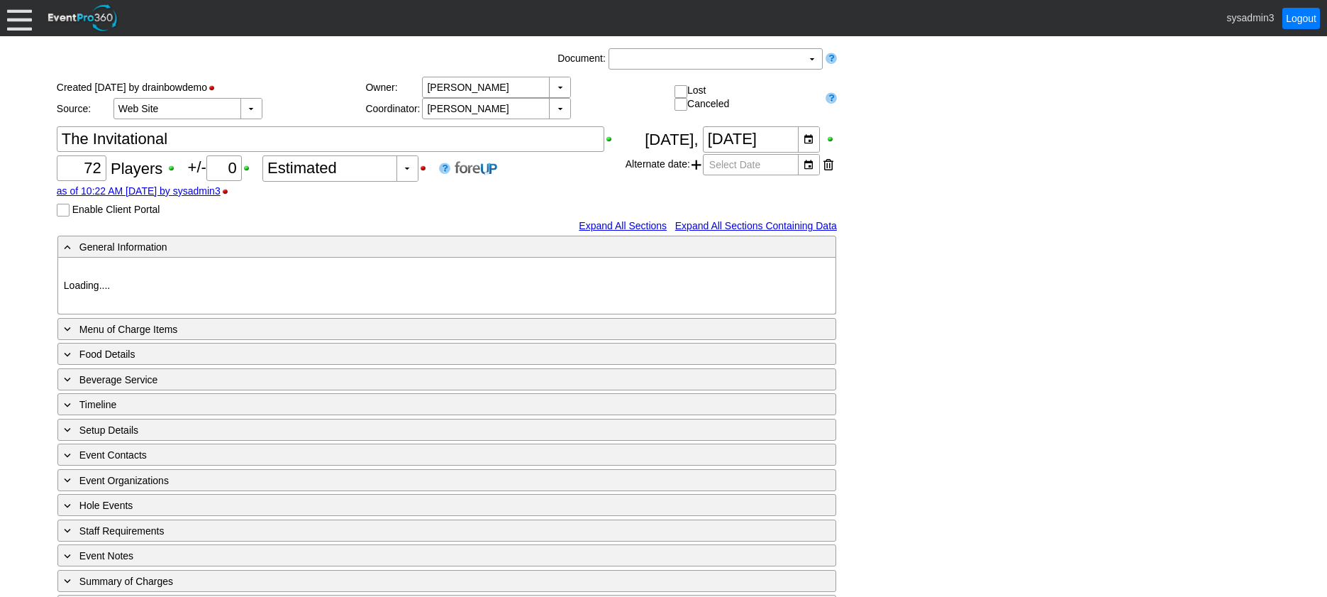
type input "Demo Venue 1"
type input "Outside Golf Event"
type input "Scramble + 2-putt"
type input "Shotgun"
type input "Blue"
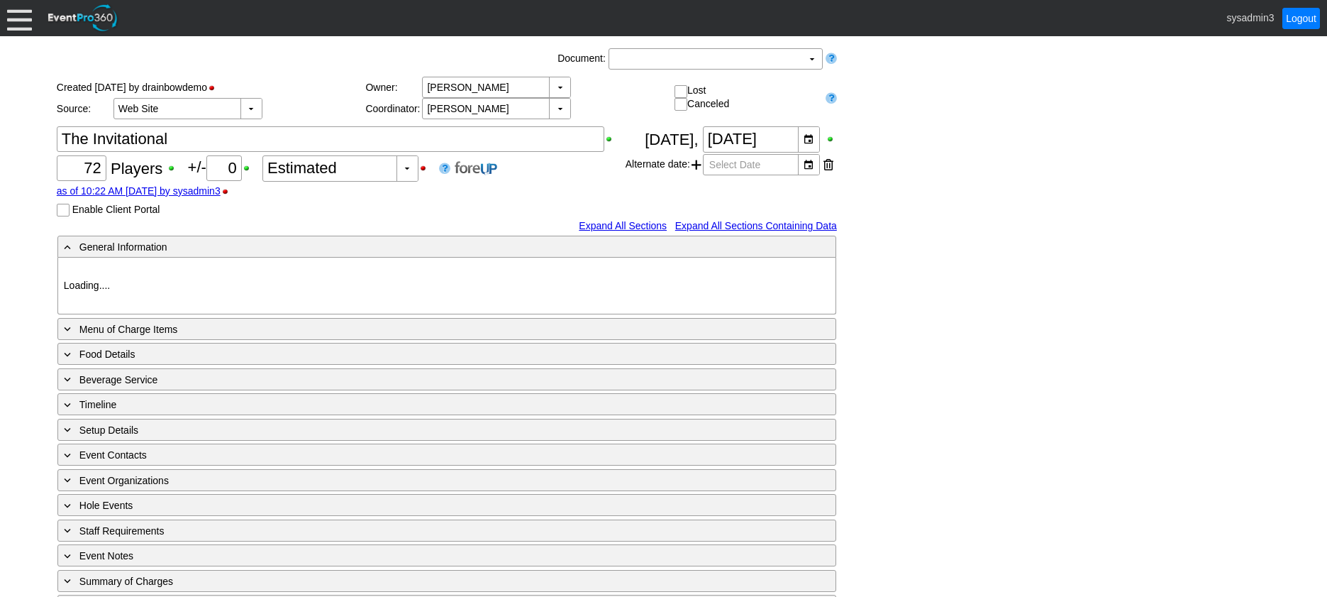
type input "Red"
type input "White"
type input "791229"
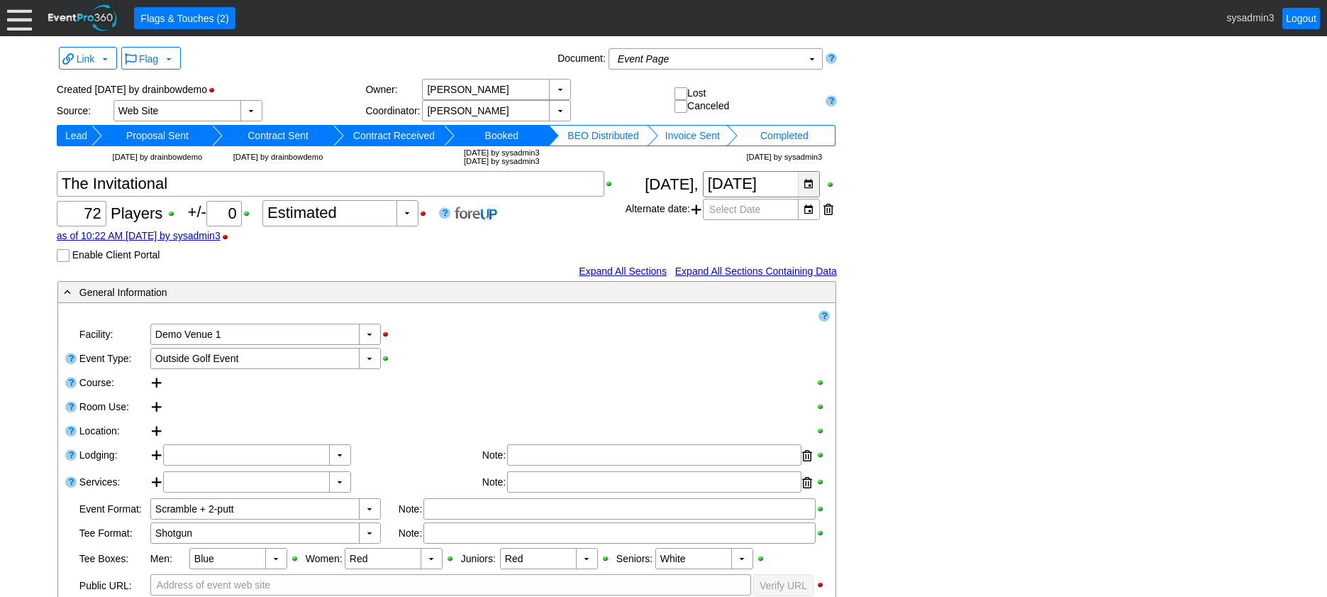
click at [809, 184] on div "▼" at bounding box center [808, 184] width 21 height 25
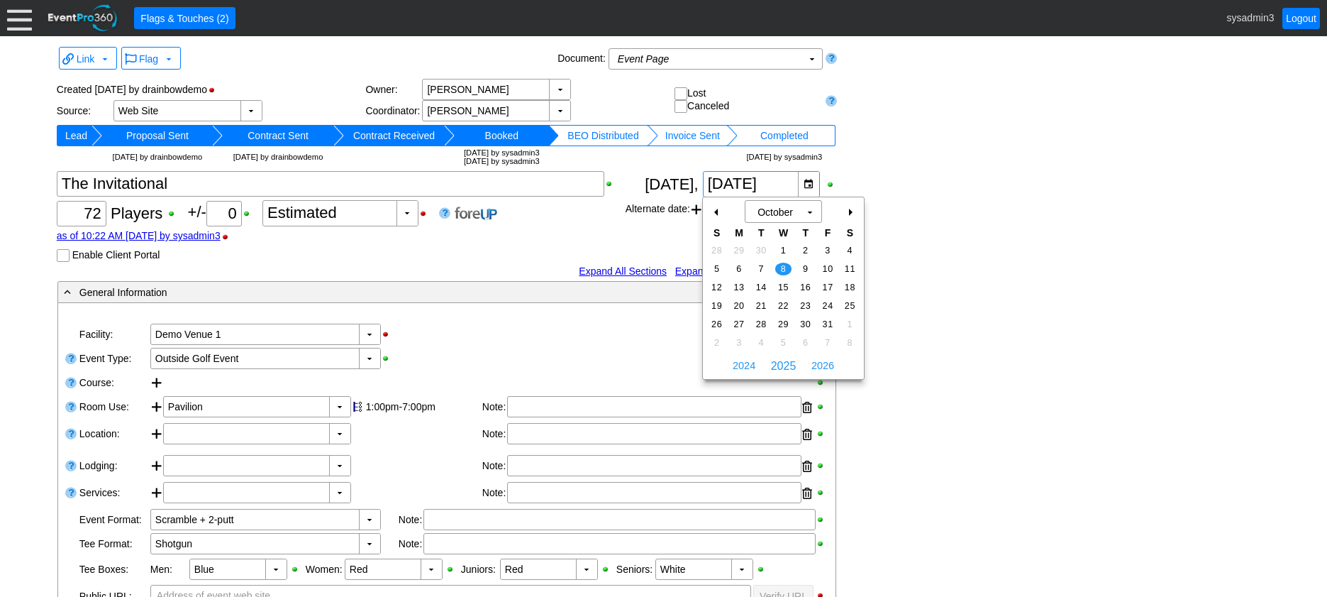
click at [848, 214] on div "+" at bounding box center [850, 212] width 23 height 24
click at [782, 266] on span "5" at bounding box center [783, 268] width 16 height 13
type input "11/5/2025"
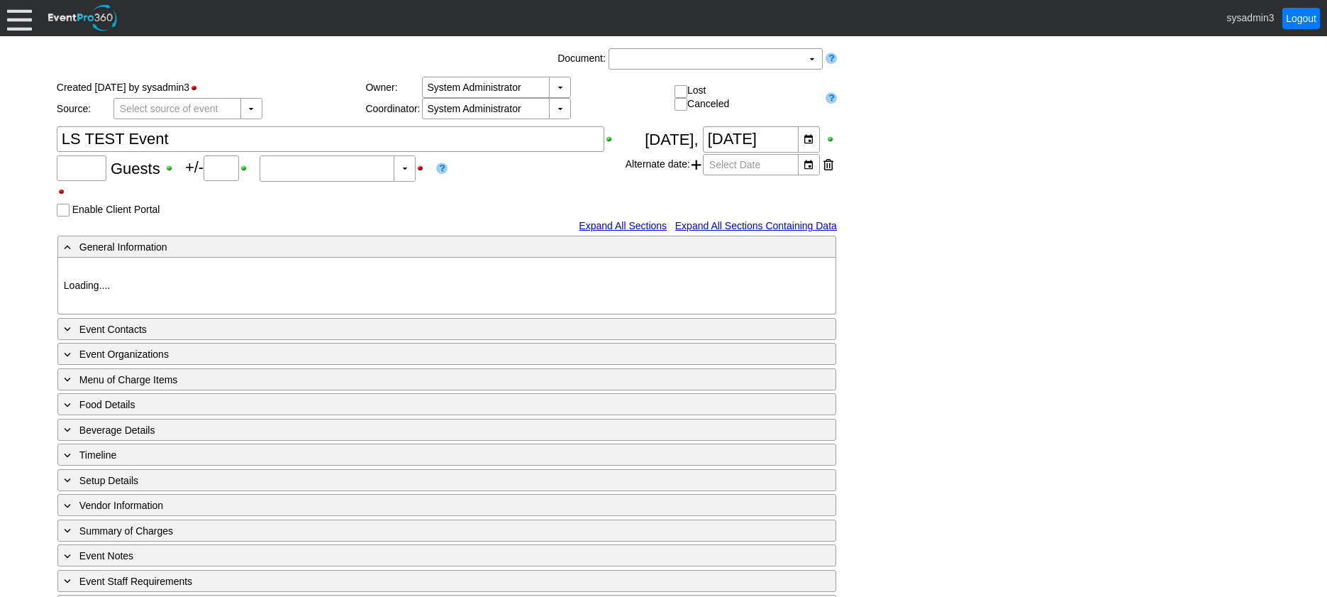
type input "100"
type input "0"
type input "Estimated"
type input "Demo Venue 1"
type input "Fundraiser"
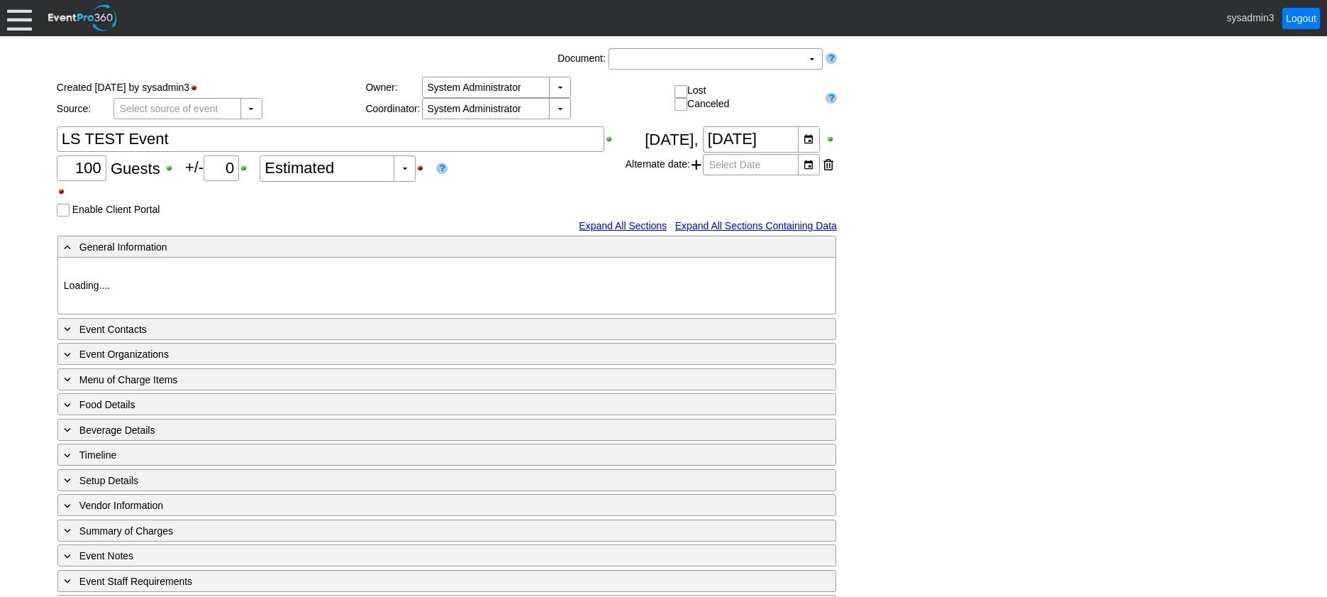
type input "1189634"
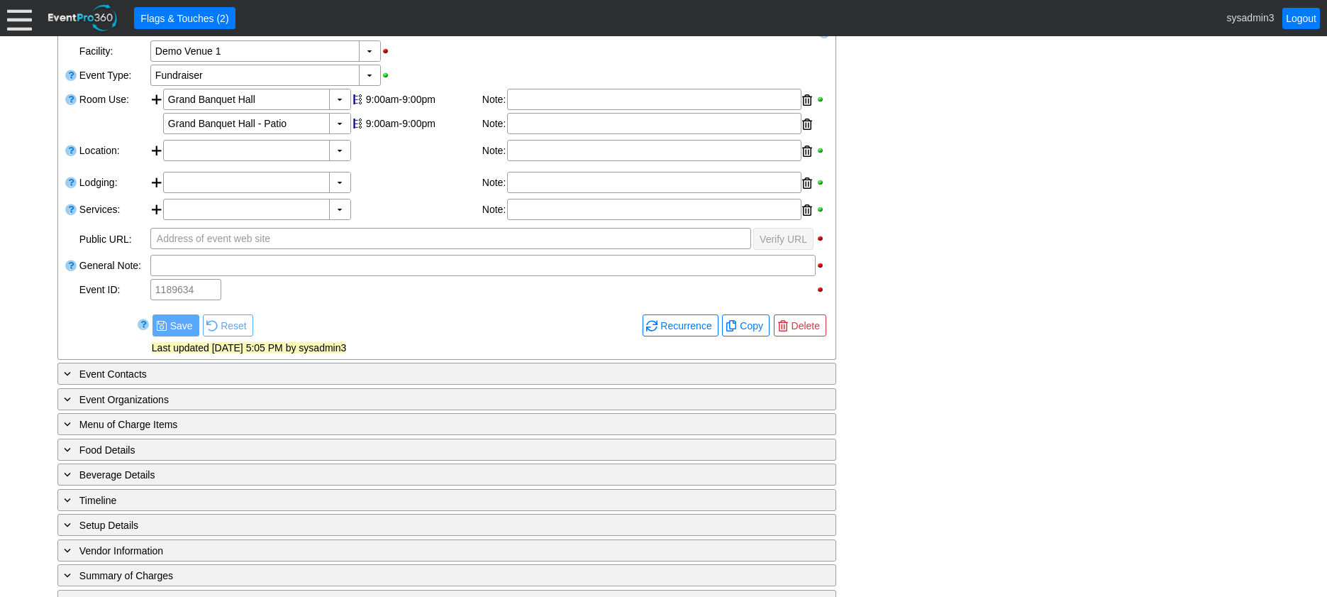
scroll to position [284, 0]
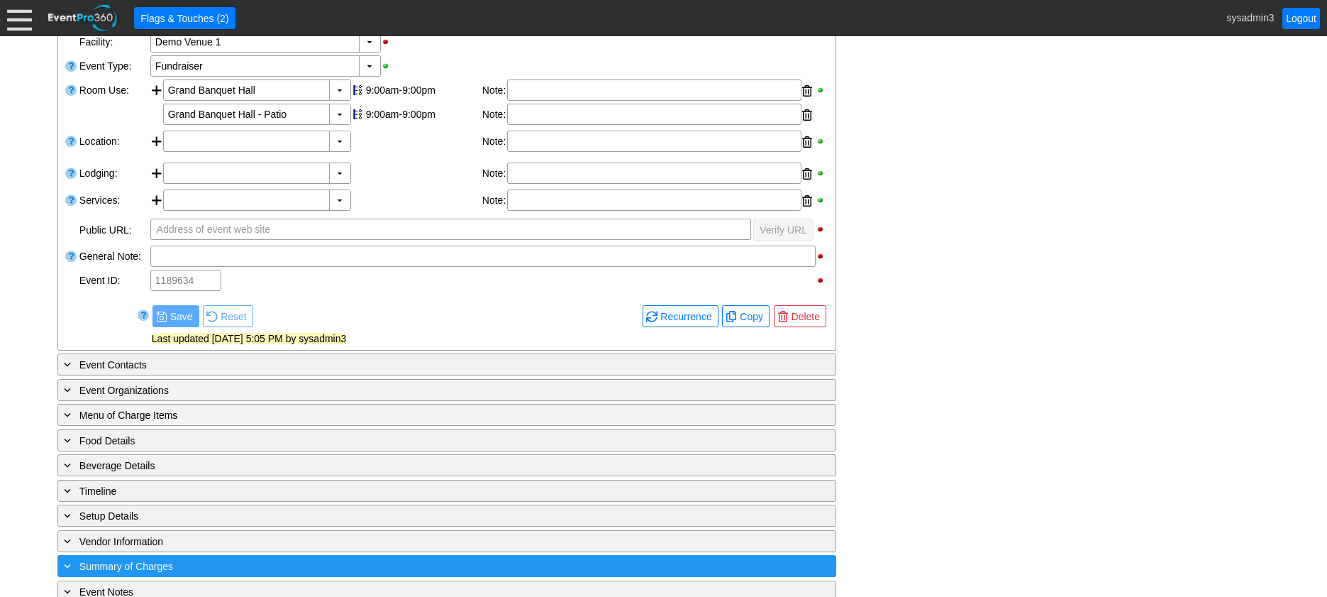
click at [394, 564] on div "+ Summary of Charges" at bounding box center [418, 566] width 714 height 16
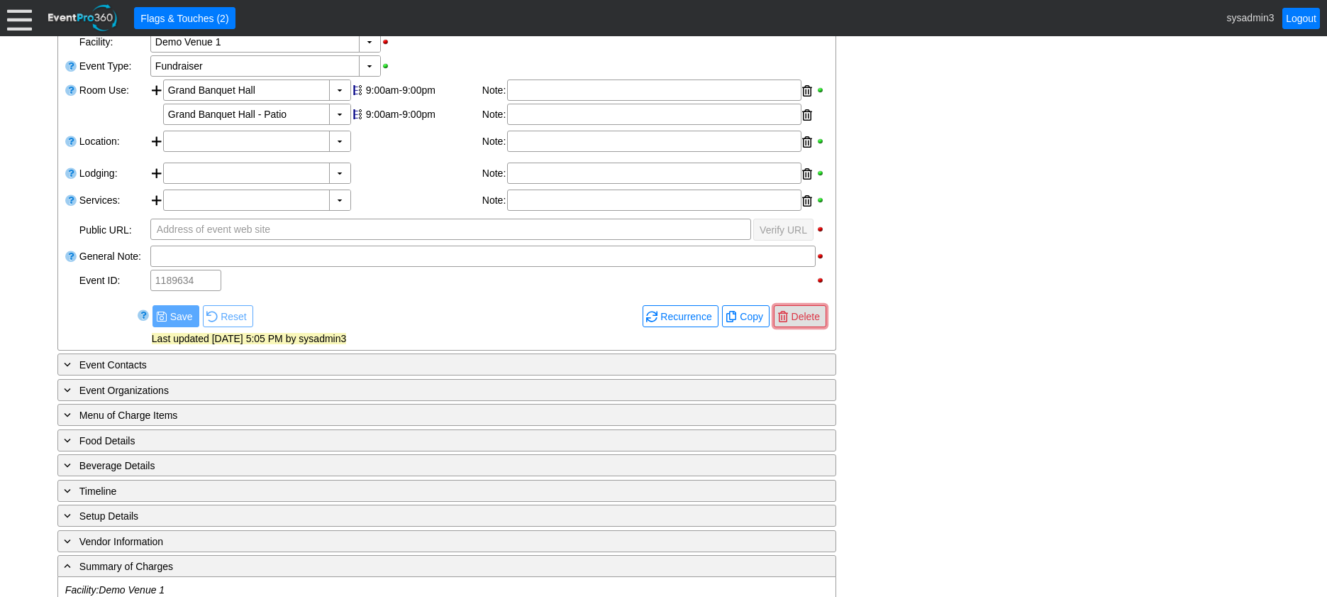
click at [804, 317] on span "Delete" at bounding box center [806, 316] width 34 height 14
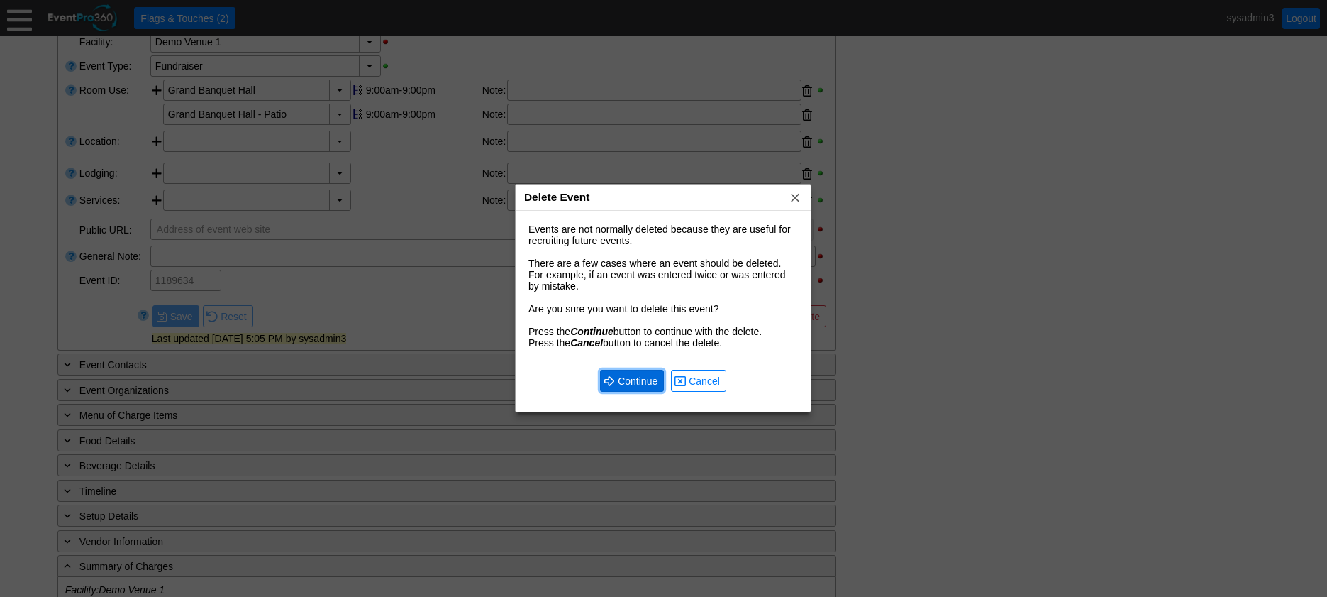
click at [630, 380] on span "Continue" at bounding box center [637, 381] width 45 height 14
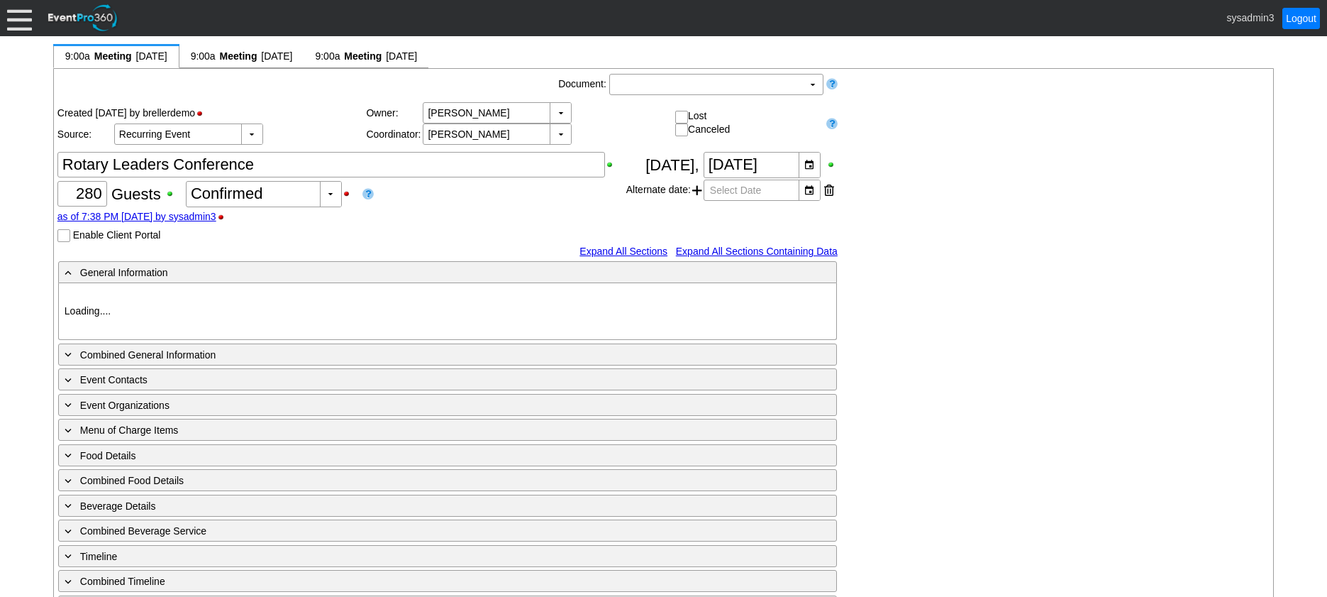
type input "Demo Venue 1"
type input "Meeting"
type input "91266"
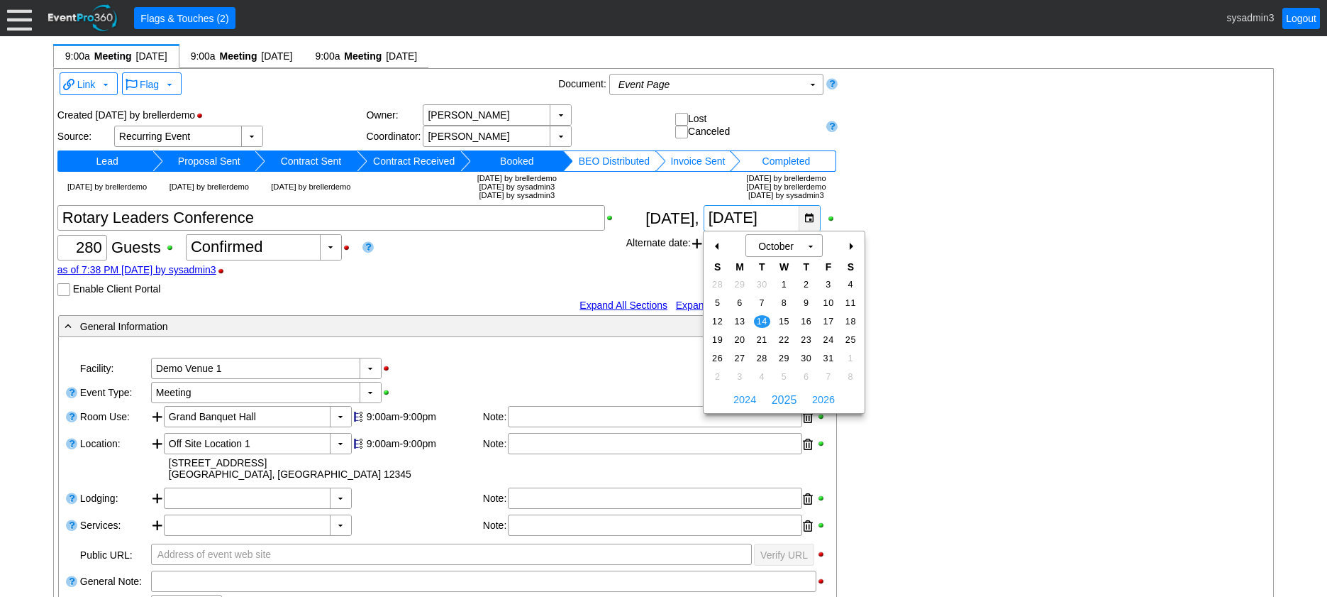
click at [807, 218] on div "▼" at bounding box center [809, 218] width 21 height 25
click at [846, 247] on div "+" at bounding box center [850, 246] width 23 height 24
click at [760, 319] on span "11" at bounding box center [762, 321] width 16 height 13
type input "[DATE]"
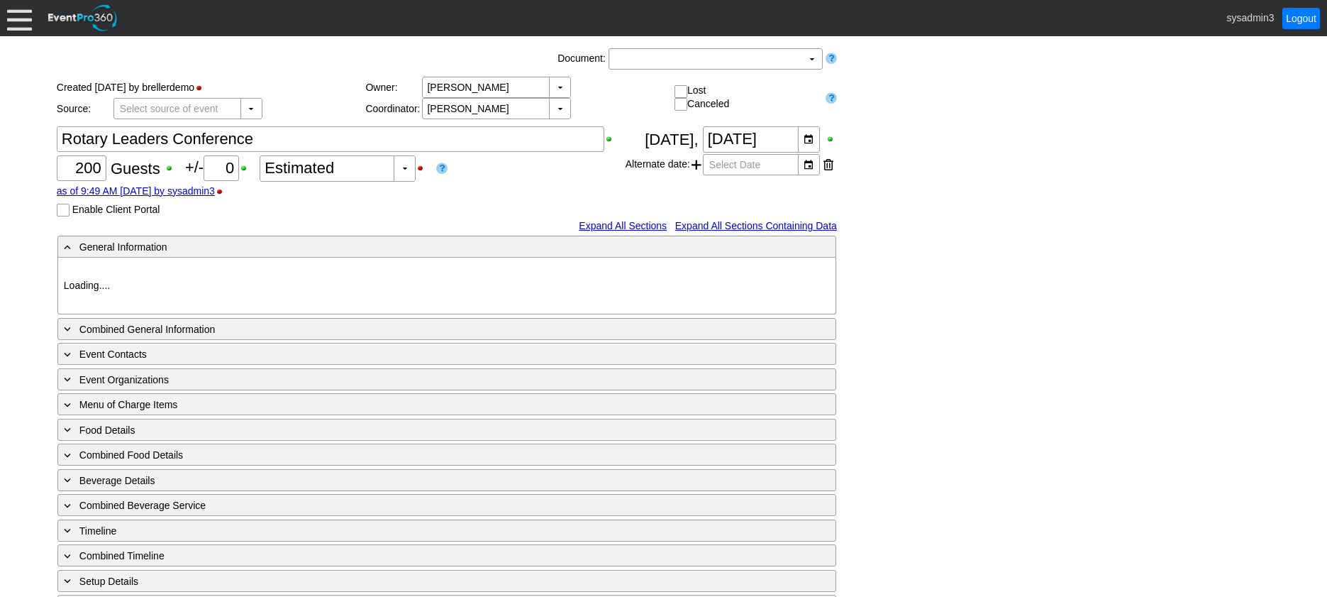
type input "Demo Venue 1"
type input "Meeting"
type input "205597"
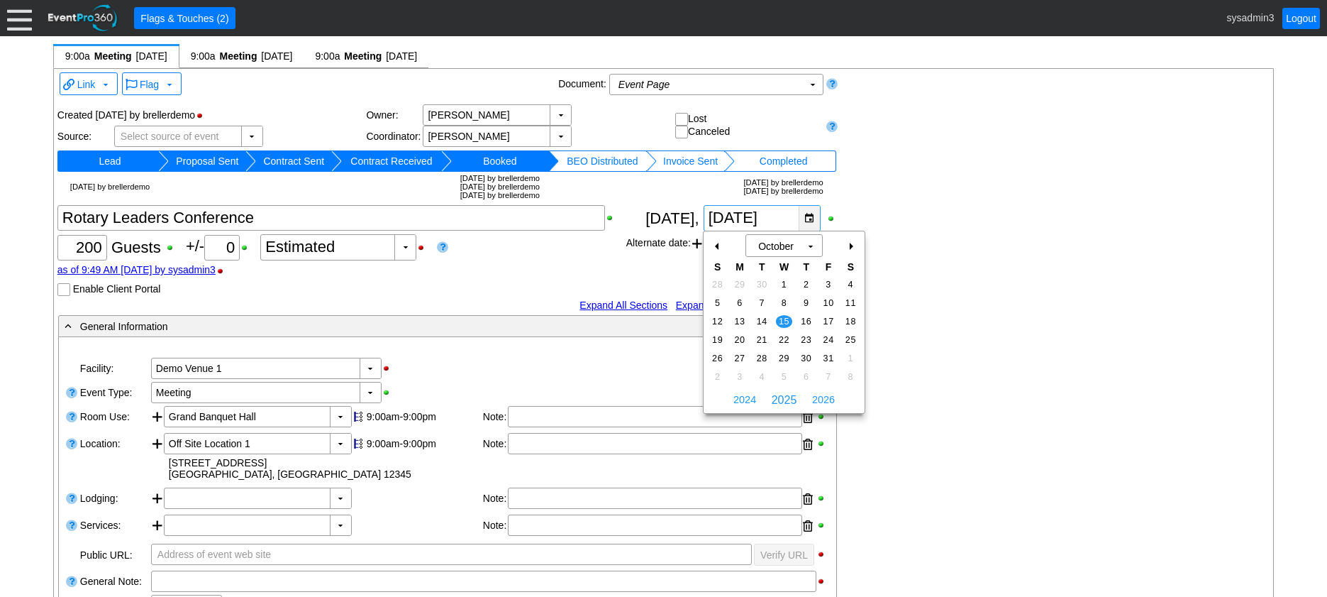
click at [808, 216] on div "▼" at bounding box center [809, 218] width 21 height 25
click at [852, 240] on div "+" at bounding box center [850, 246] width 23 height 24
click at [786, 319] on span "12" at bounding box center [784, 321] width 16 height 13
type input "[DATE]"
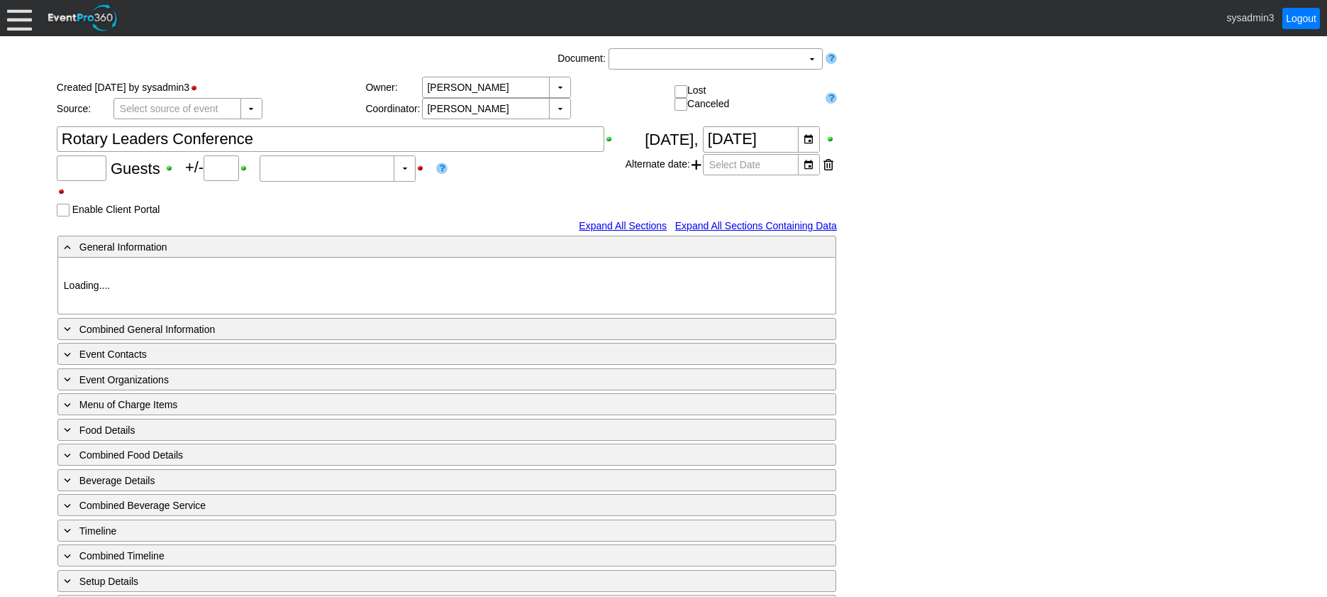
type input "200"
type input "0"
type input "Estimated"
type input "Demo Venue 1"
type input "Meeting"
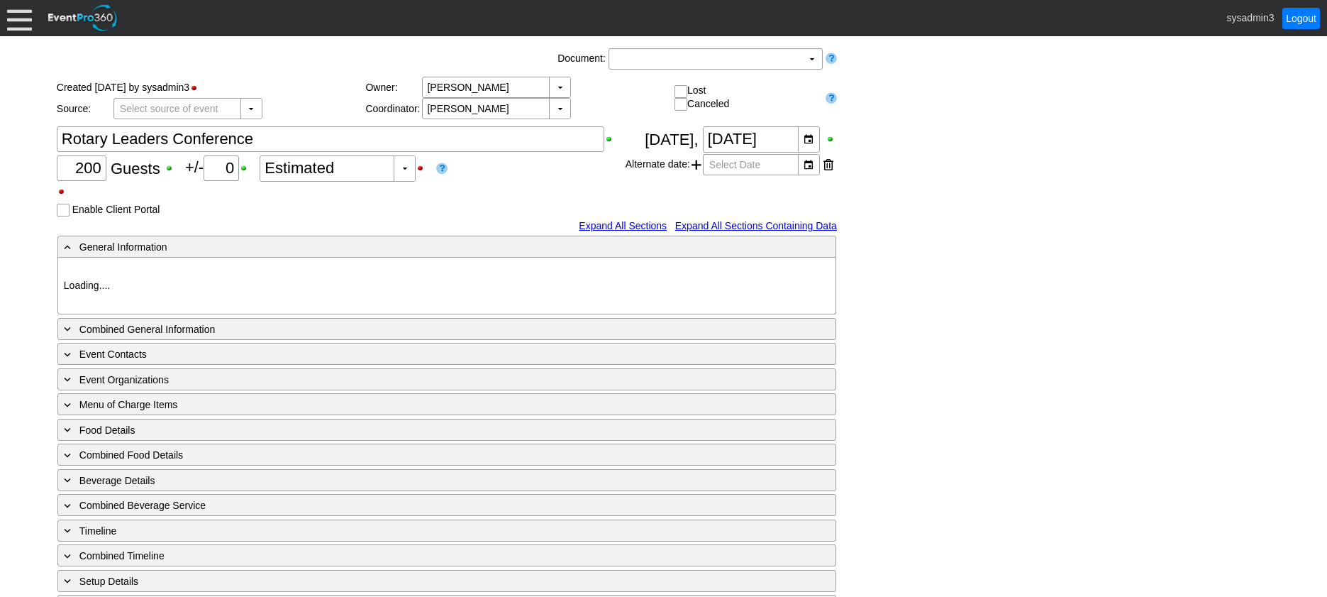
type input "1210269"
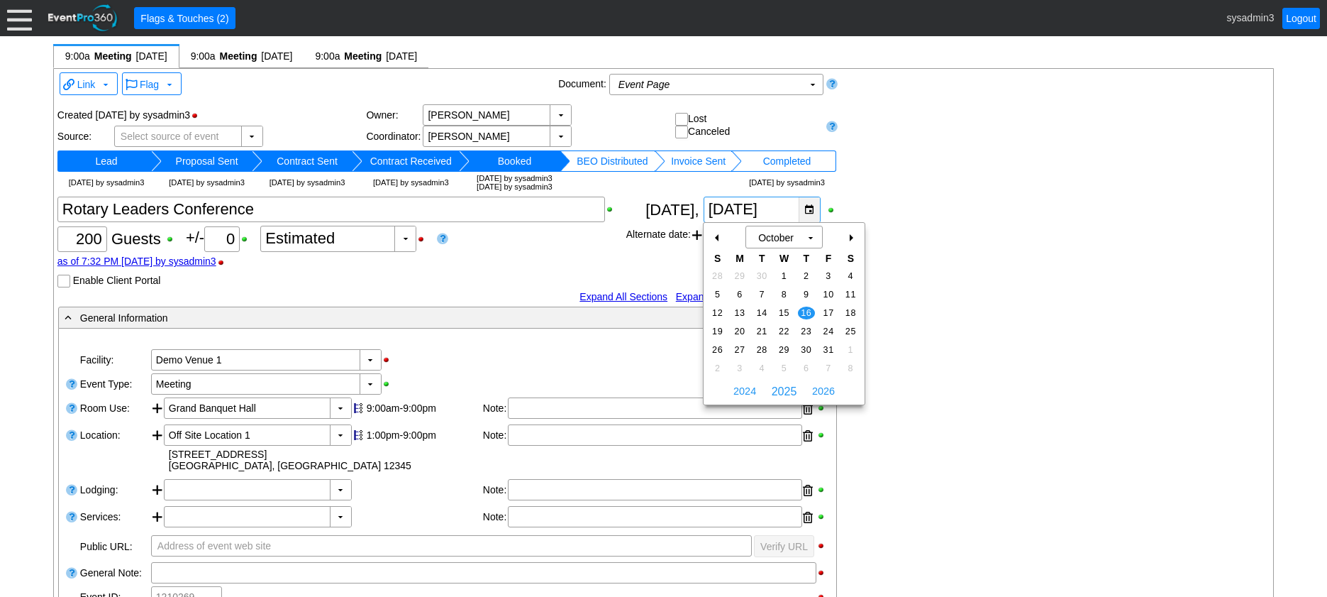
click at [807, 206] on div "▼" at bounding box center [809, 209] width 21 height 25
click at [849, 239] on div "+" at bounding box center [850, 238] width 23 height 24
click at [810, 311] on span "13" at bounding box center [806, 312] width 16 height 13
type input "11/13/2025"
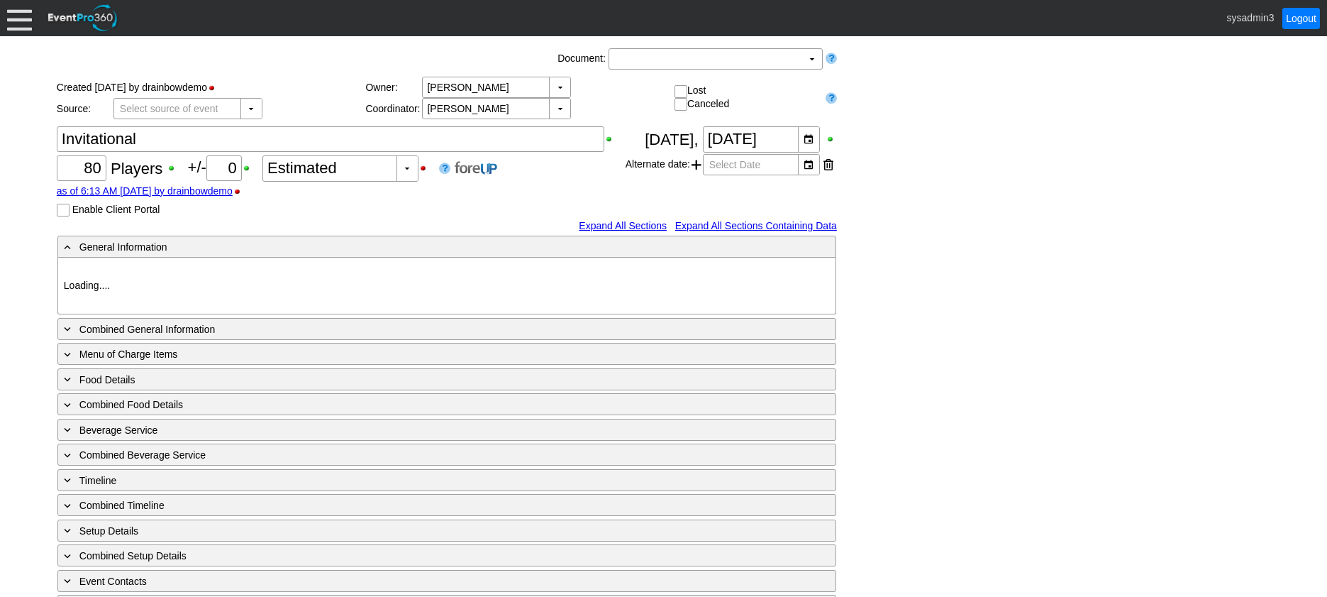
type input "Demo Venue 1"
type input "Member Golf Event"
type input "Shamble"
type input "Shotgun"
type input "White"
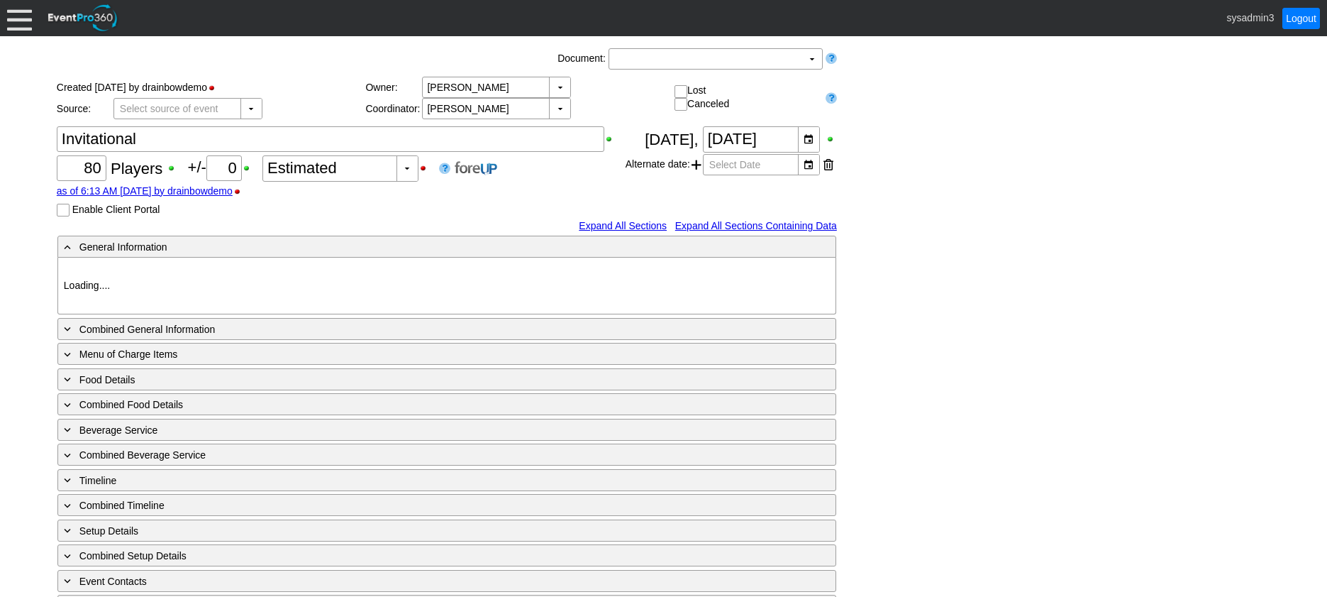
type input "Red"
type input "625533"
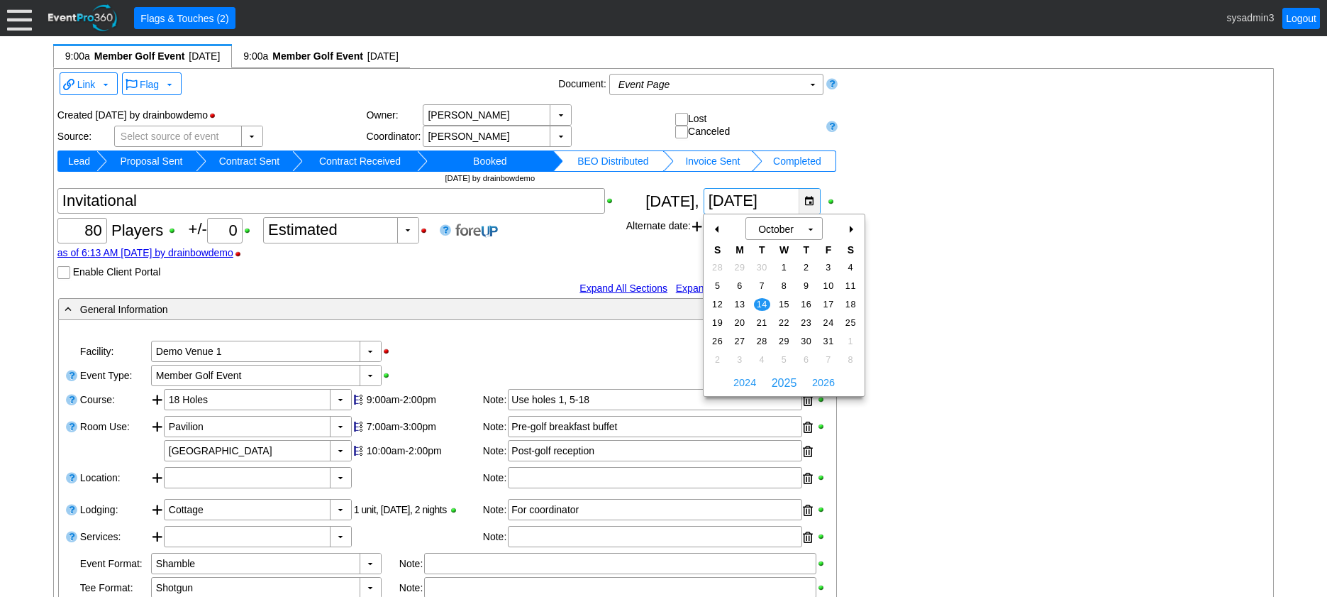
click at [812, 204] on div "▼" at bounding box center [809, 201] width 21 height 25
click at [853, 228] on div "+" at bounding box center [850, 229] width 23 height 24
click at [756, 317] on td "18" at bounding box center [762, 323] width 22 height 18
type input "11/18/2025"
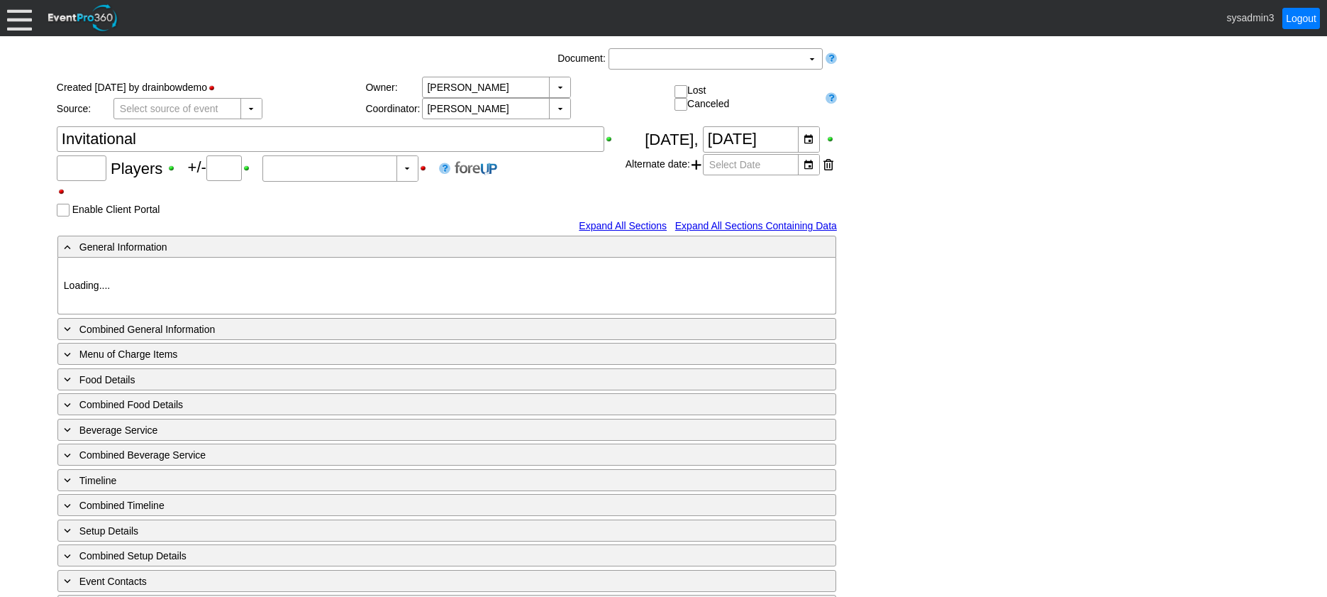
type input "80"
type input "0"
type input "Estimated"
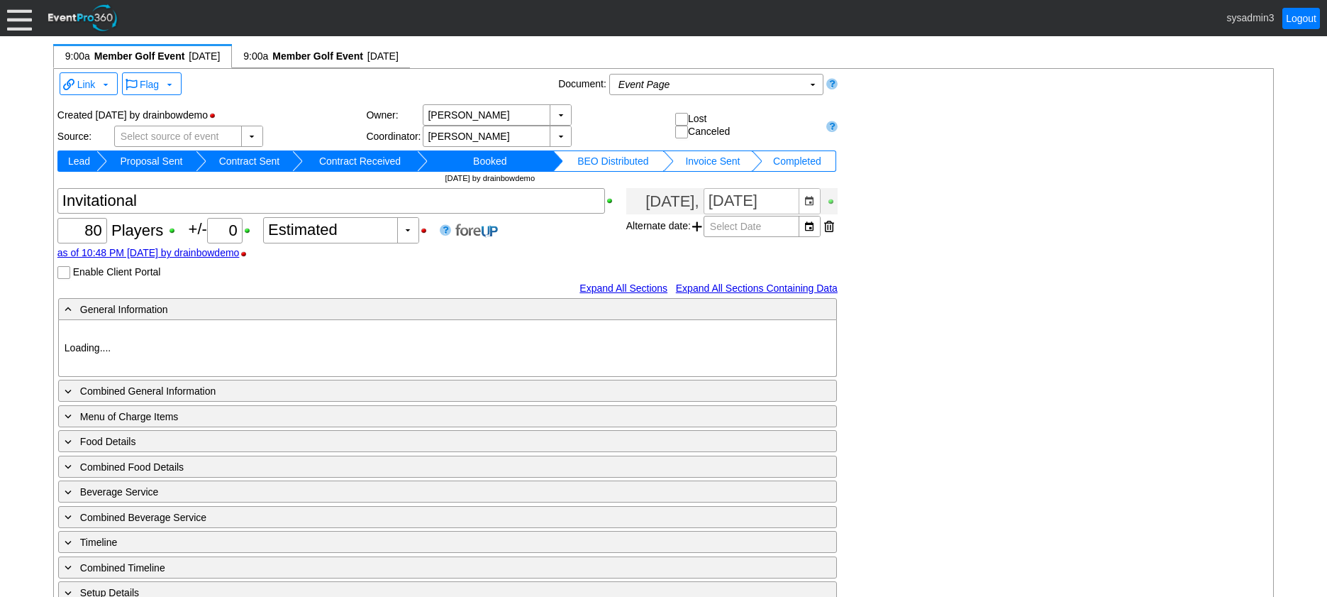
type input "Demo Venue 1"
type input "Member Golf Event"
type input "Shamble"
type input "Shotgun"
type input "White"
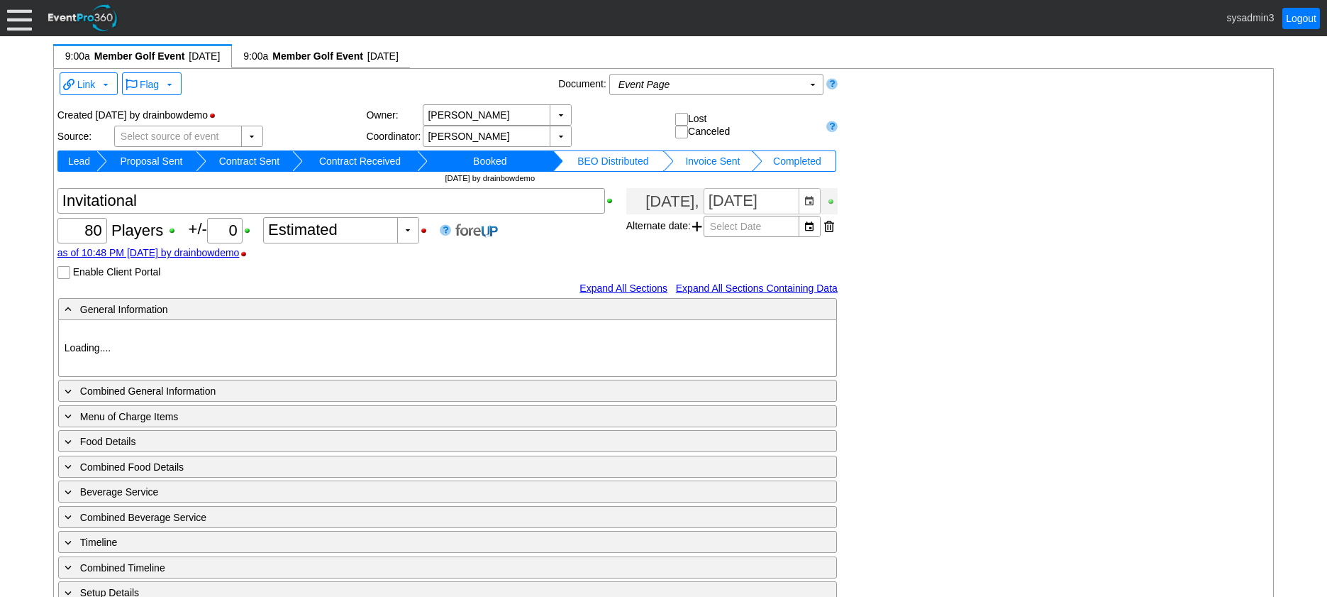
type input "Red"
type input "627879"
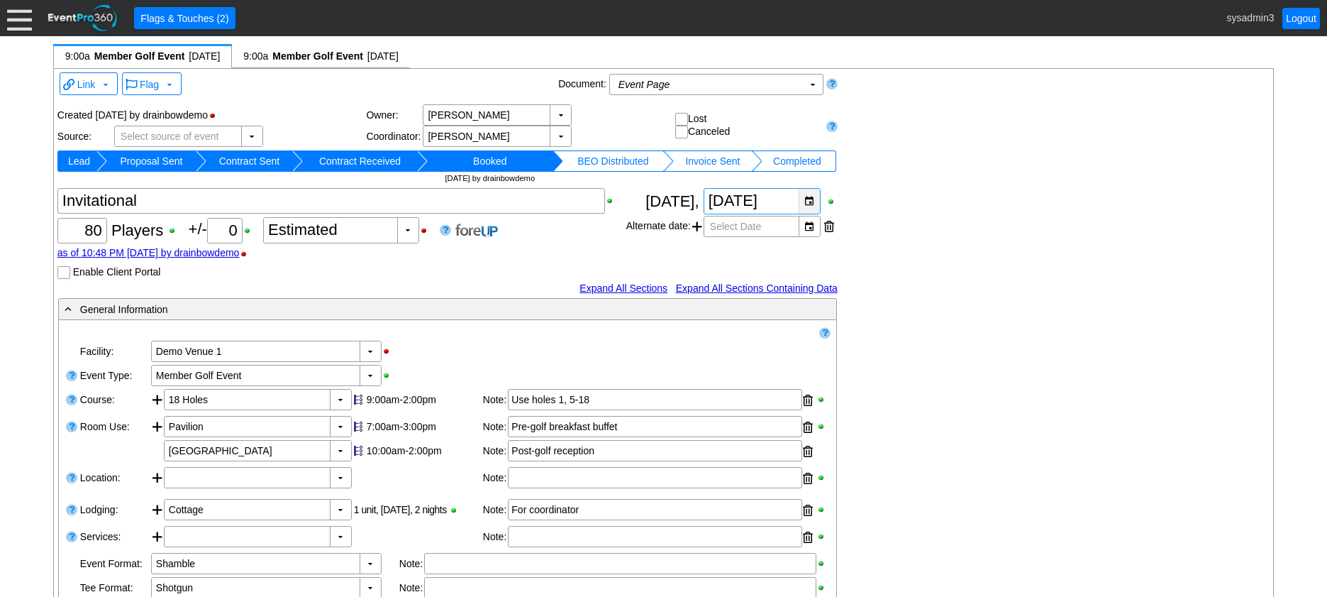
click at [809, 205] on div "▼" at bounding box center [809, 201] width 21 height 25
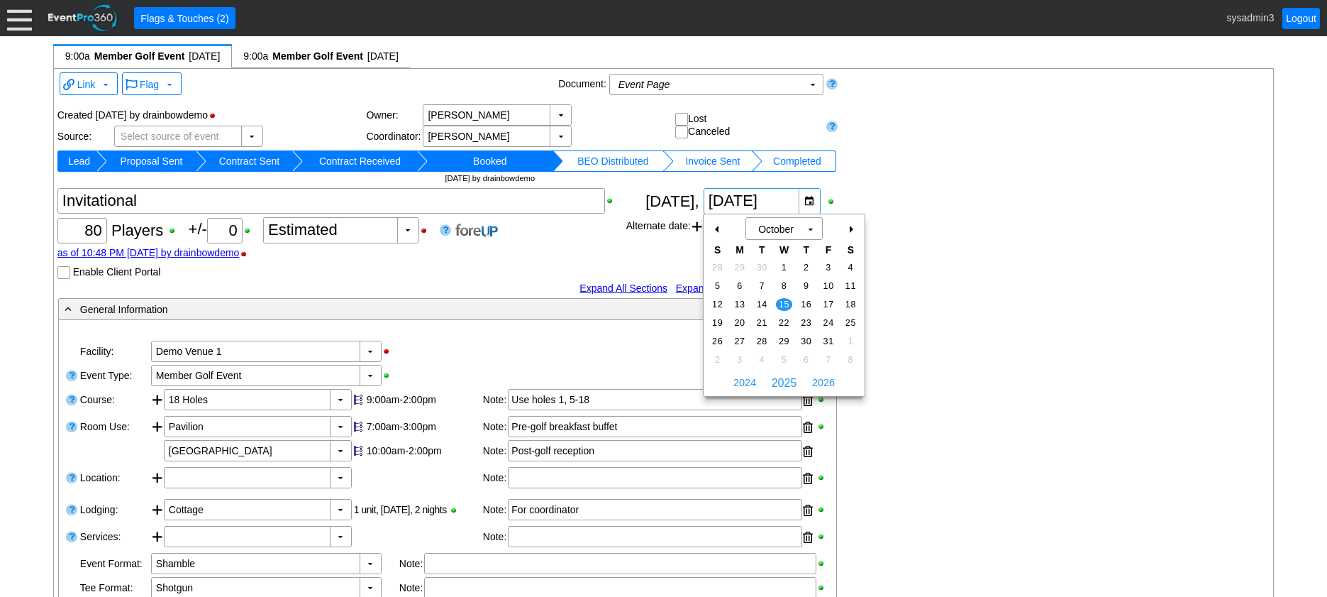
click at [851, 229] on div "+" at bounding box center [850, 229] width 23 height 24
click at [787, 319] on span "19" at bounding box center [784, 322] width 16 height 13
type input "11/19/2025"
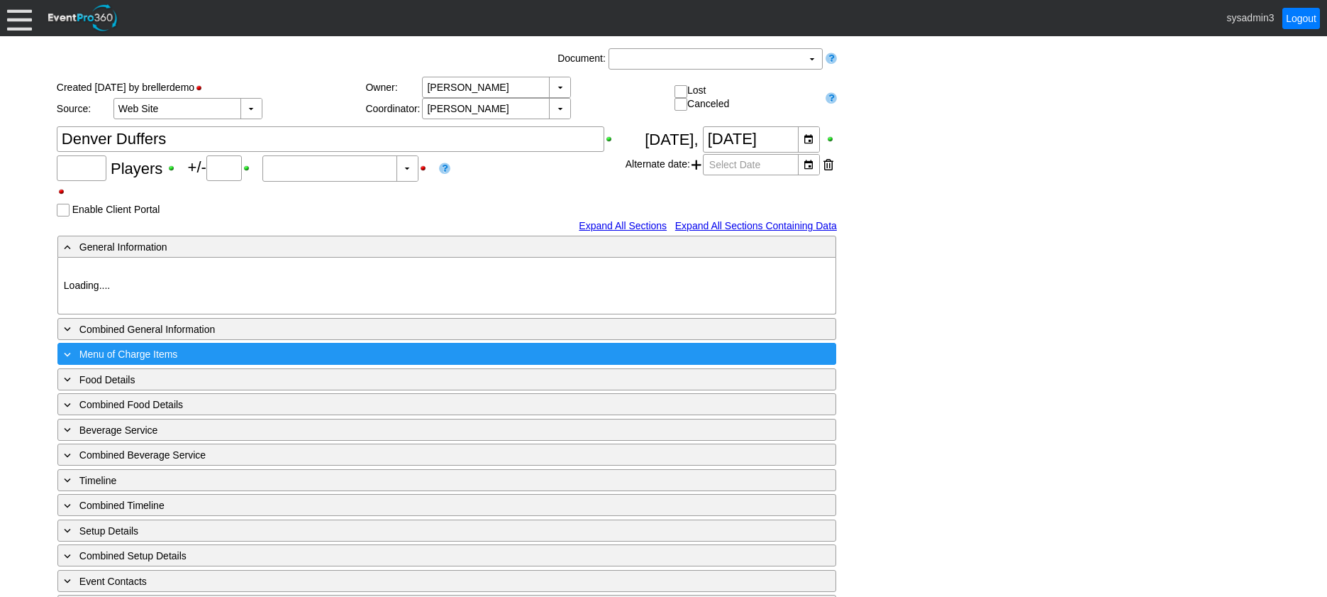
type input "20"
type input "Confirmed"
type input "Demo Venue 1"
type input "Outside Golf Event"
type input "Individual"
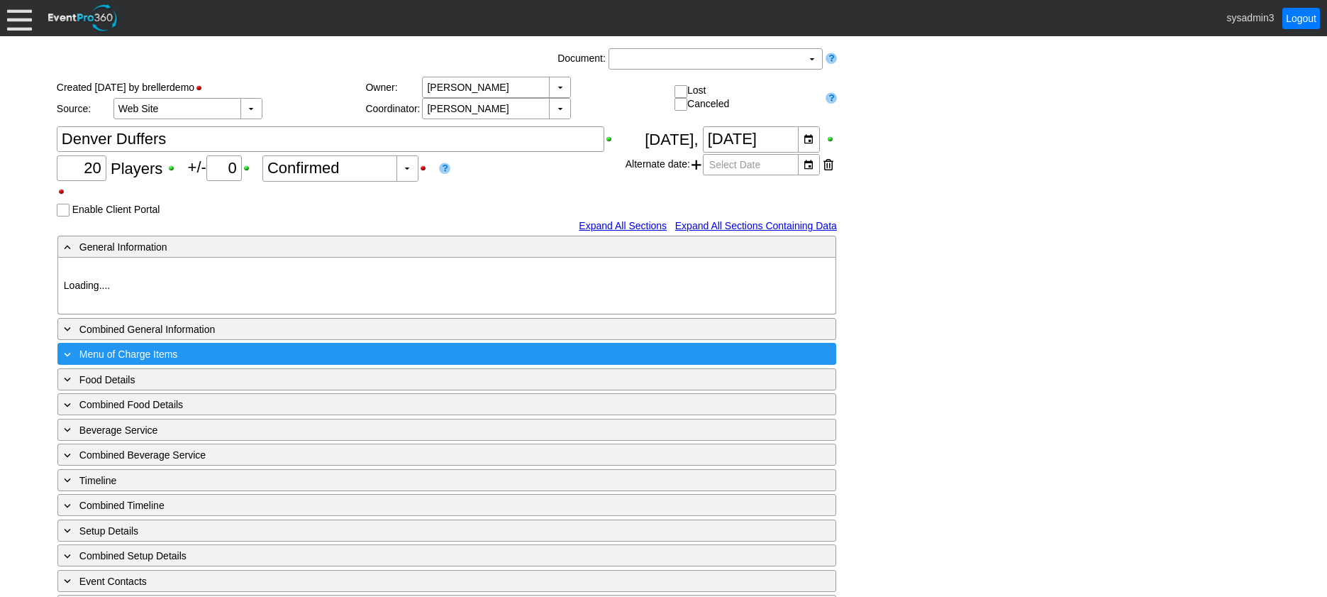
type input "Single Tee"
type input "381141"
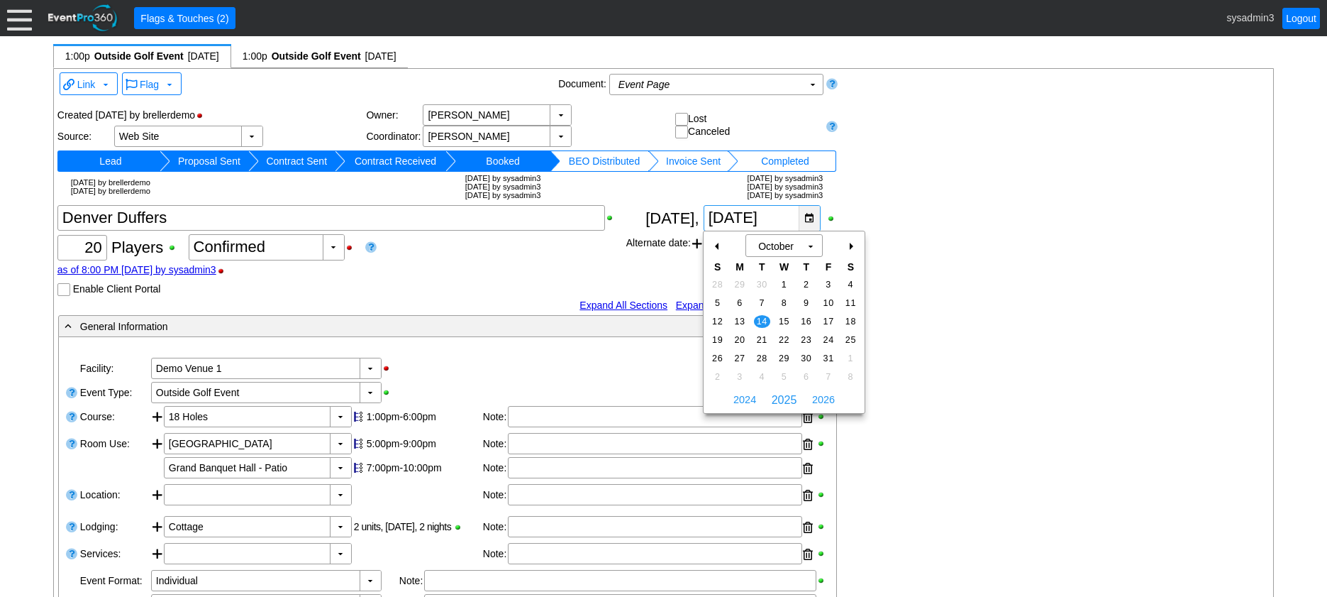
click at [809, 212] on div "▼" at bounding box center [809, 218] width 21 height 25
click at [853, 248] on div "+" at bounding box center [850, 246] width 23 height 24
click at [760, 356] on span "25" at bounding box center [762, 358] width 16 height 13
type input "11/25/2025"
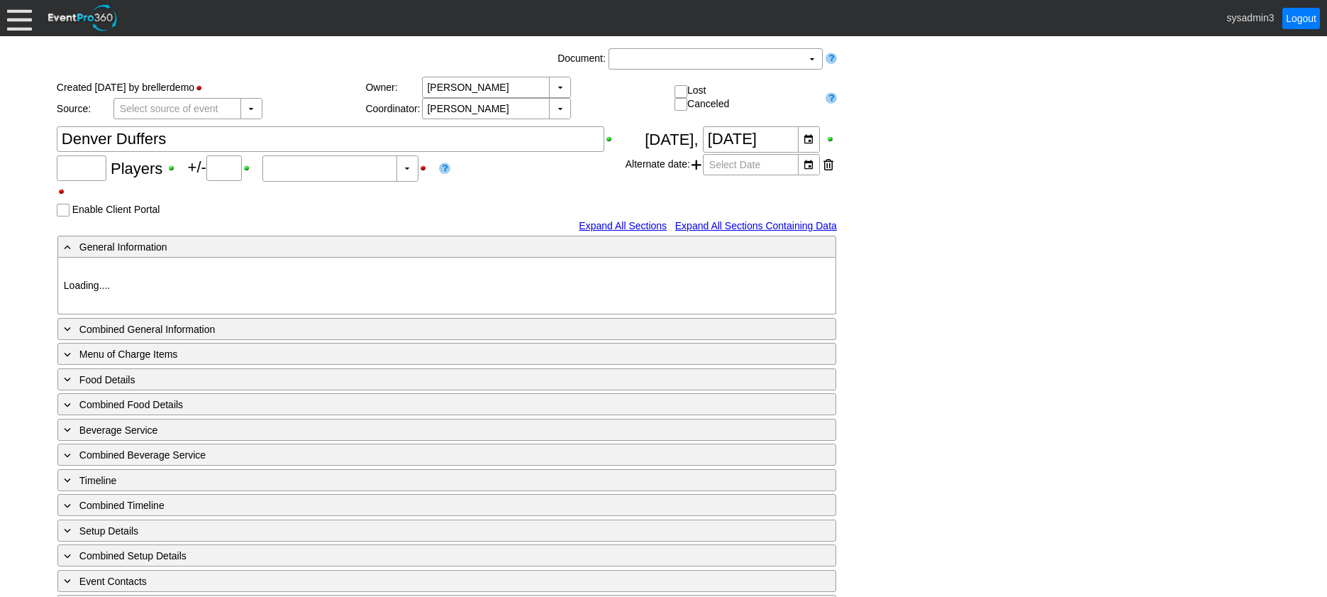
type input "24"
type input "0"
type input "Estimated"
type input "Demo Venue 1"
type input "Outside Golf Event"
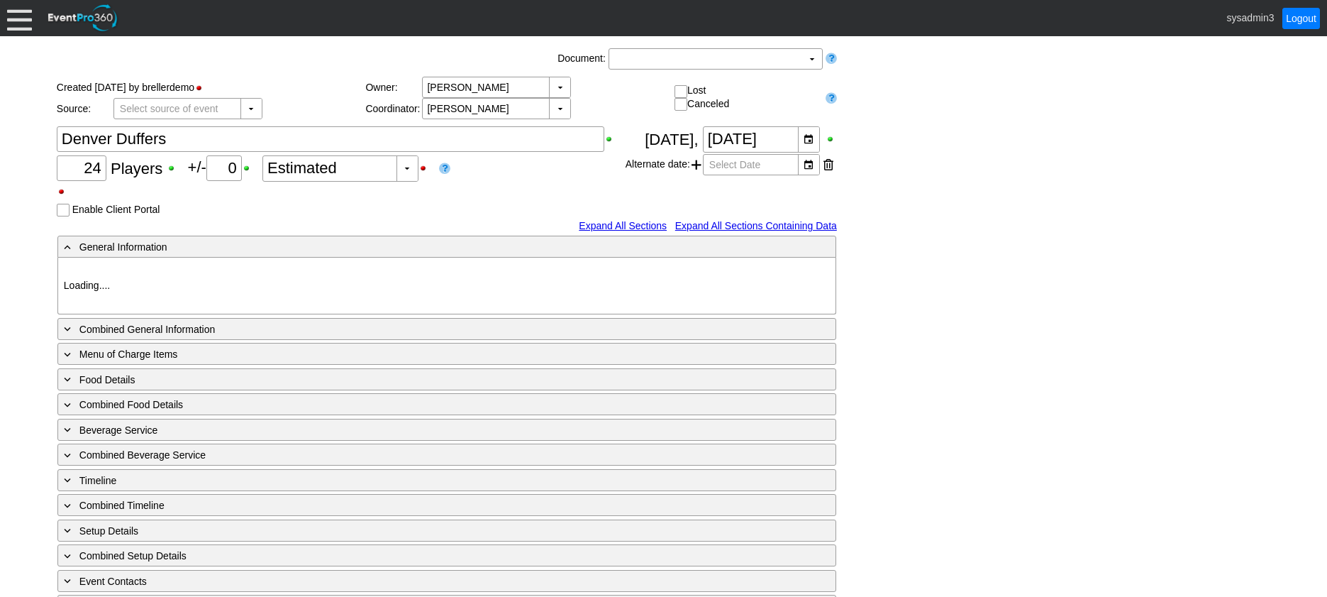
type input "Scramble"
type input "Single Tee"
type input "153119"
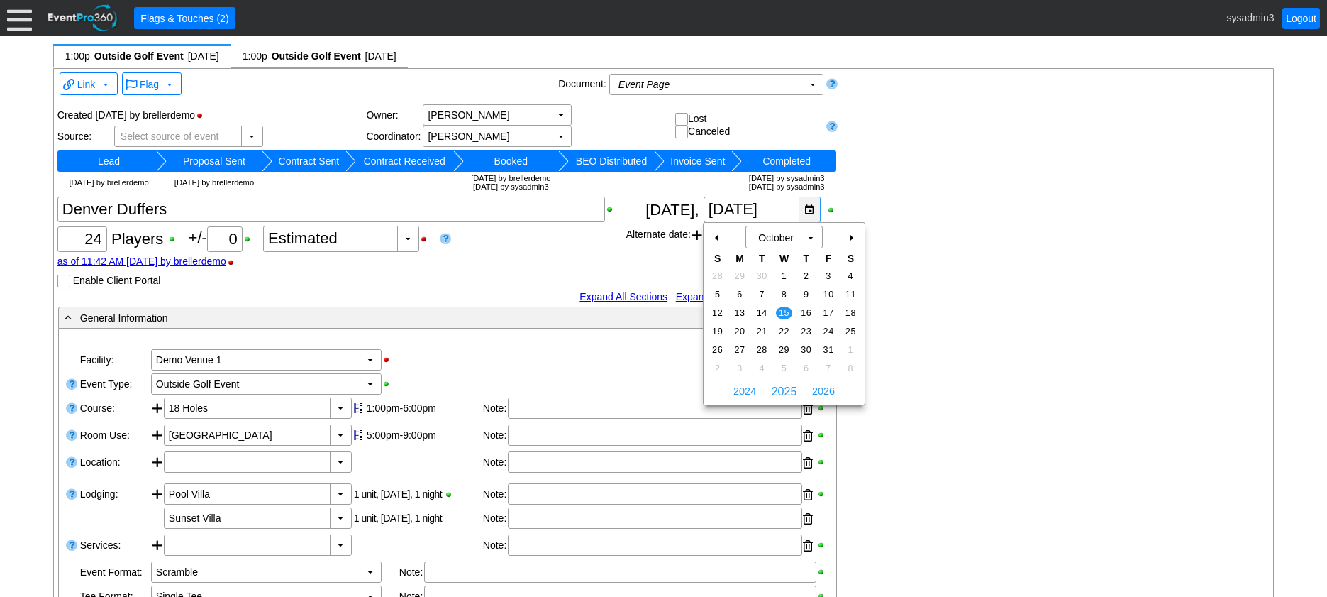
click at [813, 209] on div "▼" at bounding box center [809, 209] width 21 height 25
click at [851, 235] on div "+" at bounding box center [850, 238] width 23 height 24
click at [784, 346] on span "26" at bounding box center [784, 349] width 16 height 13
type input "[DATE]"
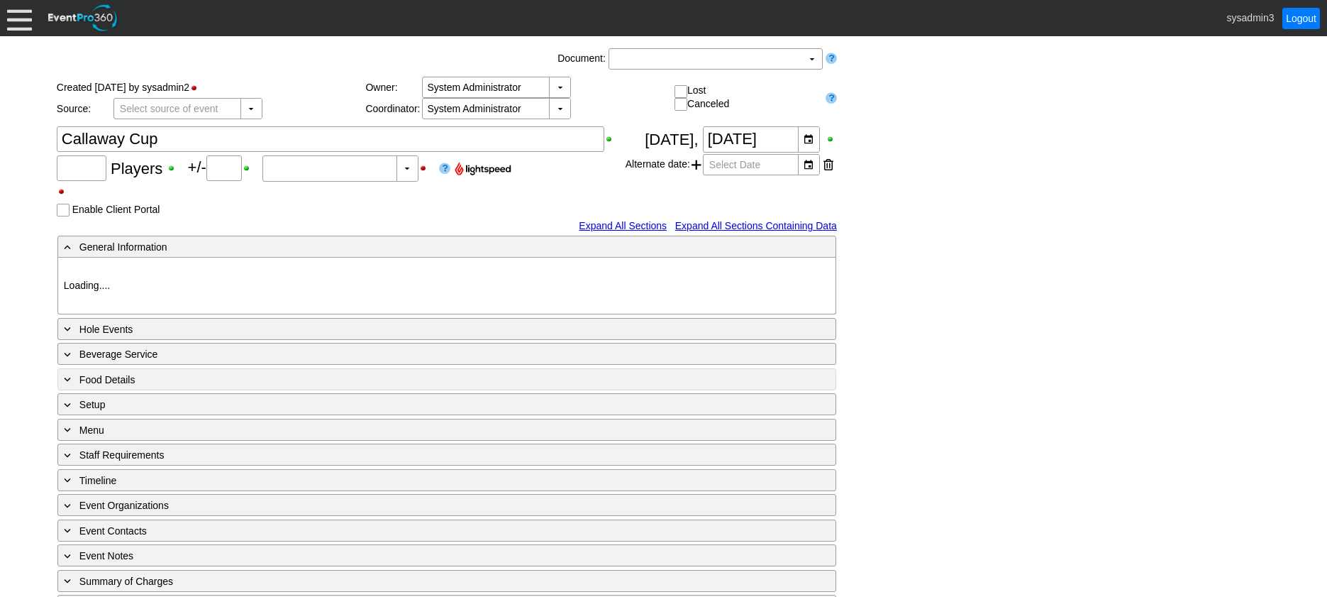
type input "100"
type input "0"
type input "Estimated"
type input "Demo Course 3"
type input "Golf Tournament"
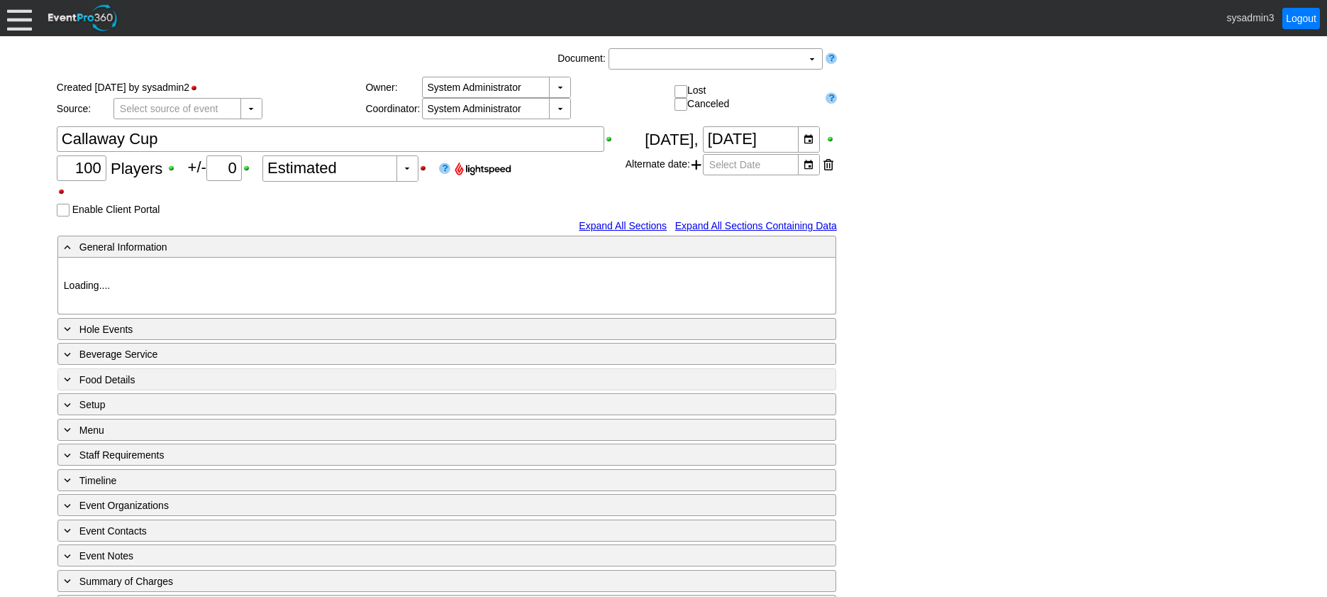
type input "1155808"
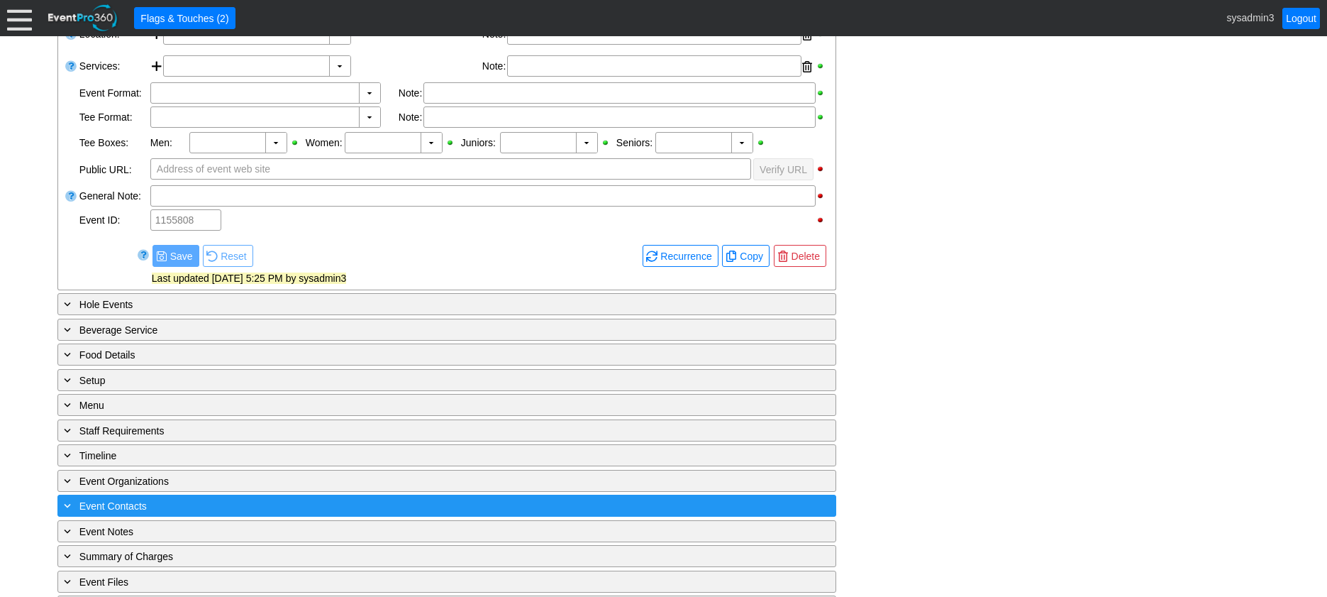
scroll to position [428, 0]
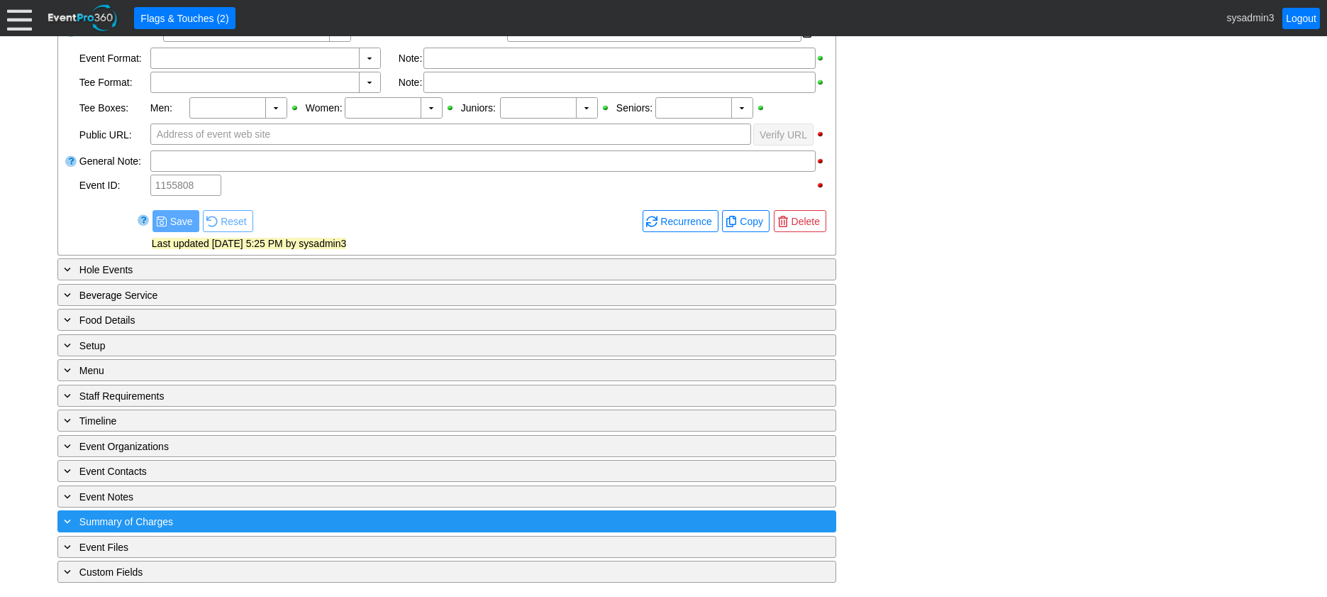
click at [375, 520] on div "+ Summary of Charges" at bounding box center [418, 521] width 714 height 16
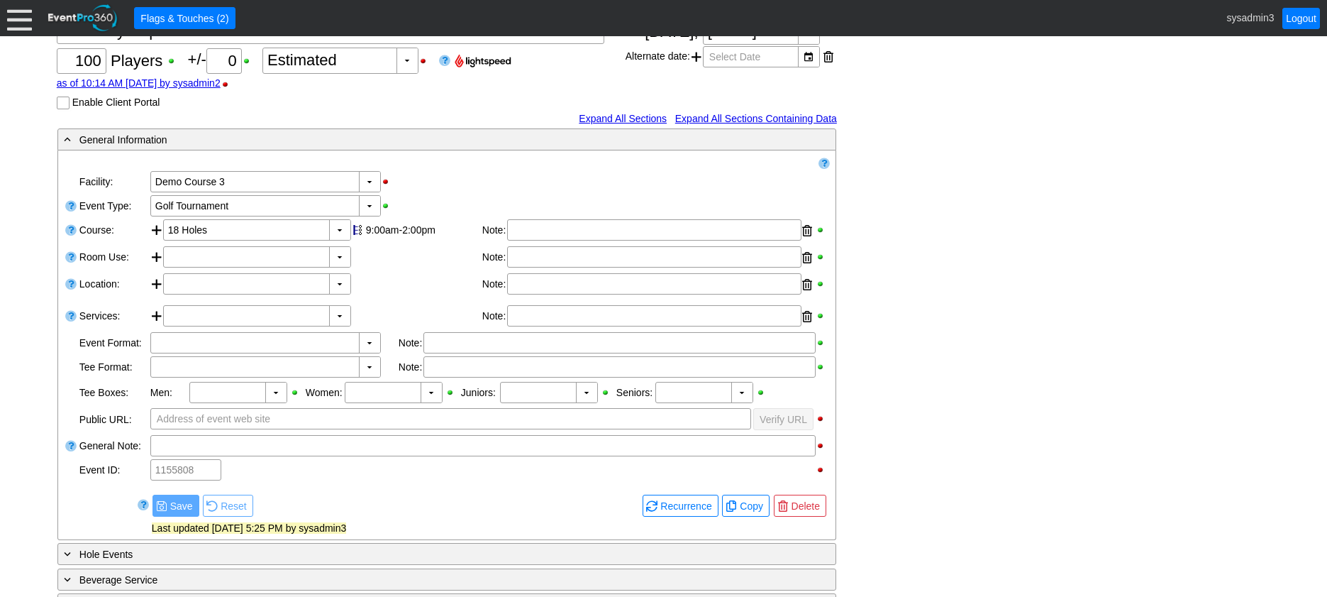
scroll to position [213, 0]
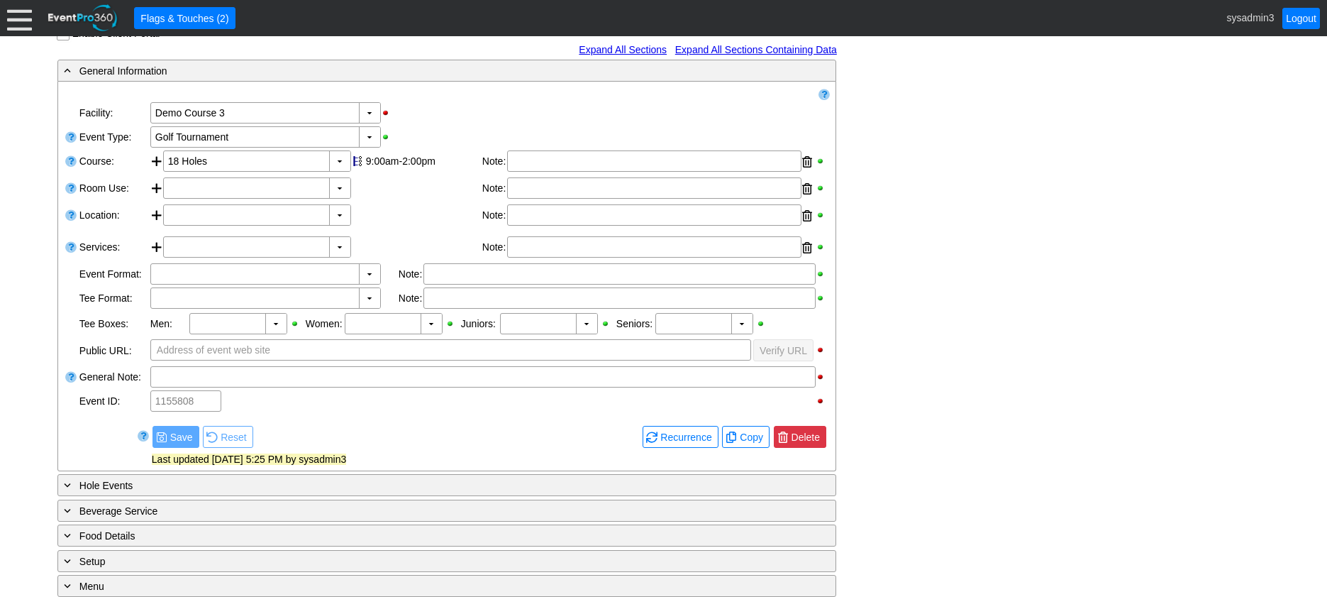
click at [814, 433] on span "Delete" at bounding box center [806, 437] width 34 height 14
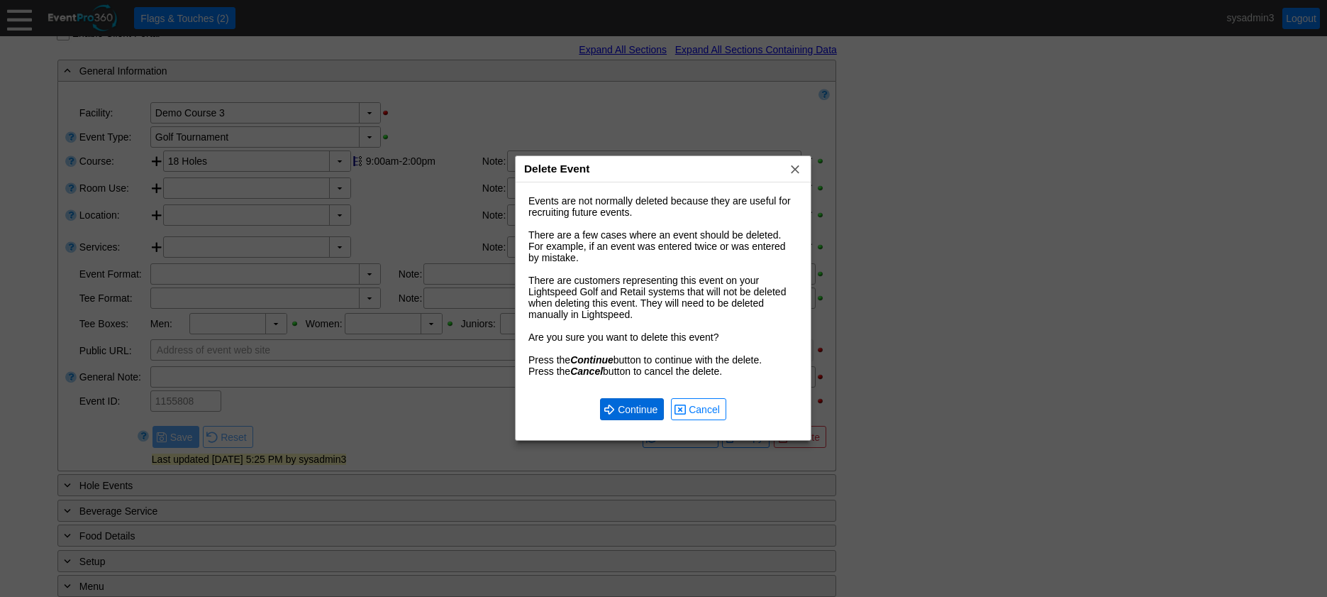
click at [646, 408] on span "Continue" at bounding box center [637, 409] width 45 height 14
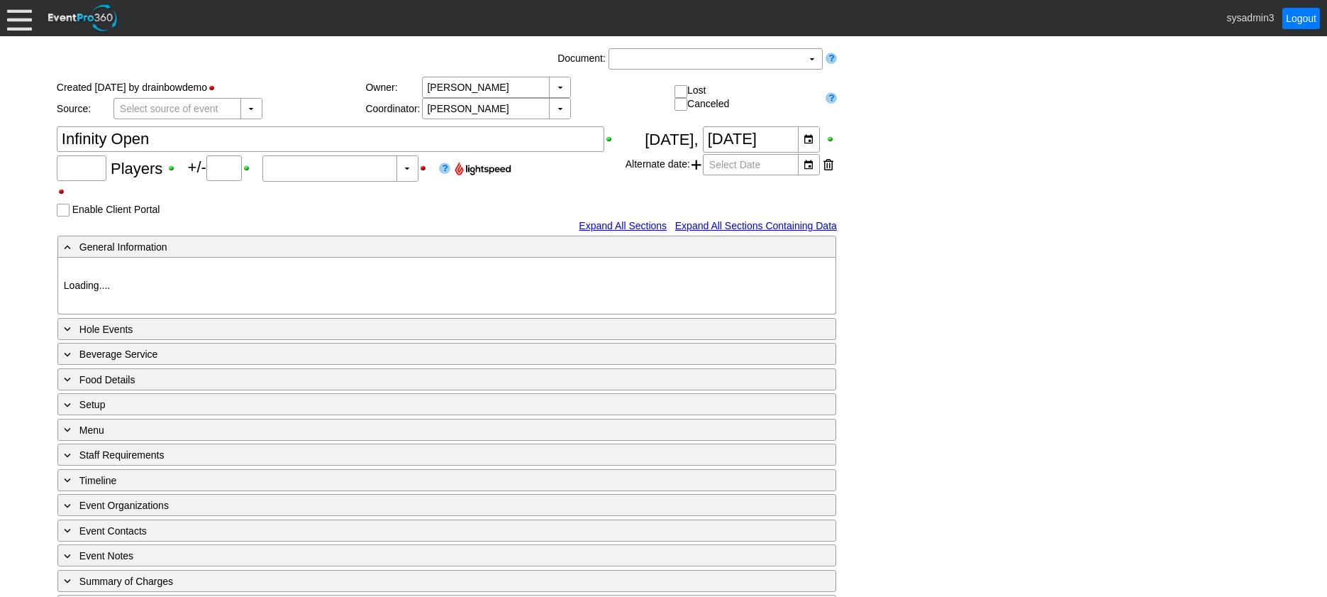
type input "50"
type input "0"
type input "Estimated"
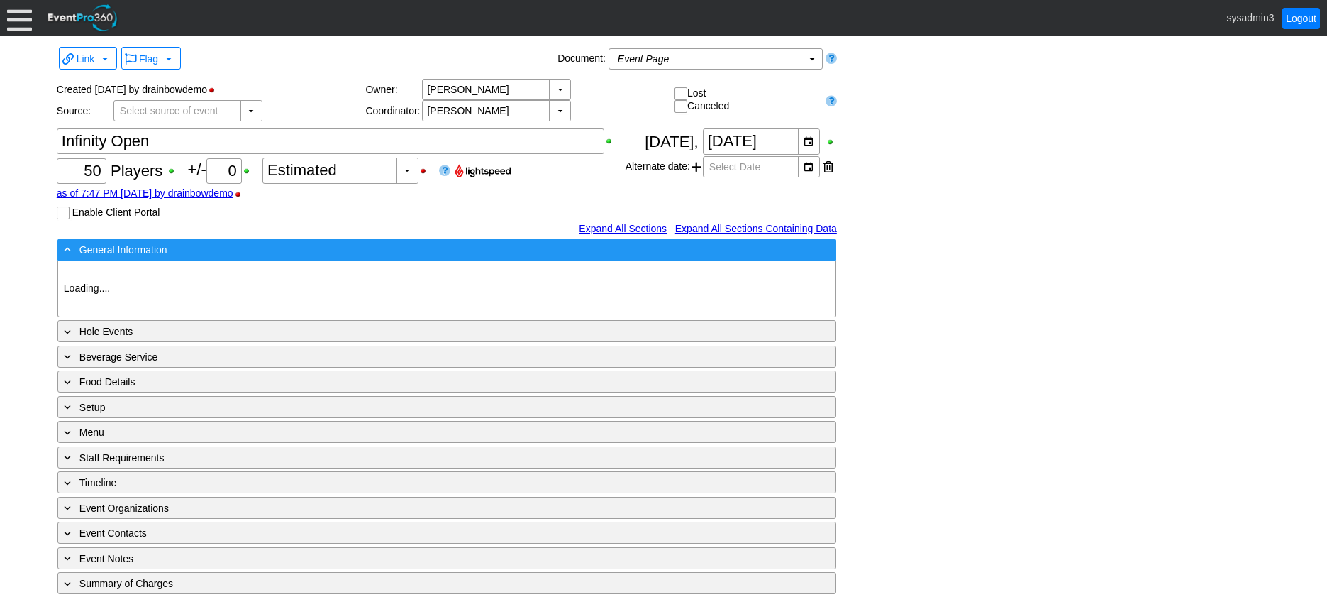
type input "Demo Course 3"
type input "Golf Outing"
type input "1192799"
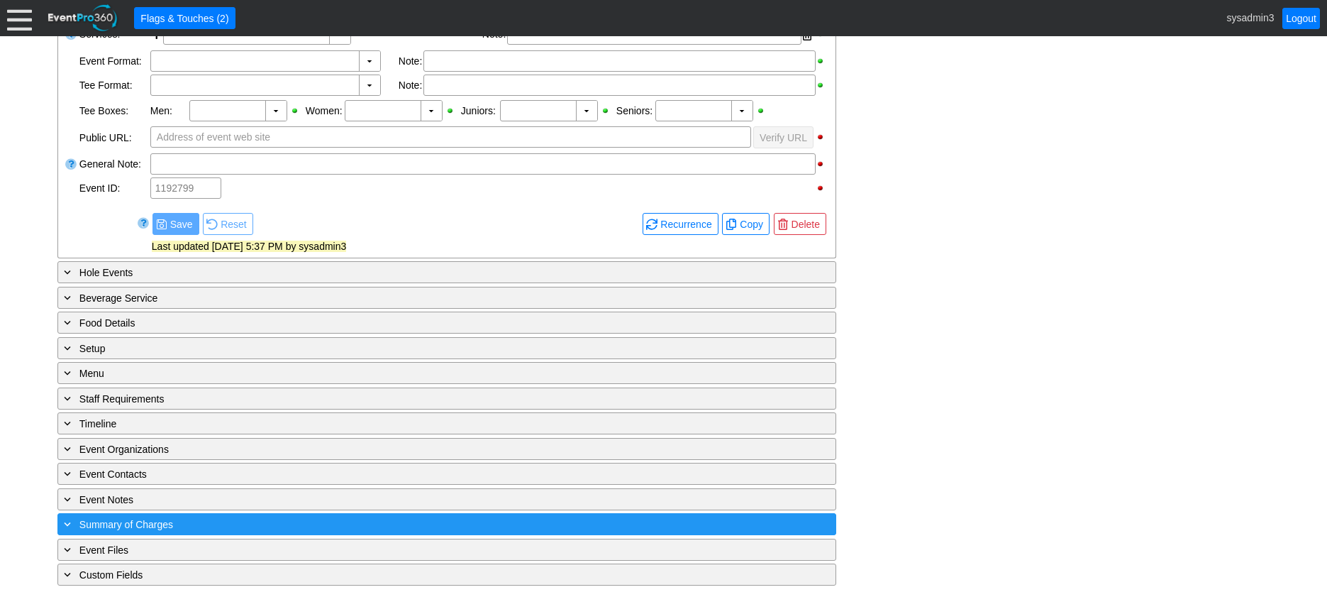
click at [321, 524] on div "+ Summary of Charges" at bounding box center [418, 524] width 714 height 16
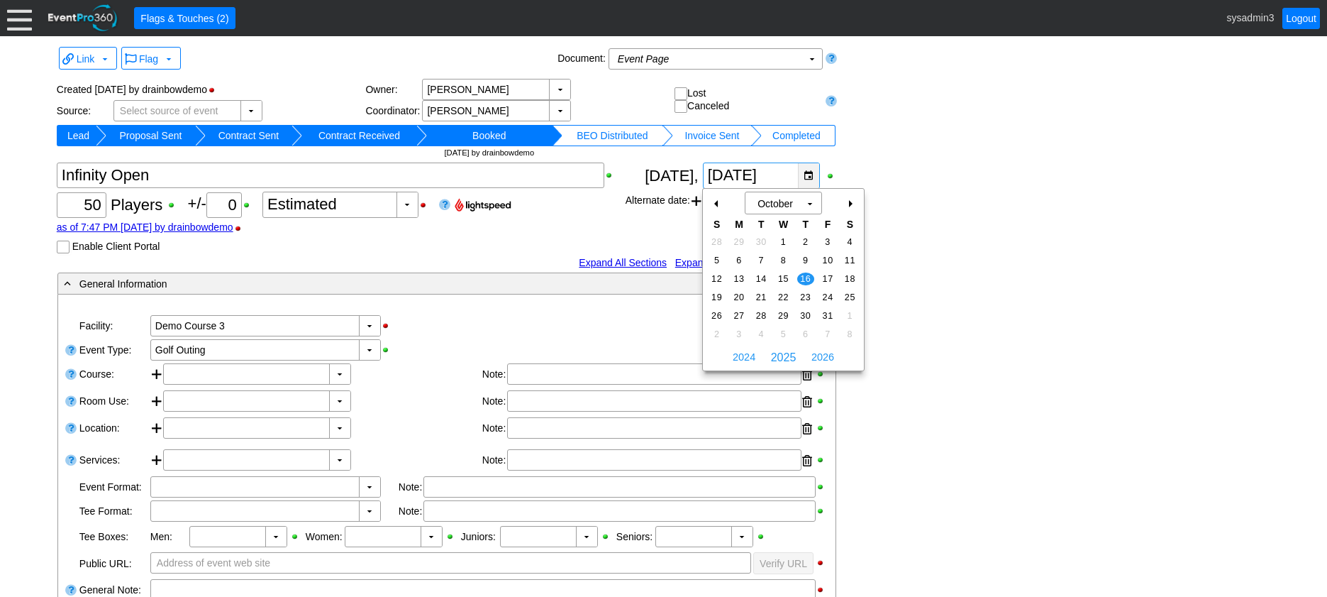
click at [807, 176] on div "▼" at bounding box center [808, 175] width 21 height 25
click at [851, 206] on div "+" at bounding box center [850, 204] width 23 height 24
click at [782, 258] on span "10" at bounding box center [783, 260] width 16 height 13
type input "[DATE]"
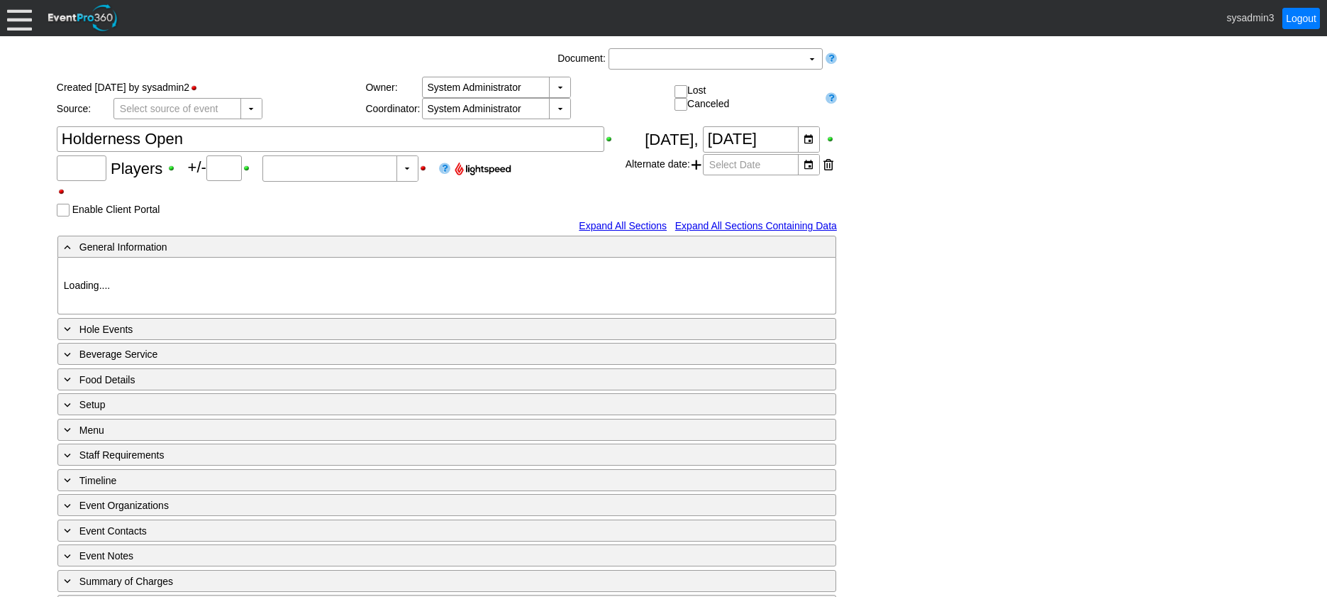
type input "100"
type input "0"
type input "Estimated"
type input "Demo Course 3"
type input "Golf Outing"
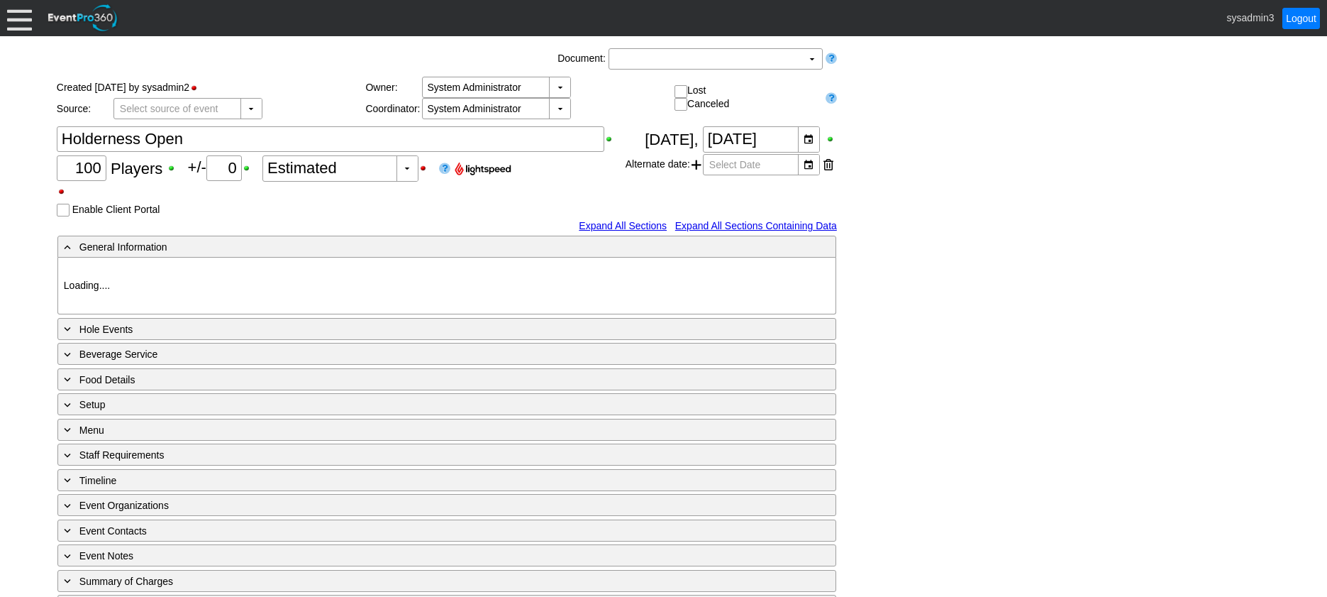
type input "1164306"
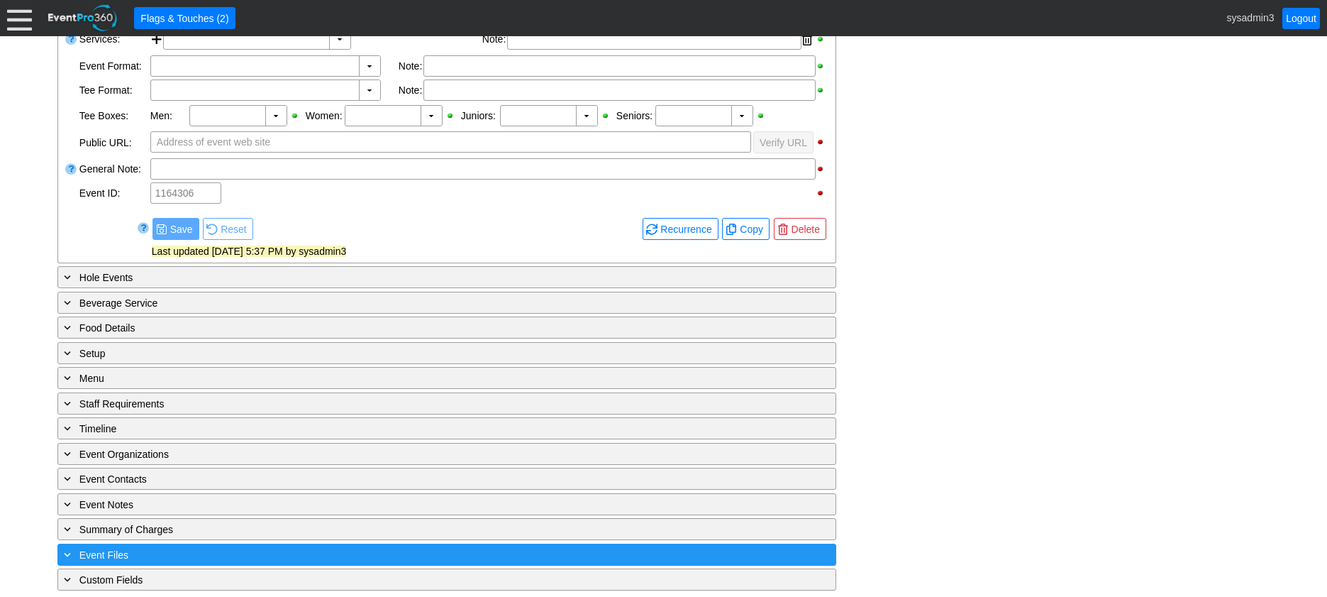
scroll to position [428, 0]
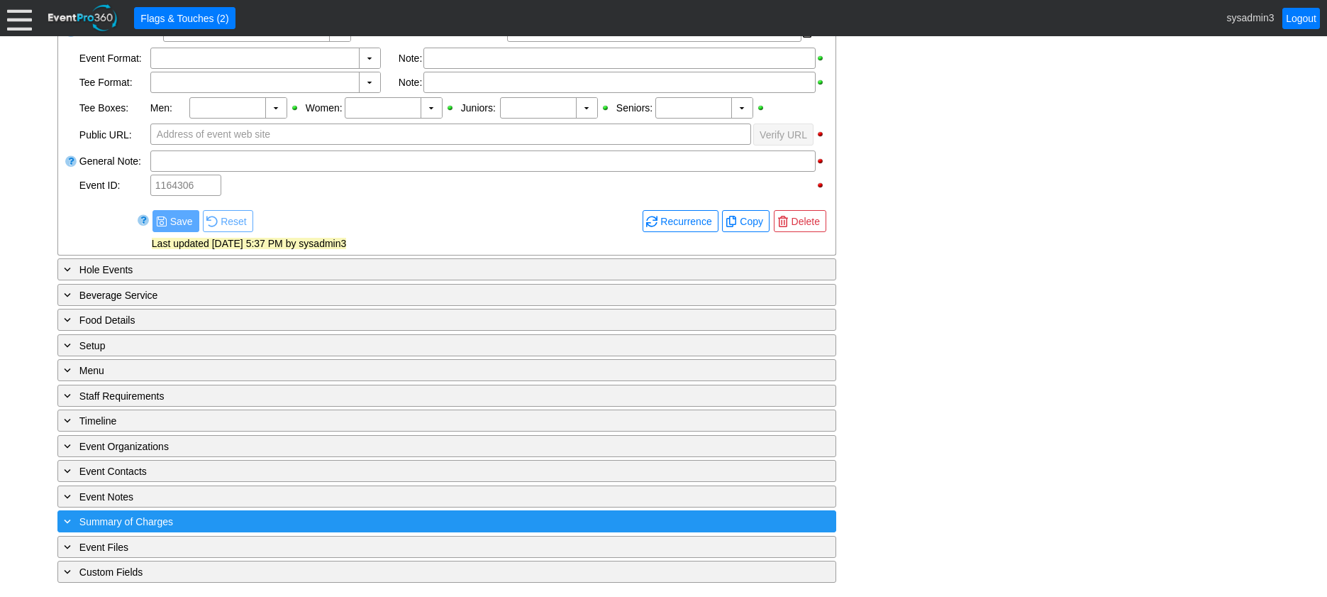
click at [360, 529] on div "+ Summary of Charges" at bounding box center [418, 521] width 714 height 16
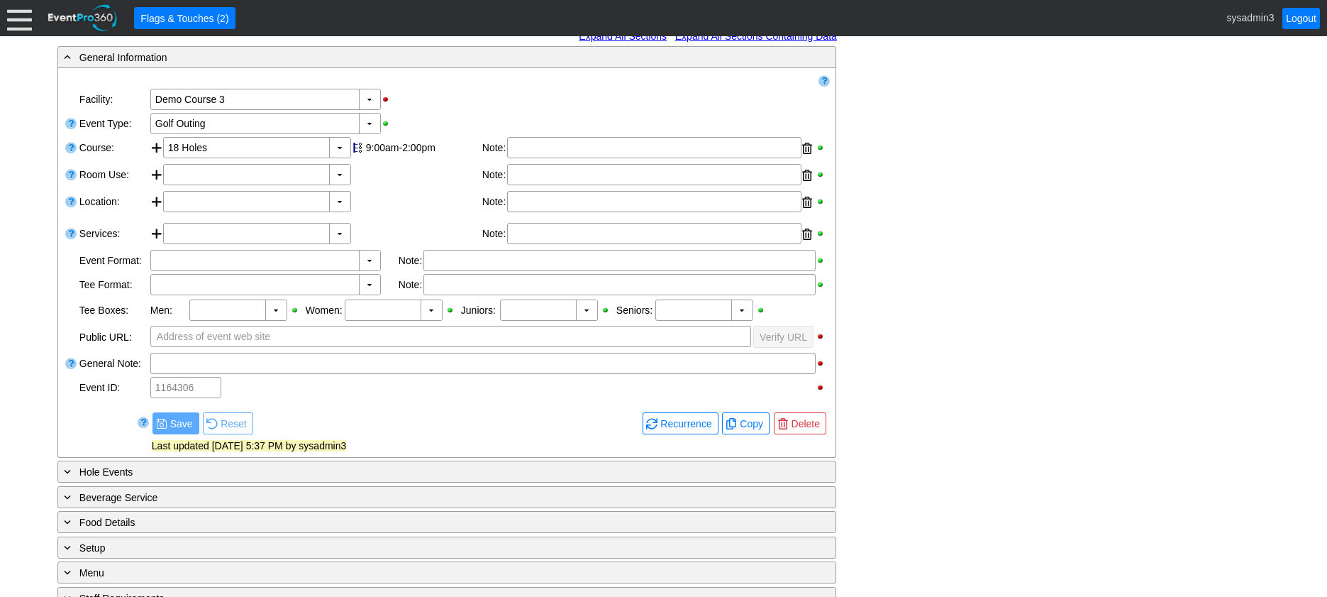
scroll to position [284, 0]
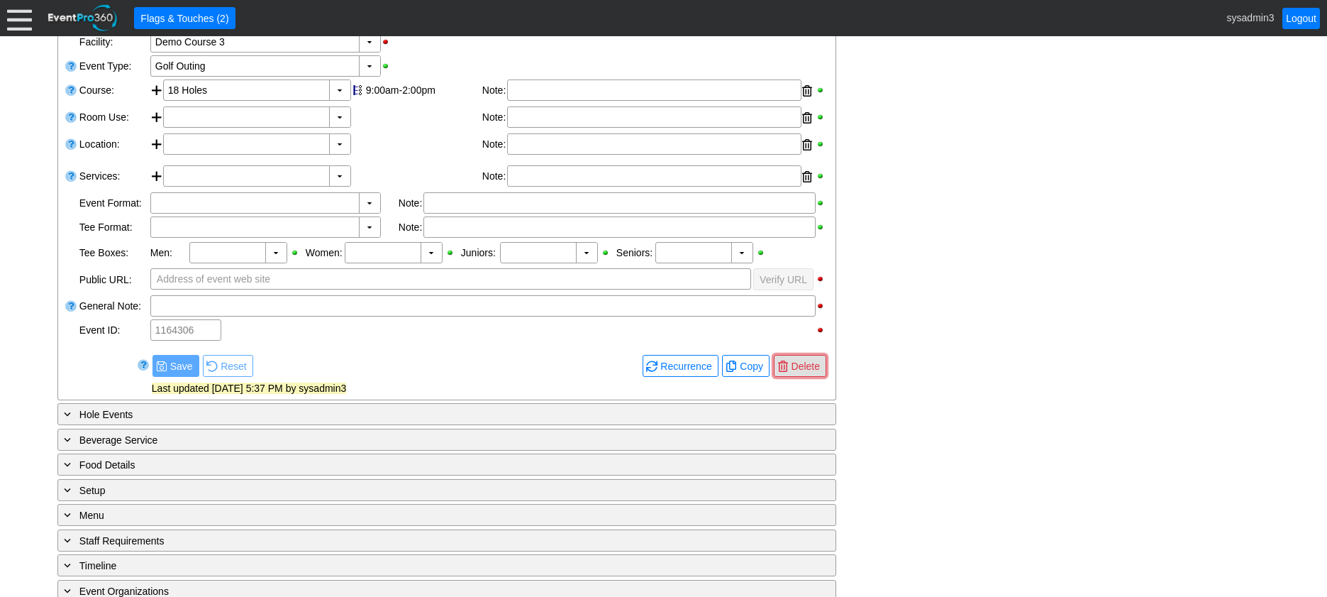
click at [792, 365] on span "Delete" at bounding box center [806, 366] width 34 height 14
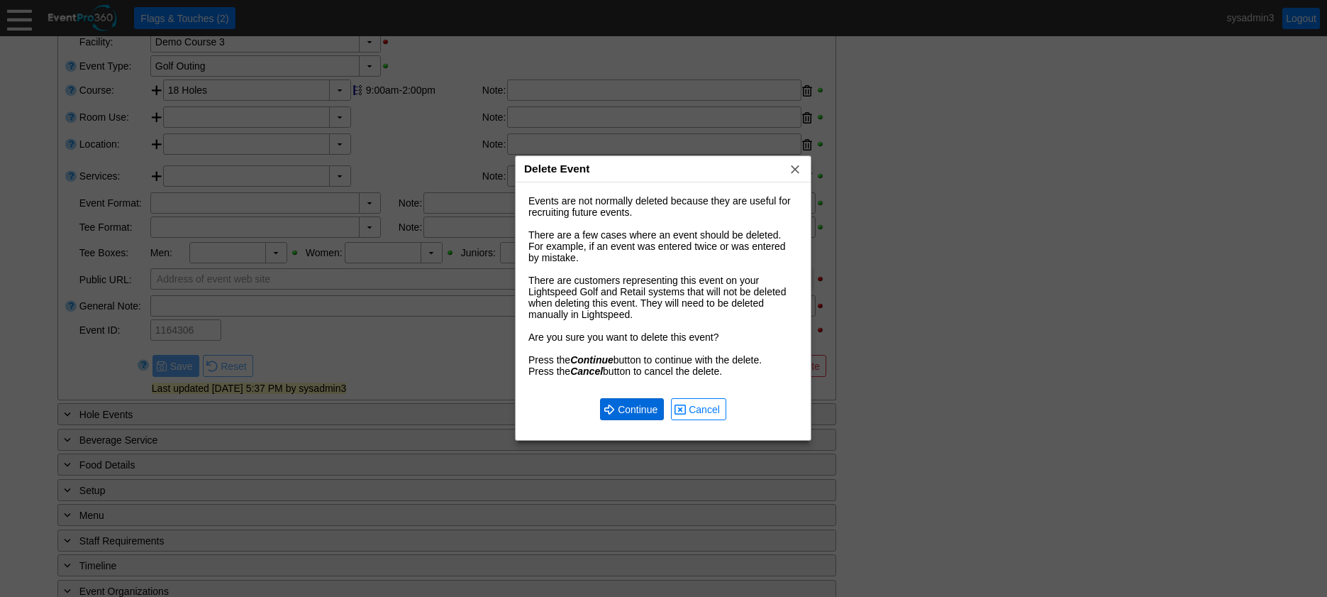
click at [633, 408] on span "Continue" at bounding box center [637, 409] width 45 height 14
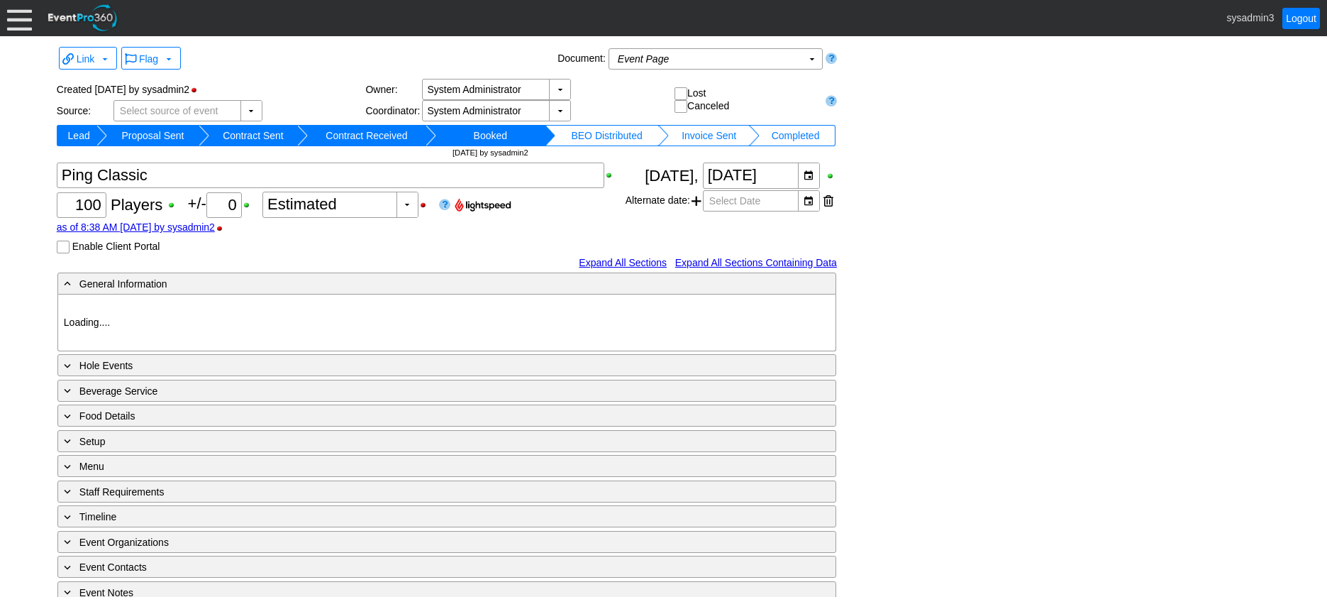
type input "Demo Course 3"
type input "Golf Outing"
type input "1160841"
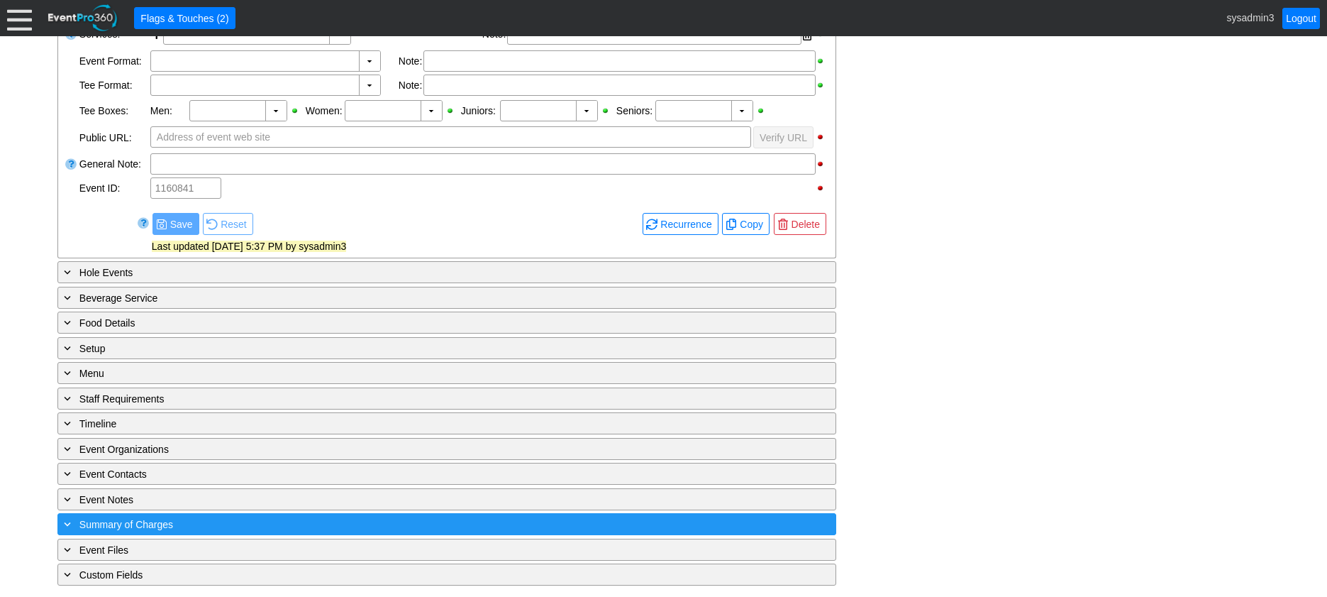
click at [364, 518] on div "+ Summary of Charges" at bounding box center [418, 524] width 714 height 16
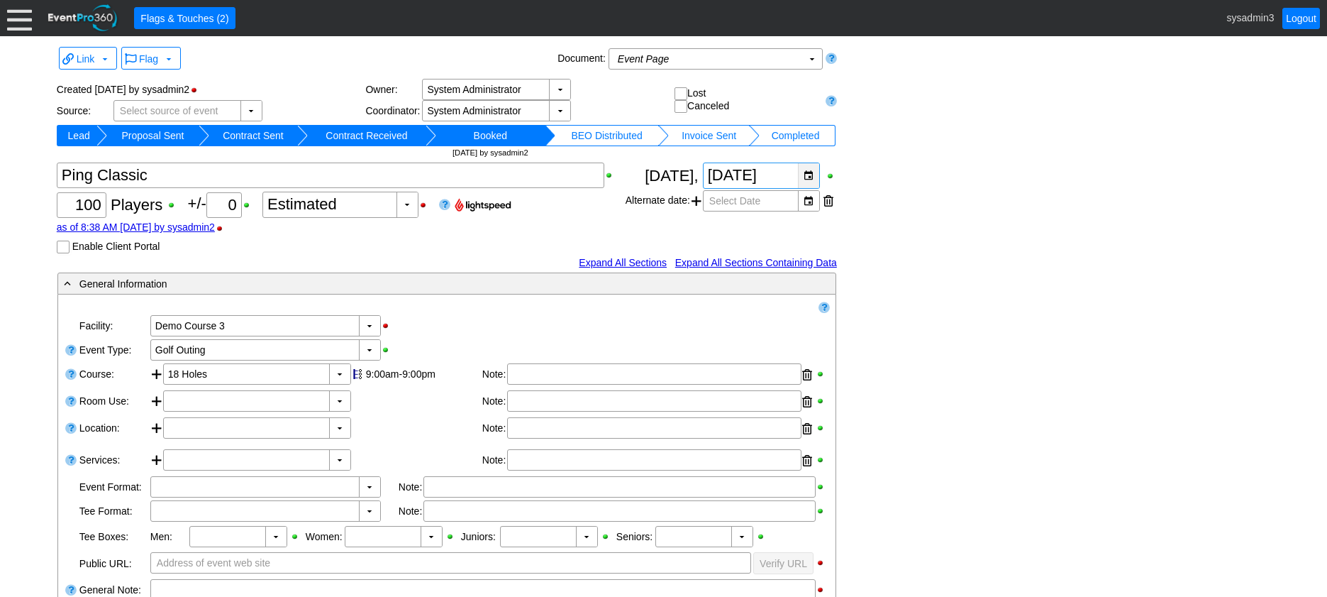
click at [809, 174] on div "▼" at bounding box center [808, 175] width 21 height 25
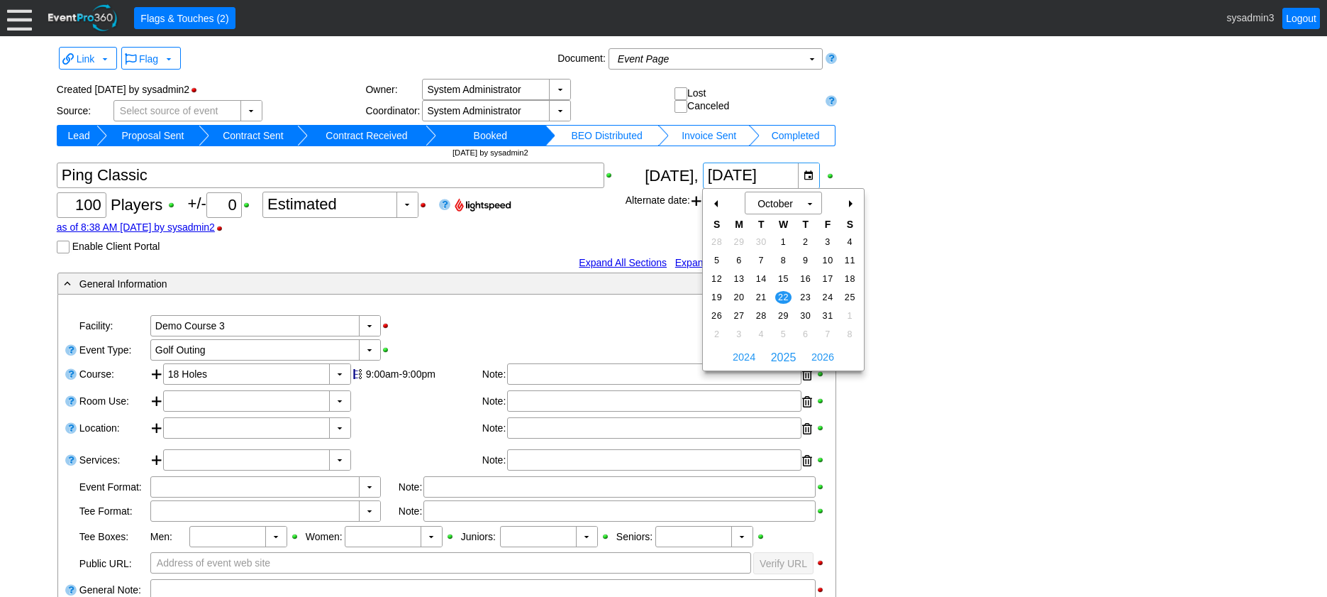
click at [846, 201] on div "+" at bounding box center [850, 204] width 23 height 24
click at [741, 258] on span "8" at bounding box center [739, 260] width 16 height 13
type input "12/8/2025"
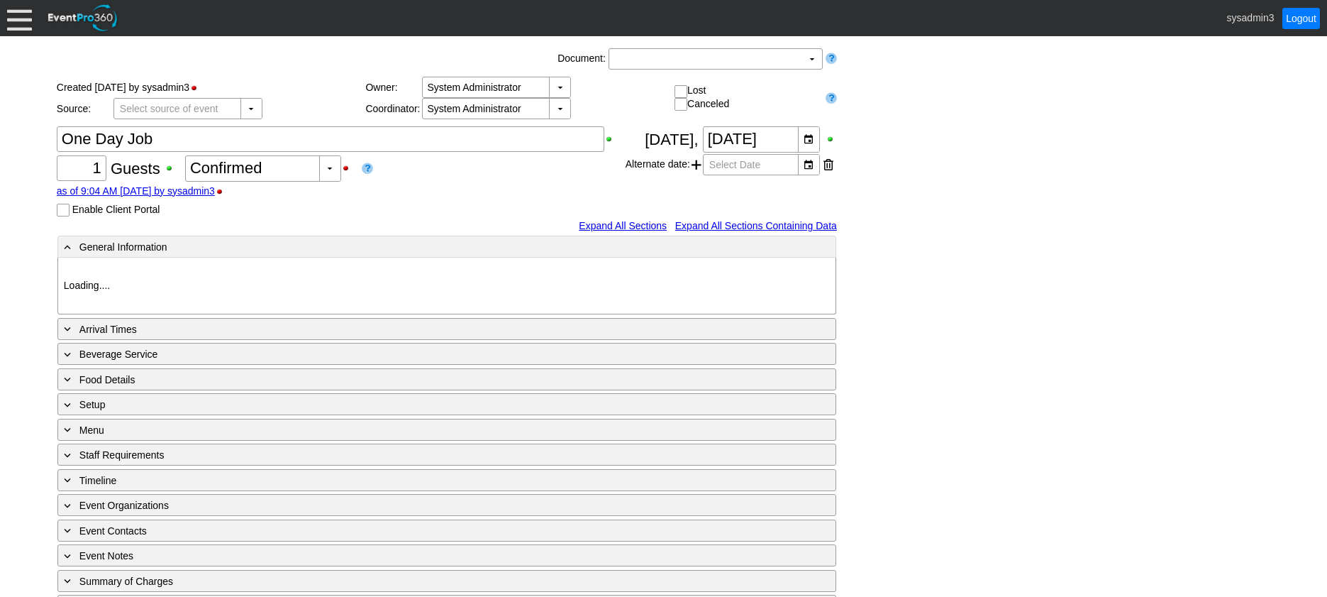
type input "Demo Course 3"
type input "One Day Job"
type input "989027"
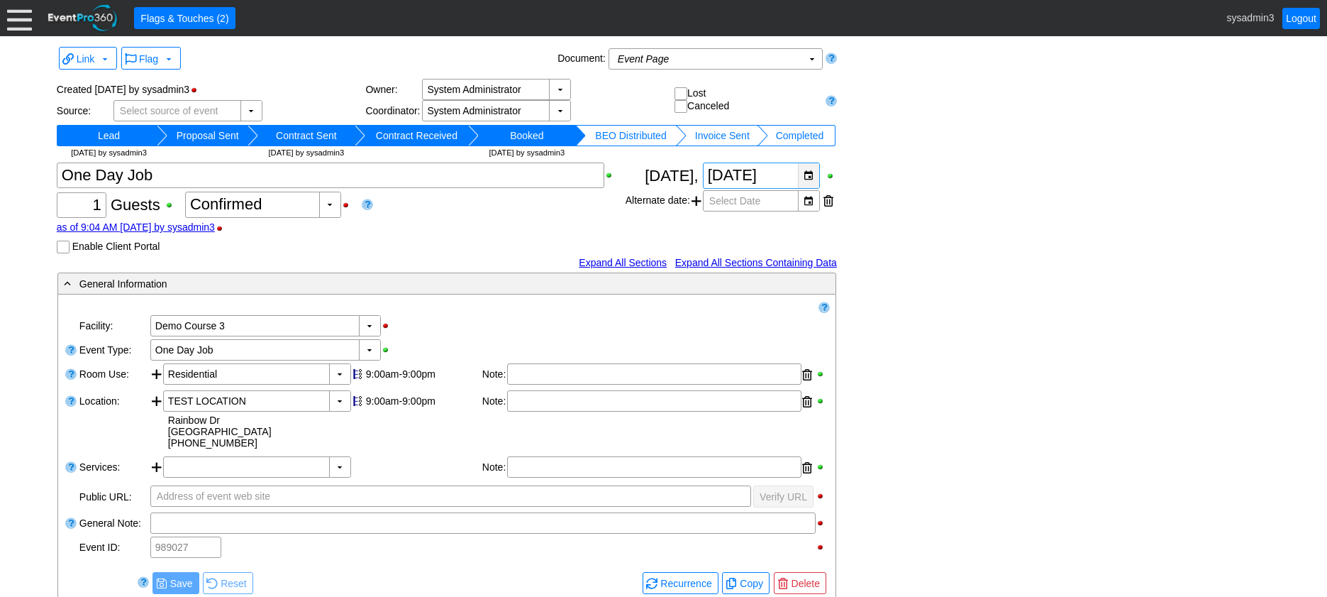
click at [812, 174] on div "▼" at bounding box center [808, 175] width 21 height 25
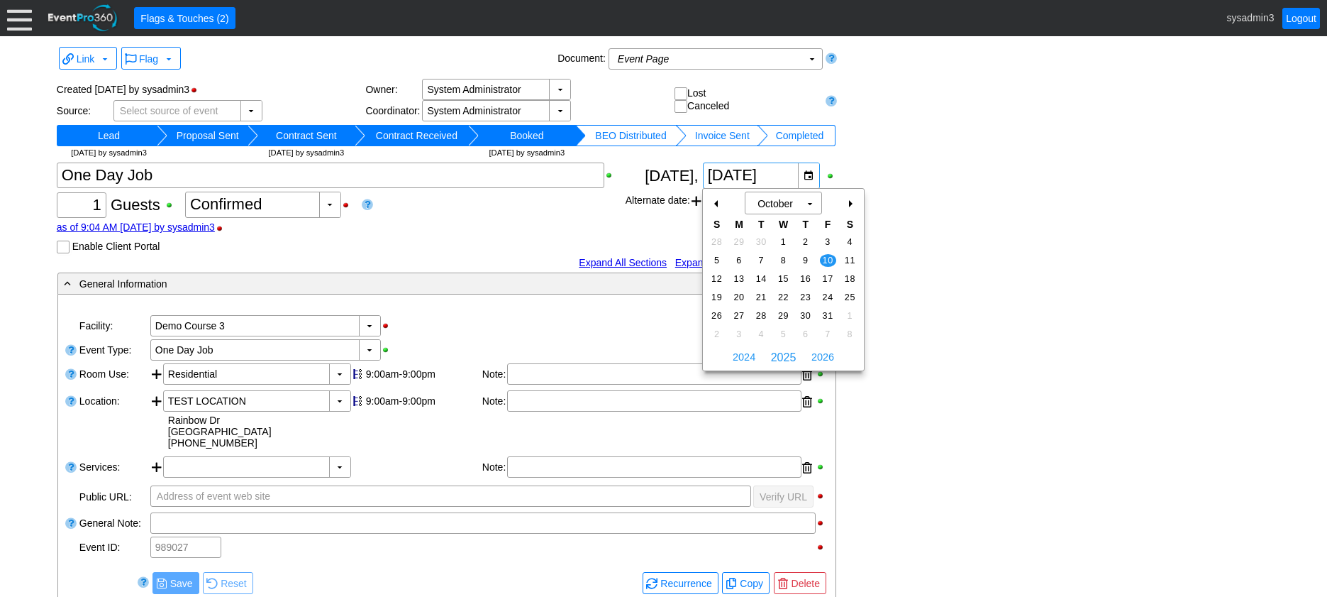
drag, startPoint x: 852, startPoint y: 204, endPoint x: 849, endPoint y: 211, distance: 8.3
click at [852, 203] on div "+" at bounding box center [850, 204] width 23 height 24
click at [826, 258] on span "7" at bounding box center [828, 260] width 16 height 13
type input "11/7/2025"
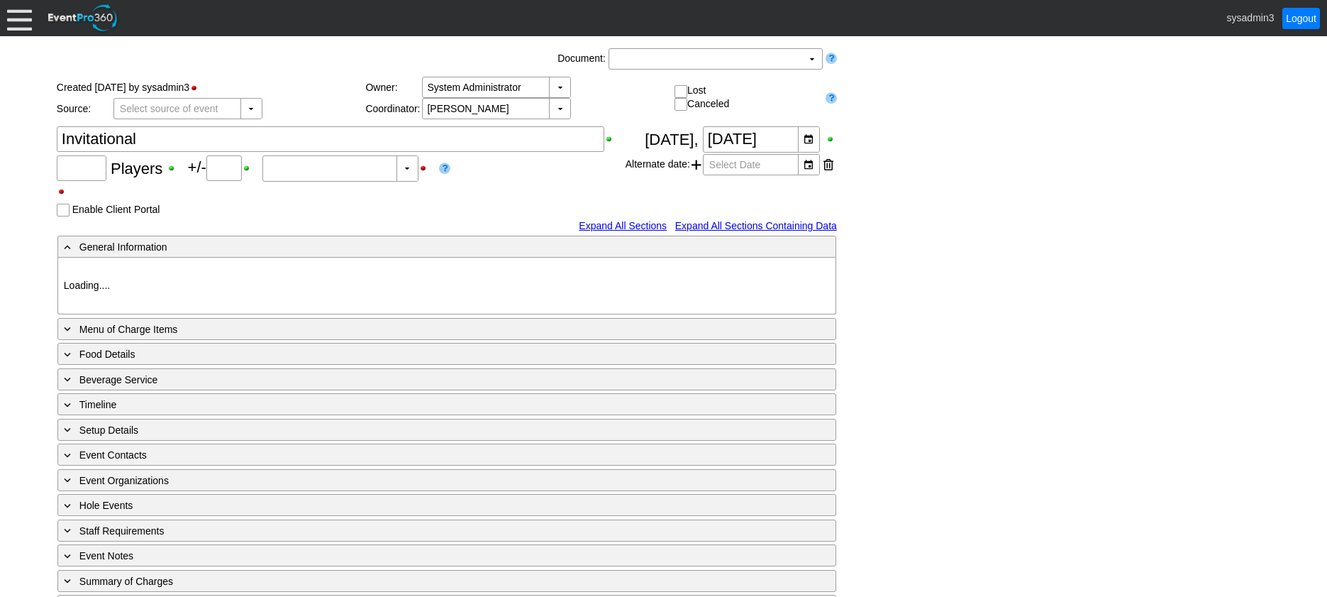
type input "80"
type input "0"
type input "Estimated"
type input "Demo Venue 1"
type input "Golf Outing"
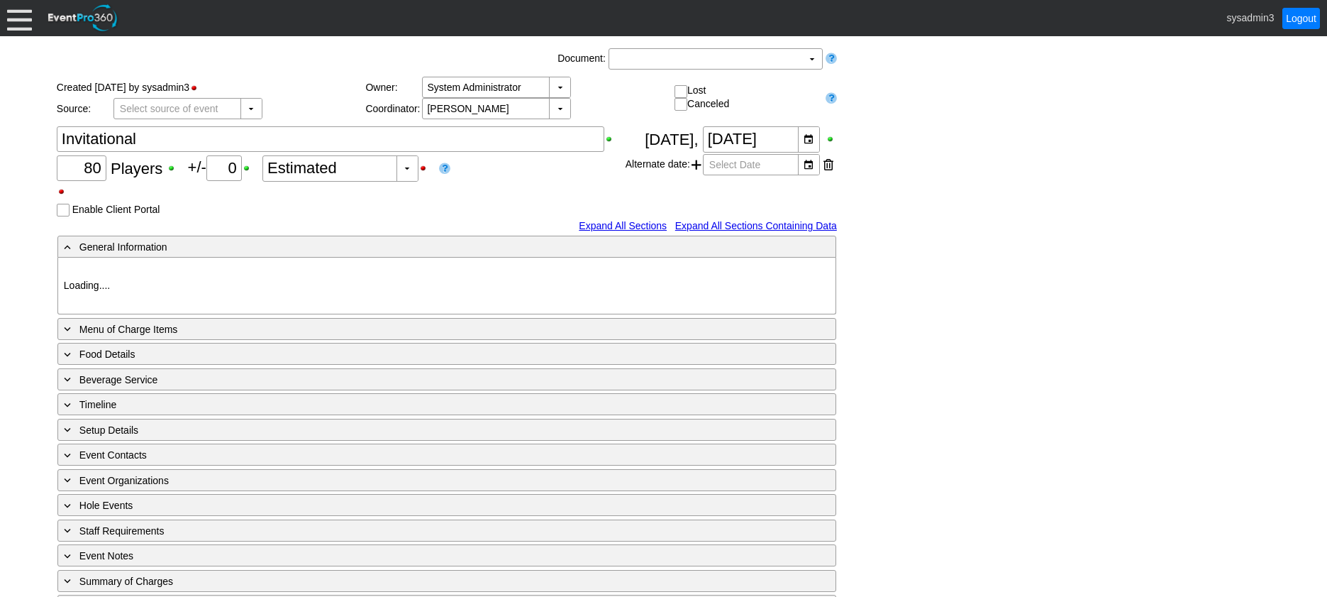
type input "Shamble"
type input "Semi Shotgun"
type input "White"
type input "Red"
type input "1018294"
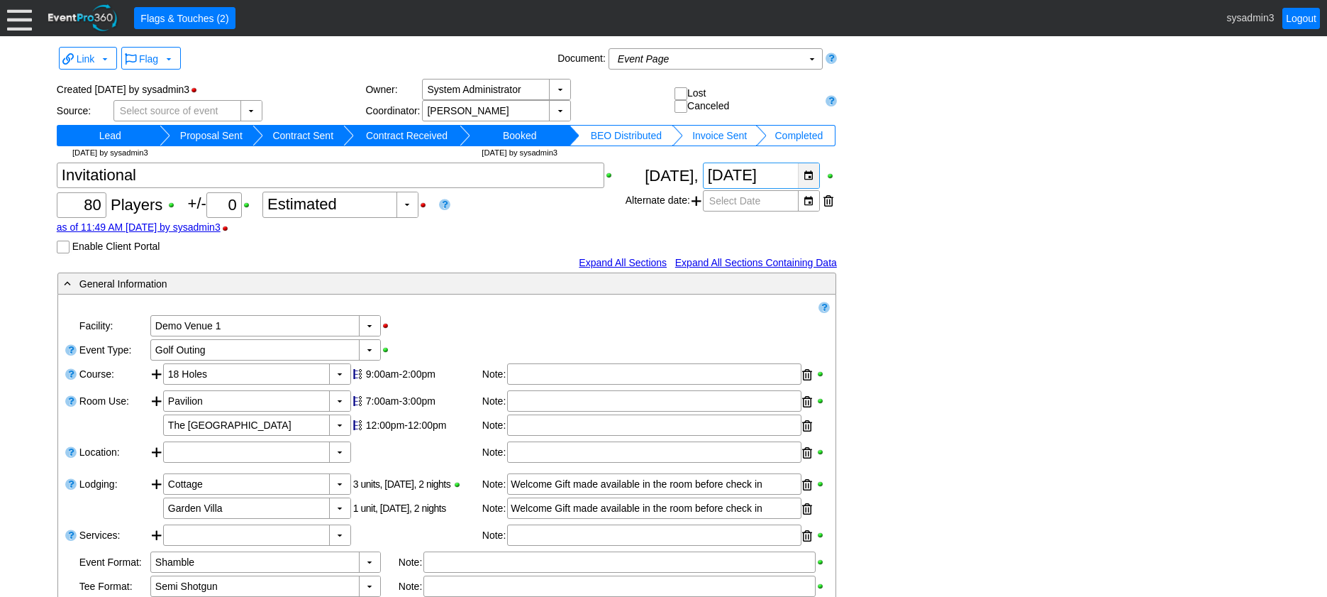
click at [809, 175] on div "▼" at bounding box center [808, 175] width 21 height 25
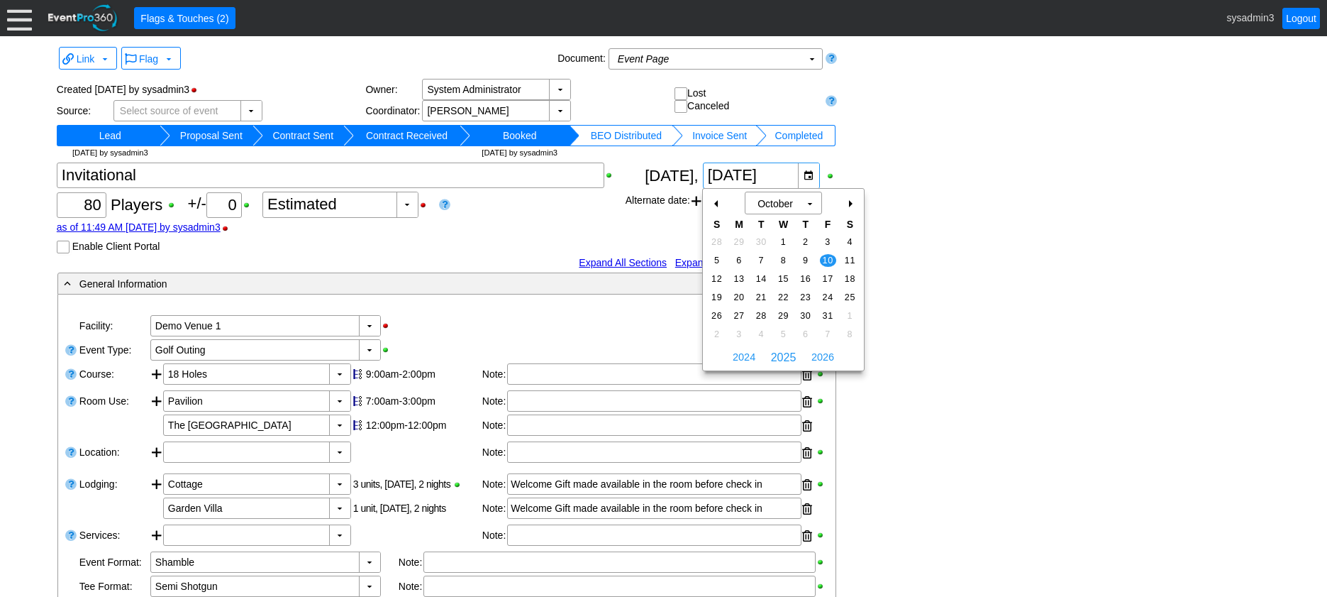
click at [849, 204] on div "+" at bounding box center [850, 204] width 23 height 24
click at [824, 255] on span "7" at bounding box center [828, 260] width 16 height 13
type input "11/7/2025"
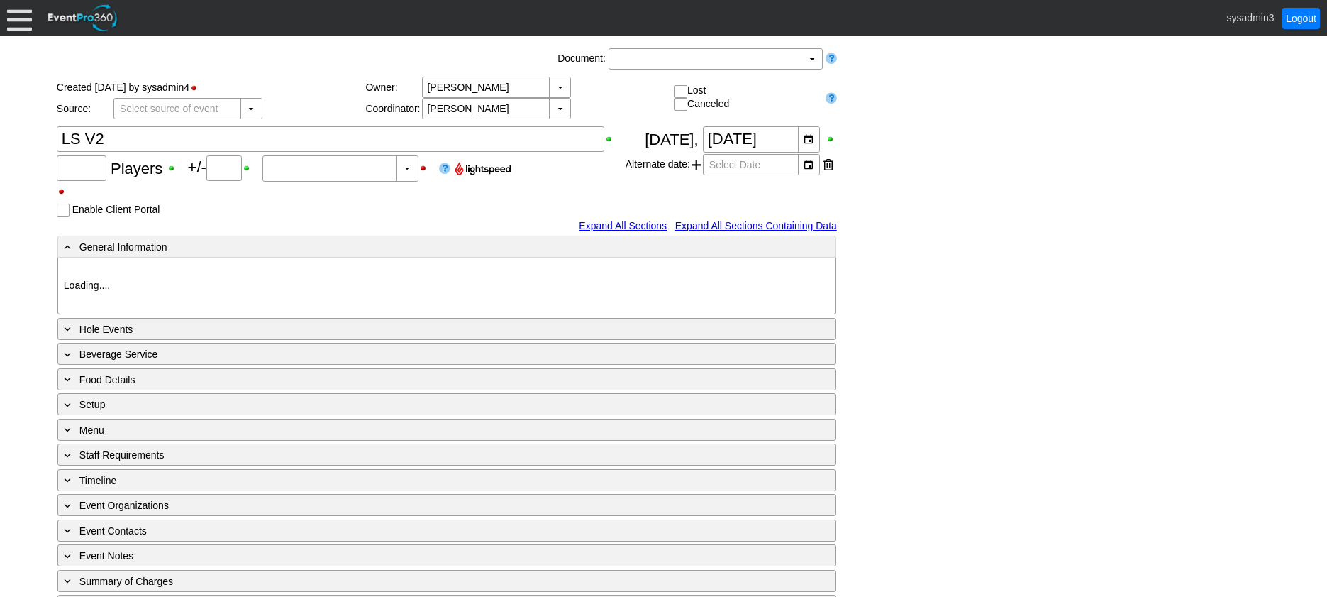
type input "0"
type input "Estimated"
type input "Demo Course 3"
type input "1190462"
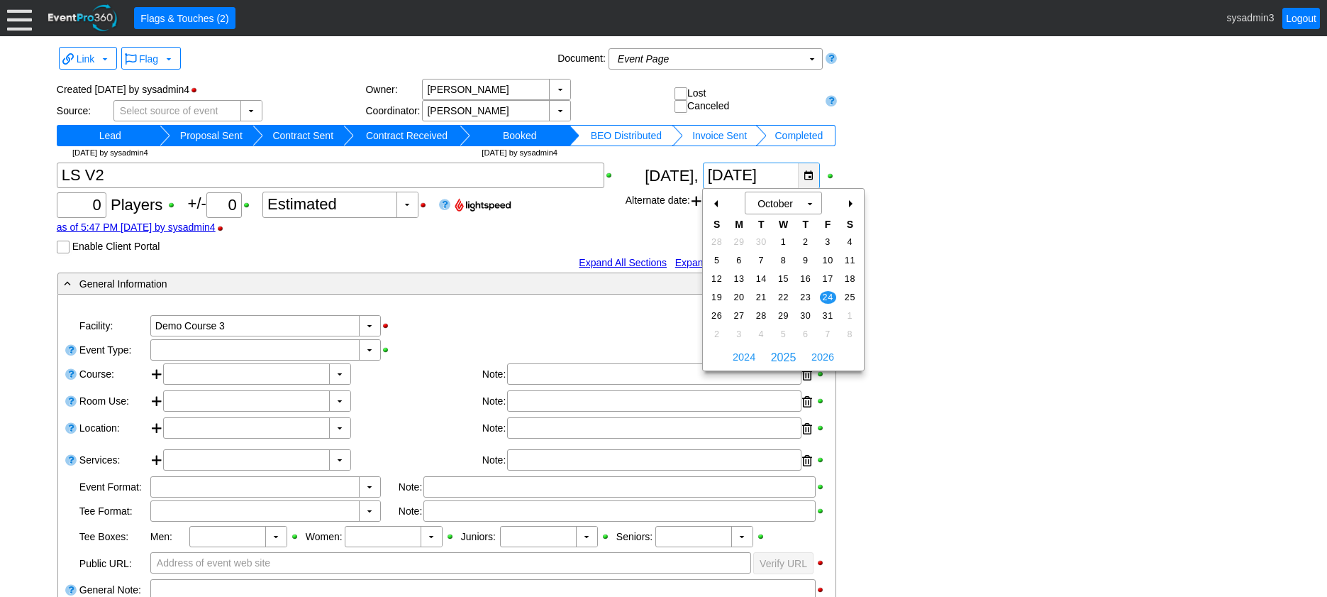
click at [807, 175] on div "▼" at bounding box center [808, 175] width 21 height 25
click at [846, 204] on div "+" at bounding box center [850, 204] width 23 height 24
click at [826, 295] on span "26" at bounding box center [828, 297] width 16 height 13
type input "[DATE]"
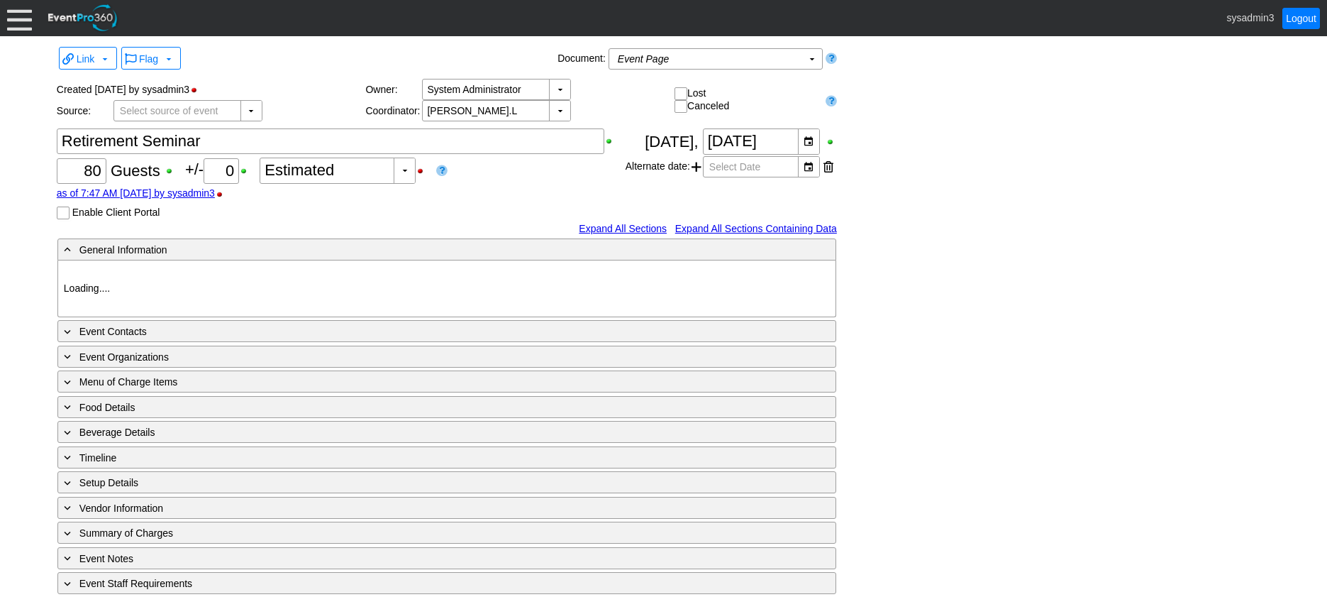
type input "Demo Venue 1"
type input "Concert"
type input "786621"
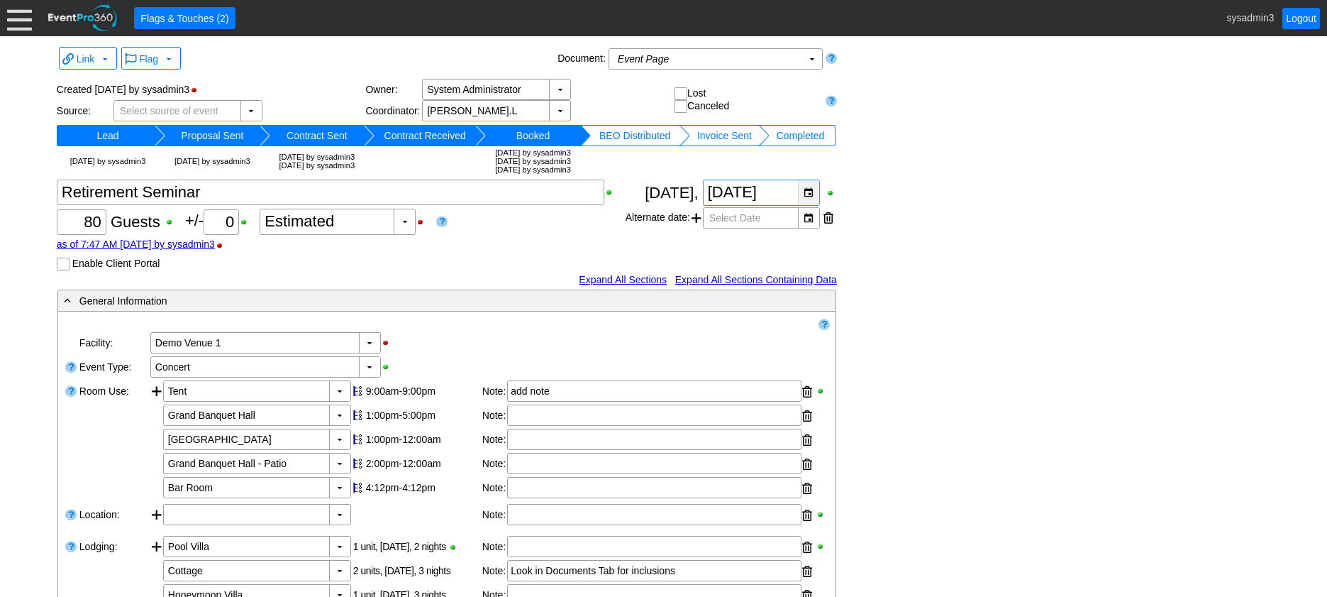
click at [814, 188] on div "▼" at bounding box center [808, 192] width 21 height 25
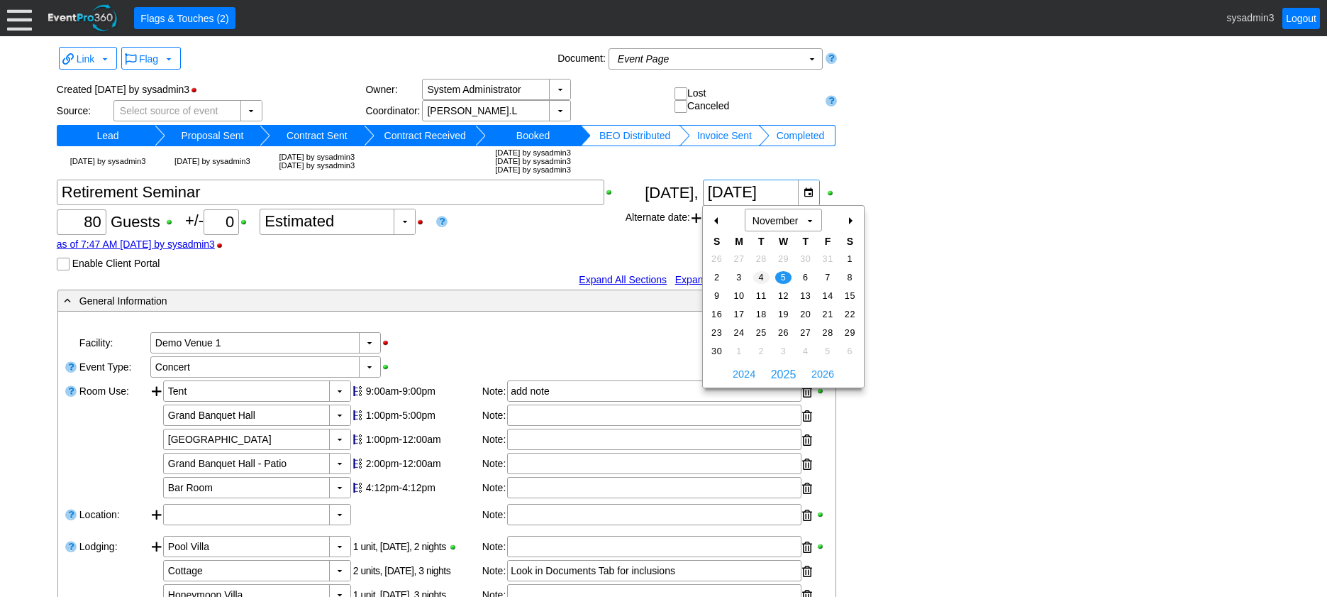
click at [758, 275] on span "4" at bounding box center [761, 277] width 16 height 13
type input "[DATE]"
